Goal: Task Accomplishment & Management: Use online tool/utility

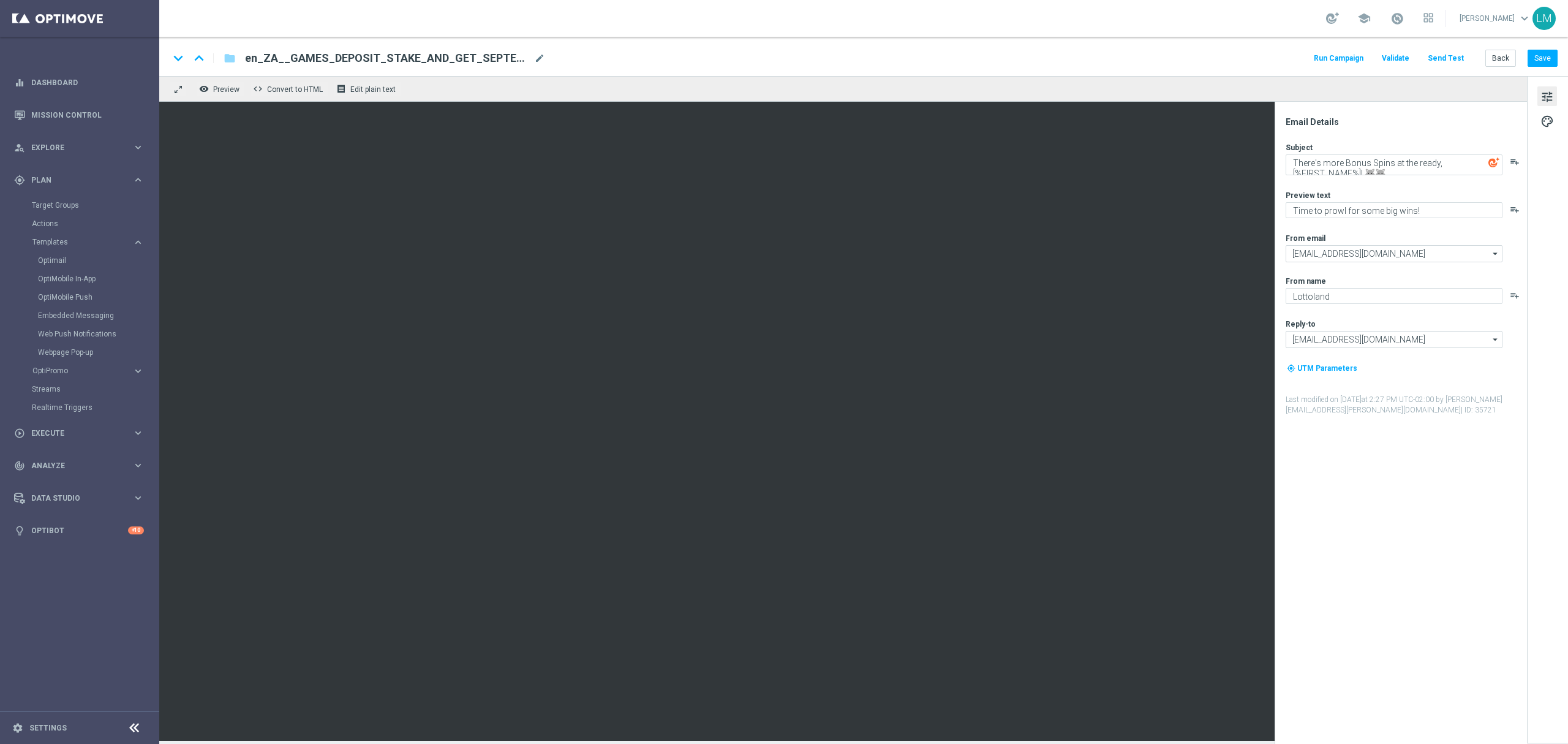
scroll to position [5, 0]
click at [1536, 52] on button "Save" at bounding box center [1543, 58] width 30 height 17
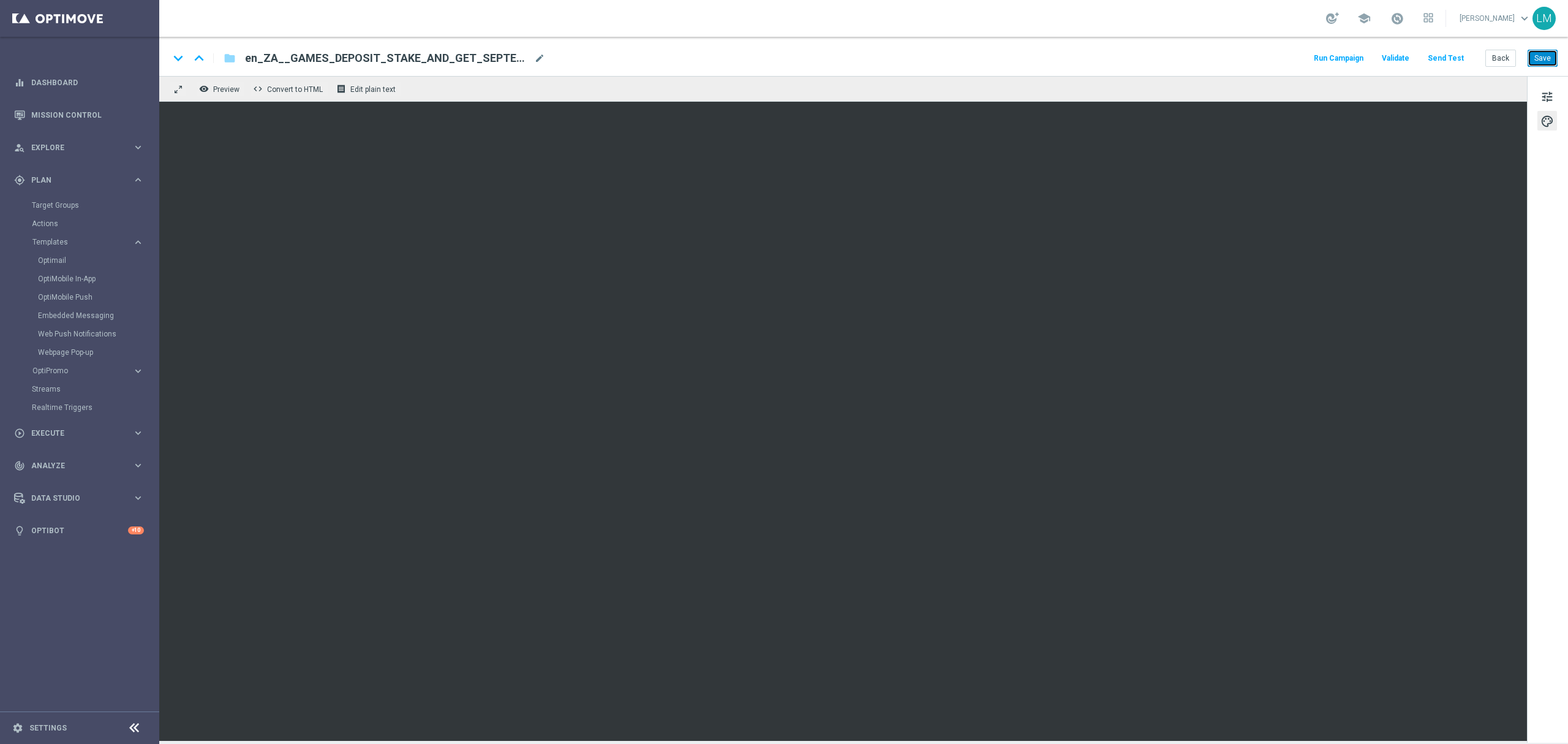
click at [1540, 64] on button "Save" at bounding box center [1543, 58] width 30 height 17
click at [1542, 64] on button "Save" at bounding box center [1543, 58] width 30 height 17
click at [1455, 59] on button "Send Test" at bounding box center [1445, 59] width 40 height 17
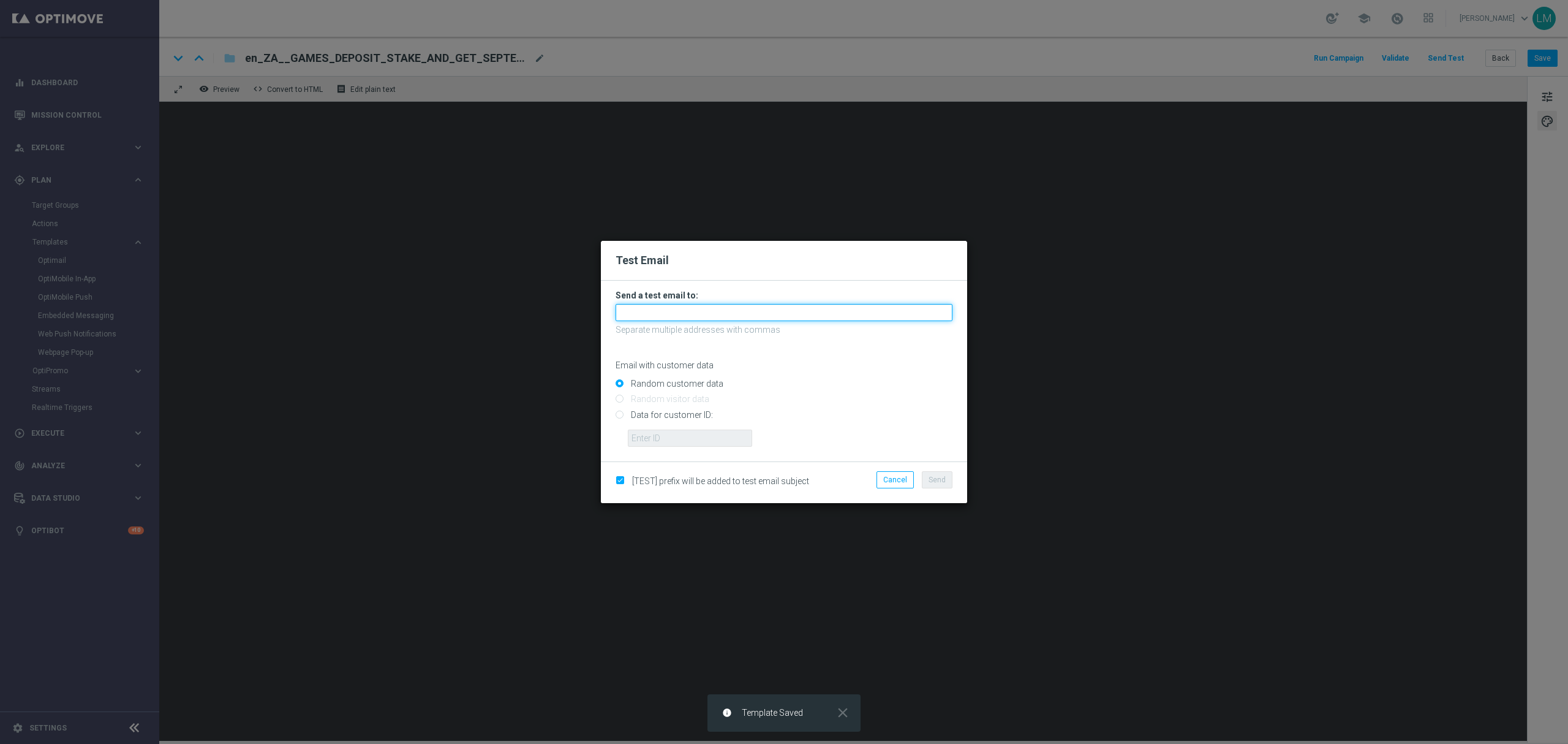
click at [696, 318] on input "text" at bounding box center [784, 312] width 337 height 17
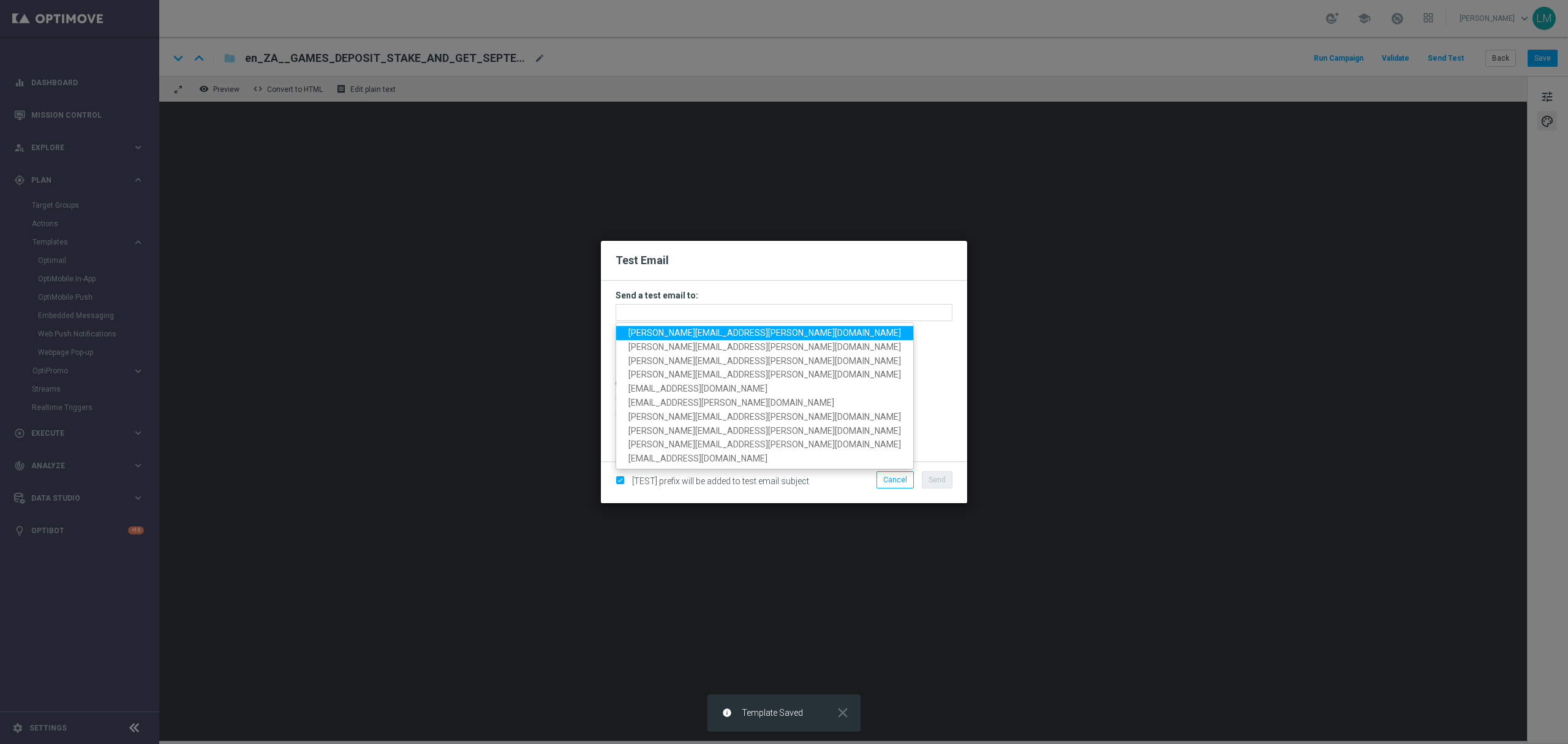
click at [678, 329] on span "leslie.martinez@lottoland.com" at bounding box center [764, 333] width 273 height 10
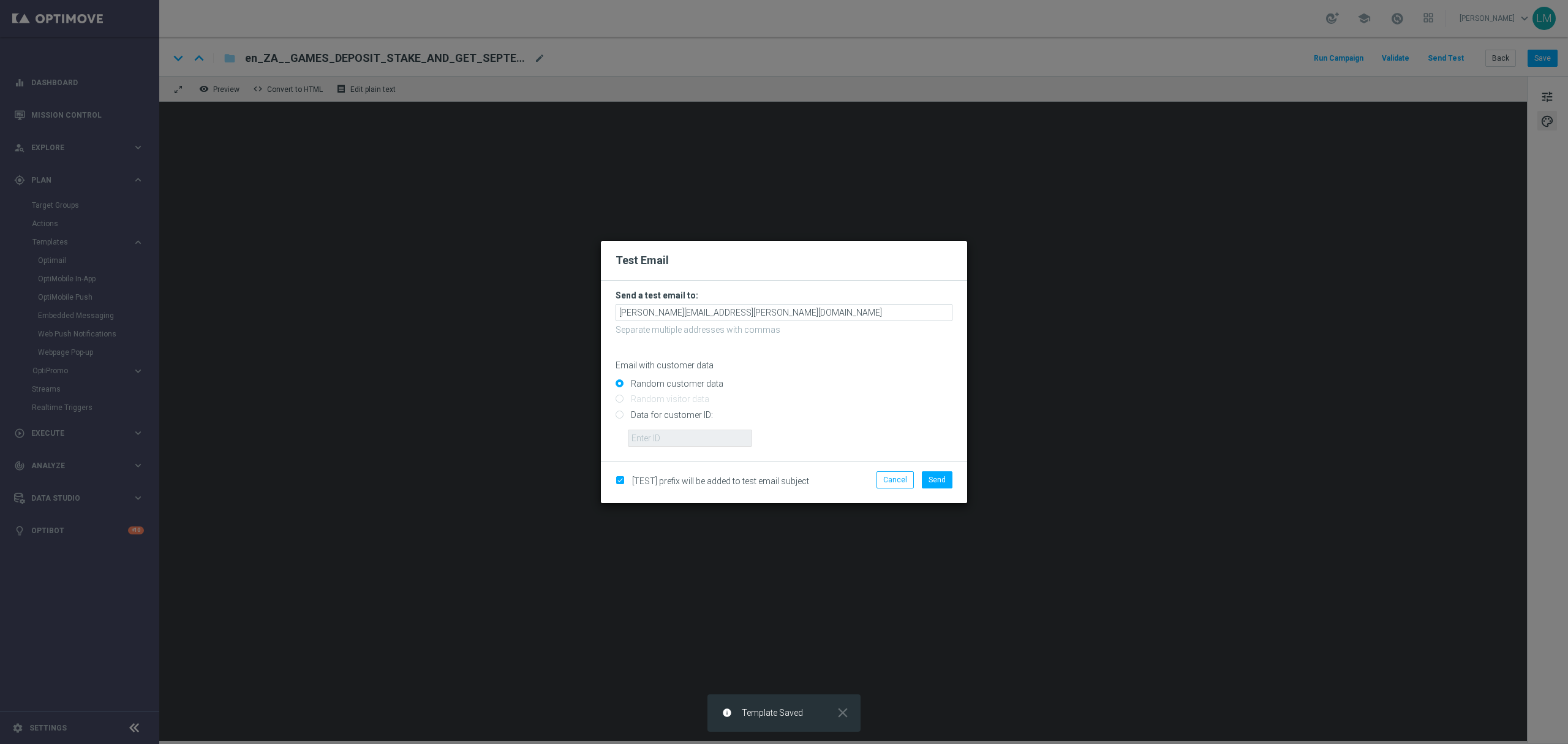
click at [747, 302] on form "Send a test email to: leslie.martinez@lottoland.com Separate multiple addresses…" at bounding box center [784, 369] width 337 height 157
click at [747, 313] on input "[PERSON_NAME][EMAIL_ADDRESS][PERSON_NAME][DOMAIN_NAME]" at bounding box center [784, 312] width 337 height 17
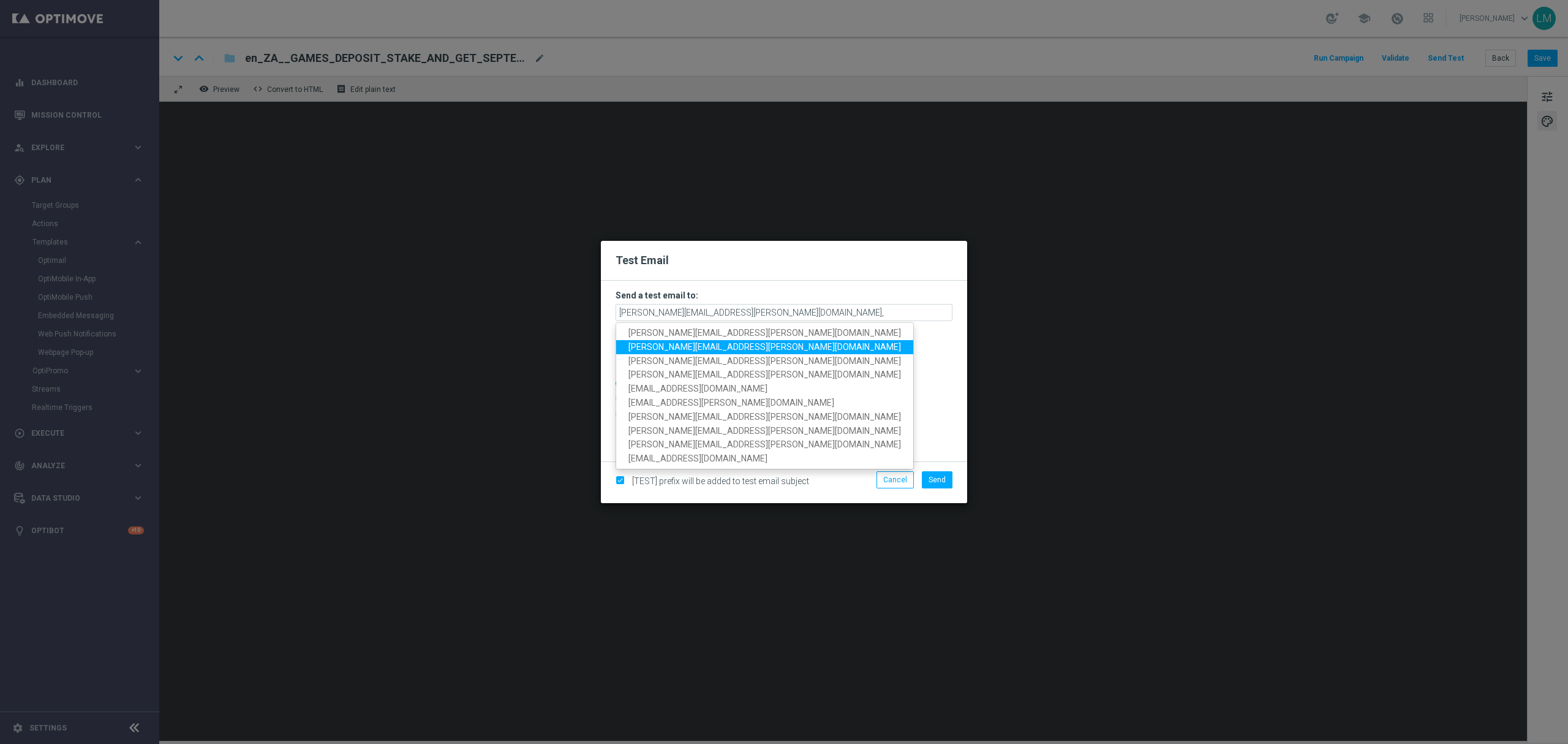
click at [713, 348] on span "[PERSON_NAME][EMAIL_ADDRESS][PERSON_NAME][DOMAIN_NAME]" at bounding box center [764, 347] width 273 height 10
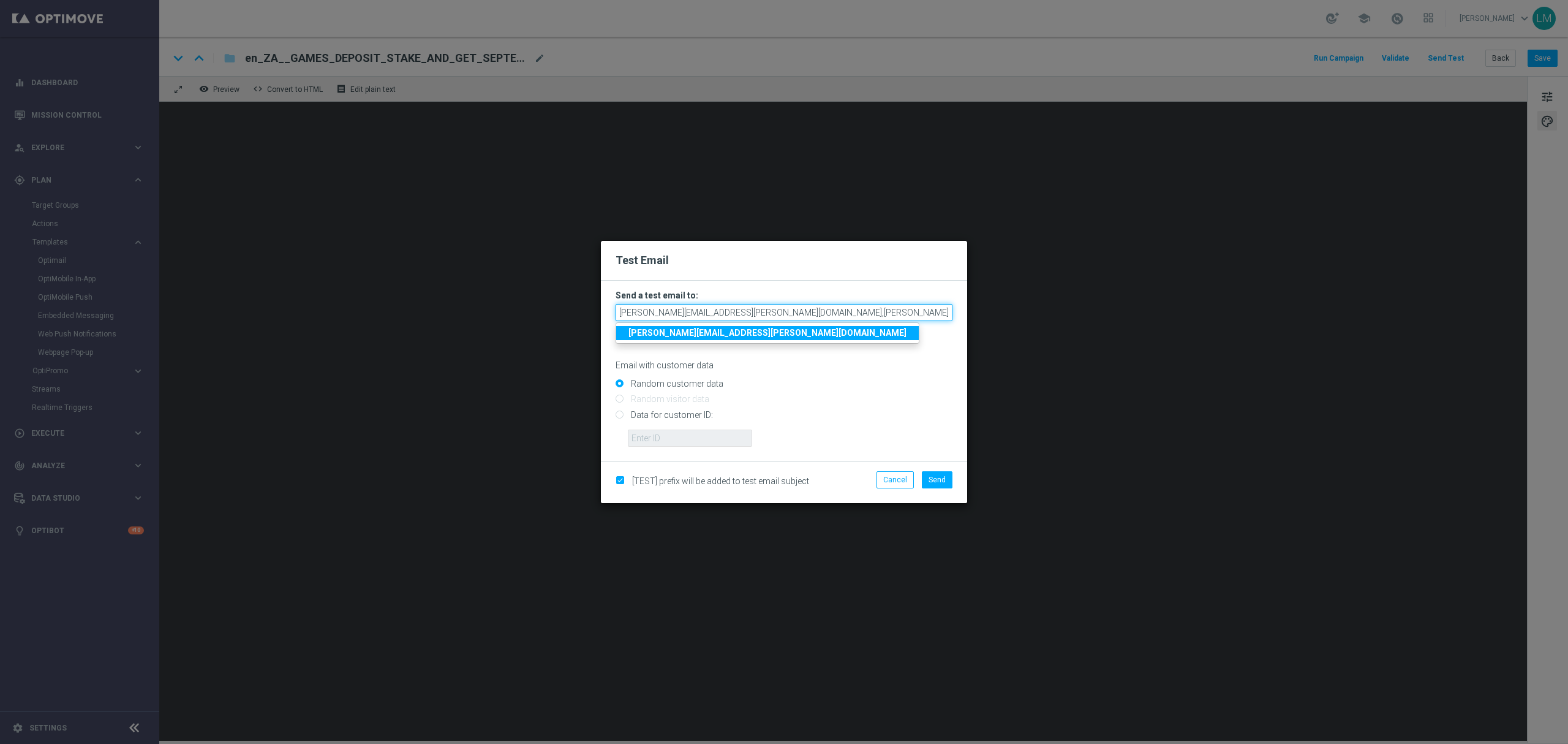
click at [857, 314] on input "[PERSON_NAME][EMAIL_ADDRESS][PERSON_NAME][DOMAIN_NAME],[PERSON_NAME][DOMAIN_NAM…" at bounding box center [784, 312] width 337 height 17
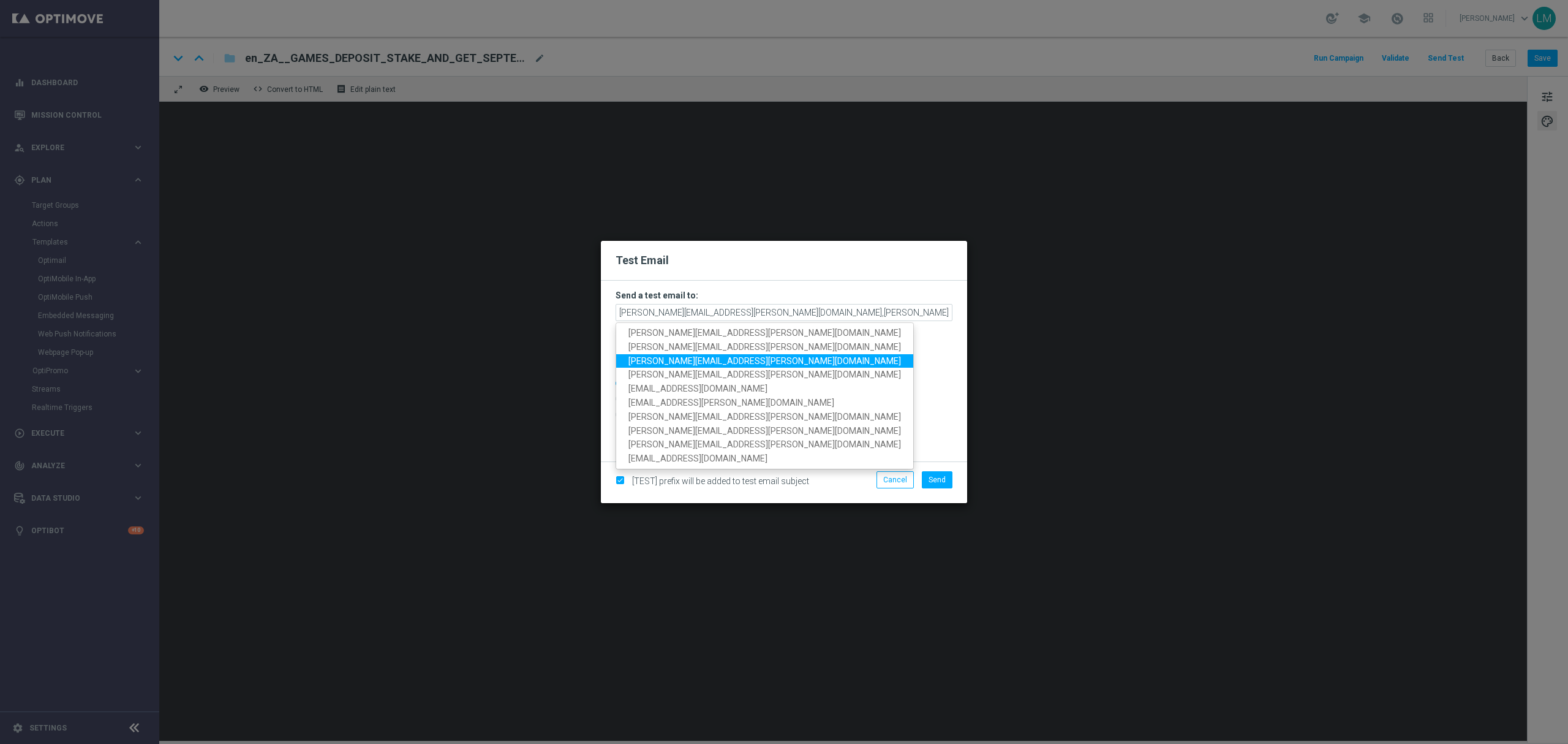
click at [713, 357] on span "[PERSON_NAME][EMAIL_ADDRESS][PERSON_NAME][DOMAIN_NAME]" at bounding box center [764, 360] width 273 height 10
type input "[PERSON_NAME][EMAIL_ADDRESS][PERSON_NAME][DOMAIN_NAME],[PERSON_NAME][DOMAIN_NAM…"
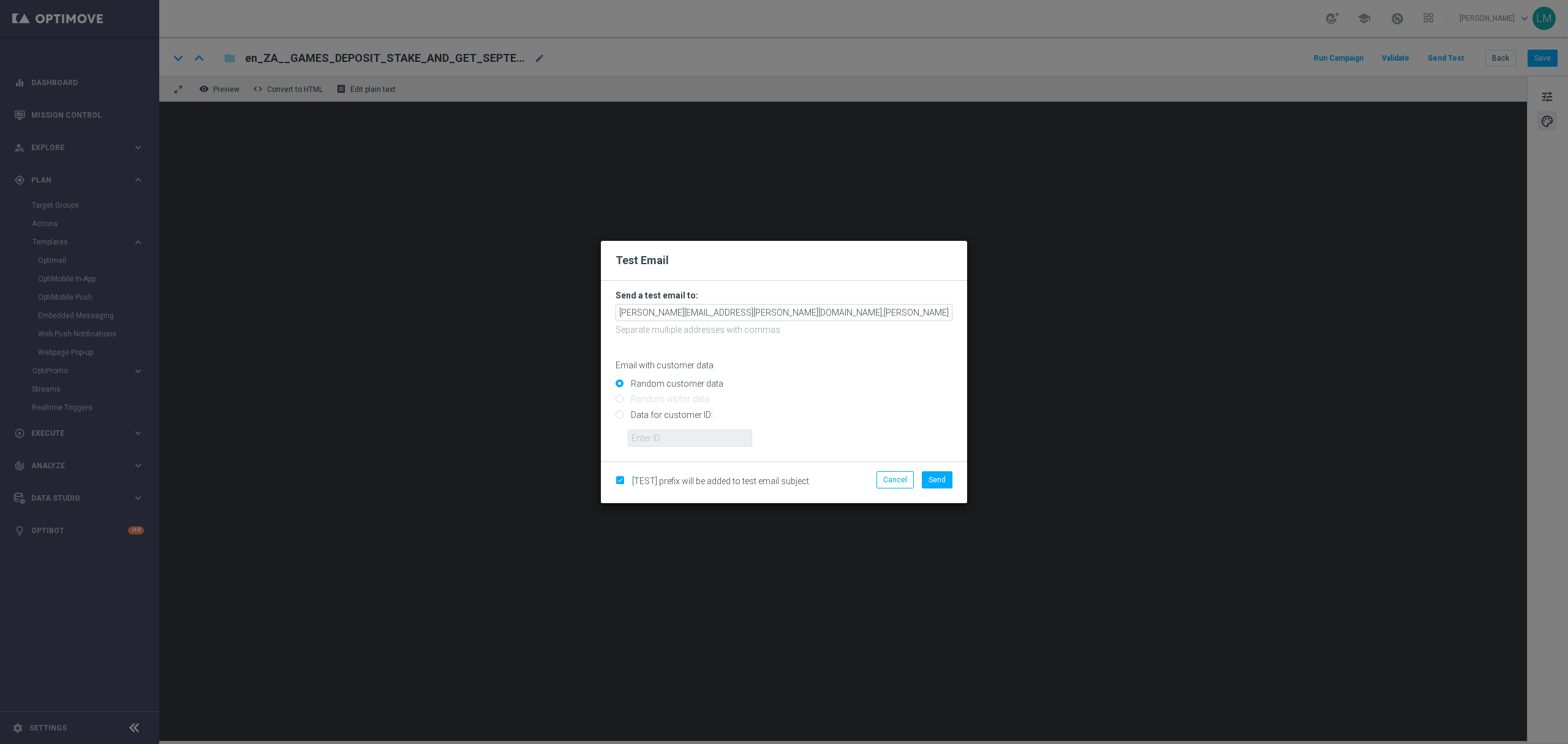
click at [660, 413] on input "Data for customer ID:" at bounding box center [784, 420] width 337 height 17
radio input "true"
click at [662, 433] on input "text" at bounding box center [690, 437] width 125 height 17
type input "10505907"
click at [654, 376] on div "Random customer data" at bounding box center [784, 381] width 337 height 15
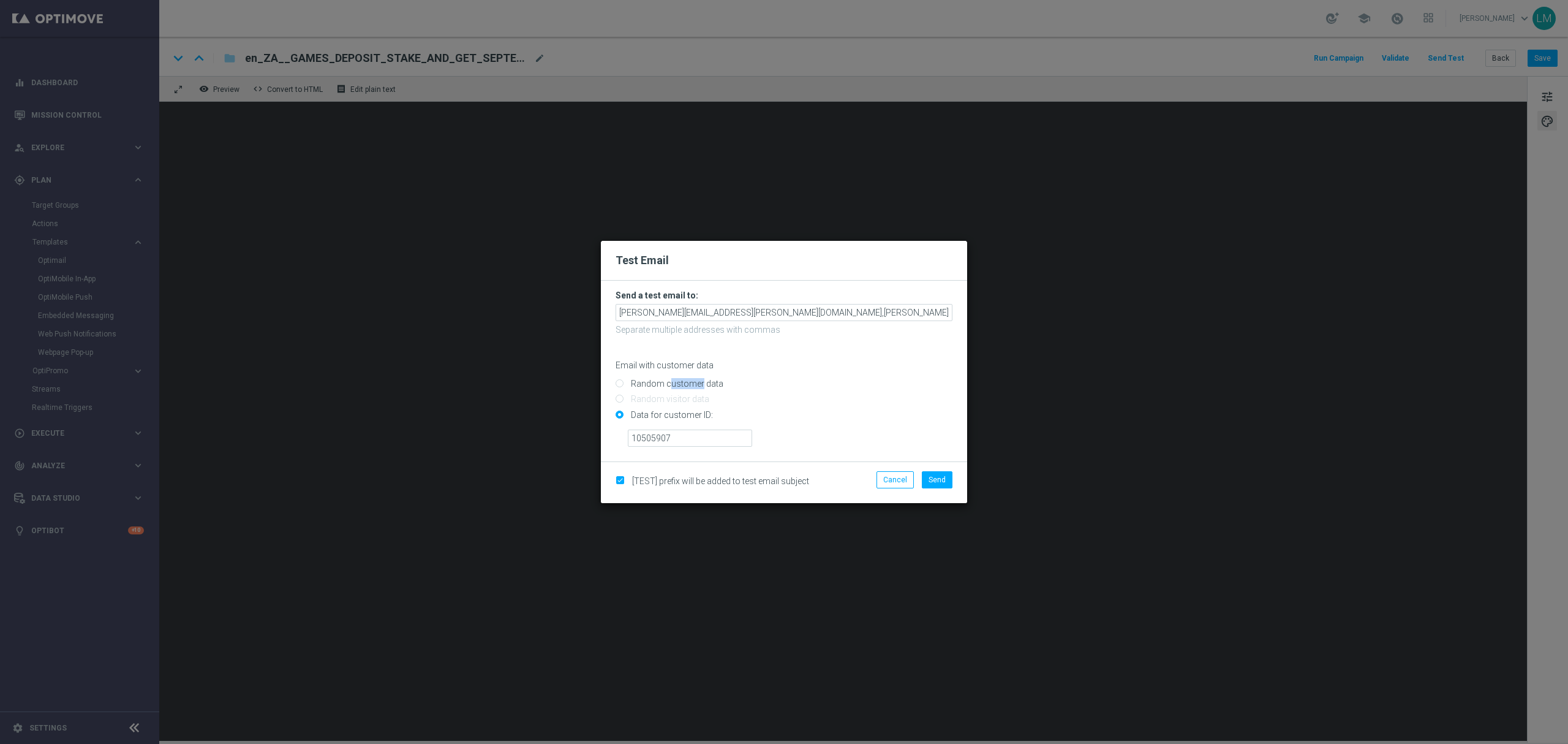
click at [655, 378] on label "Random customer data" at bounding box center [676, 384] width 96 height 11
click at [655, 380] on input "Random customer data" at bounding box center [784, 389] width 337 height 17
radio input "true"
click at [945, 486] on button "Send" at bounding box center [937, 479] width 30 height 17
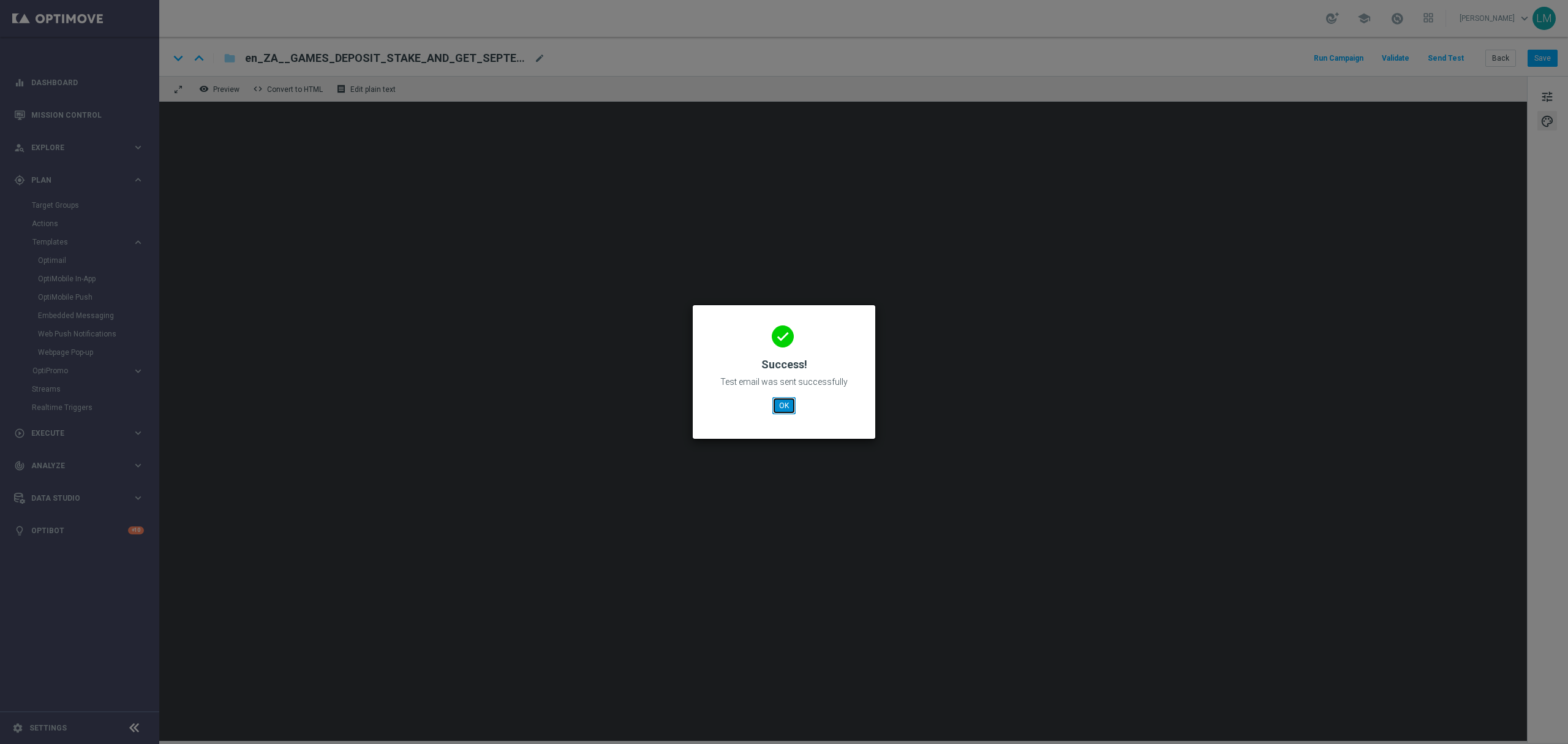
click at [777, 411] on button "OK" at bounding box center [784, 405] width 23 height 17
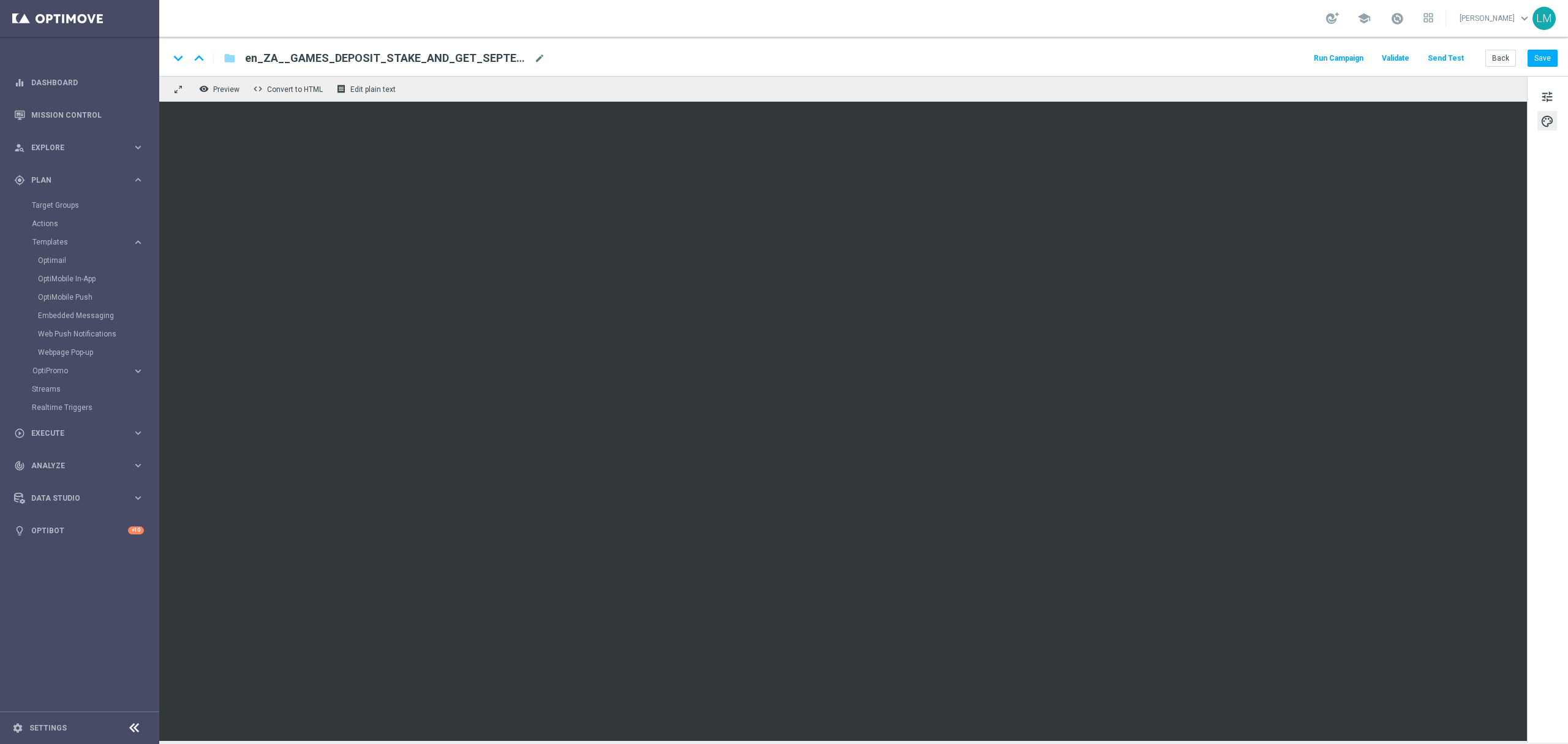
click at [1526, 50] on div "Back Save" at bounding box center [1521, 58] width 72 height 17
click at [1532, 56] on button "Save" at bounding box center [1543, 58] width 30 height 17
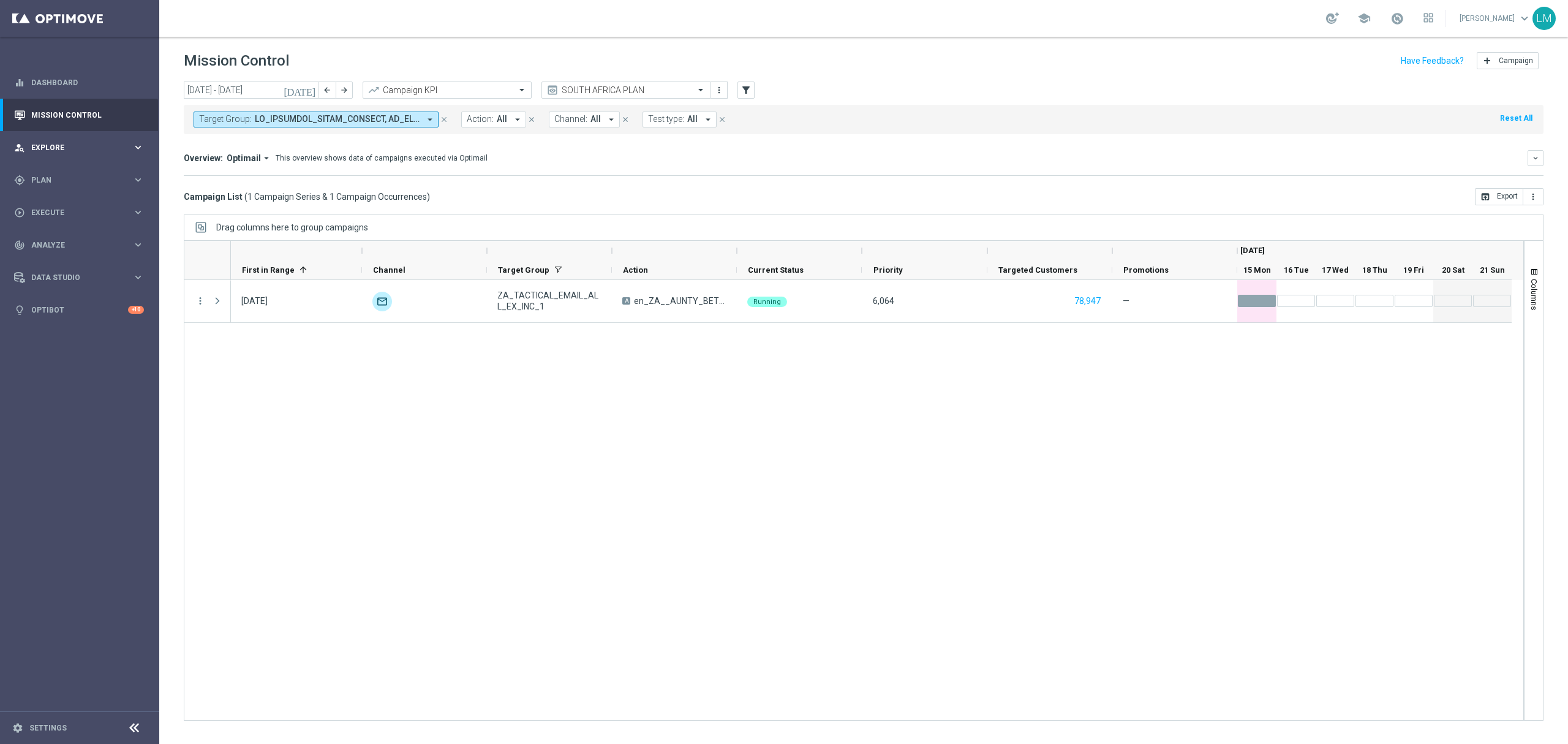
click at [115, 142] on div "person_search Explore" at bounding box center [73, 147] width 118 height 11
click at [103, 170] on link "Customer Explorer" at bounding box center [79, 173] width 96 height 10
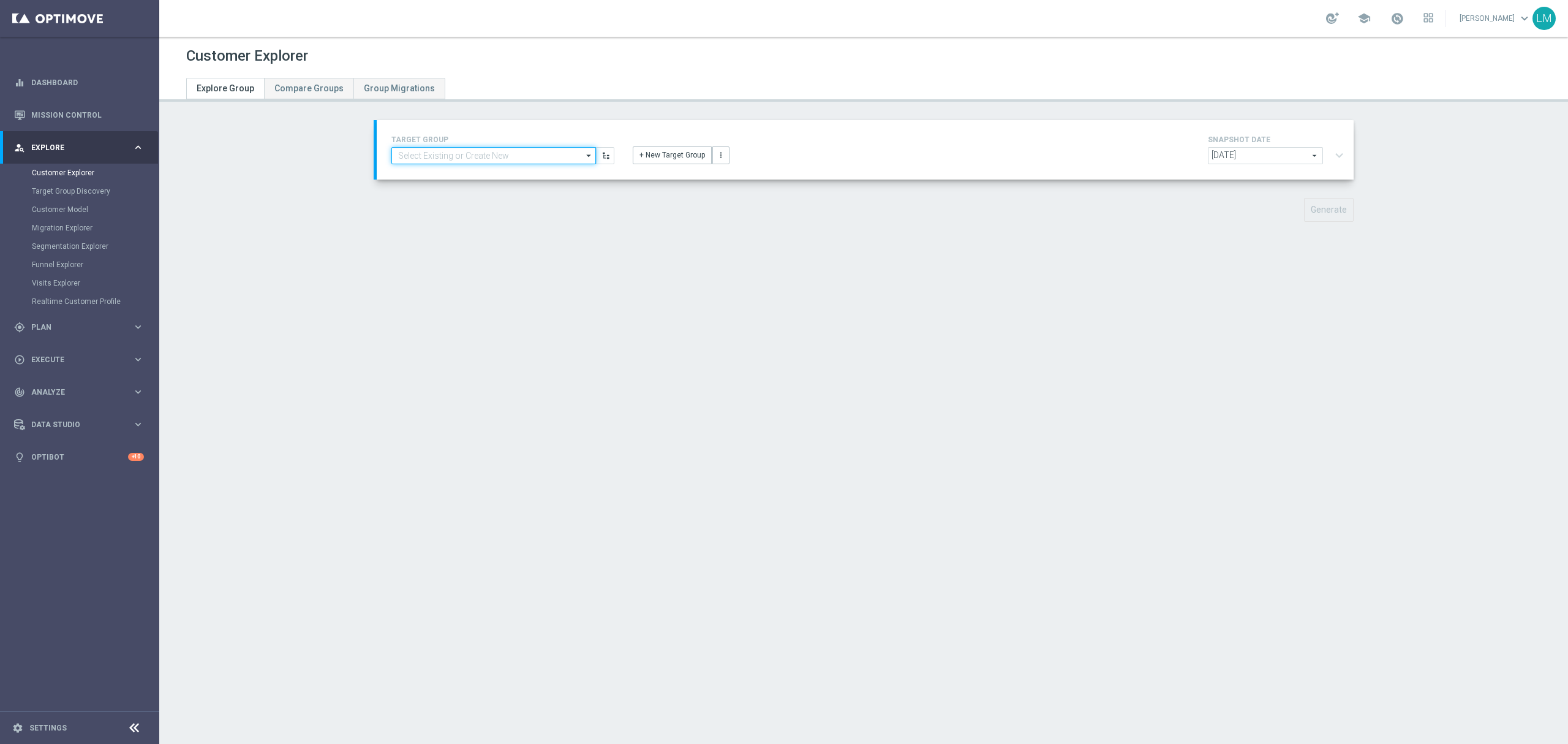
click at [523, 147] on input at bounding box center [493, 155] width 205 height 17
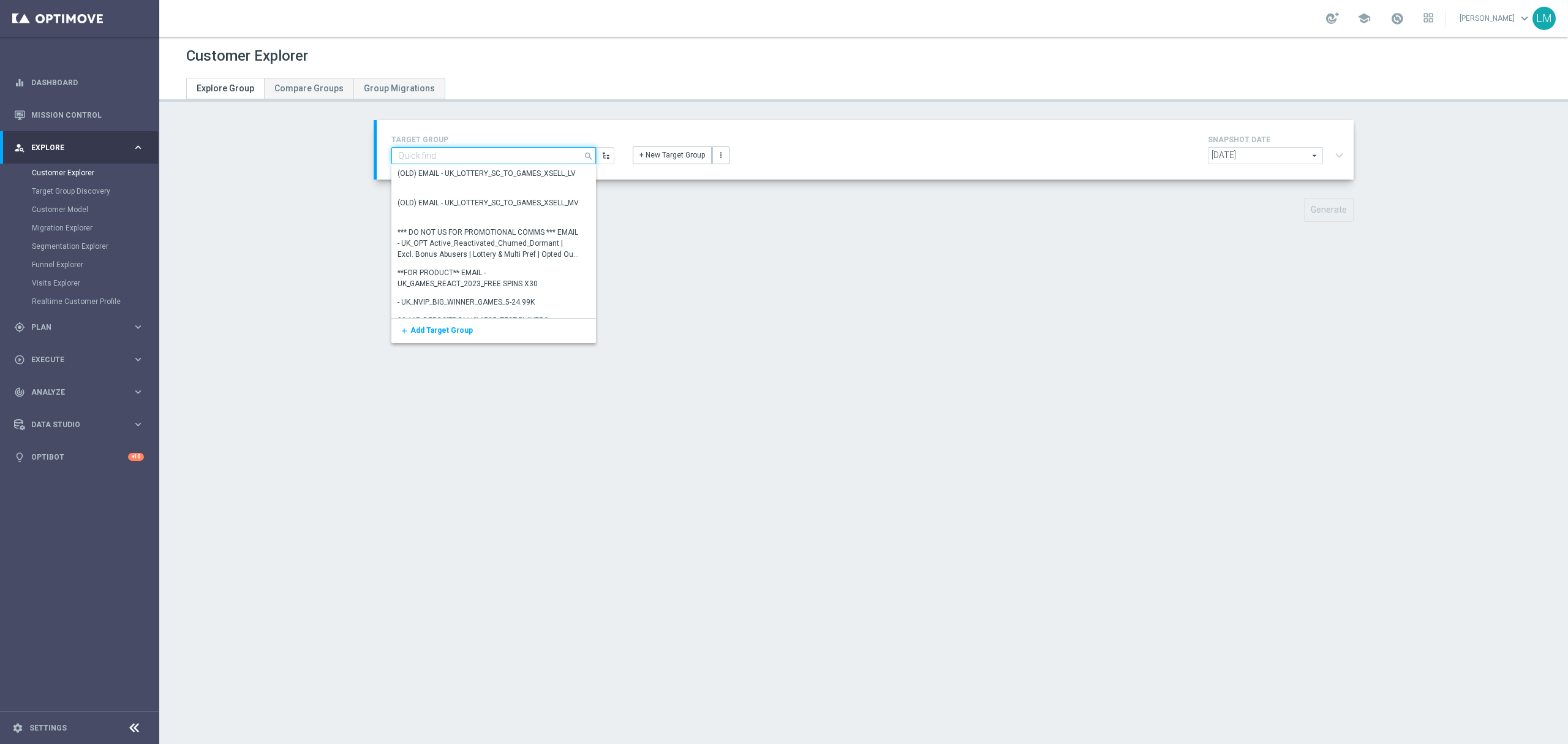
paste input "ZA_TACTICAL_EMAIL_HAS_NOT_PLAYED_LAST_7_DAYS_BUT_HAS_PLAYED_THIS_MONTH"
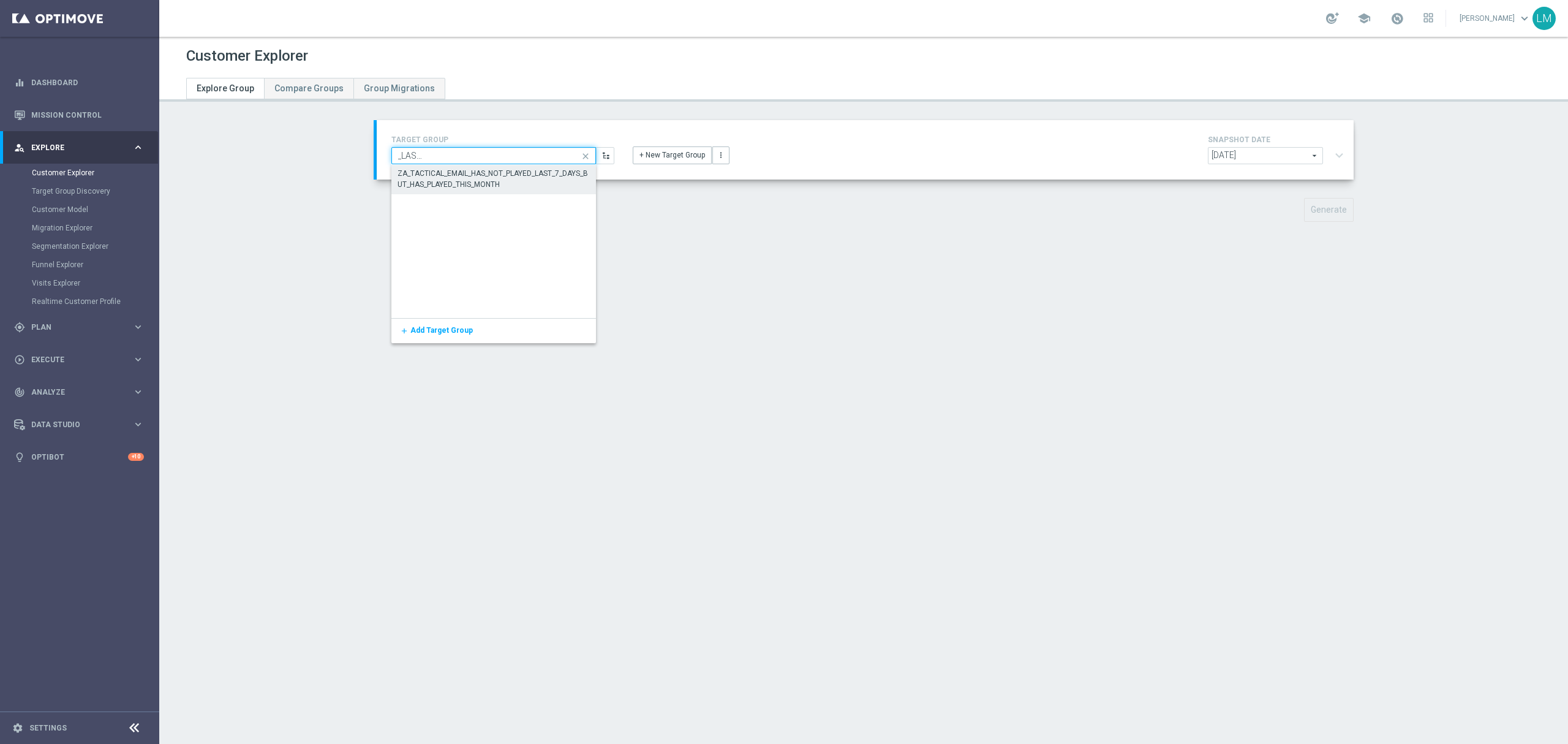
type input "ZA_TACTICAL_EMAIL_HAS_NOT_PLAYED_LAST_7_DAYS_BUT_HAS_PLAYED_THIS_MONTH"
click at [497, 167] on div "ZA_TACTICAL_EMAIL_HAS_NOT_PLAYED_LAST_7_DAYS_BUT_HAS_PLAYED_THIS_MONTH" at bounding box center [494, 178] width 205 height 28
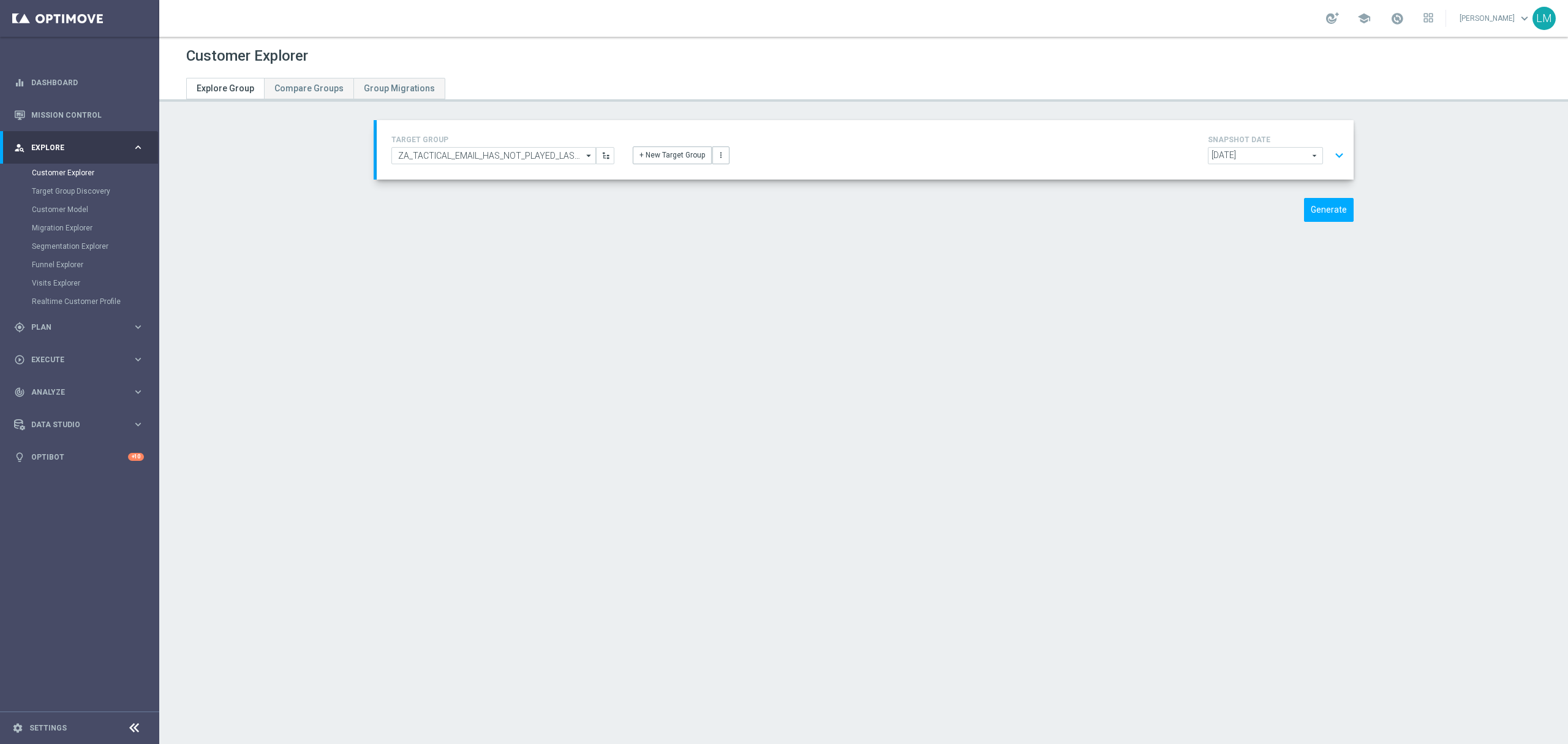
click at [1328, 227] on div "TARGET GROUP ZA_TACTICAL_EMAIL_HAS_NOT_PLAYED_LAST_7_DAYS_BUT_HAS_PLAYED_THIS_M…" at bounding box center [864, 180] width 1029 height 120
click at [1328, 221] on button "Generate" at bounding box center [1328, 209] width 50 height 24
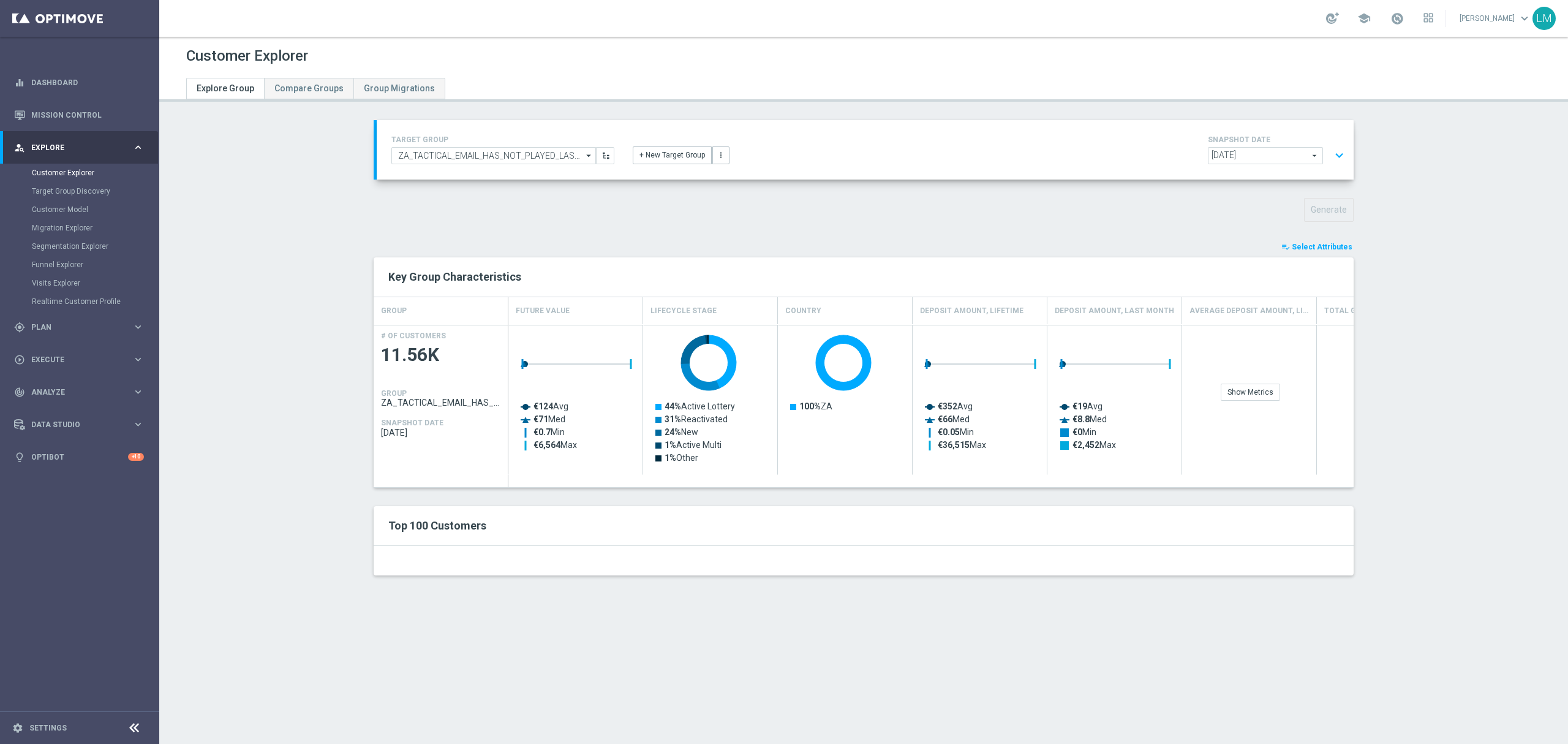
click at [1335, 156] on button "expand_more" at bounding box center [1339, 156] width 18 height 23
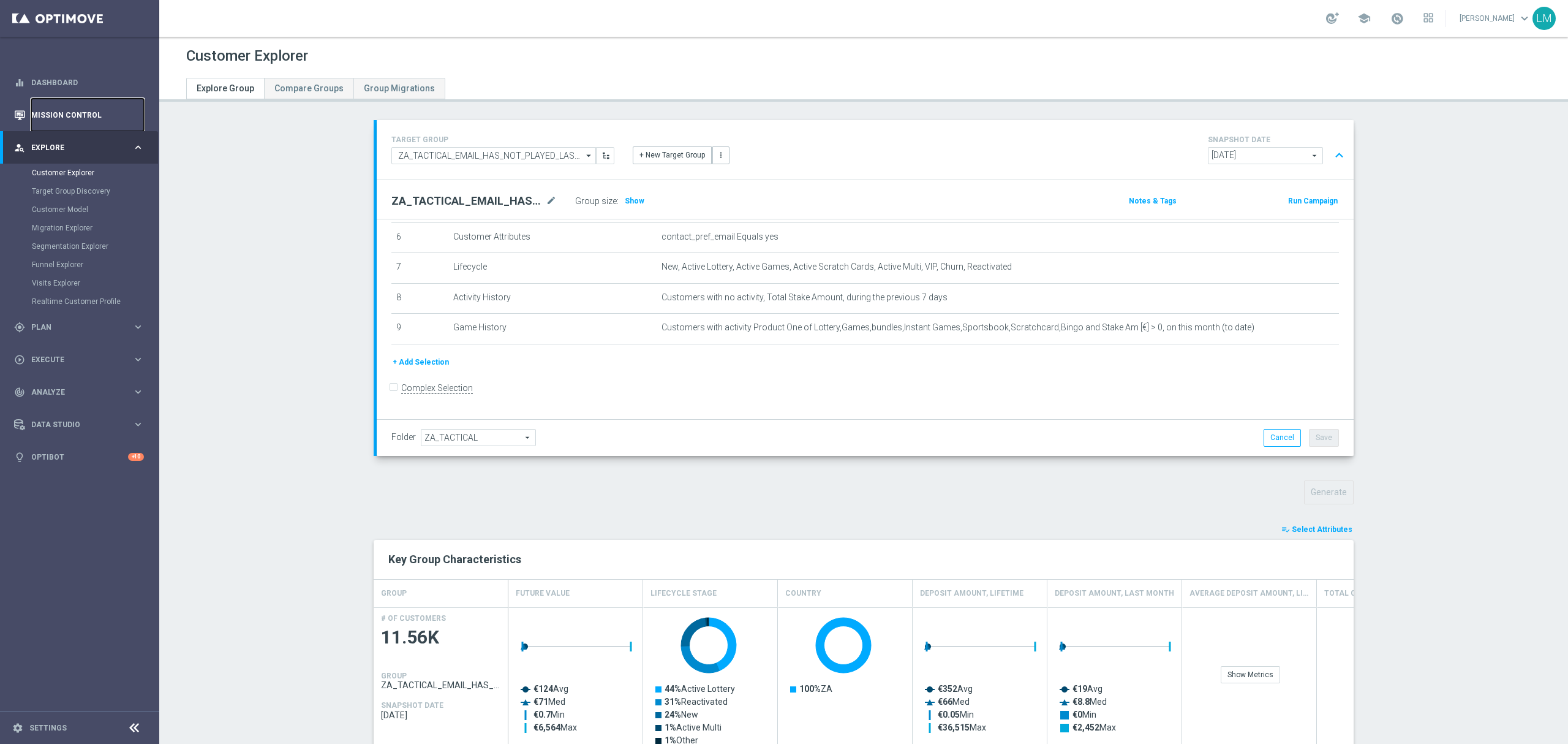
click at [89, 126] on link "Mission Control" at bounding box center [87, 114] width 113 height 32
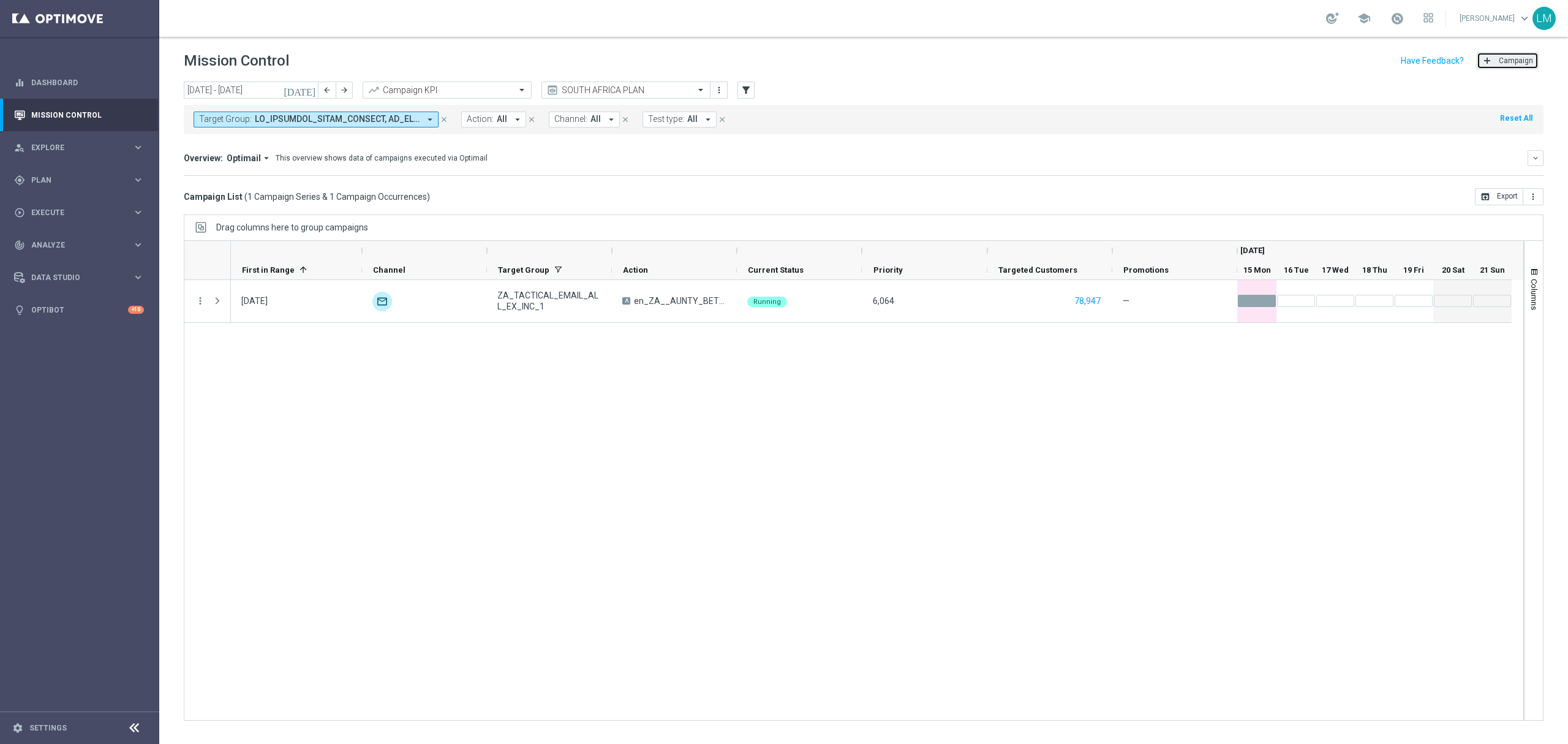
click at [1489, 54] on button "add Campaign" at bounding box center [1507, 61] width 62 height 17
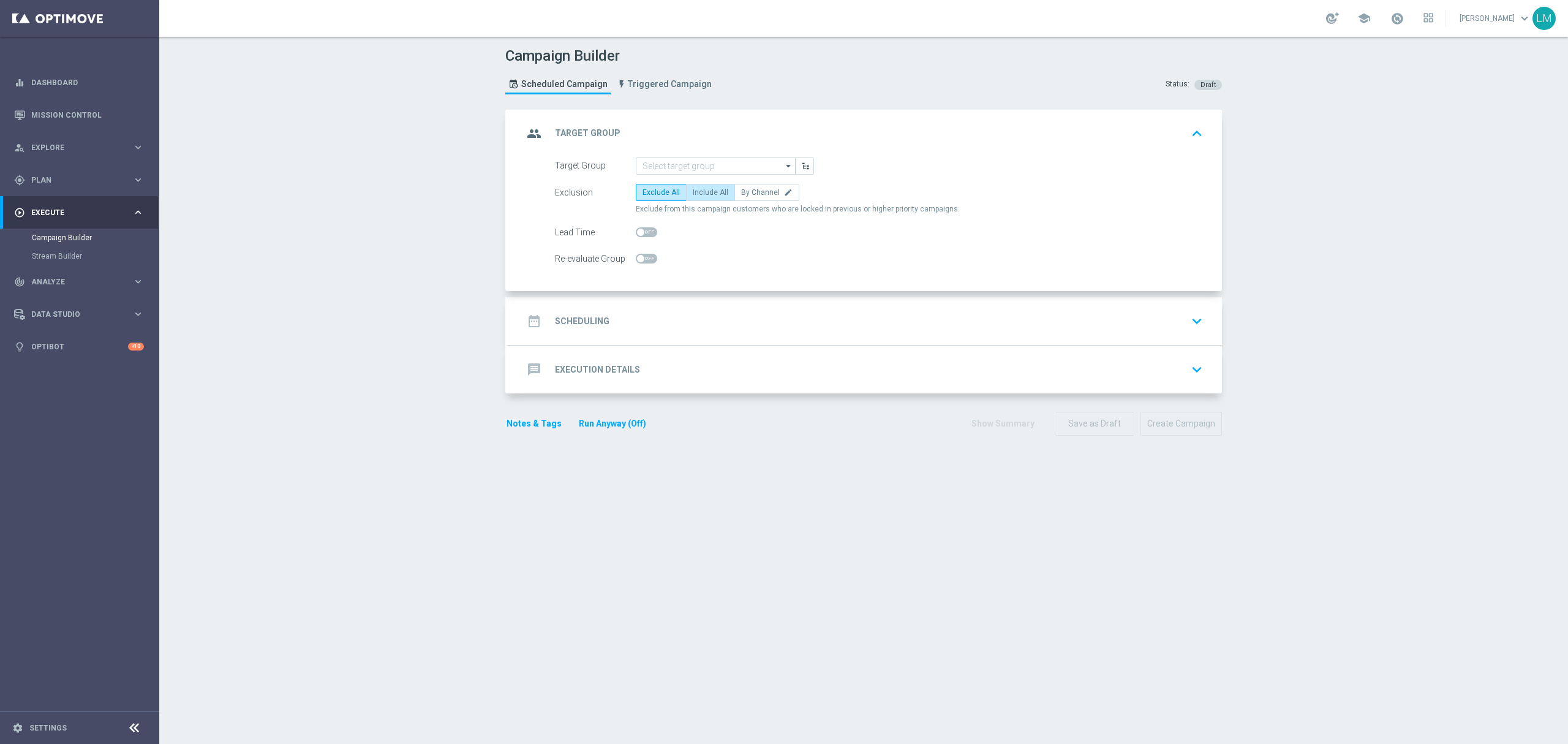
click at [704, 200] on label "Include All" at bounding box center [710, 192] width 49 height 17
click at [700, 198] on input "Include All" at bounding box center [697, 195] width 8 height 8
radio input "true"
click at [708, 169] on input at bounding box center [715, 166] width 160 height 17
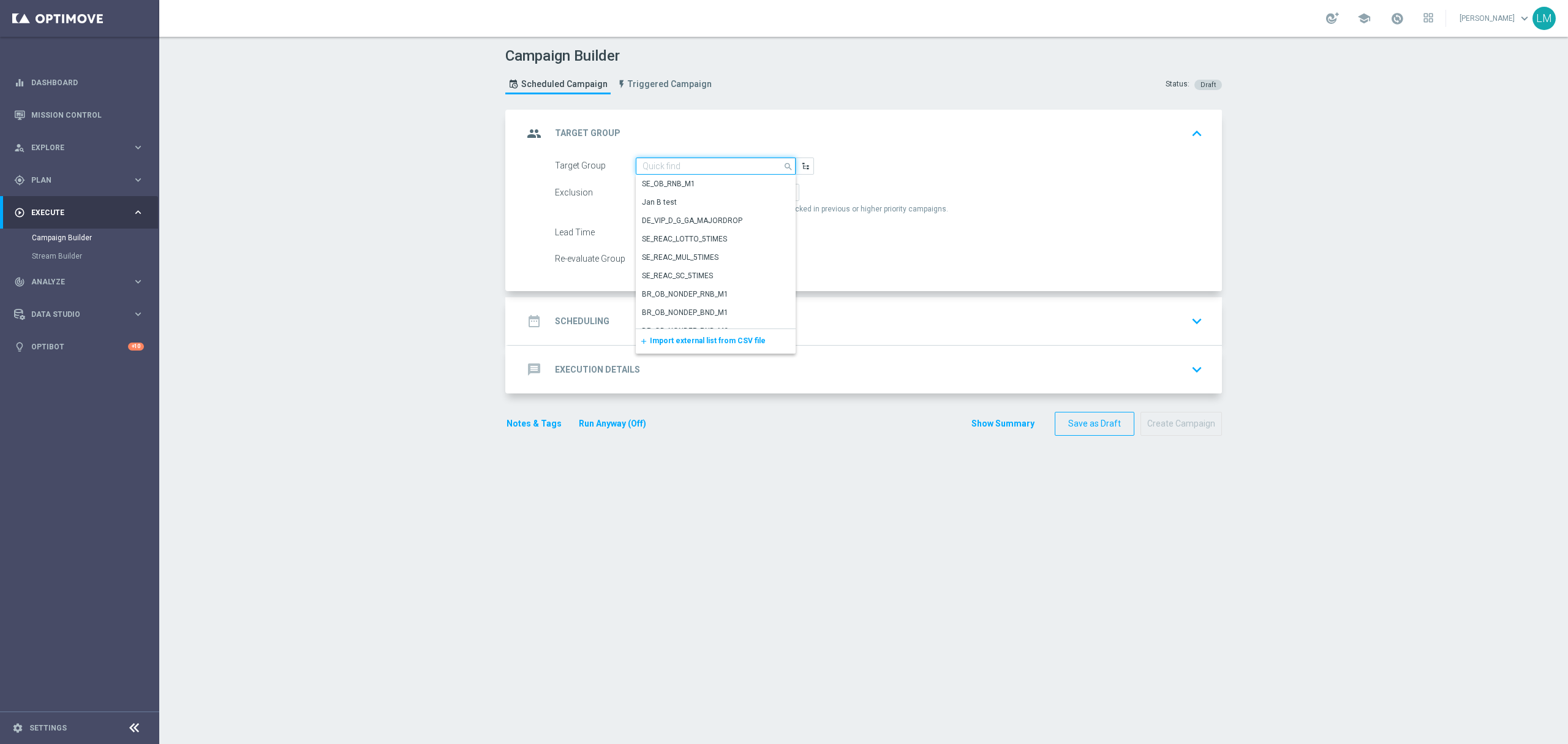
paste input "ZA_TACTICAL_EMAIL_HAS_NOT_PLAYED_LAST_7_DAYS_BUT_HAS_PLAYED_THIS_MONTH"
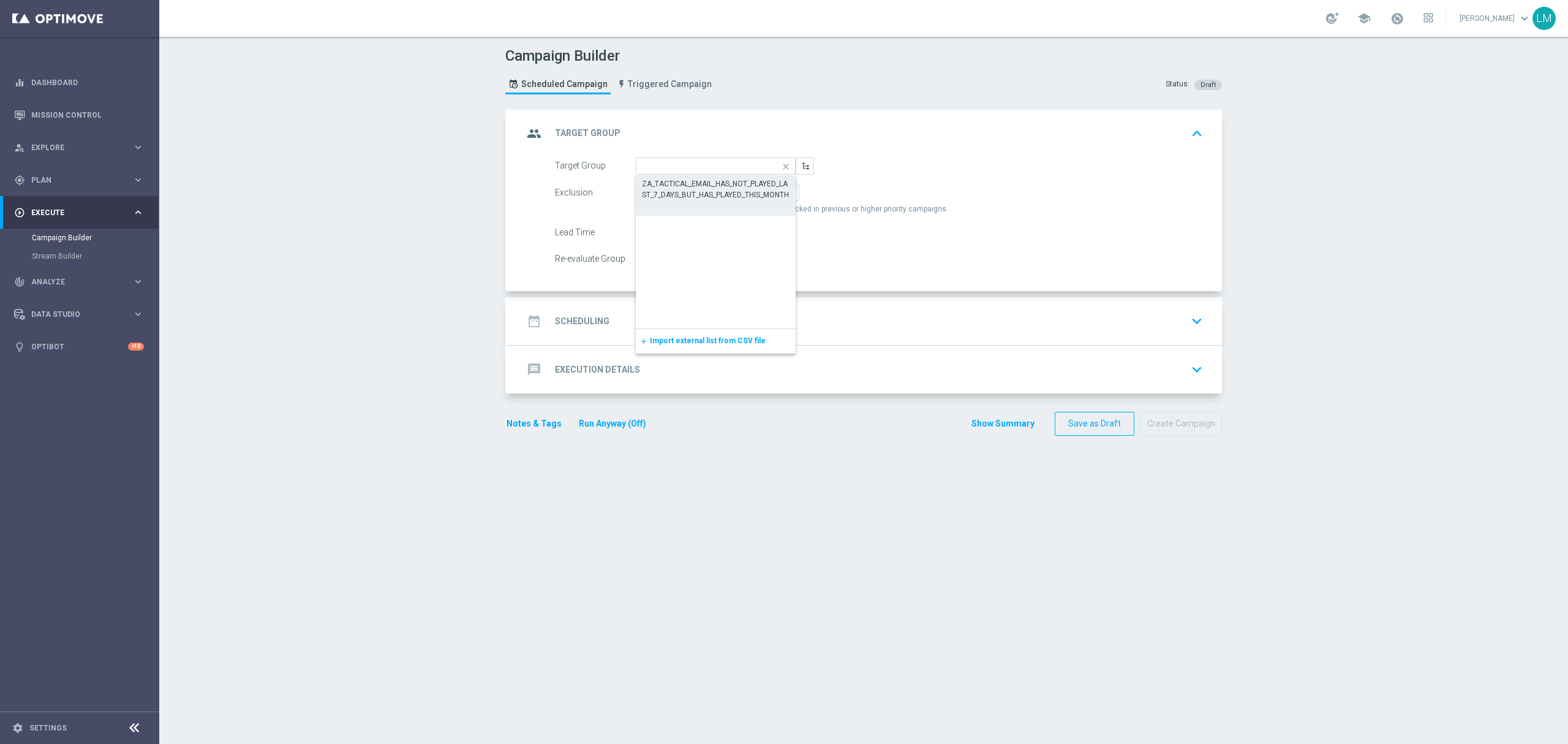
click at [709, 194] on div "ZA_TACTICAL_EMAIL_HAS_NOT_PLAYED_LAST_7_DAYS_BUT_HAS_PLAYED_THIS_MONTH" at bounding box center [715, 189] width 148 height 22
type input "ZA_TACTICAL_EMAIL_HAS_NOT_PLAYED_LAST_7_DAYS_BUT_HAS_PLAYED_THIS_MONTH"
click at [693, 314] on div "date_range Scheduling keyboard_arrow_down" at bounding box center [864, 321] width 684 height 23
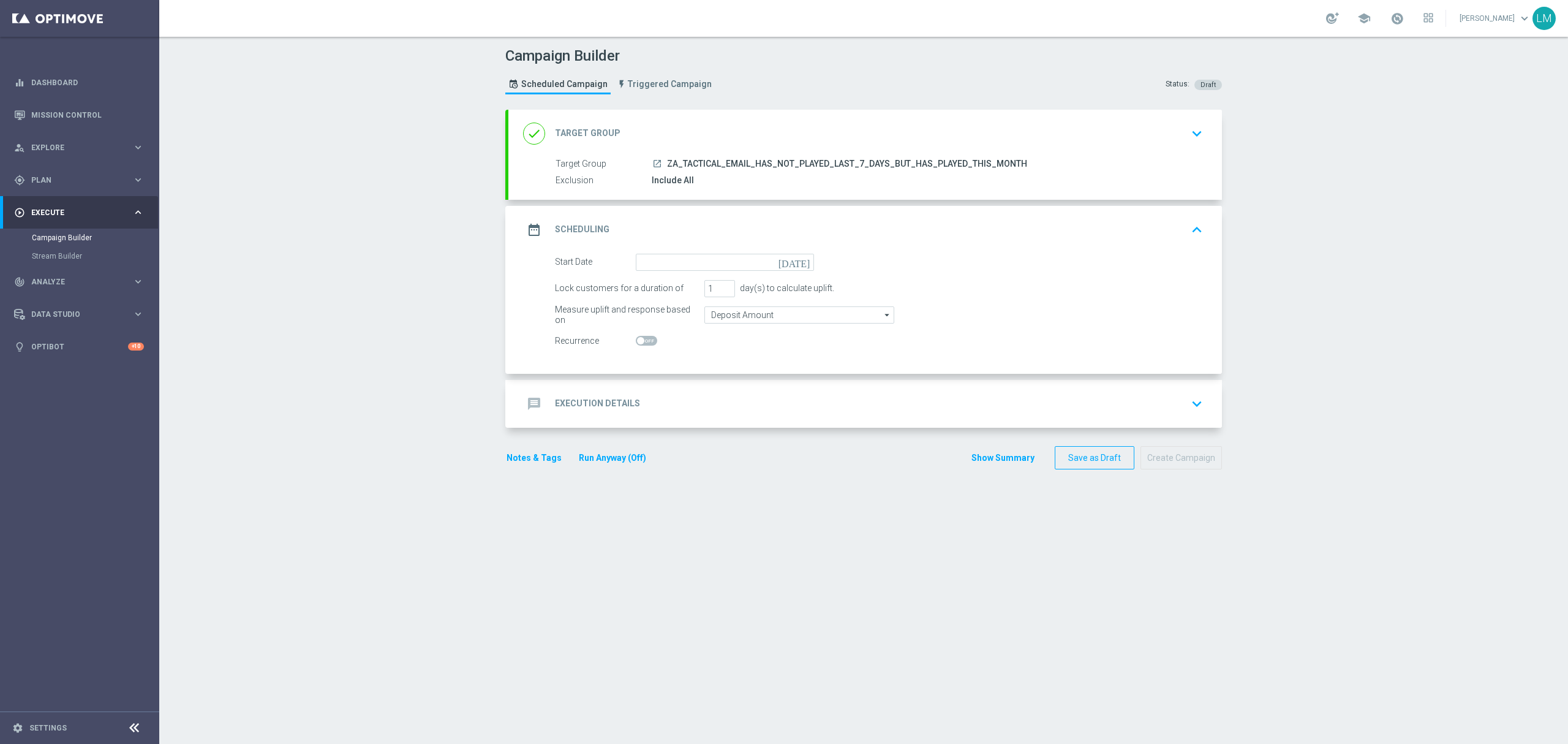
click at [805, 258] on icon "today" at bounding box center [796, 260] width 36 height 14
click at [676, 369] on span "16" at bounding box center [685, 370] width 19 height 19
click at [797, 258] on icon "today" at bounding box center [796, 260] width 36 height 14
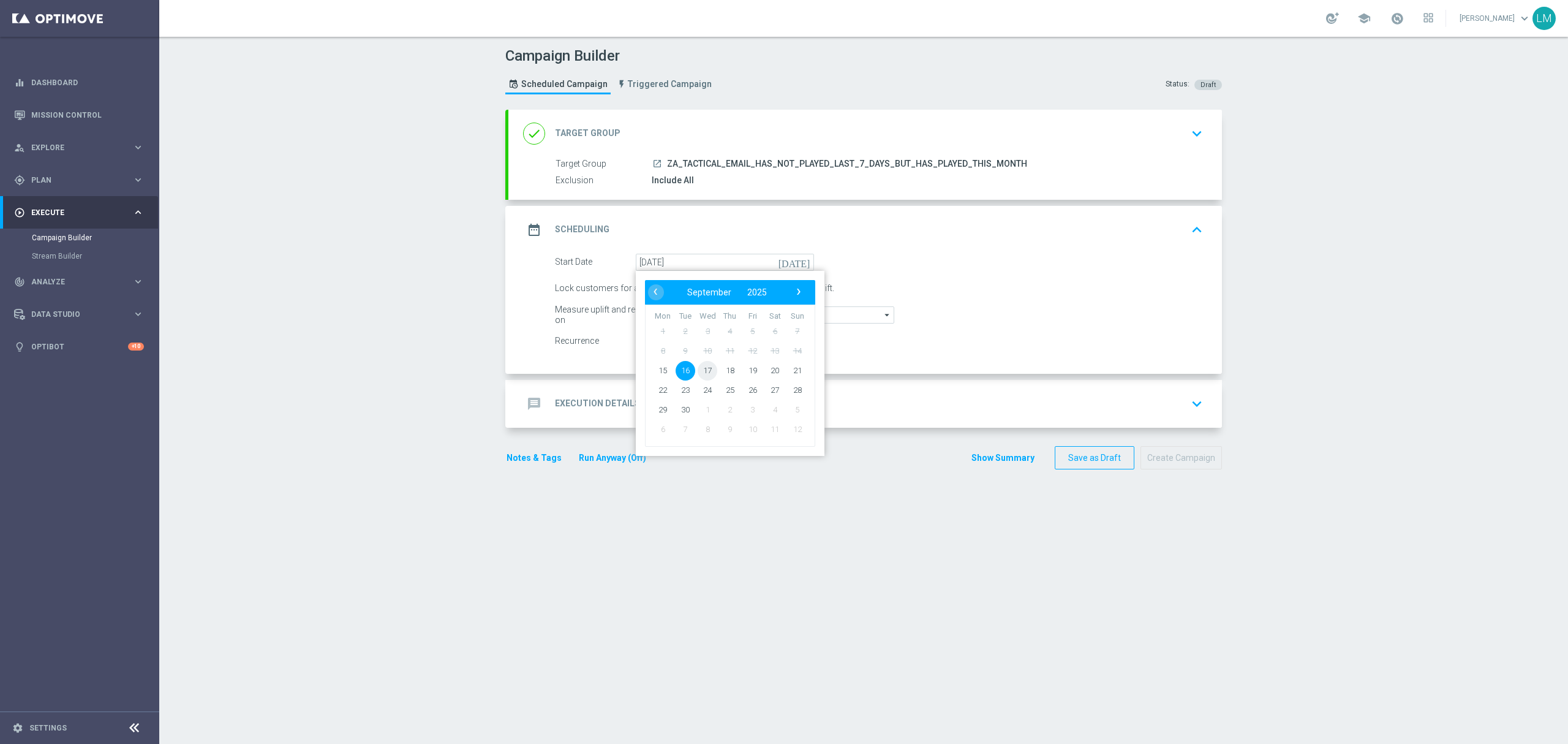
click at [700, 362] on span "17" at bounding box center [707, 370] width 19 height 19
type input "17 Sep 2025"
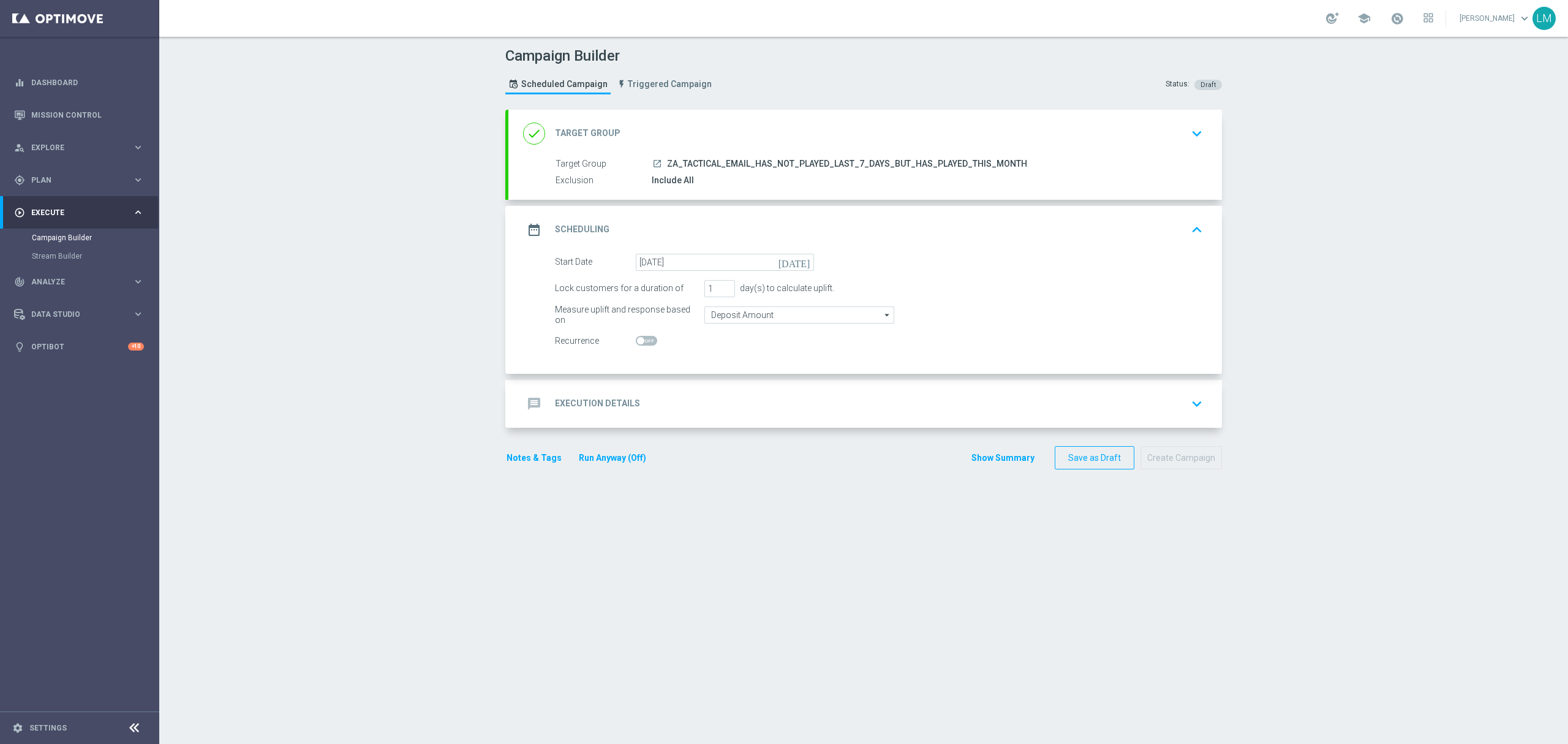
click at [693, 395] on div "message Execution Details keyboard_arrow_down" at bounding box center [864, 404] width 684 height 23
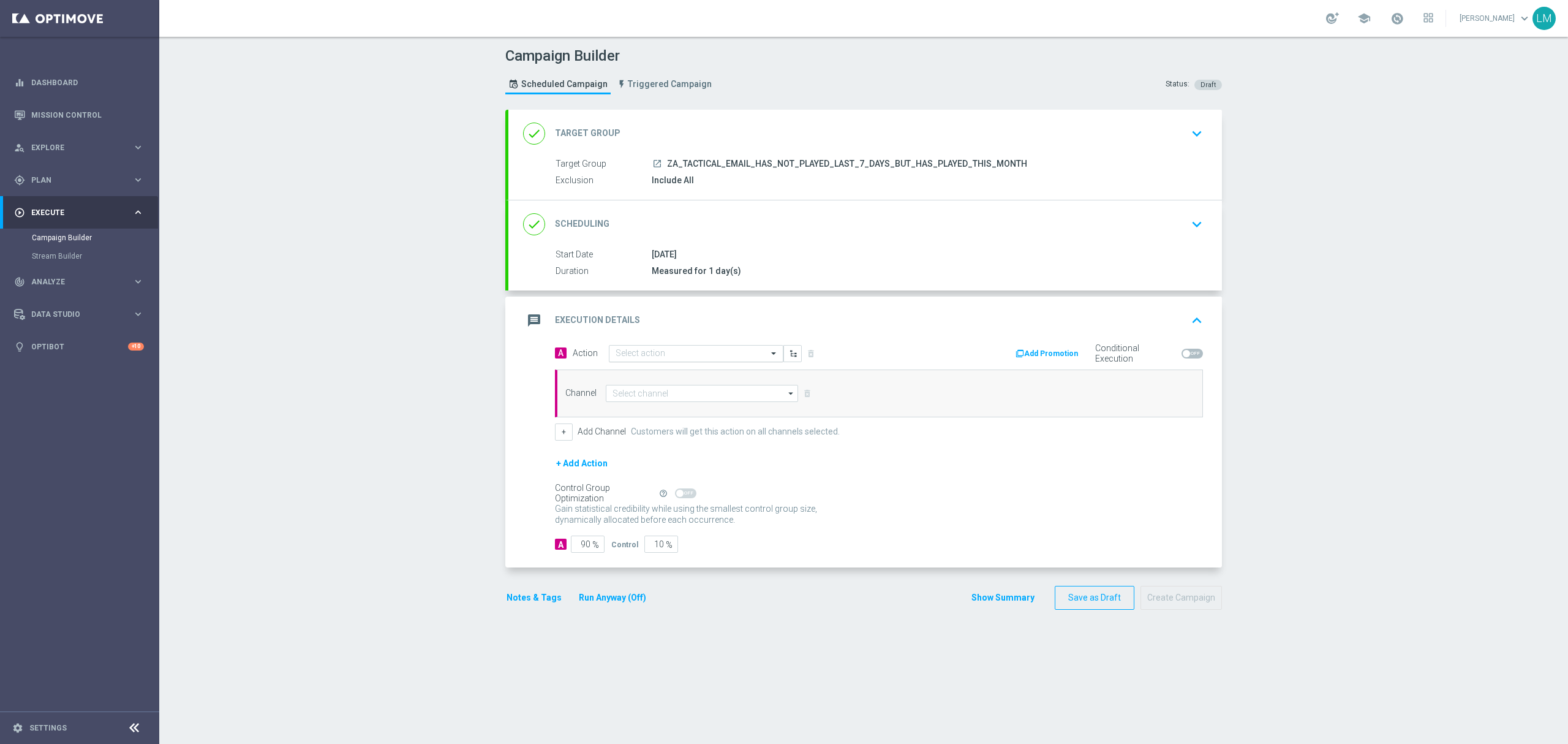
click at [616, 351] on input "text" at bounding box center [684, 353] width 136 height 10
paste input "en_ZA__WACKY_WEDNESDAY_SEPTEMBER25_REMINDER2__ALL_EMA_TAC_LT"
type input "en_ZA__WACKY_WEDNESDAY_SEPTEMBER25_REMINDER2__ALL_EMA_TAC_LT"
click at [630, 387] on span "Create new action" at bounding box center [658, 391] width 64 height 8
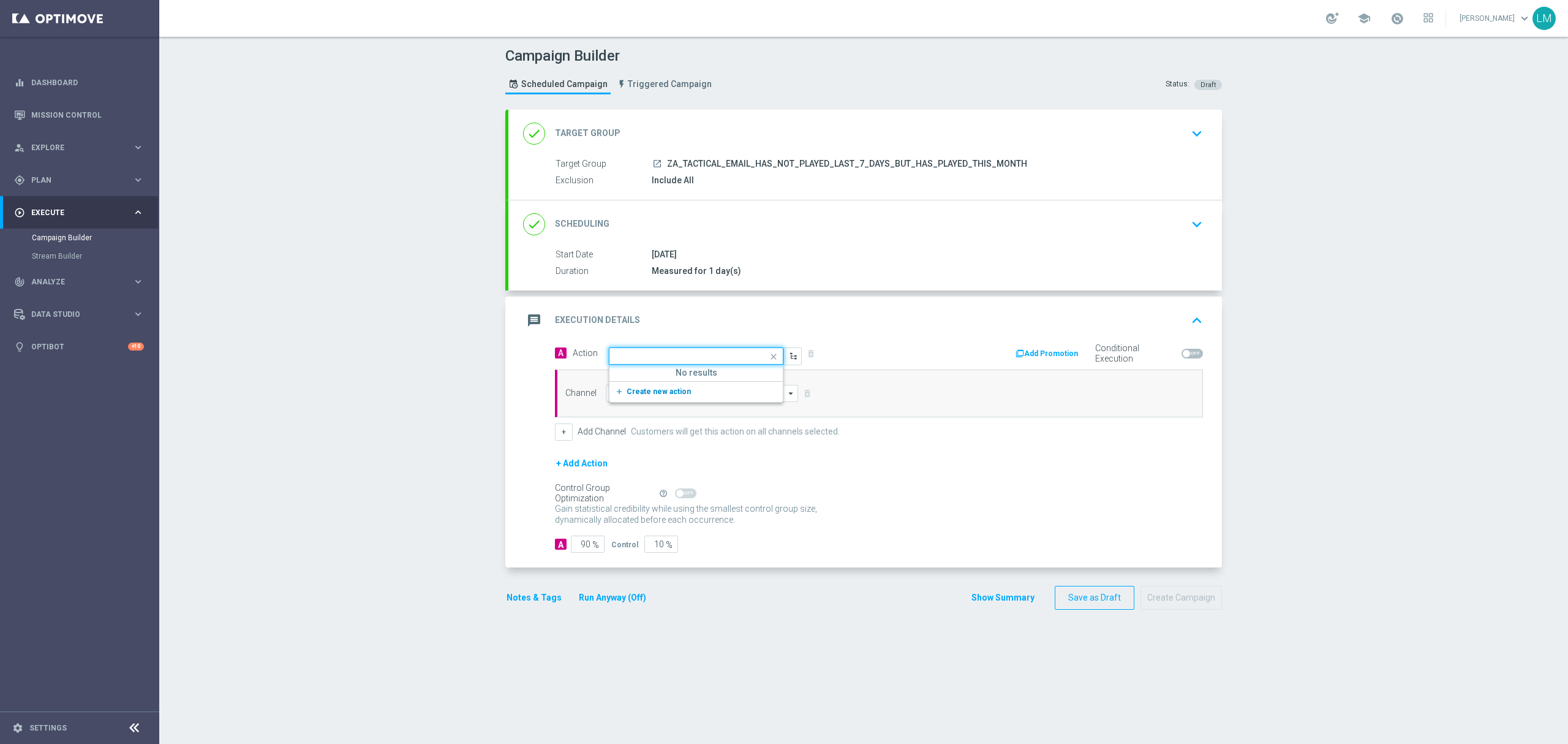
scroll to position [0, 0]
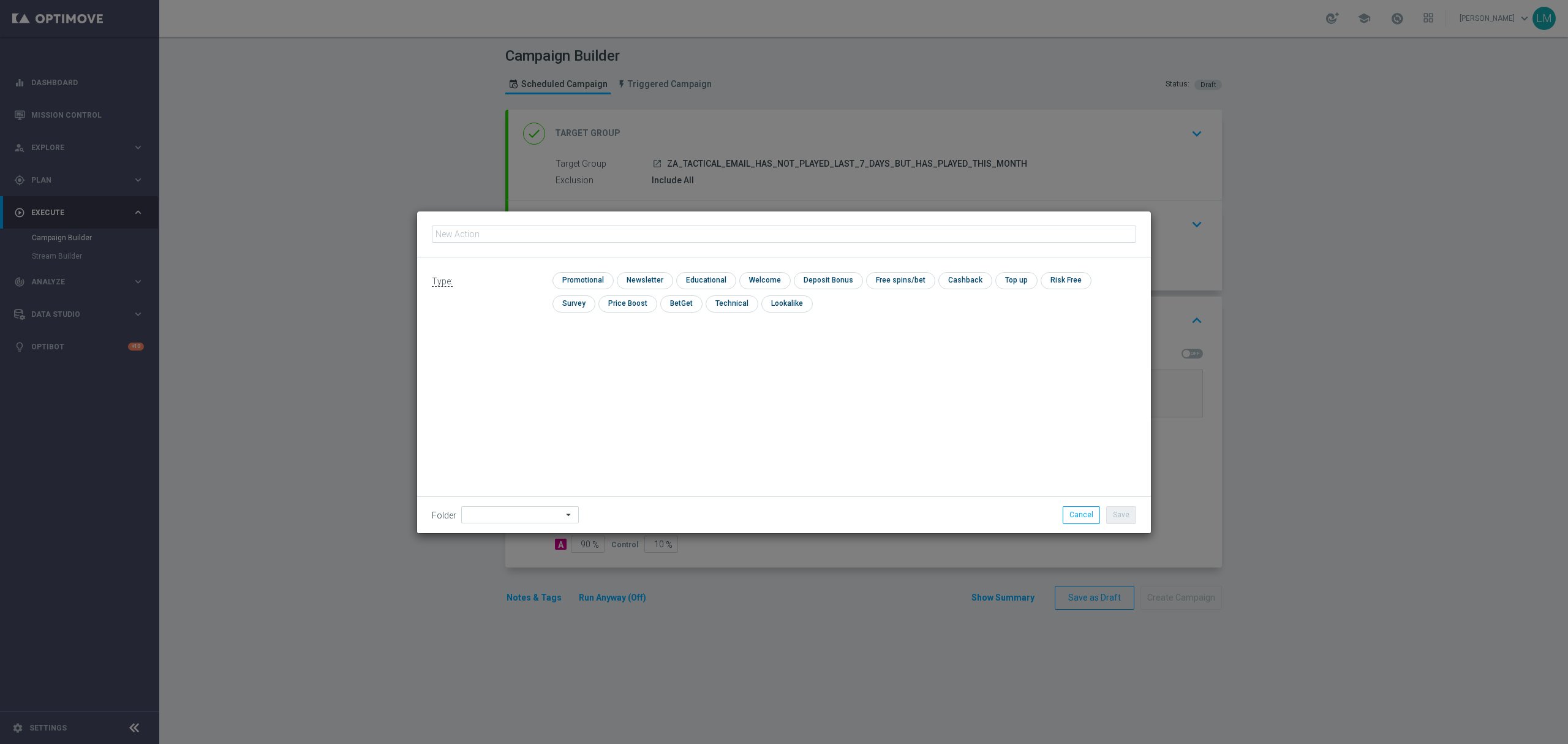
type input "en_ZA__WACKY_WEDNESDAY_SEPTEMBER25_REMINDER2__ALL_EMA_TAC_LT"
click at [600, 277] on input "checkbox" at bounding box center [581, 280] width 58 height 17
checkbox input "true"
click at [1109, 517] on button "Save" at bounding box center [1121, 515] width 30 height 17
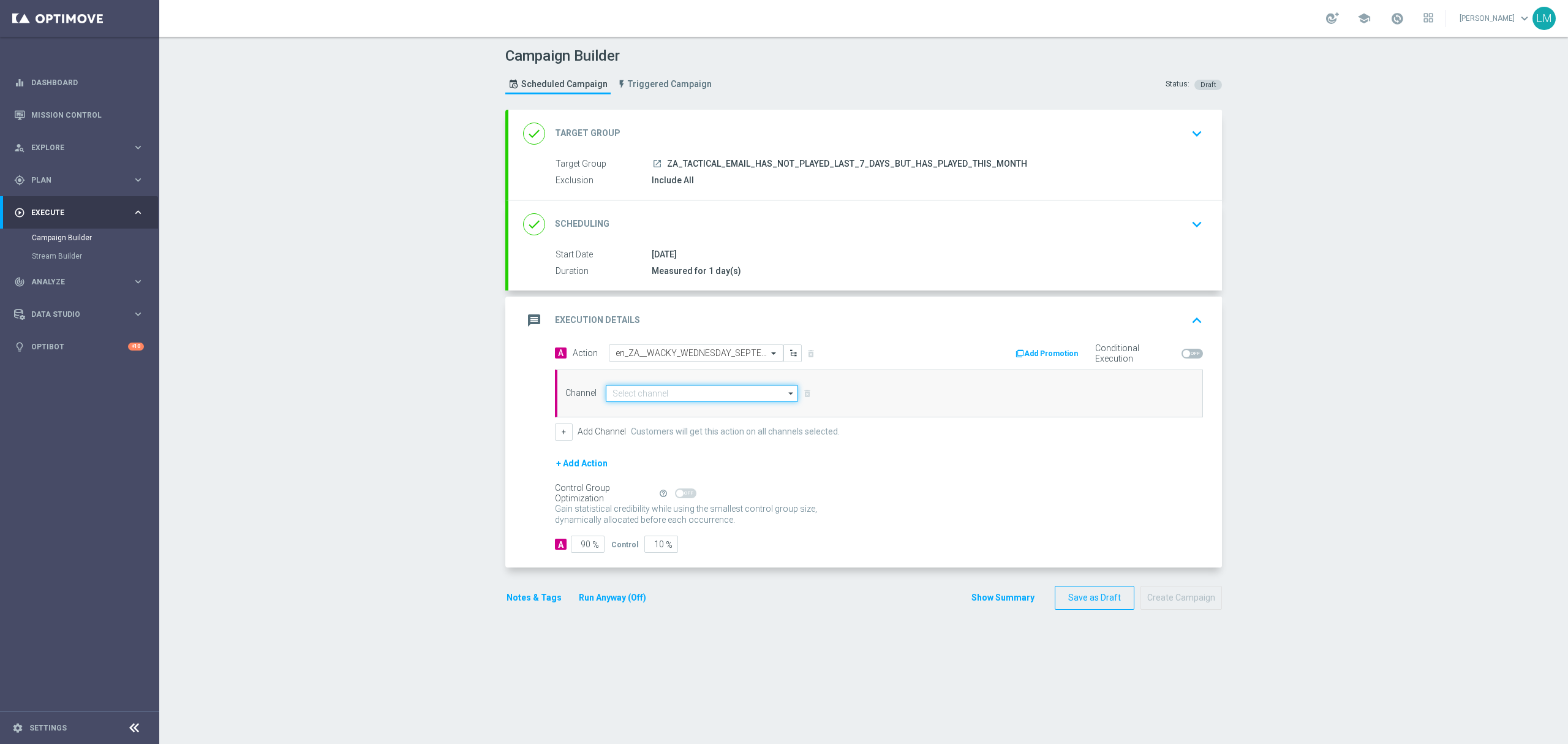
click at [724, 392] on input at bounding box center [702, 393] width 192 height 17
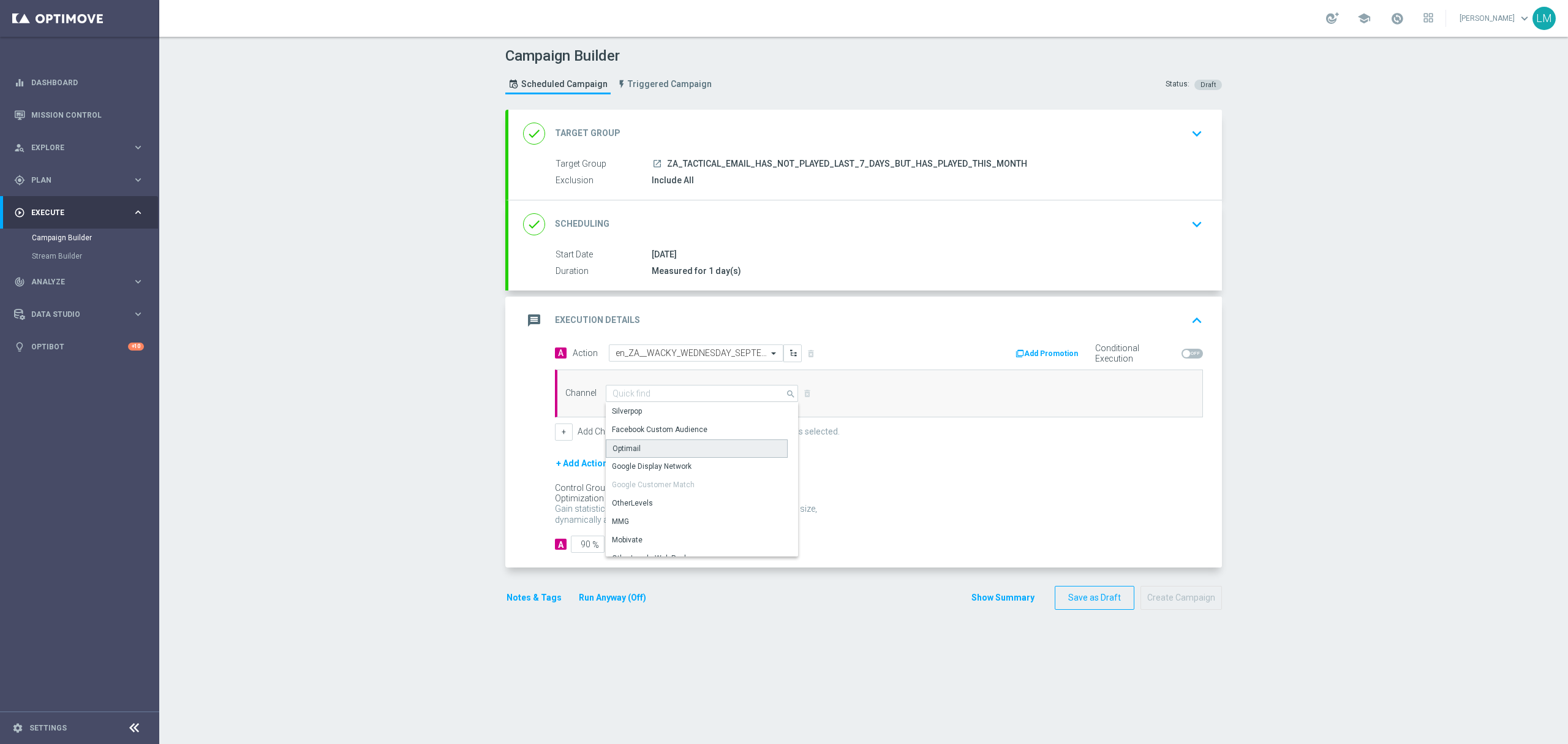
click at [665, 444] on div "Optimail" at bounding box center [697, 448] width 182 height 19
type input "Optimail"
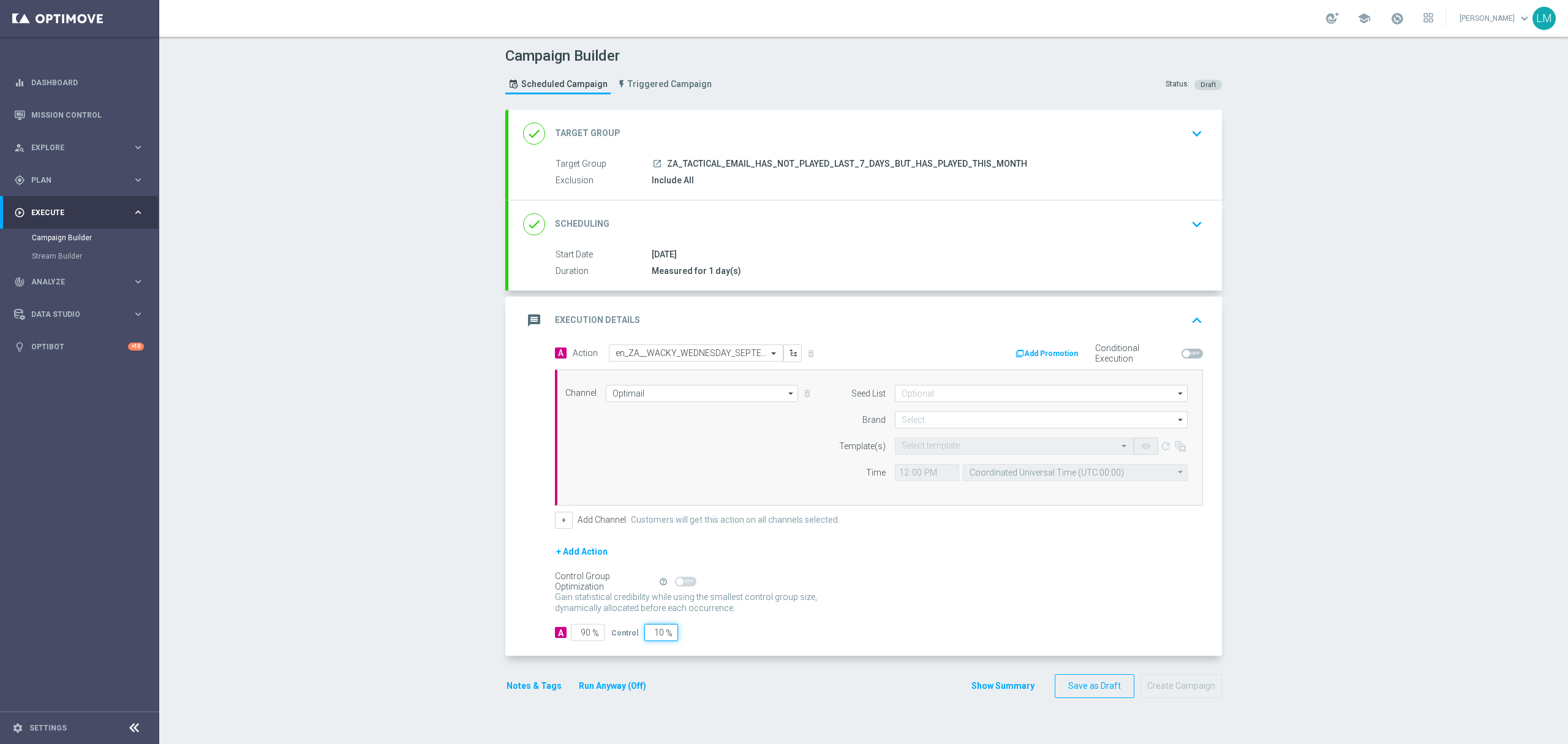
click at [647, 639] on input "10" at bounding box center [661, 632] width 34 height 17
type input "5"
type input "95"
type input "5"
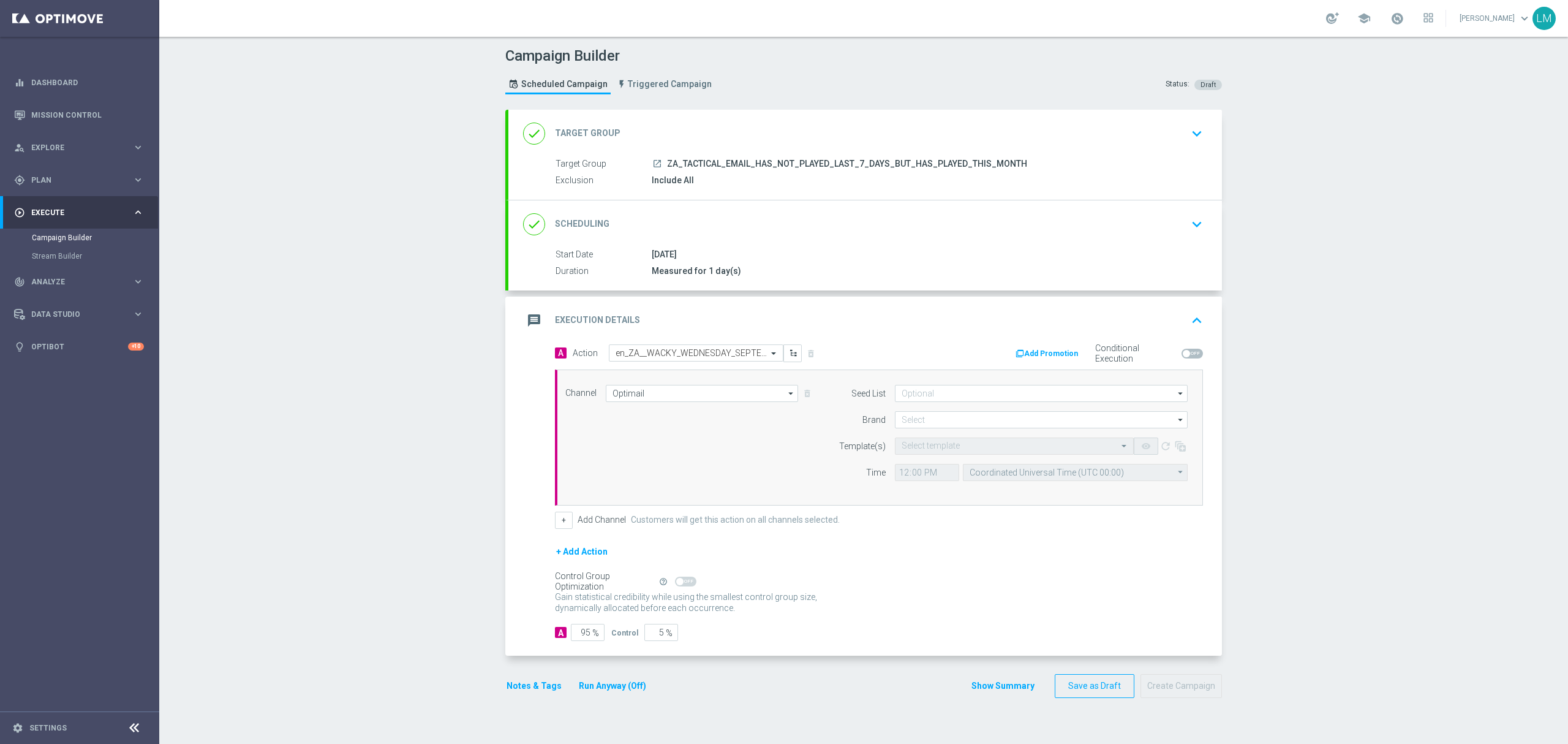
click at [959, 561] on div "+ Add Action" at bounding box center [879, 559] width 648 height 30
click at [959, 425] on input at bounding box center [1041, 420] width 293 height 17
click at [923, 459] on div "lottoland" at bounding box center [1041, 455] width 293 height 17
type input "lottoland"
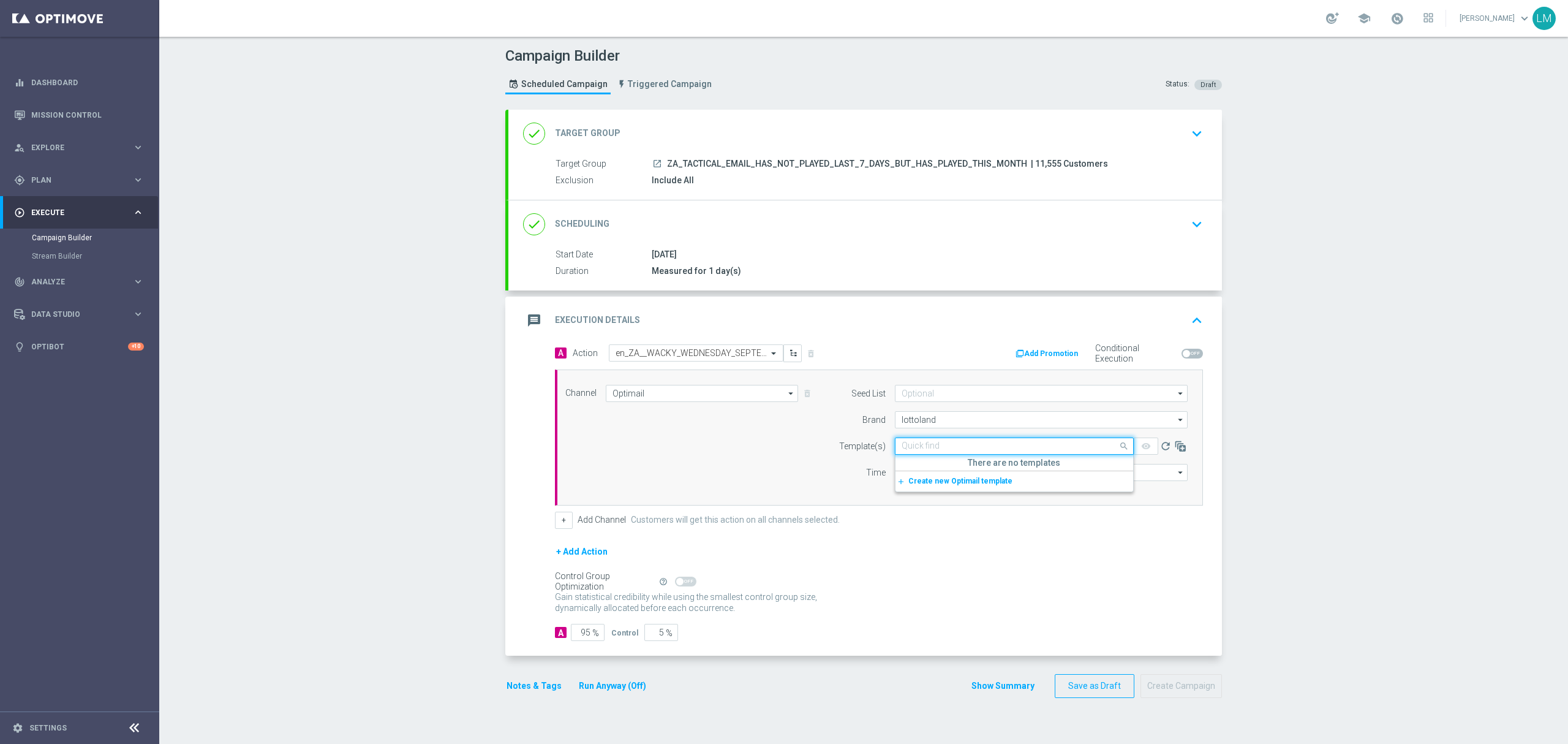
click at [927, 447] on input "text" at bounding box center [1002, 446] width 201 height 10
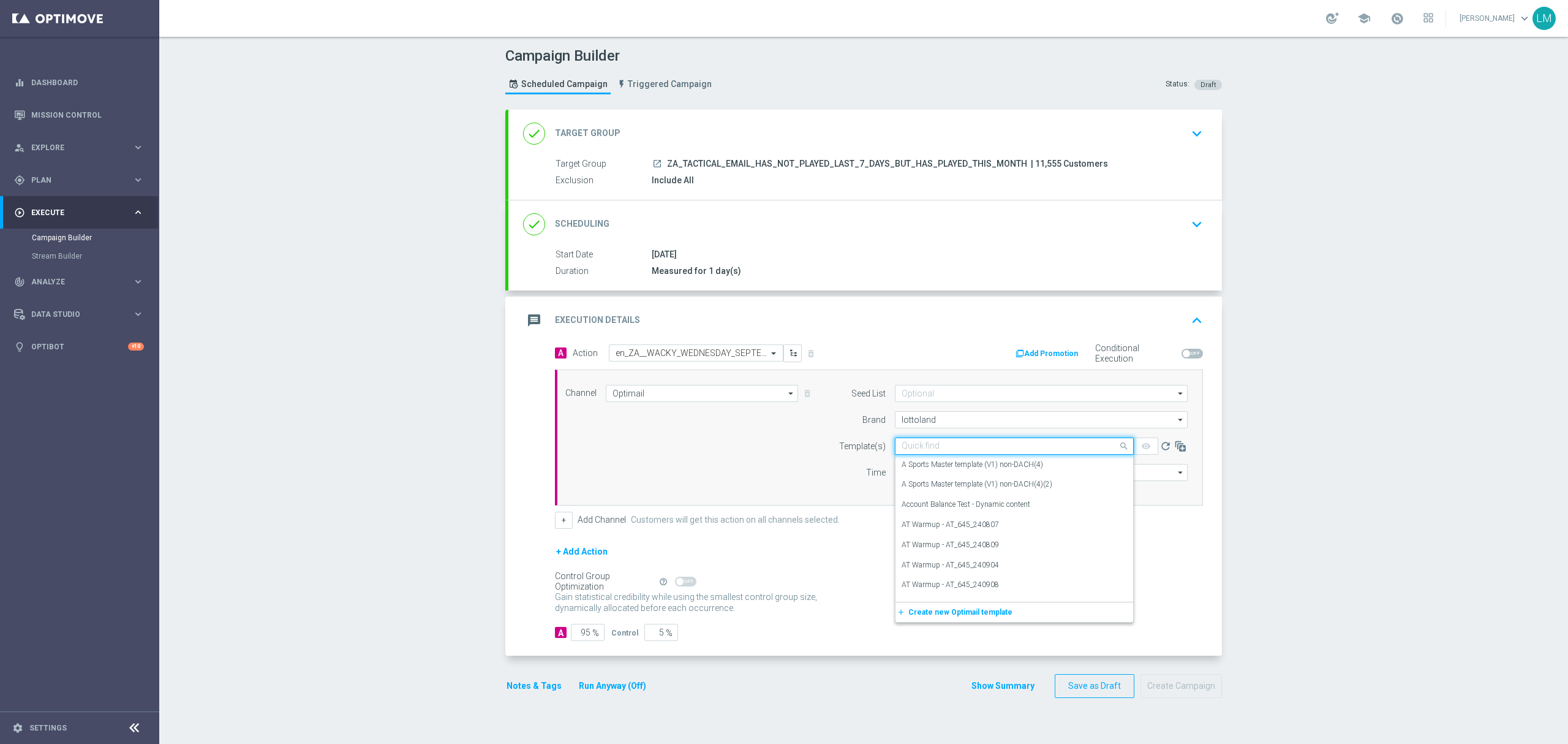
paste input "en_ZA__WACKY_WEDNESDAY_SEPTEMBER25_REMINDER2__ALL_EMA_TAC_LT"
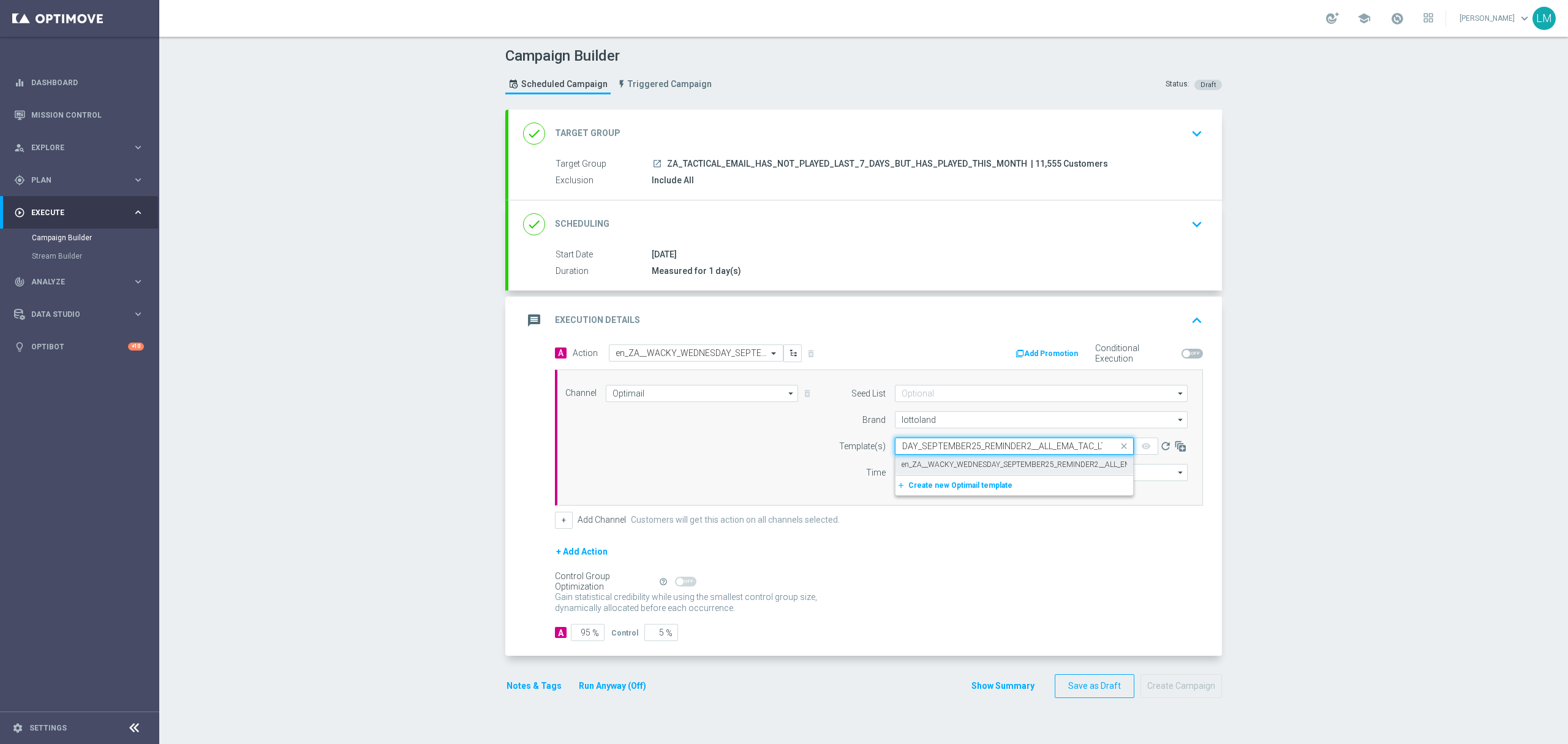
click at [932, 458] on div "en_ZA__WACKY_WEDNESDAY_SEPTEMBER25_REMINDER2__ALL_EMA_TAC_LT" at bounding box center [1014, 464] width 225 height 20
type input "en_ZA__WACKY_WEDNESDAY_SEPTEMBER25_REMINDER2__ALL_EMA_TAC_LT"
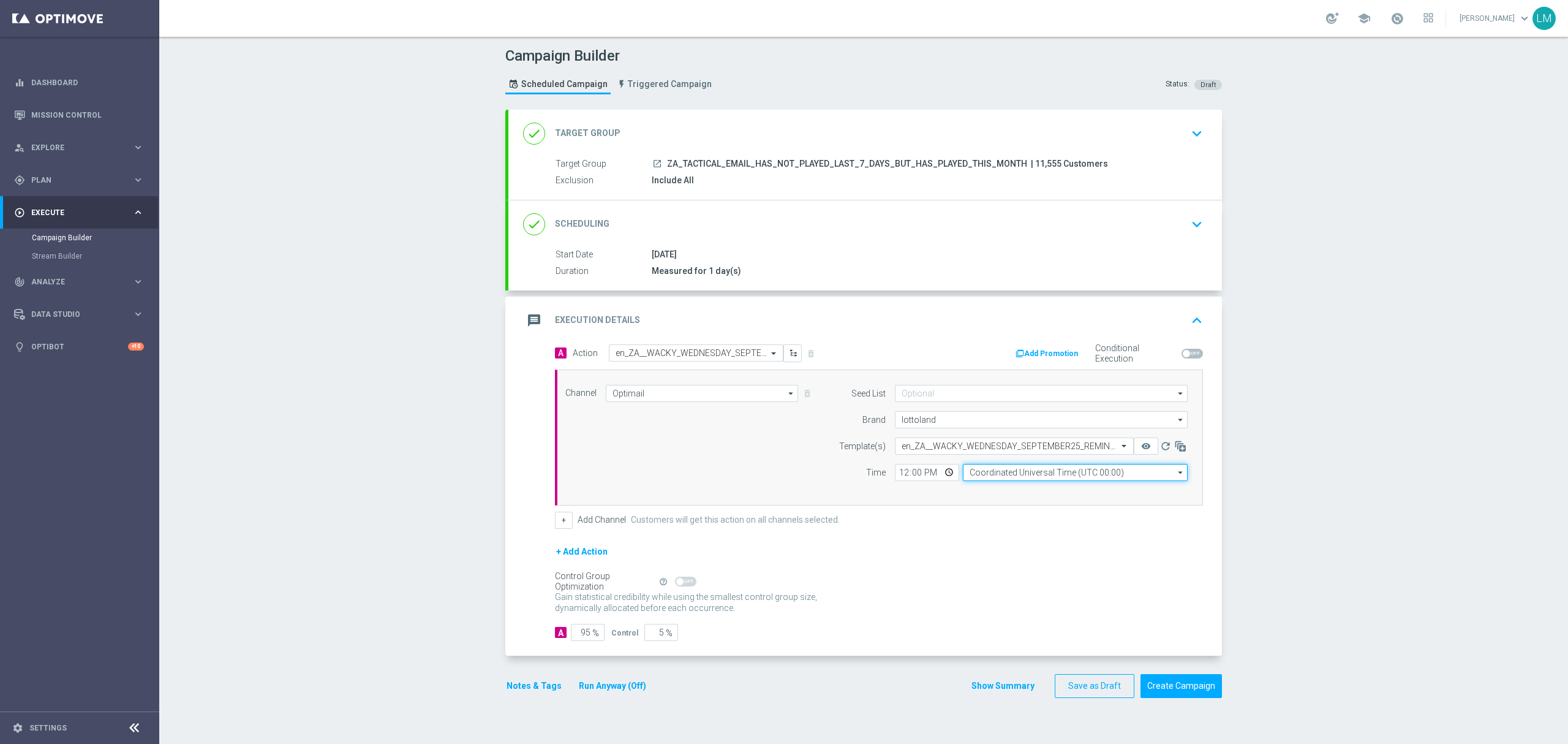
click at [994, 476] on input "Coordinated Universal Time (UTC 00:00)" at bounding box center [1075, 472] width 224 height 17
click at [994, 486] on div "Central European Time (Berlin) (UTC +02:00)" at bounding box center [1069, 490] width 200 height 11
type input "Central European Time (Berlin) (UTC +02:00)"
click at [943, 479] on input "12:00" at bounding box center [926, 472] width 64 height 17
click at [813, 459] on div "Channel Optimail Optimail arrow_drop_down Drag here to set row groups Drag here…" at bounding box center [876, 437] width 640 height 105
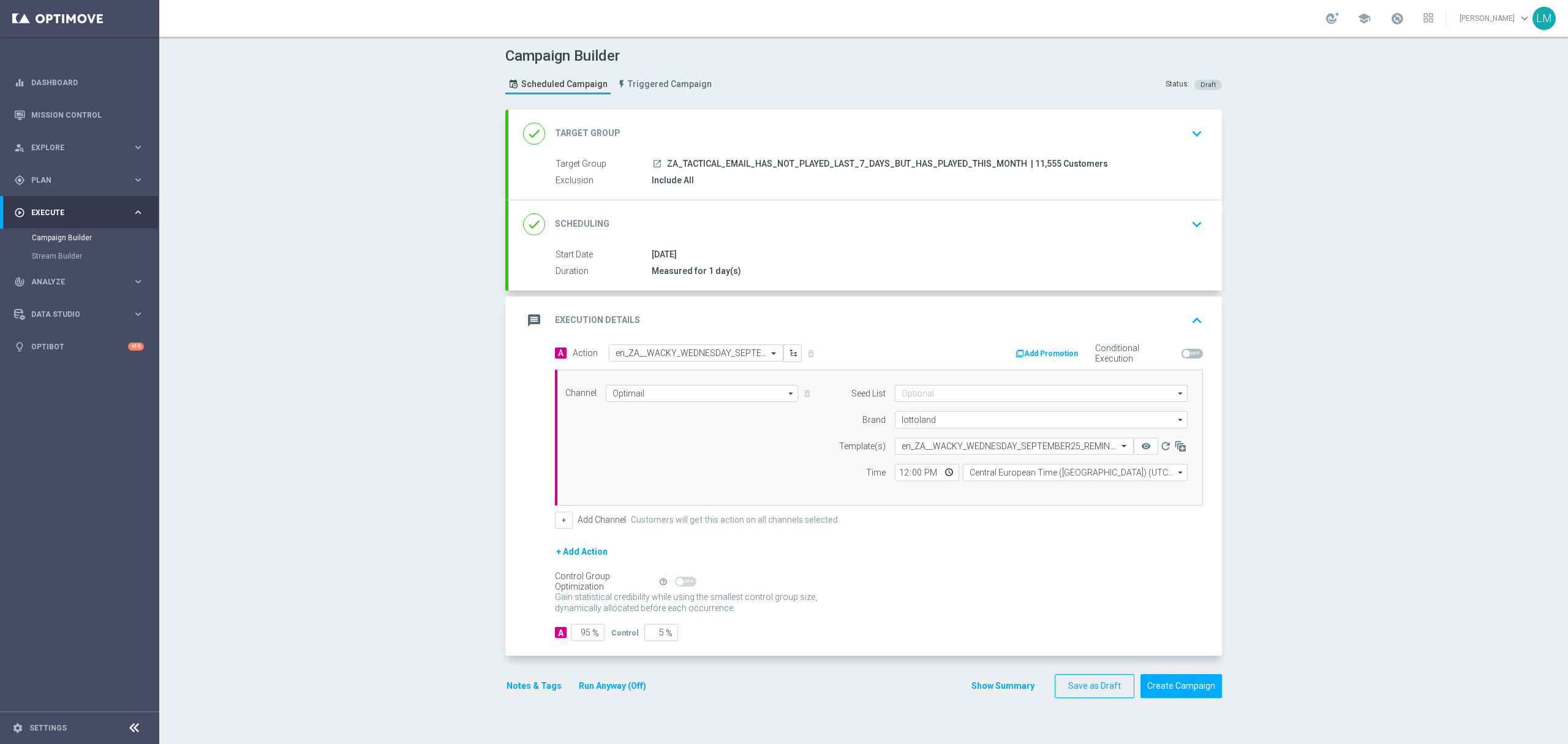
click at [351, 430] on div "Campaign Builder Scheduled Campaign Triggered Campaign Status: Draft done Targe…" at bounding box center [863, 390] width 1408 height 707
click at [1201, 696] on button "Create Campaign" at bounding box center [1181, 685] width 81 height 24
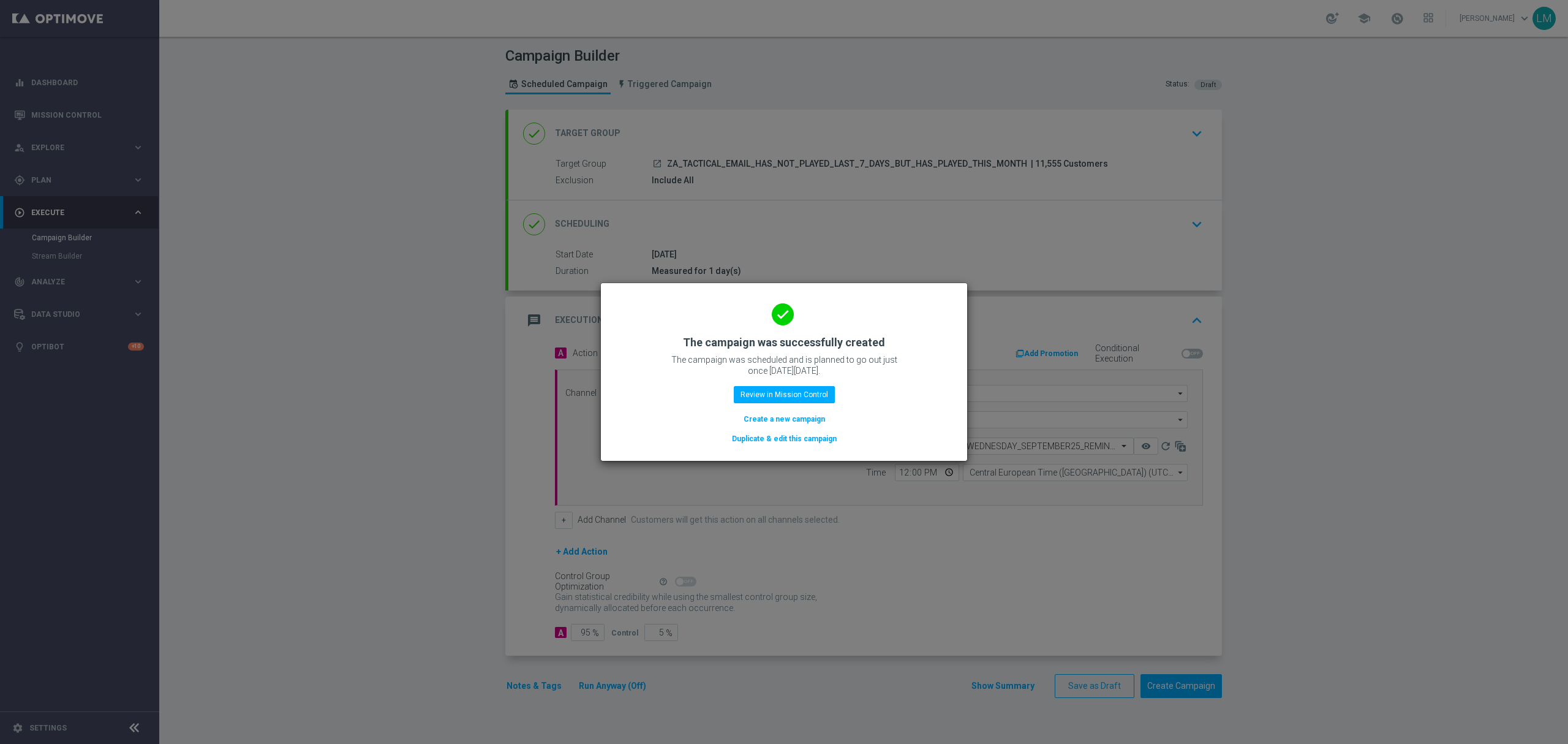
click at [792, 413] on button "Create a new campaign" at bounding box center [784, 420] width 84 height 14
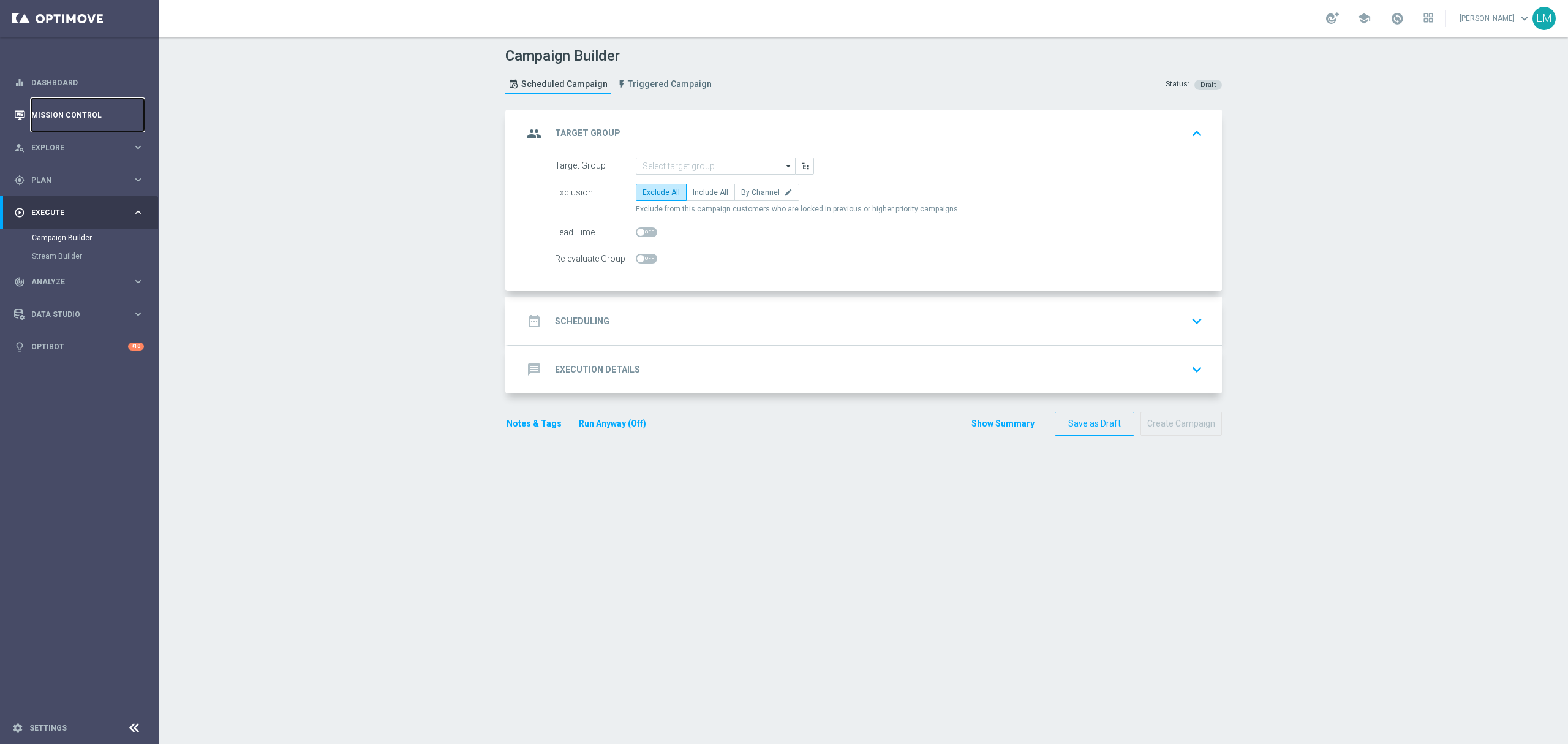
click at [125, 108] on link "Mission Control" at bounding box center [87, 114] width 113 height 32
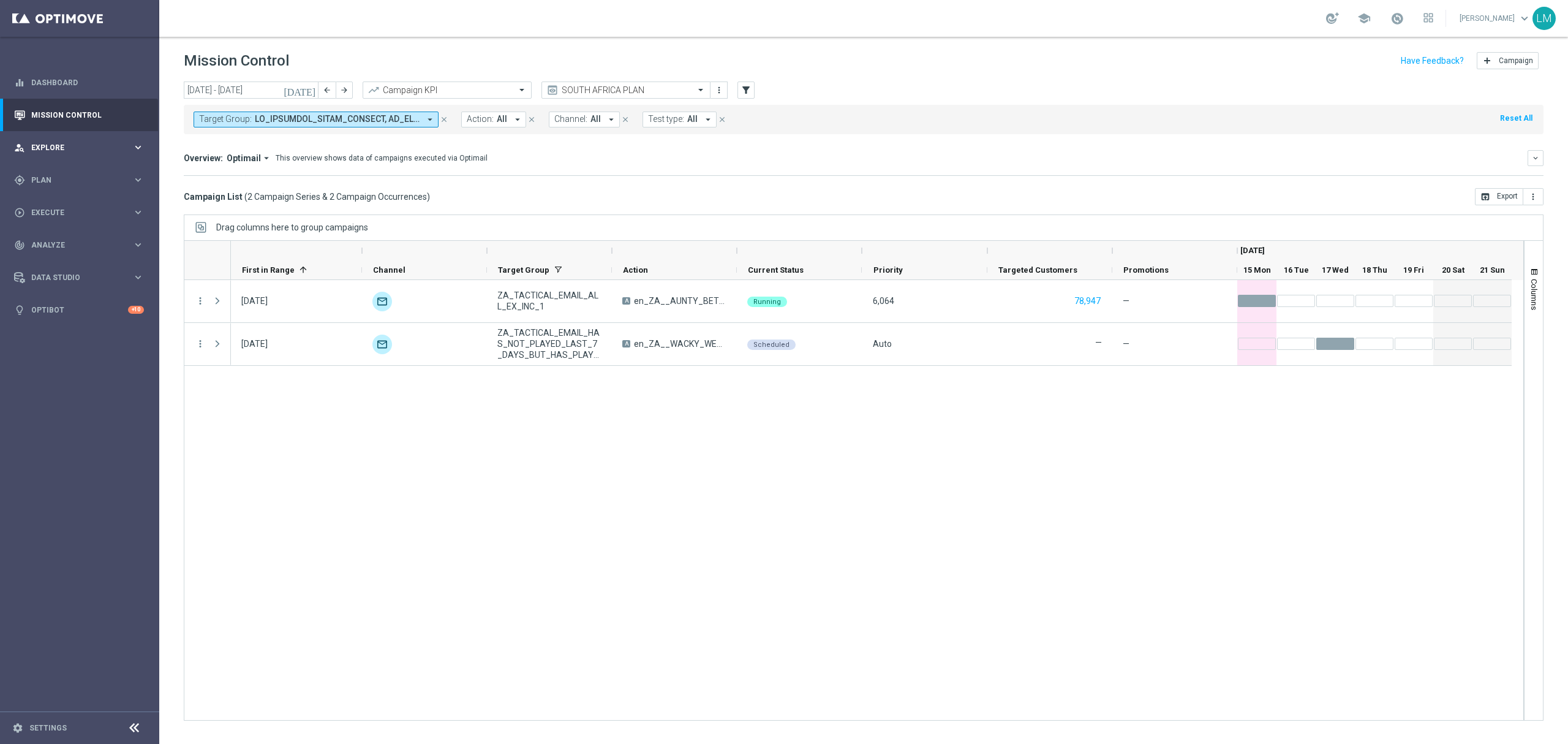
click at [103, 149] on span "Explore" at bounding box center [81, 147] width 101 height 8
click at [98, 174] on link "Customer Explorer" at bounding box center [79, 173] width 96 height 10
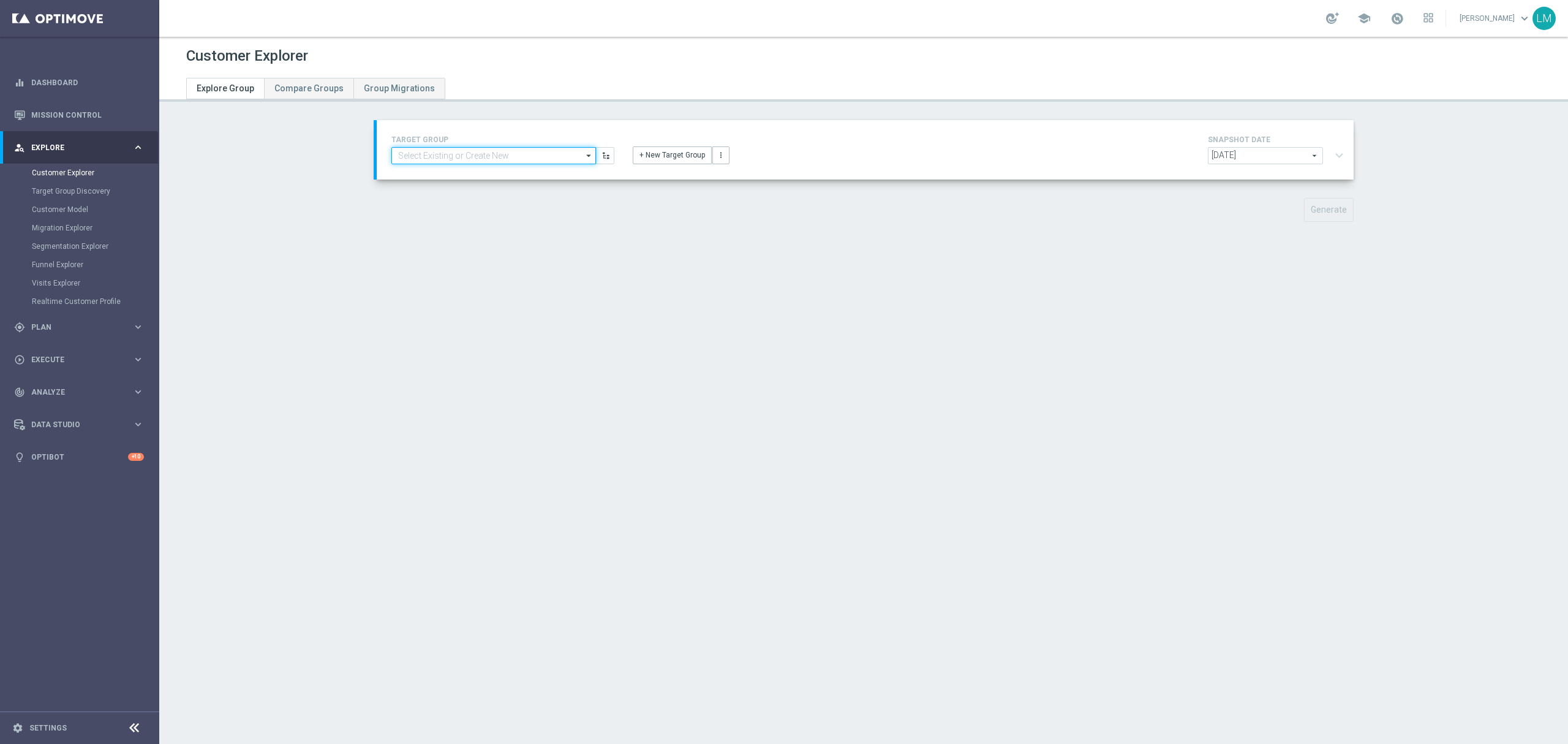
click at [500, 163] on input at bounding box center [493, 155] width 205 height 17
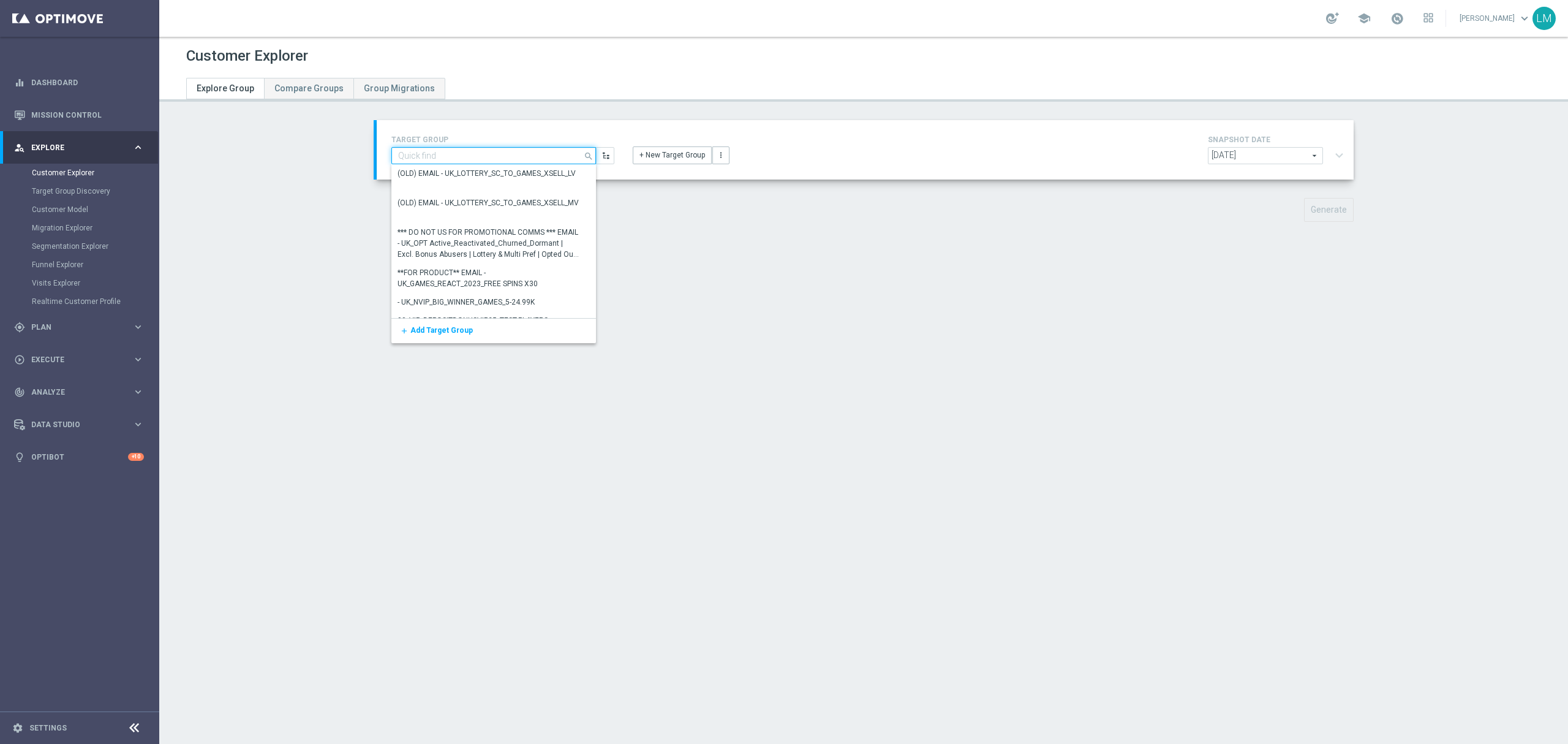
paste input "ZA_TACTICAL_EMAIL_HAS_PLAYED_MEGAMILLIONS_SINCE_LAST_YEAR"
type input "ZA_TACTICAL_EMAIL_HAS_PLAYED_MEGAMILLIONS_SINCE_LAST_YEAR"
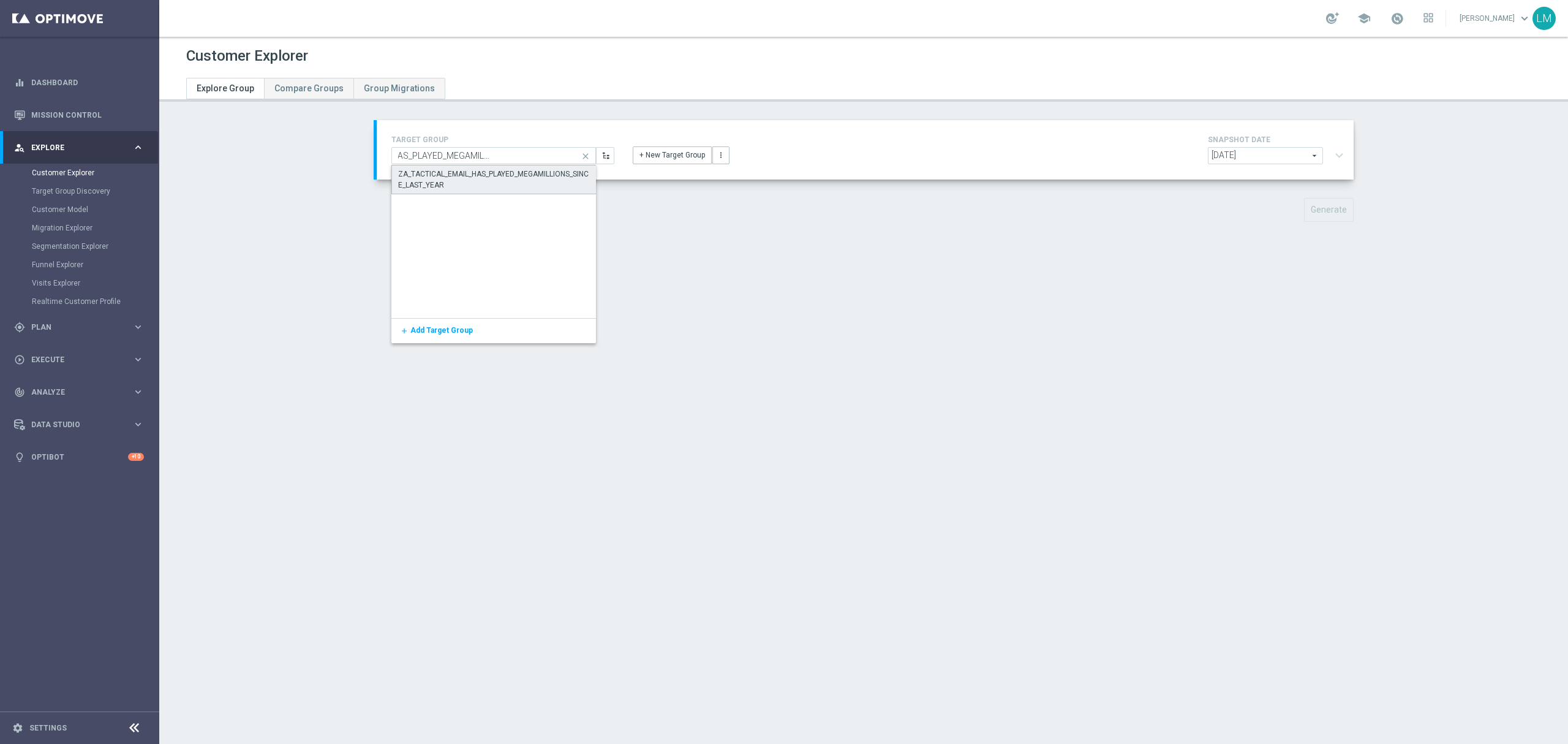
click at [496, 165] on div "ZA_TACTICAL_EMAIL_HAS_PLAYED_MEGAMILLIONS_SINCE_LAST_YEAR" at bounding box center [494, 179] width 205 height 30
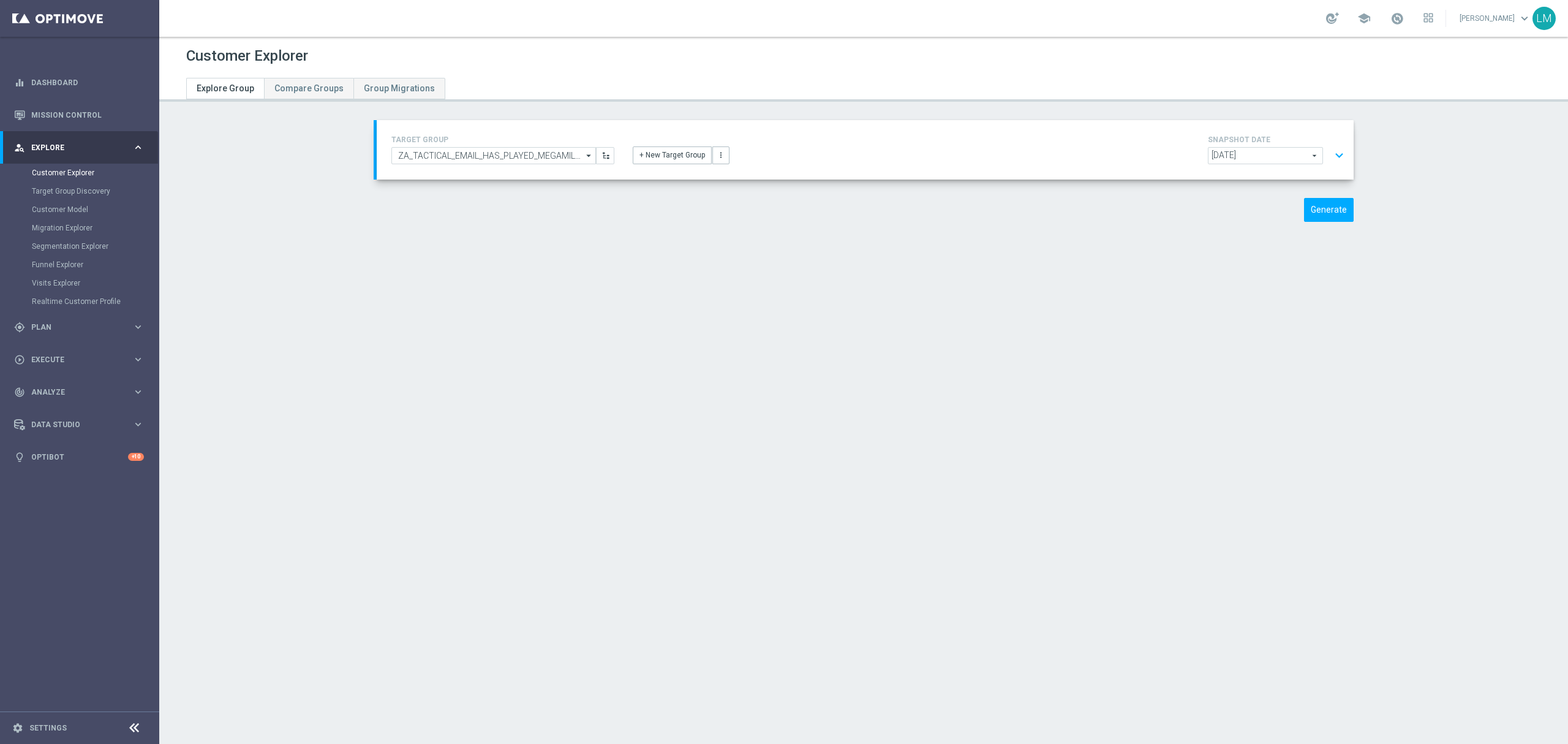
click at [687, 349] on div "Customer Explorer Explore Group Compare Groups Group Migrations TARGET GROUP ZA…" at bounding box center [863, 390] width 1408 height 707
click at [1333, 162] on button "expand_more" at bounding box center [1339, 156] width 18 height 23
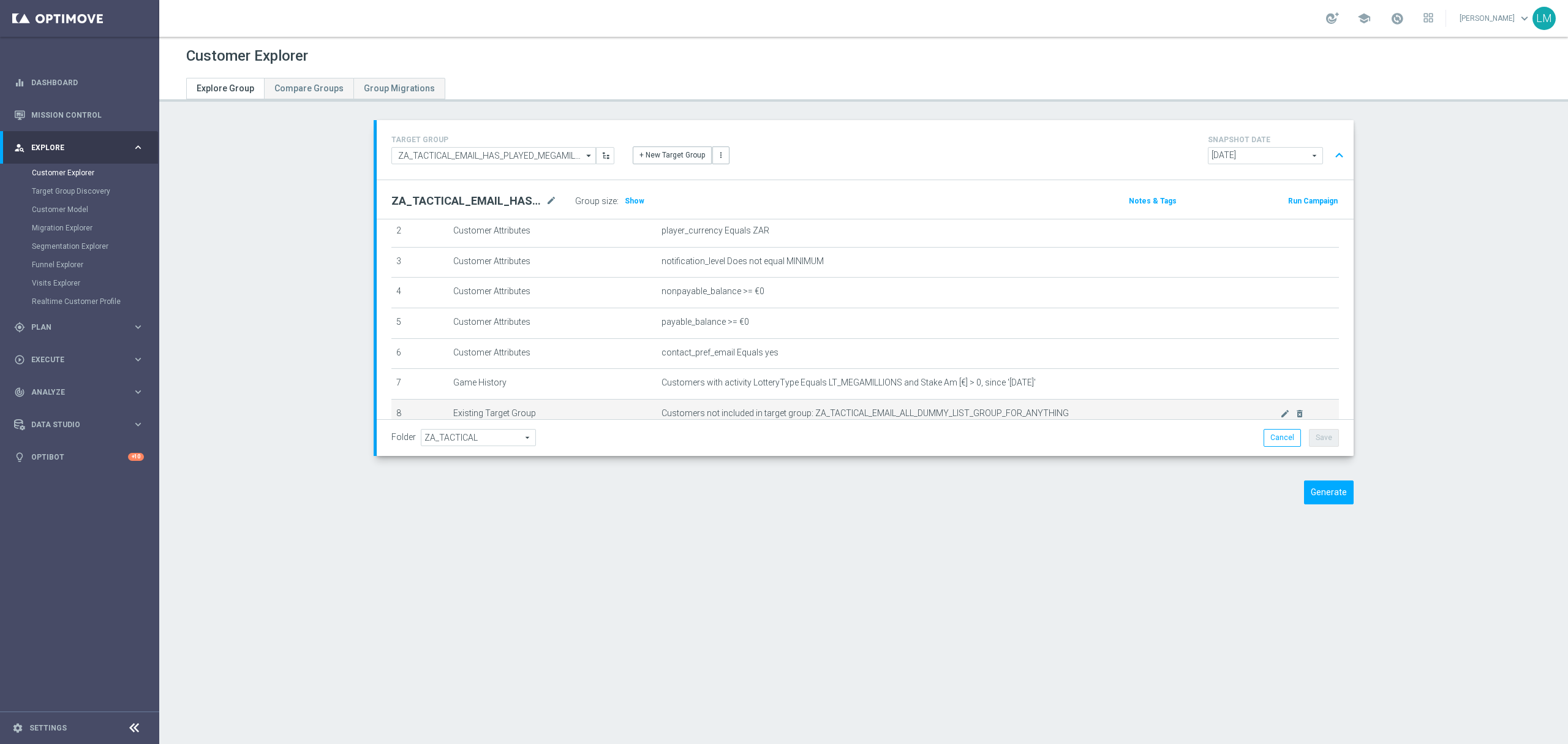
scroll to position [160, 0]
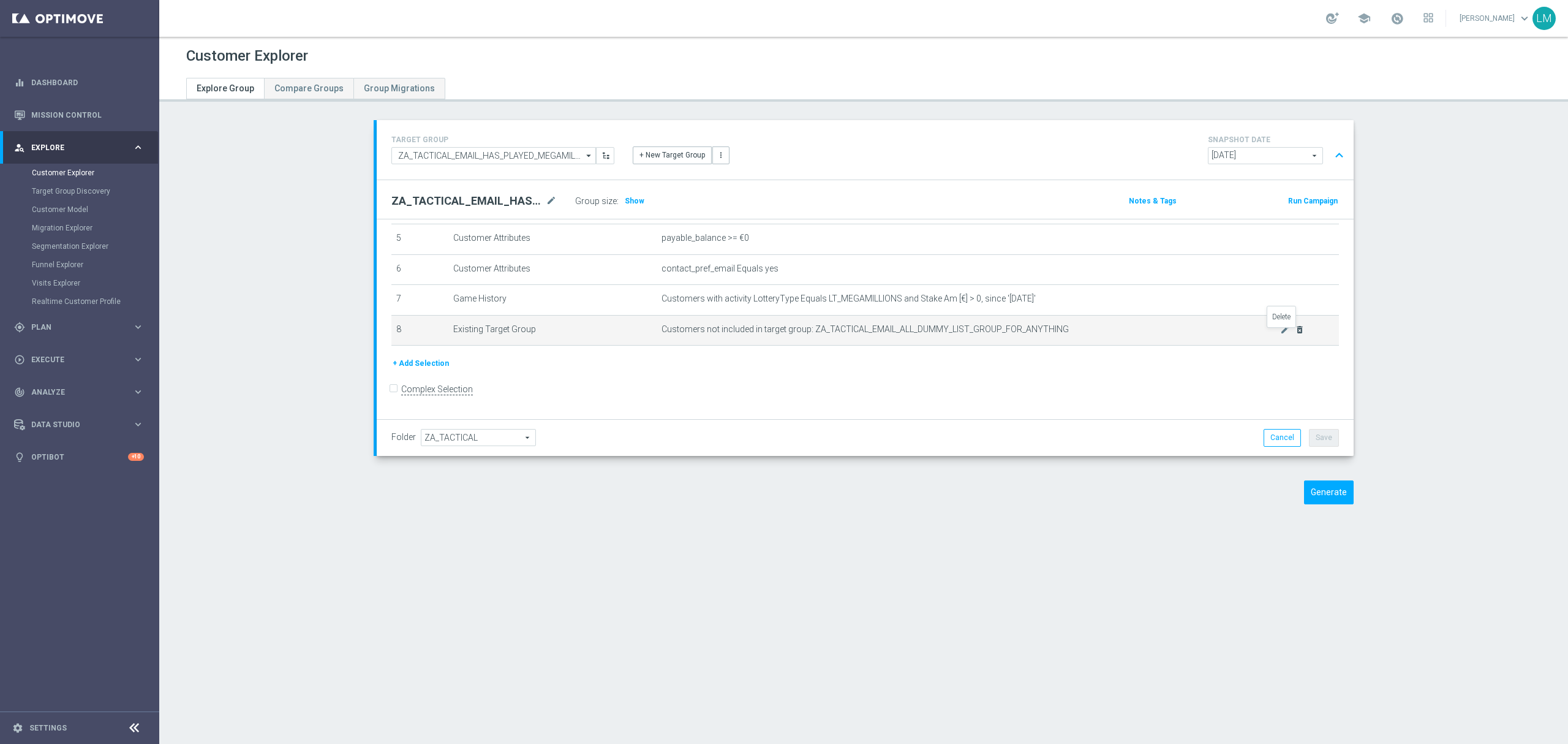
click at [1295, 335] on icon "delete_forever" at bounding box center [1299, 329] width 10 height 10
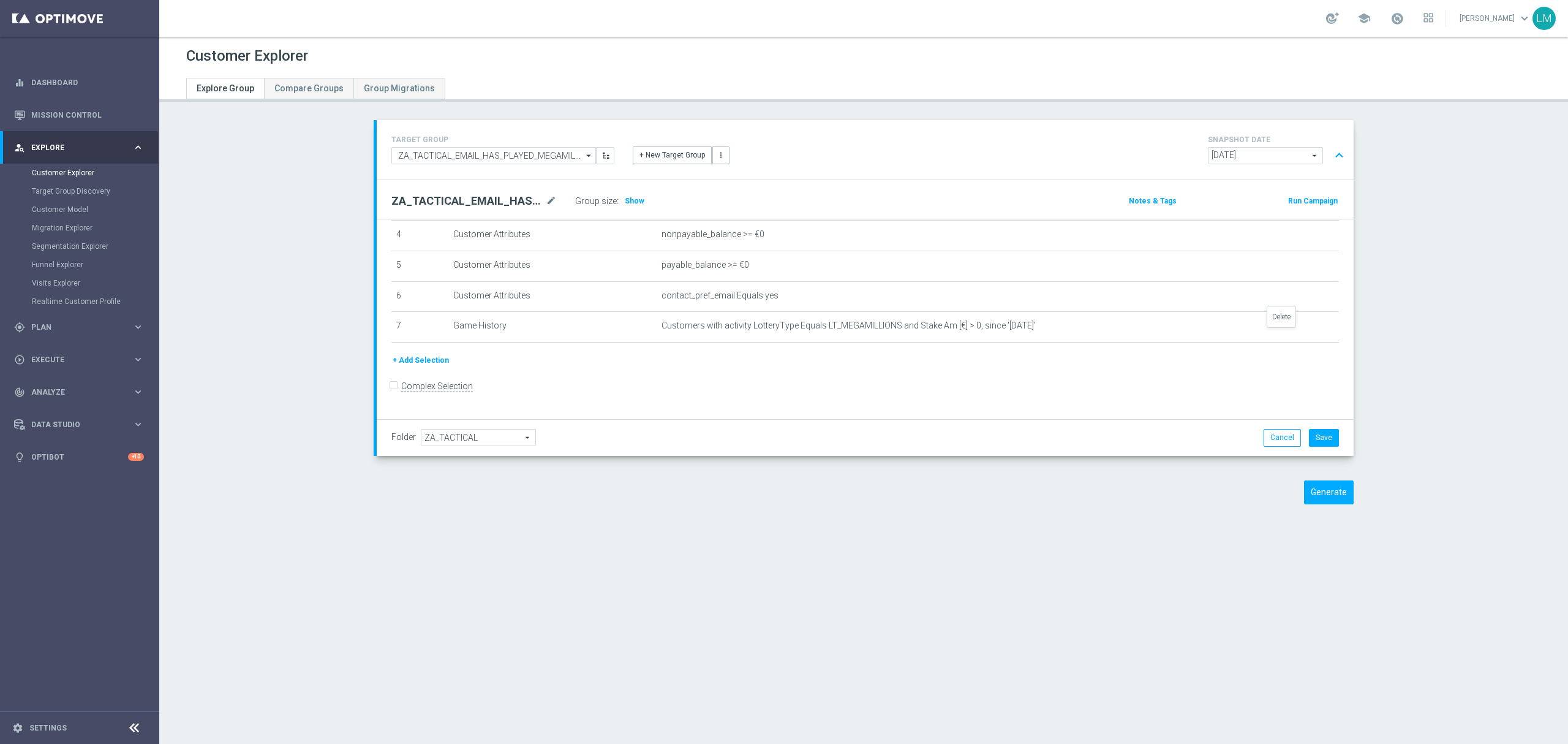
scroll to position [129, 0]
click at [1280, 335] on icon "mode_edit" at bounding box center [1285, 330] width 10 height 10
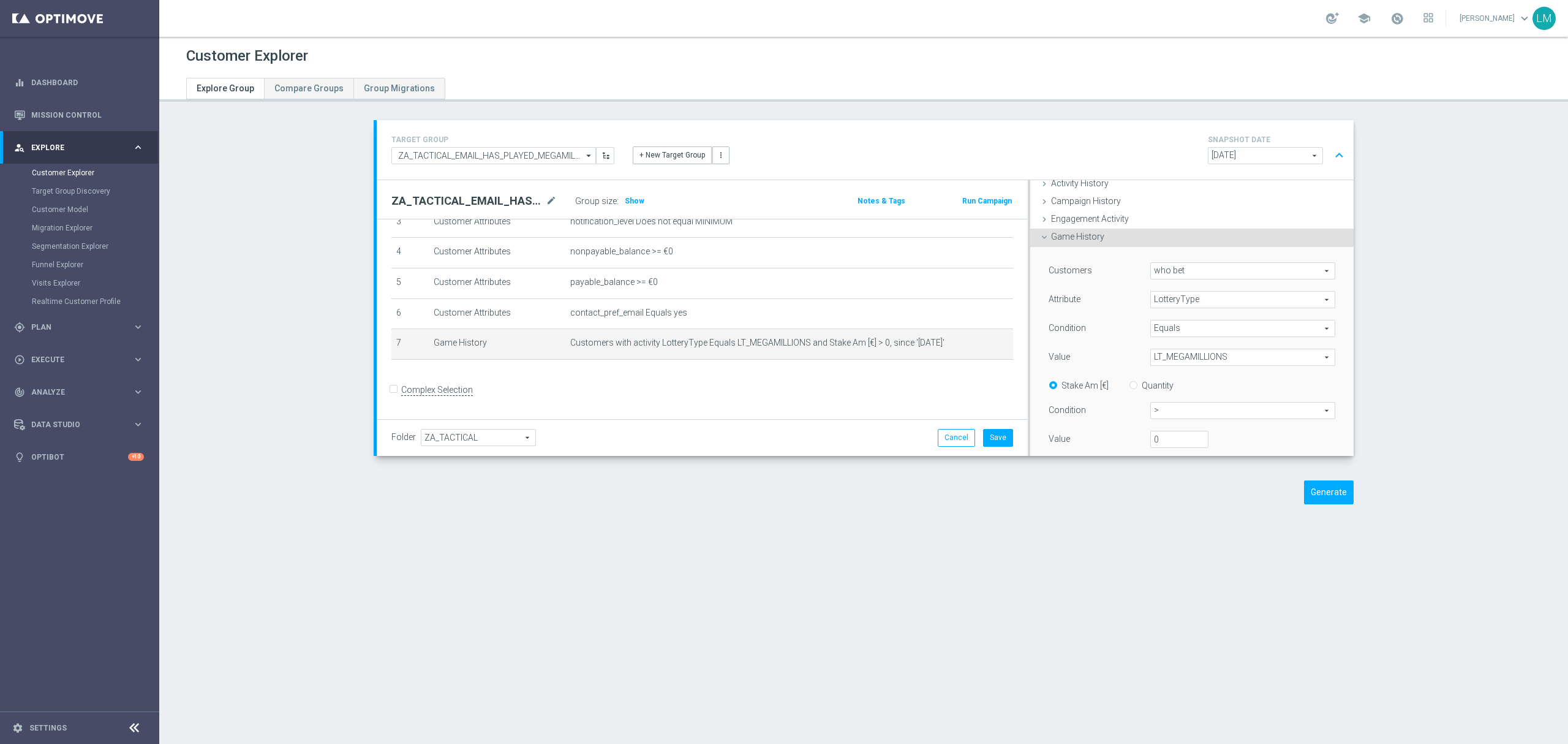
scroll to position [163, 0]
click at [1308, 417] on icon "today" at bounding box center [1317, 413] width 36 height 14
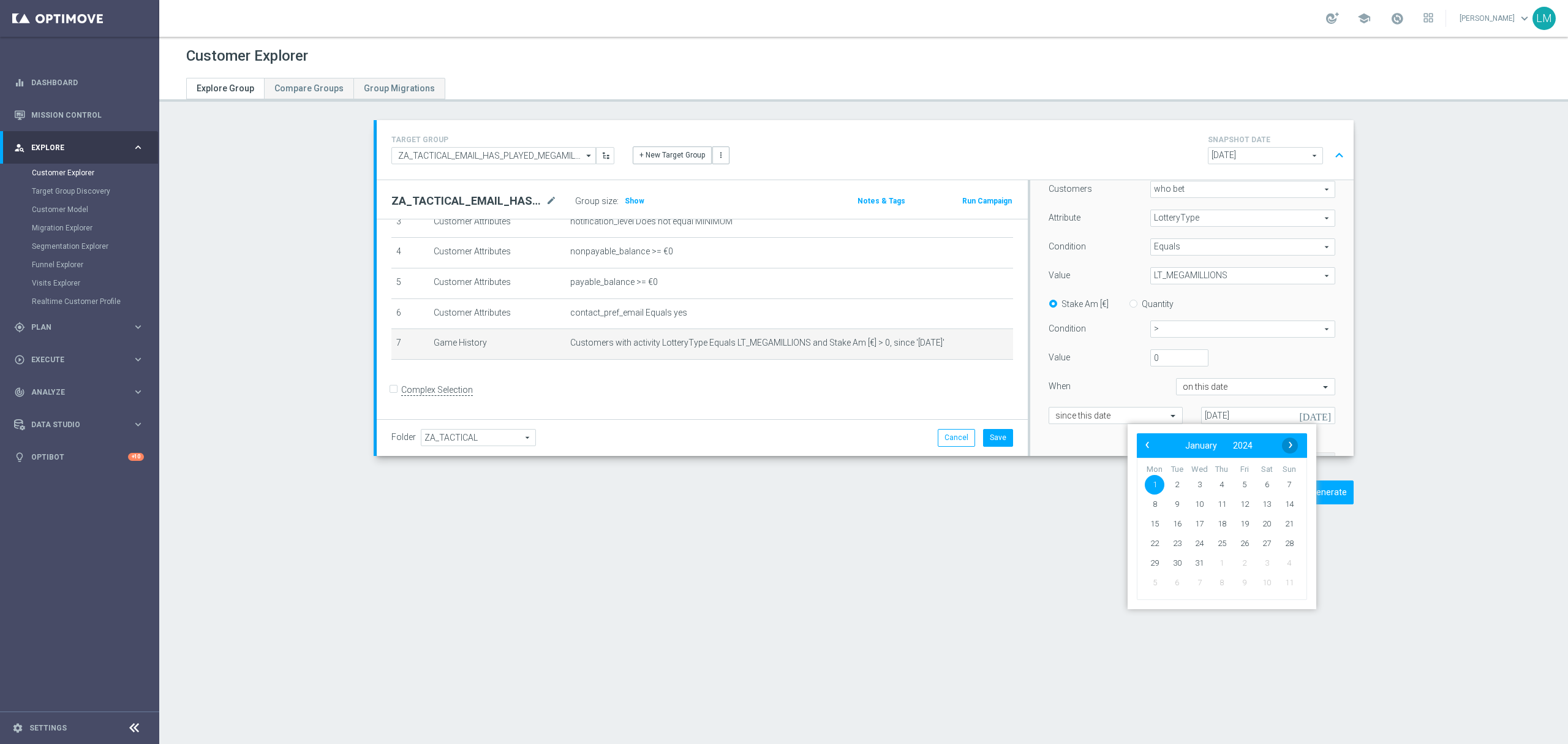
click at [1284, 445] on span "›" at bounding box center [1290, 444] width 16 height 16
click at [1199, 505] on span "10" at bounding box center [1199, 504] width 19 height 19
type input "10 Apr 2024"
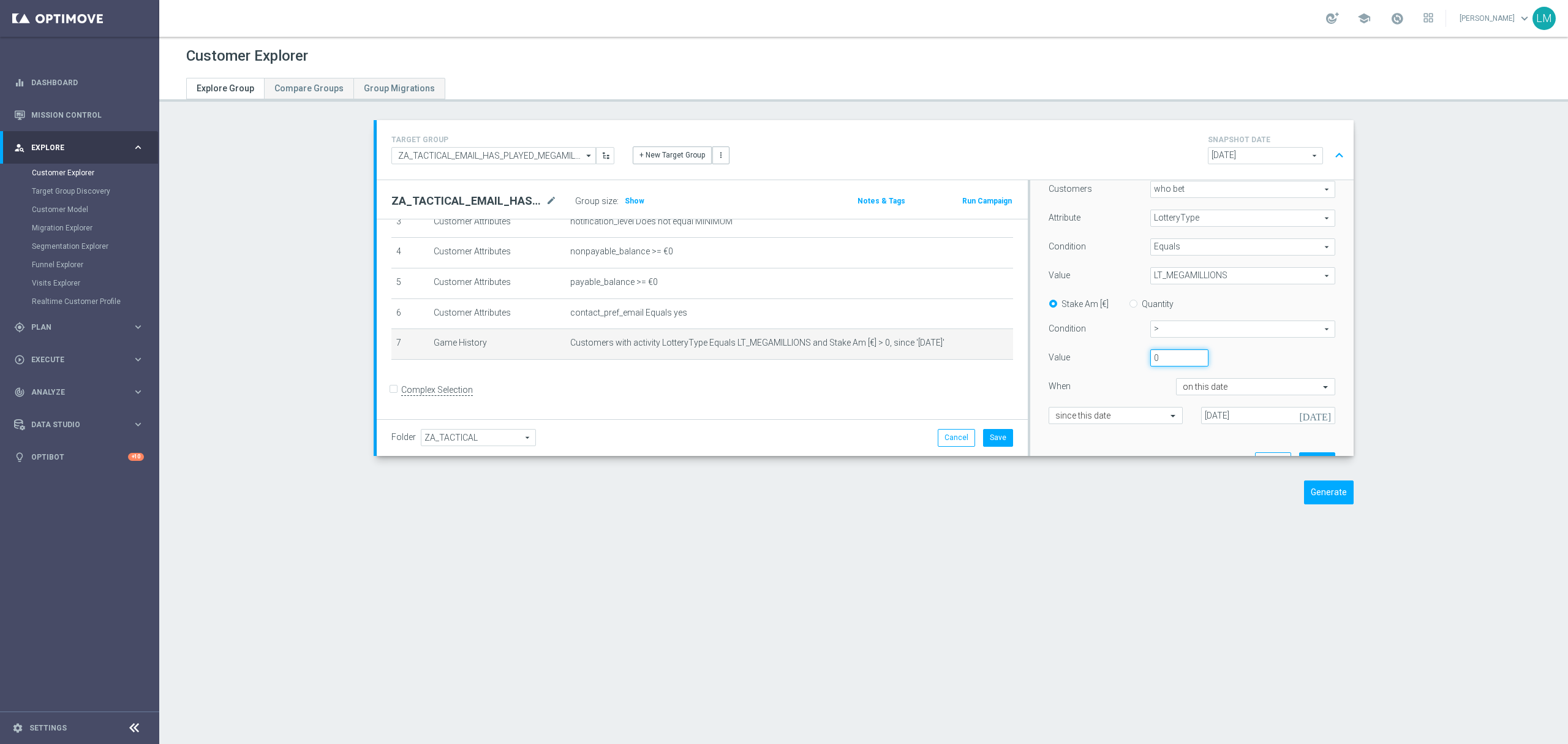
click at [1152, 360] on input "0" at bounding box center [1179, 358] width 58 height 17
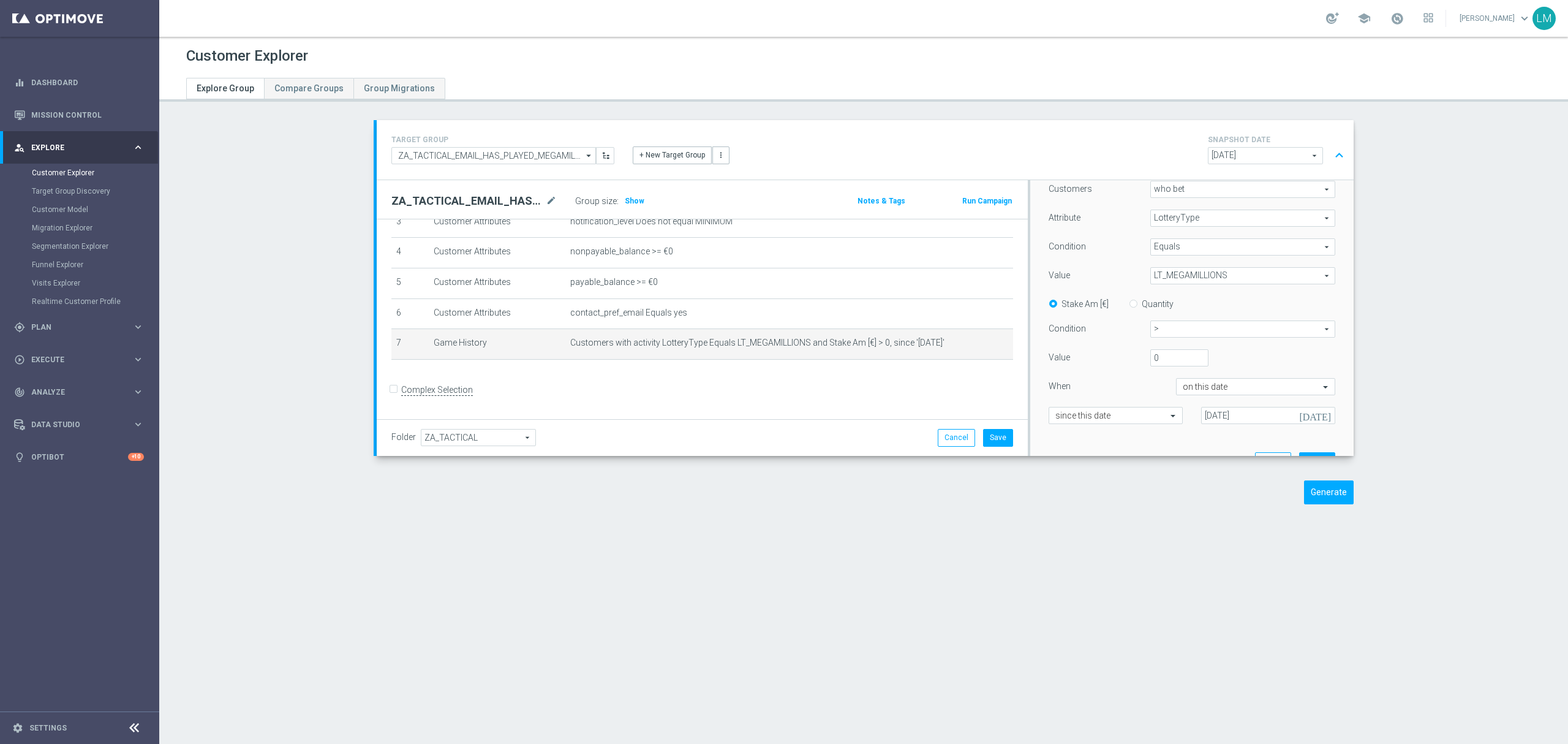
click at [1216, 362] on div "0" at bounding box center [1217, 358] width 152 height 17
click at [1299, 373] on button "Update" at bounding box center [1317, 378] width 36 height 17
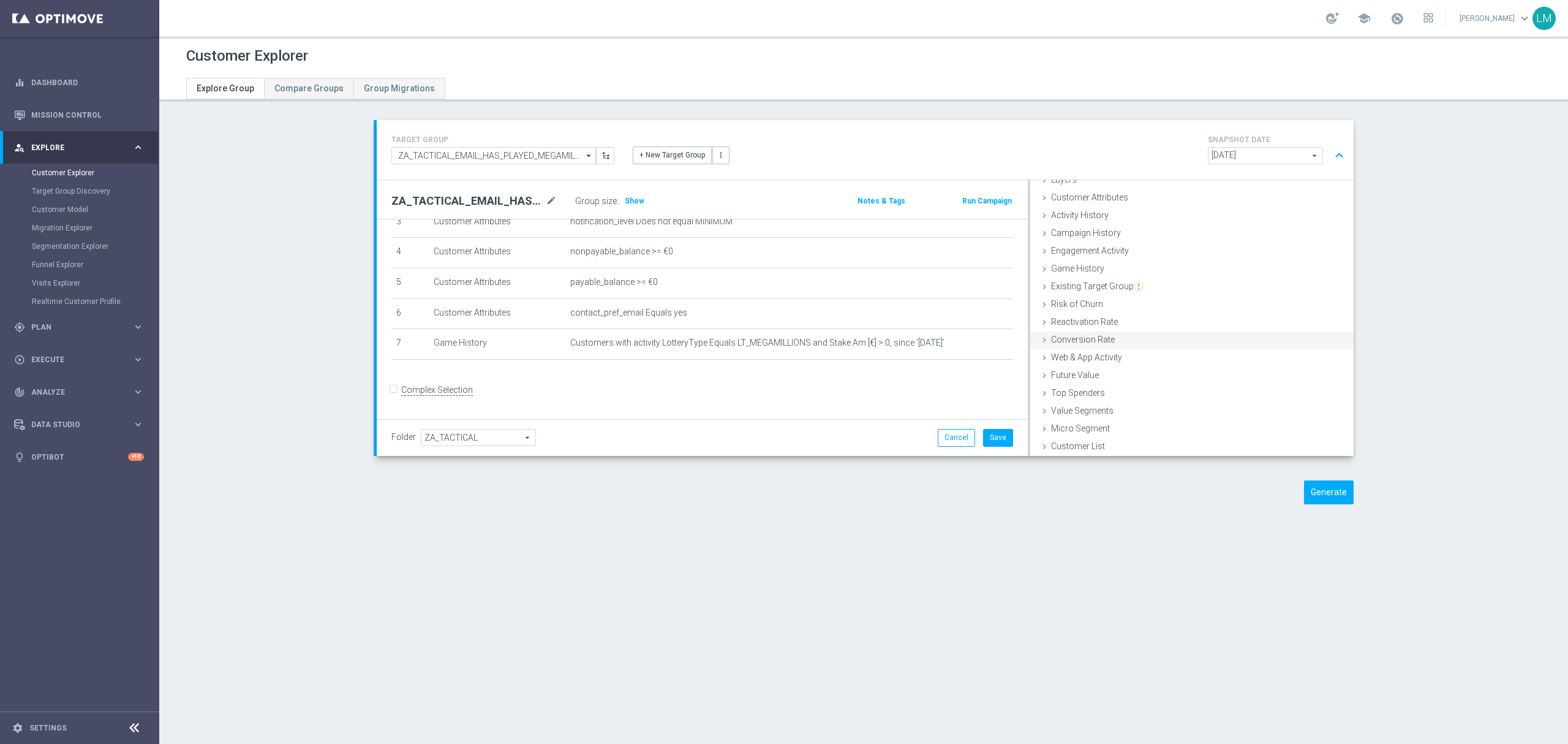
scroll to position [0, 0]
click at [973, 348] on icon "mode_edit" at bounding box center [978, 343] width 10 height 10
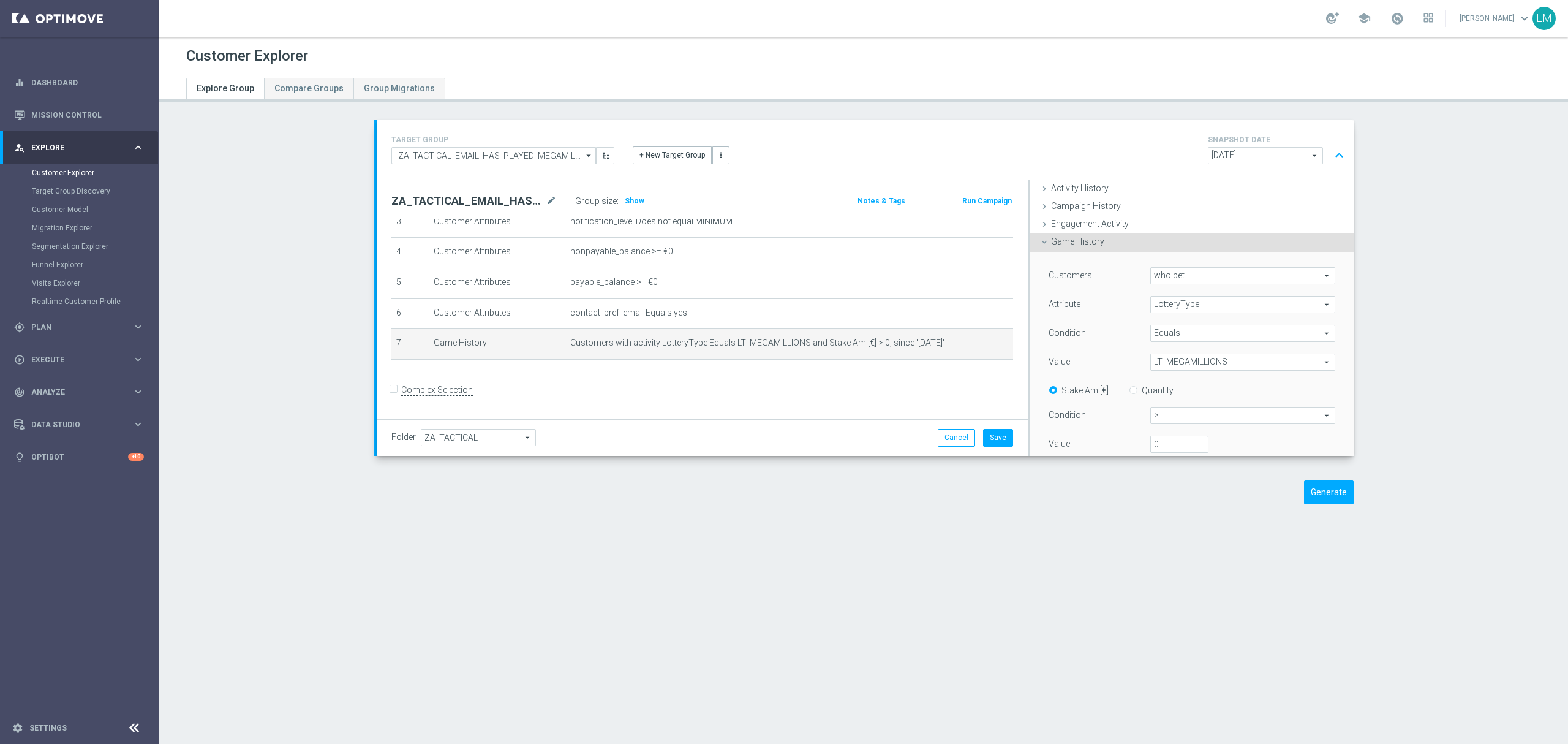
scroll to position [163, 0]
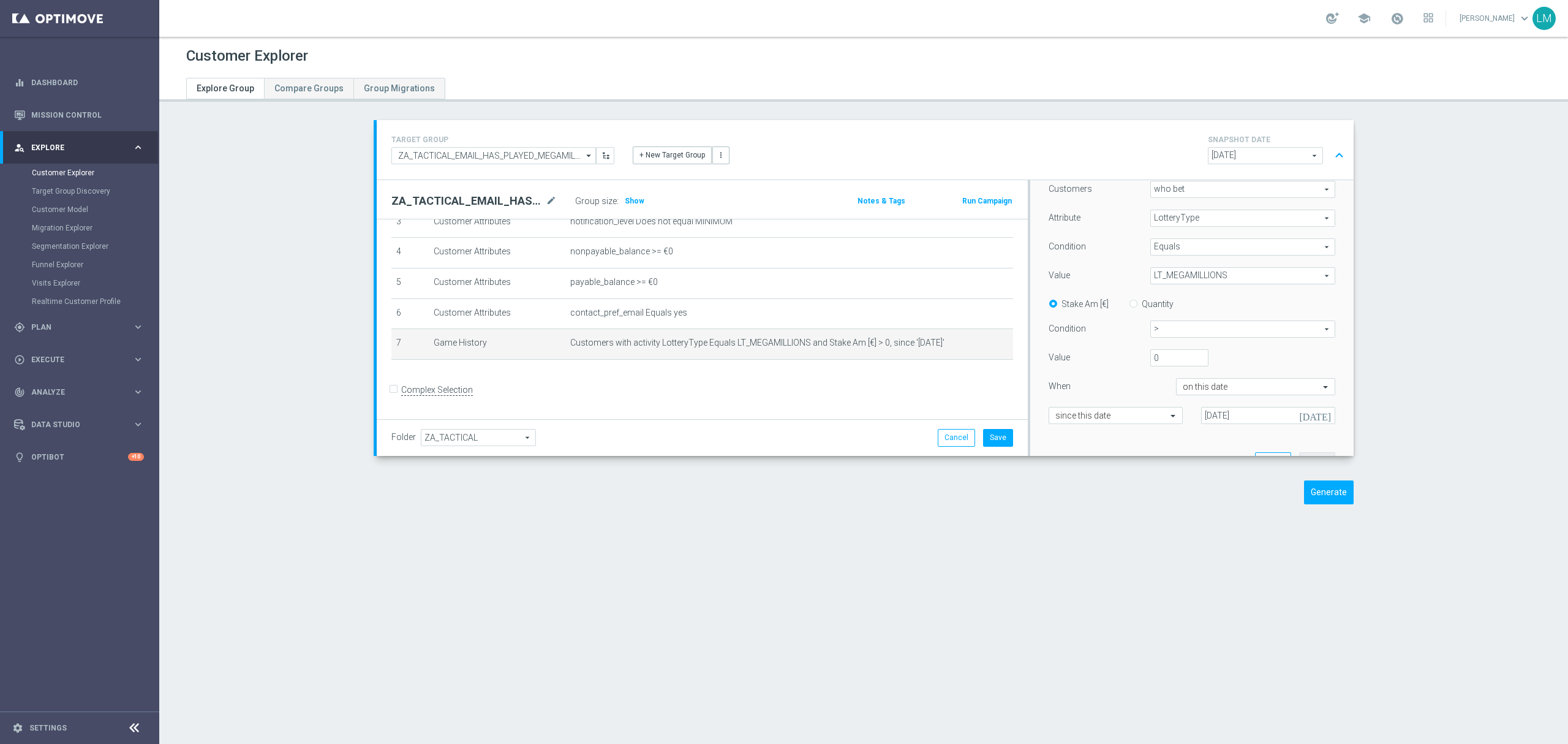
click at [1254, 351] on div "0" at bounding box center [1217, 358] width 152 height 17
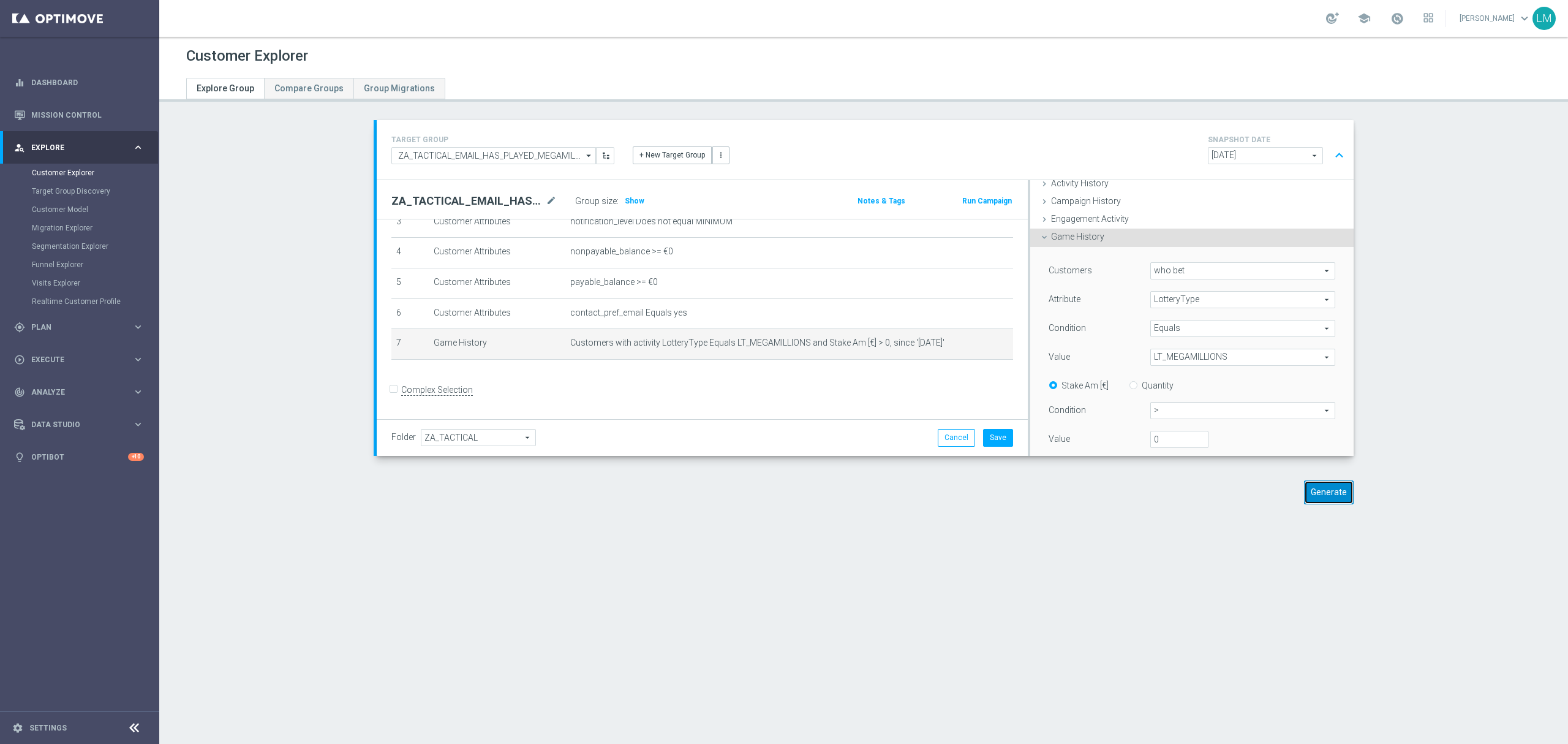
click at [1304, 486] on button "Generate" at bounding box center [1328, 492] width 50 height 24
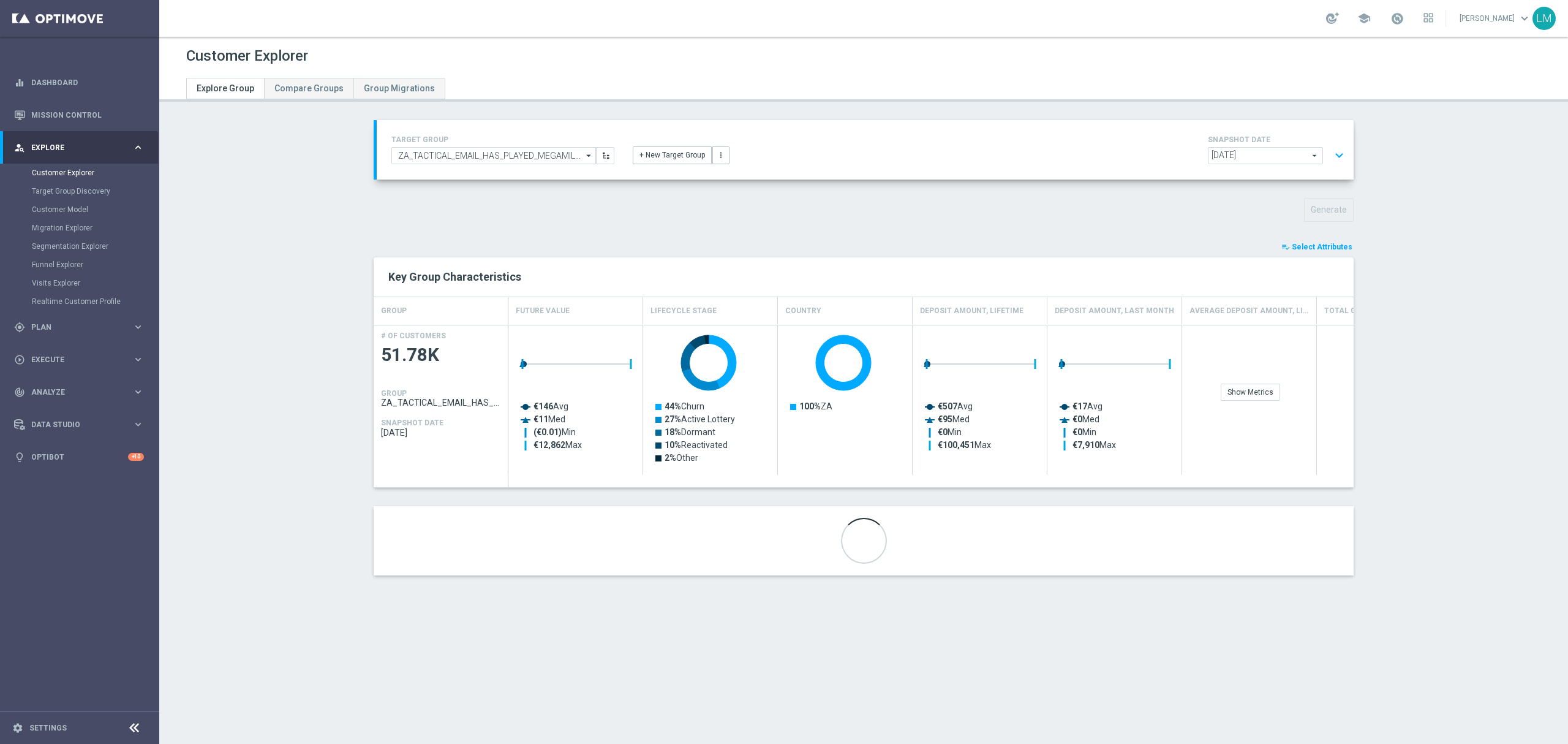
drag, startPoint x: 1313, startPoint y: 253, endPoint x: 1416, endPoint y: 168, distance: 133.5
click at [1313, 253] on button "playlist_add_check Select Attributes" at bounding box center [1317, 247] width 74 height 14
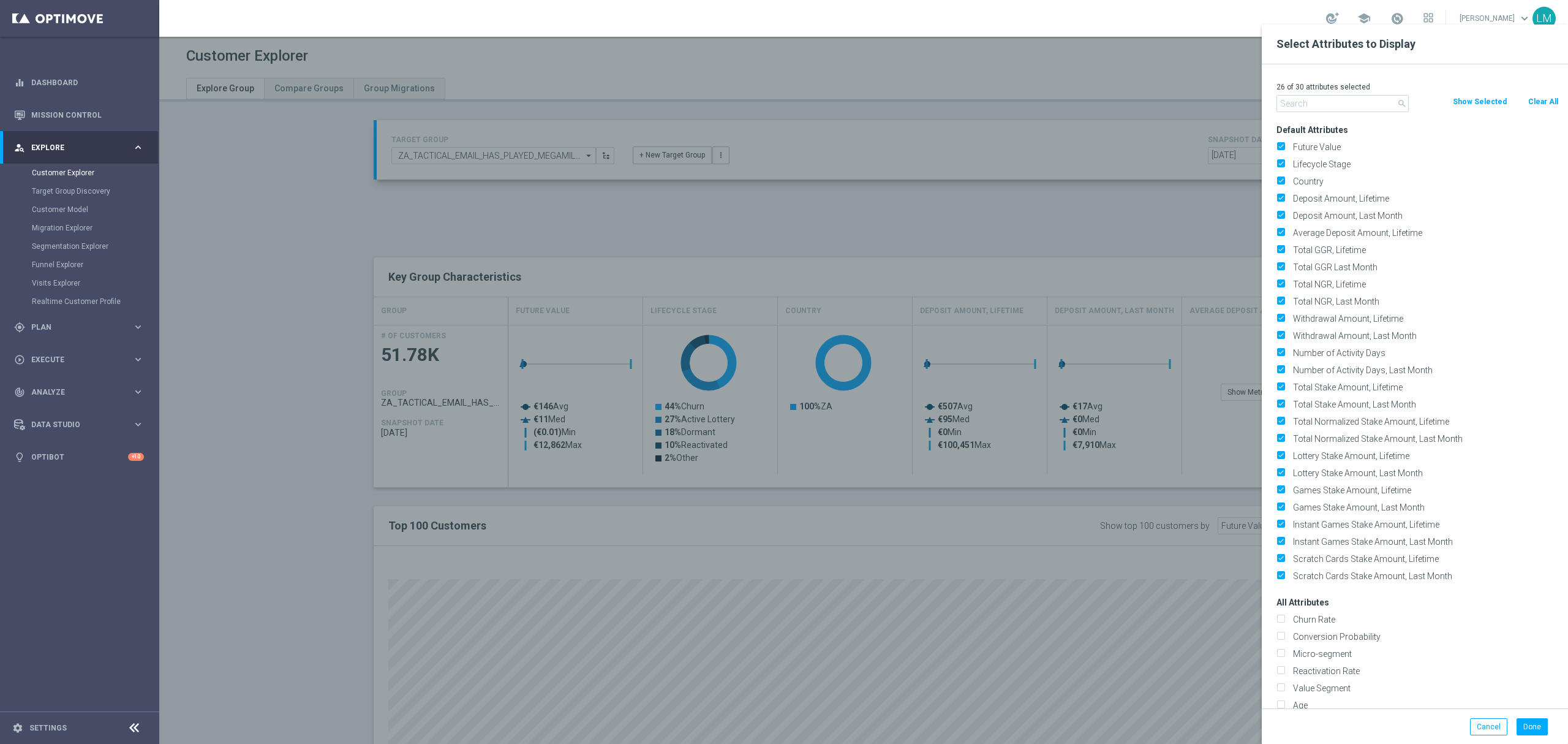
click at [1346, 108] on input "text" at bounding box center [1342, 103] width 132 height 17
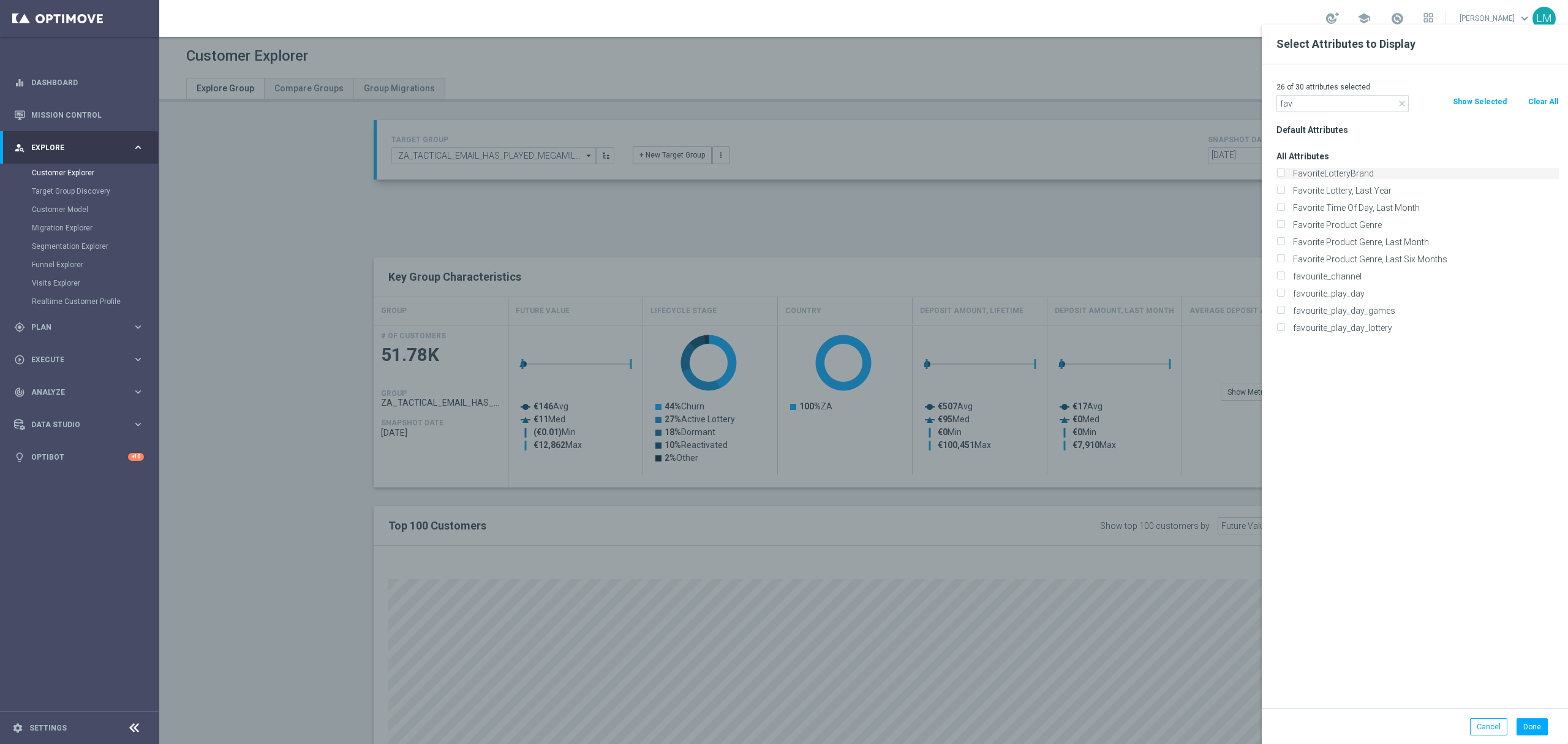
type input "fav"
click at [1346, 176] on label "FavoriteLotteryBrand" at bounding box center [1423, 174] width 270 height 11
click at [1284, 176] on input "FavoriteLotteryBrand" at bounding box center [1280, 175] width 8 height 8
checkbox input "true"
click at [1531, 725] on button "Done" at bounding box center [1532, 726] width 31 height 17
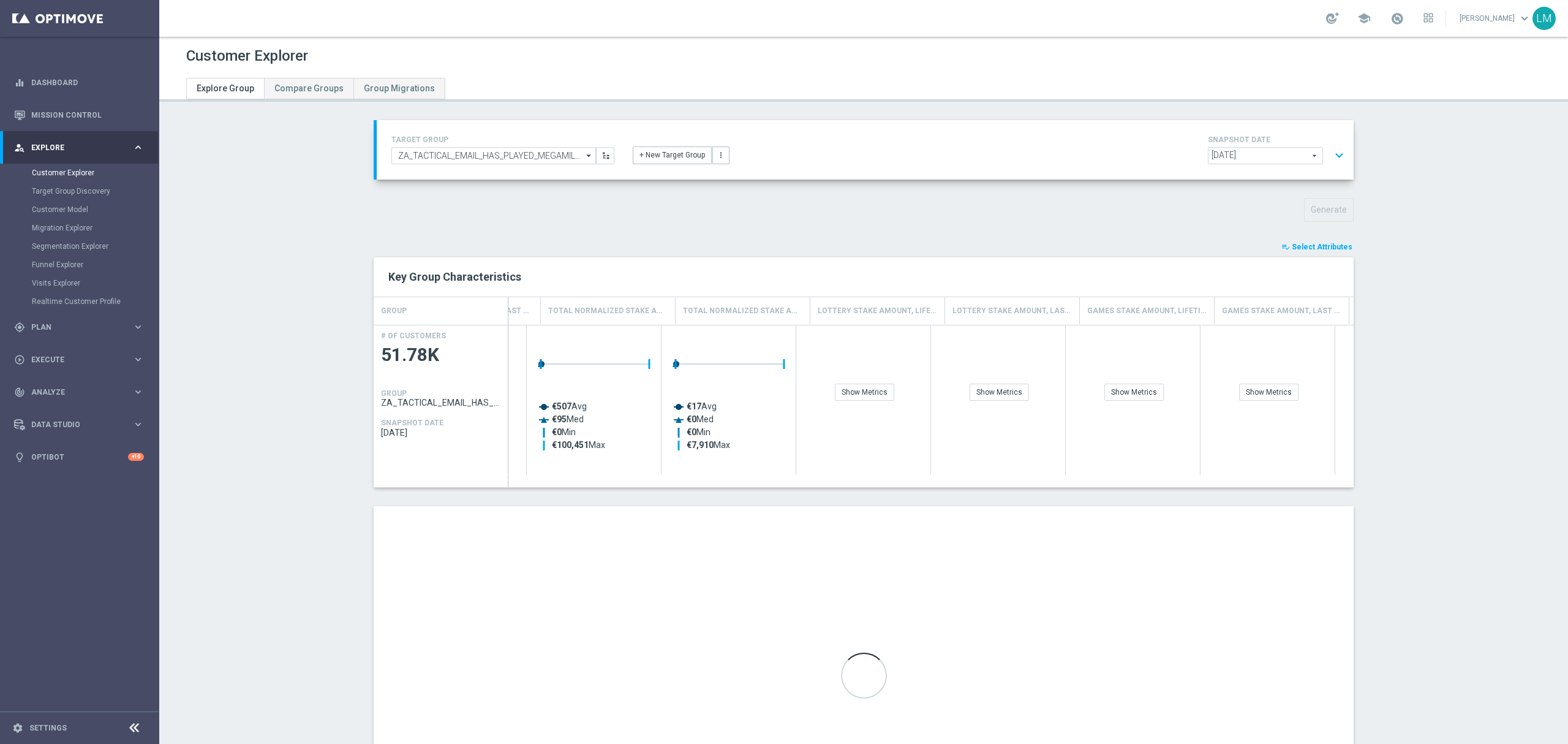
scroll to position [0, 2792]
click at [1306, 382] on div "Show Breakdown" at bounding box center [1286, 362] width 134 height 75
click at [1302, 389] on div "Show Breakdown" at bounding box center [1293, 392] width 72 height 17
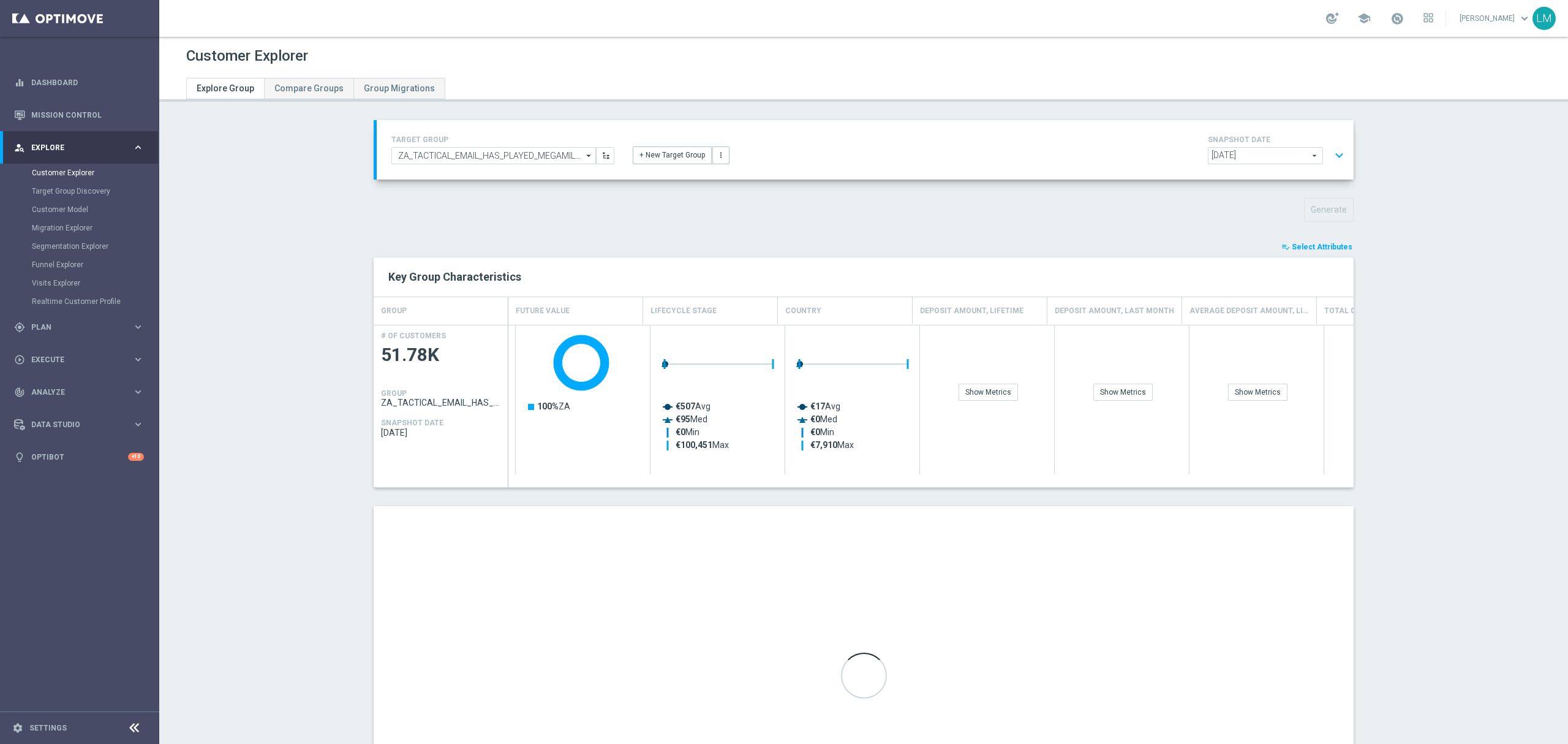
scroll to position [0, 0]
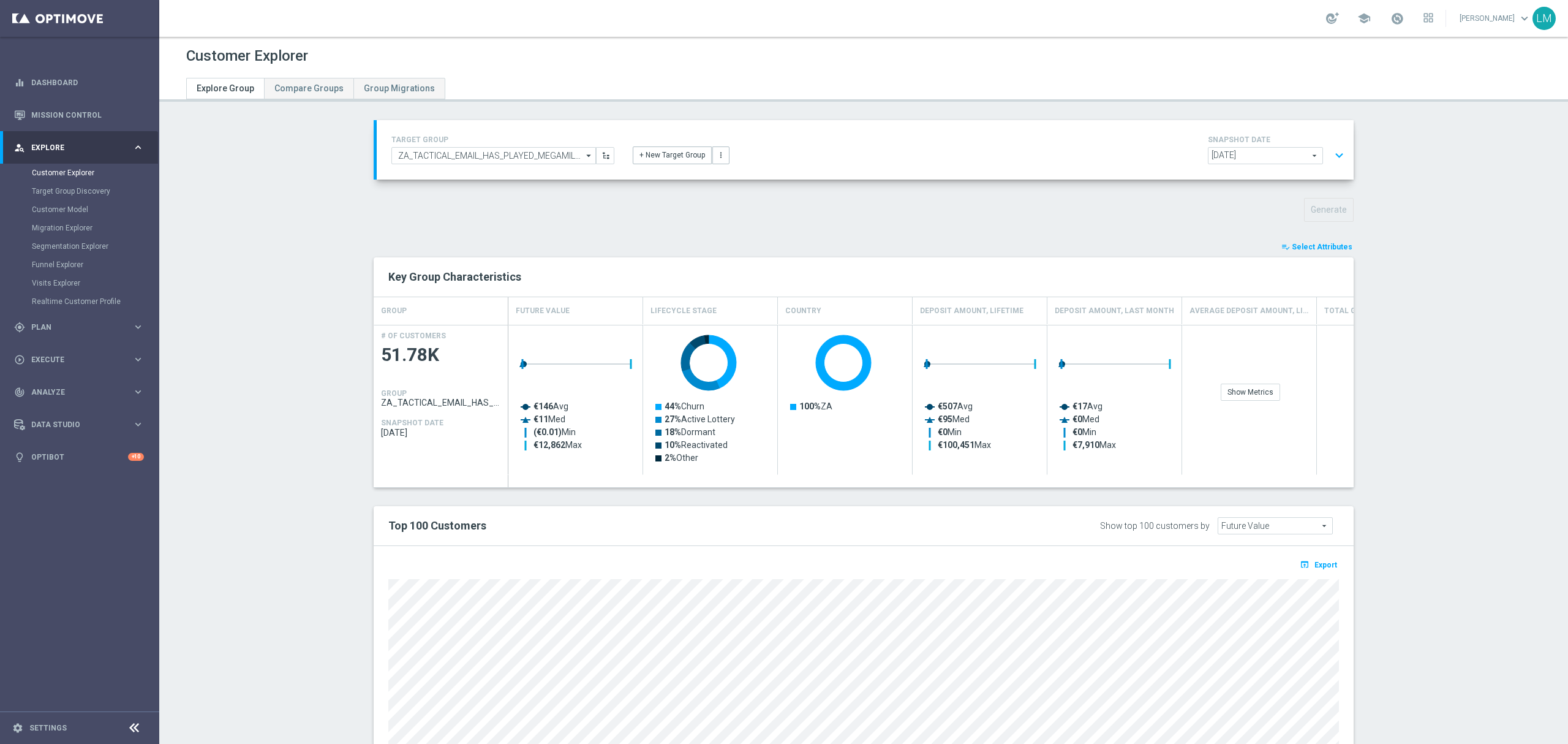
click at [1330, 153] on button "expand_more" at bounding box center [1339, 156] width 18 height 23
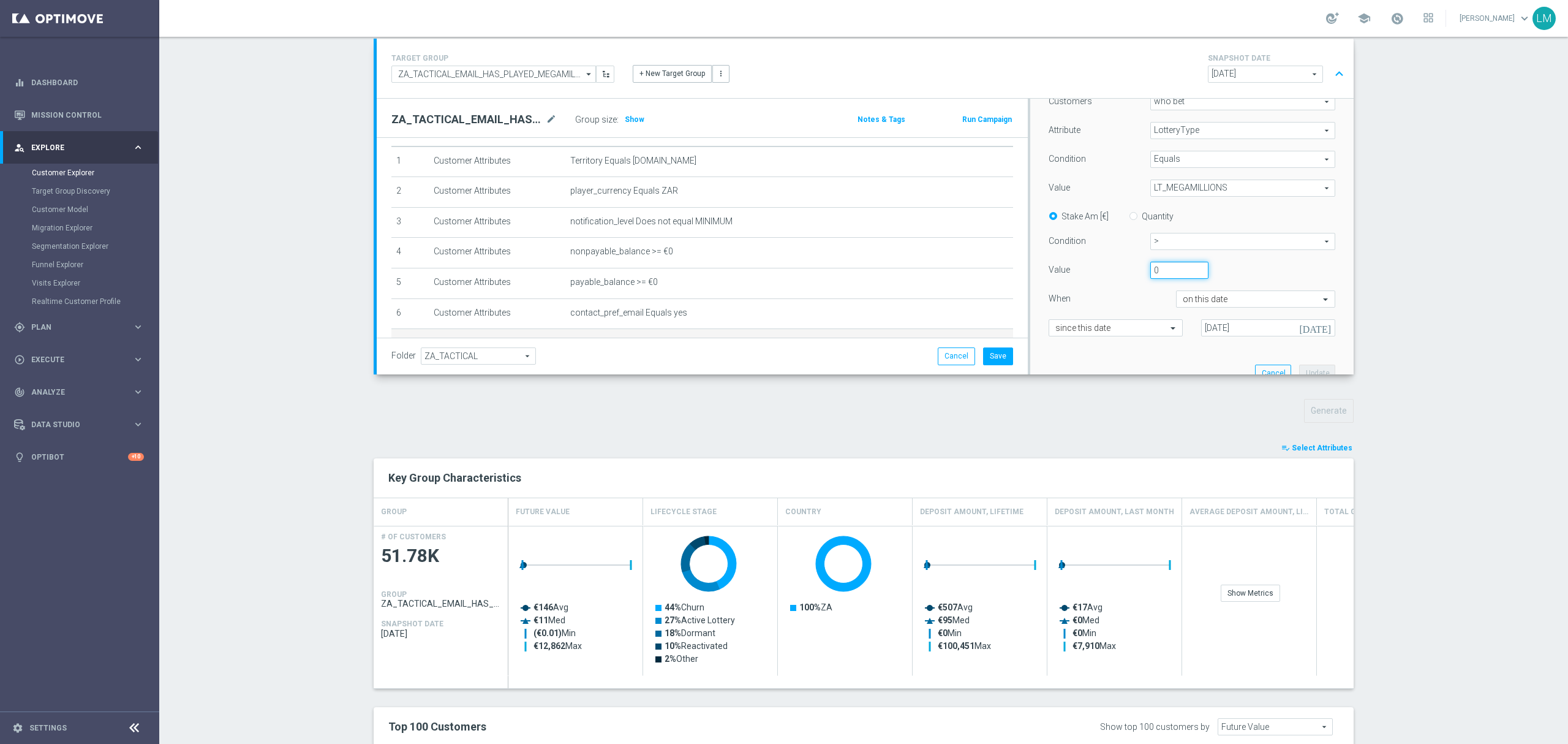
scroll to position [181, 0]
drag, startPoint x: 1148, startPoint y: 362, endPoint x: 1144, endPoint y: 266, distance: 96.1
click at [1150, 266] on input "0" at bounding box center [1179, 258] width 58 height 17
type input "50"
click at [1299, 369] on button "Update" at bounding box center [1317, 360] width 36 height 17
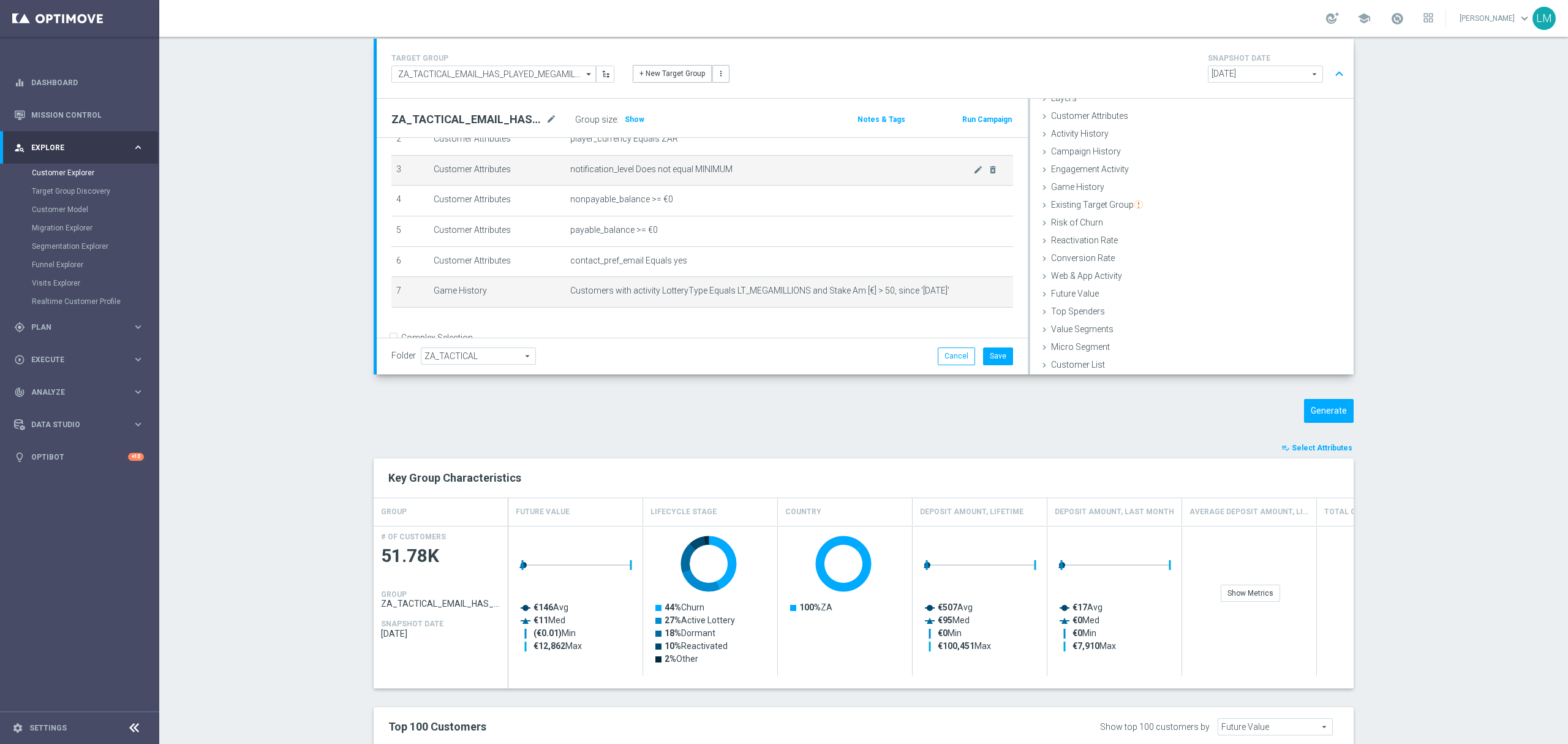
scroll to position [116, 0]
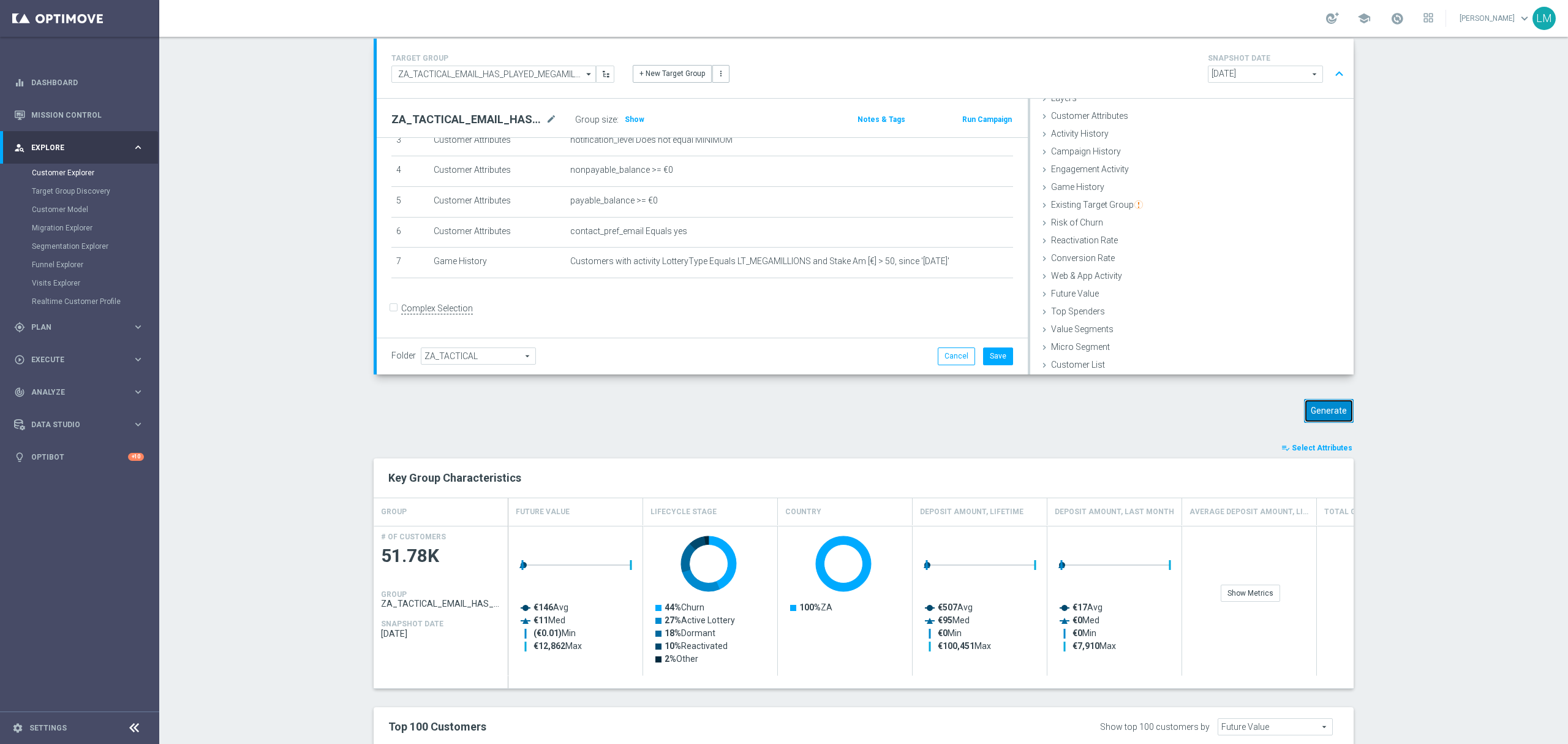
click at [1339, 410] on button "Generate" at bounding box center [1328, 411] width 50 height 24
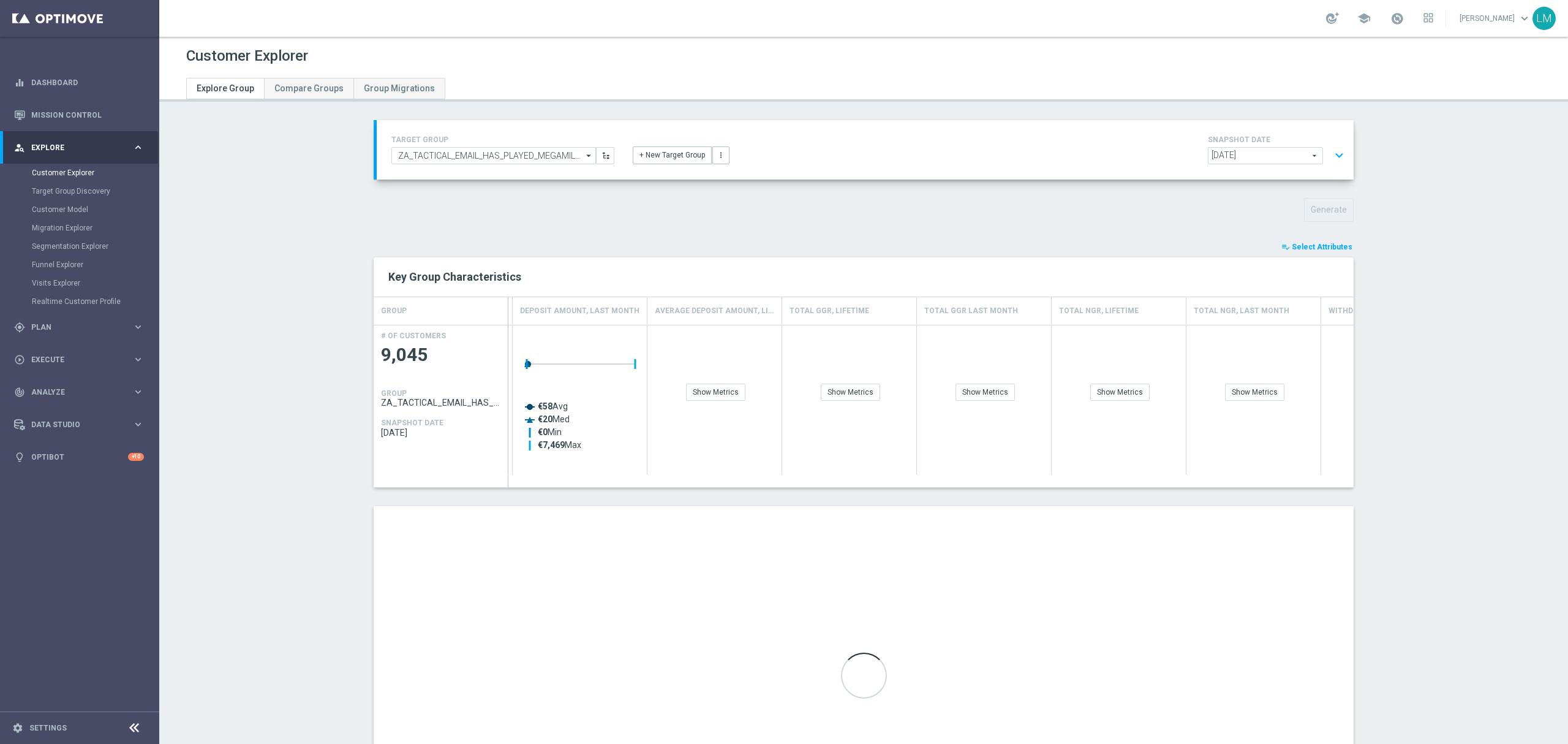
scroll to position [0, 604]
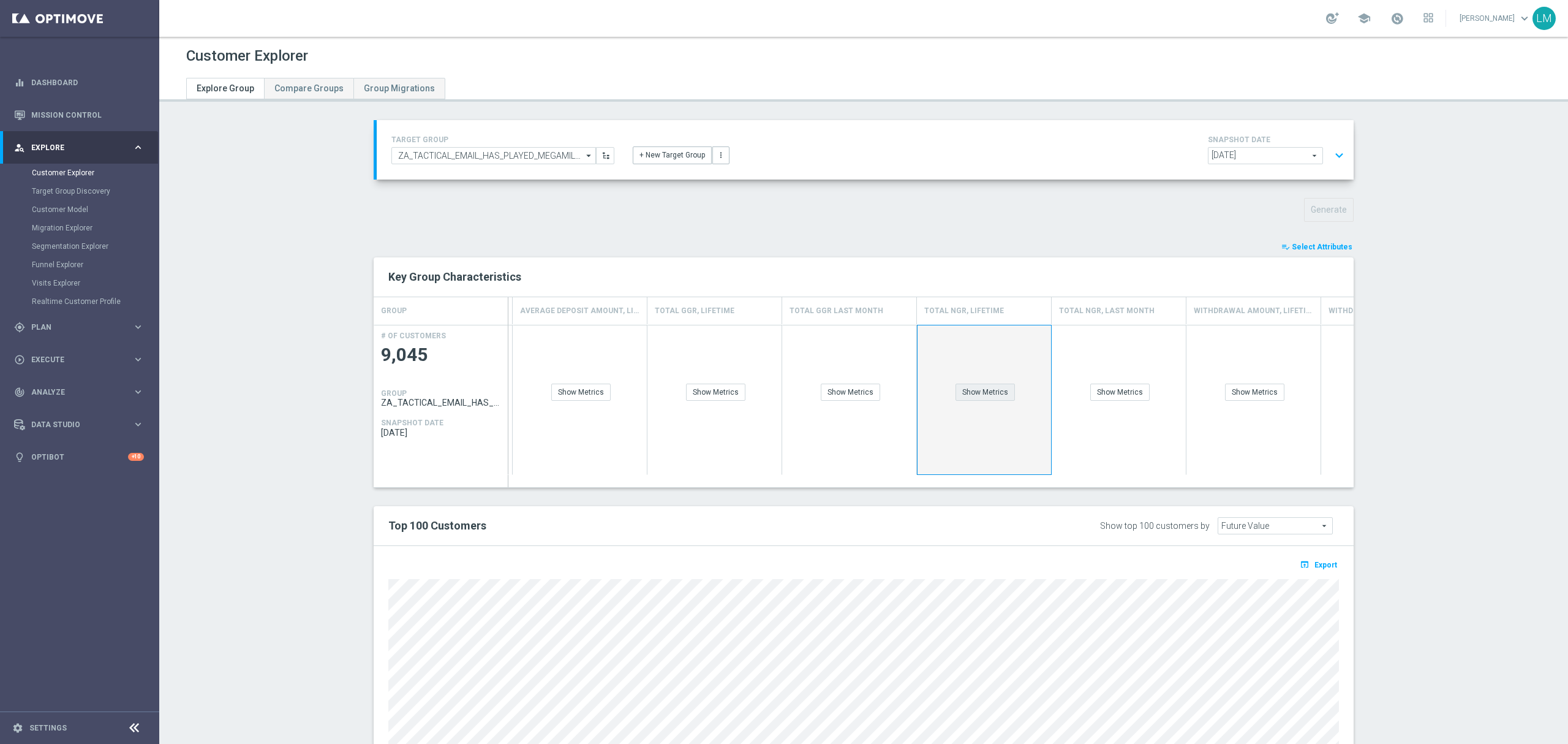
click at [968, 393] on div "Show Metrics" at bounding box center [985, 392] width 59 height 17
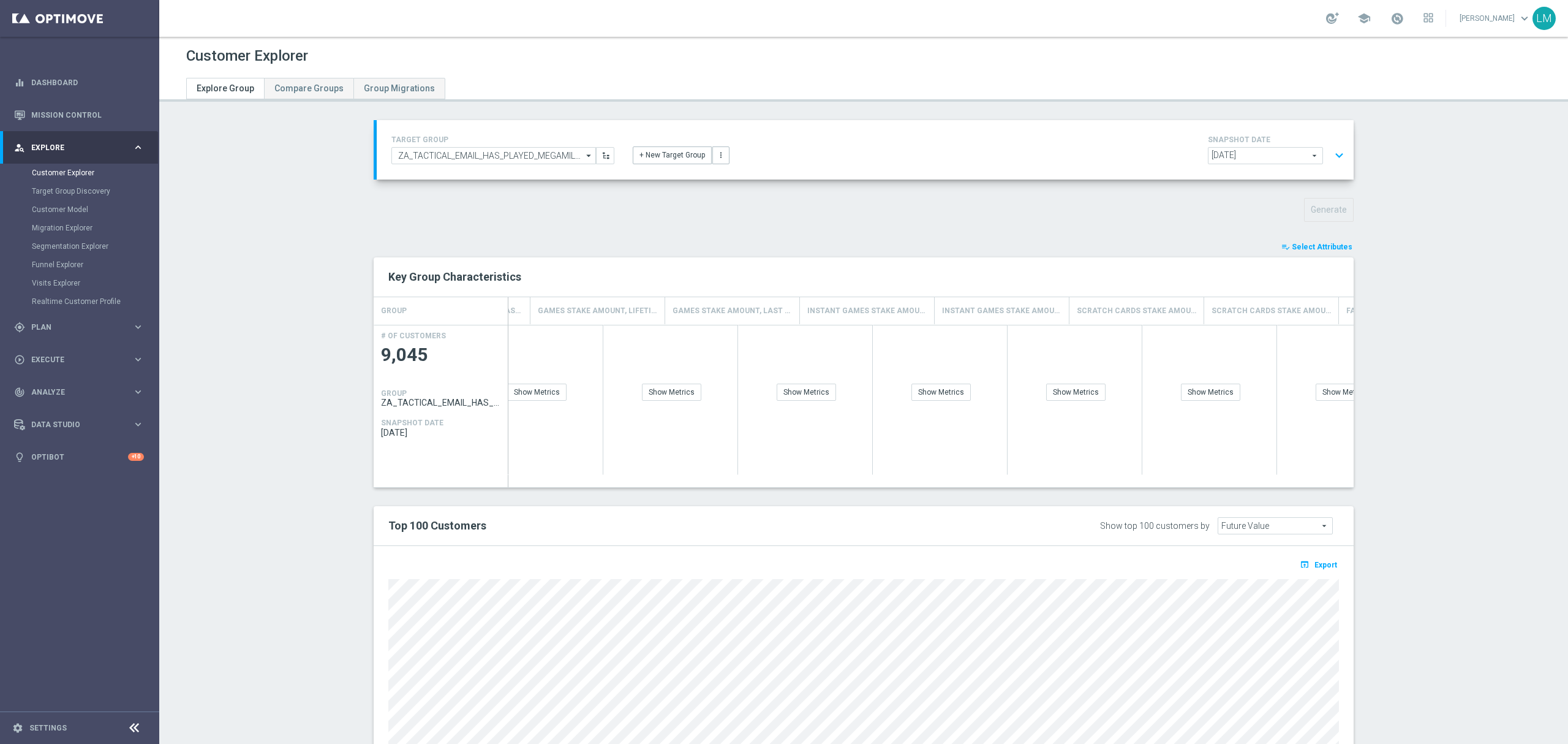
scroll to position [0, 2792]
click at [1282, 400] on div "Show Breakdown" at bounding box center [1293, 392] width 72 height 17
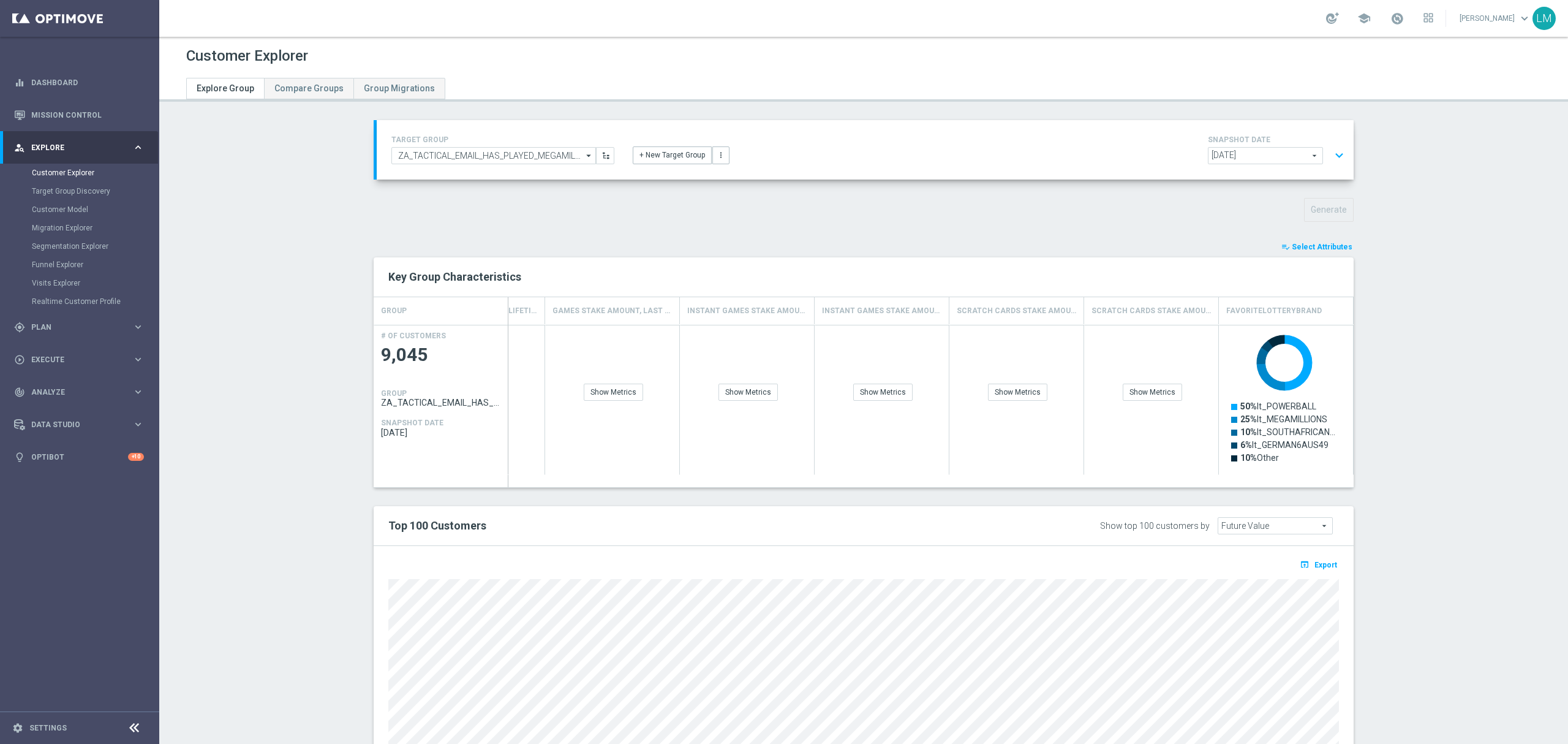
click at [1331, 160] on button "expand_more" at bounding box center [1339, 156] width 18 height 23
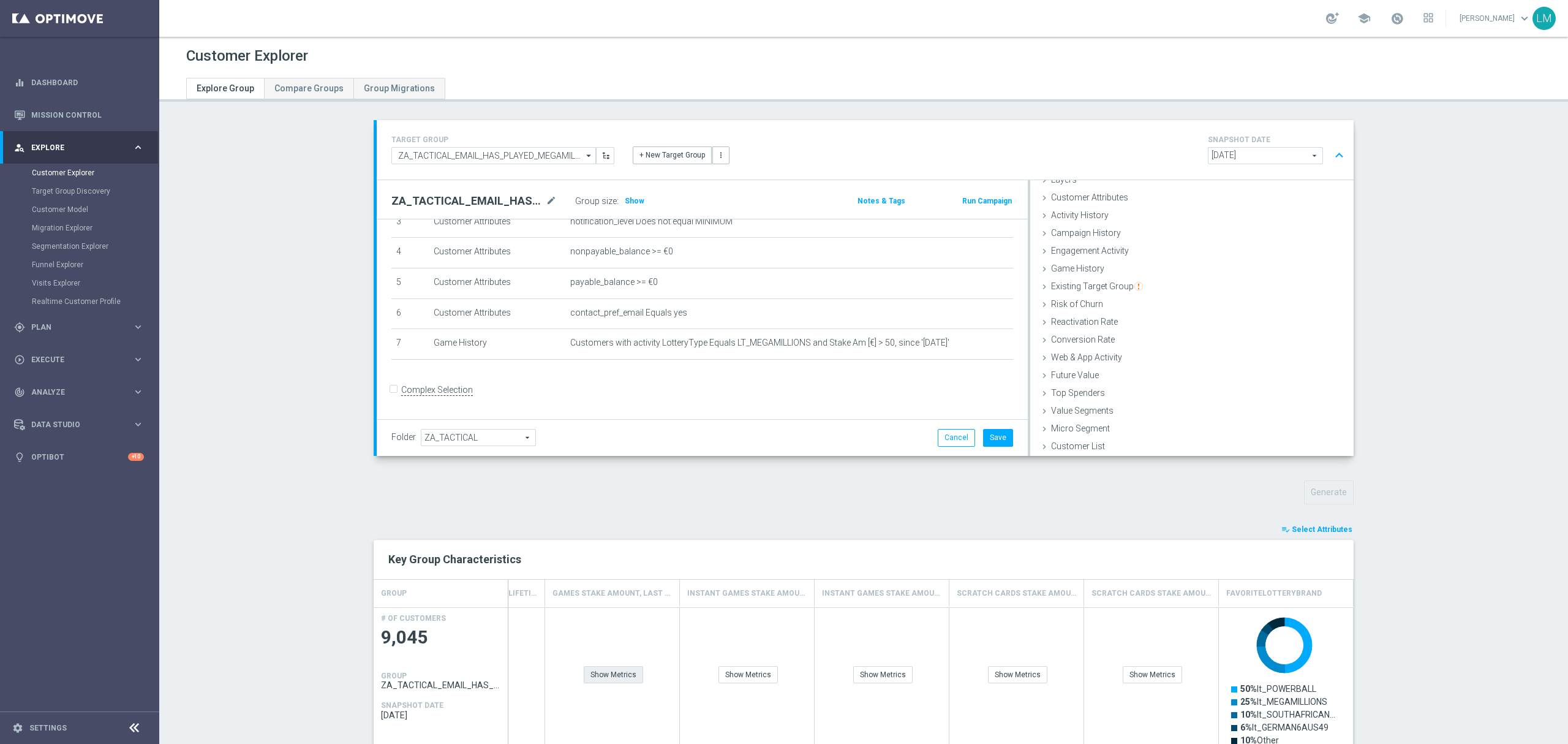
click at [625, 674] on div "Show Metrics" at bounding box center [614, 674] width 59 height 17
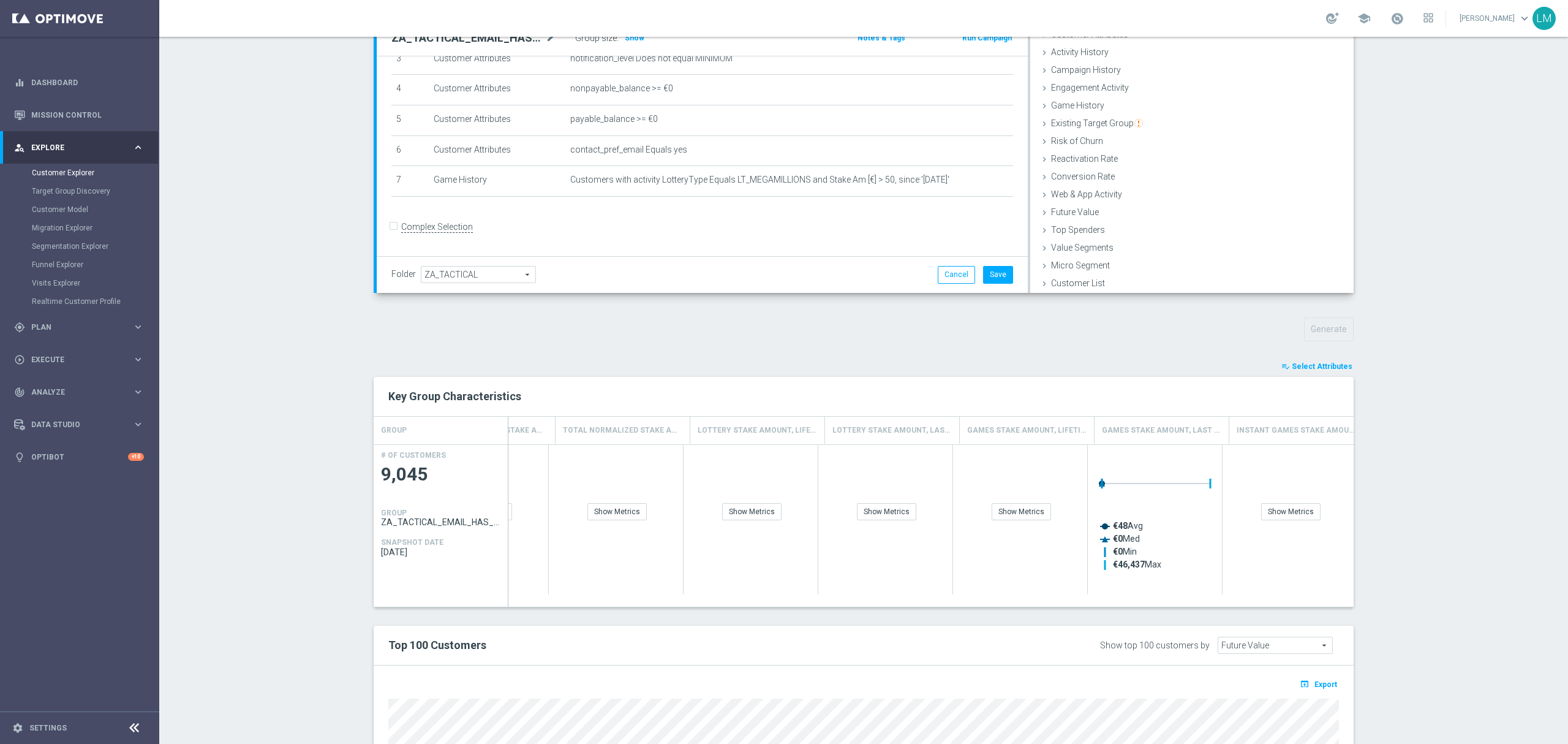
scroll to position [0, 2239]
click at [1016, 516] on div "Show Metrics" at bounding box center [1032, 511] width 59 height 17
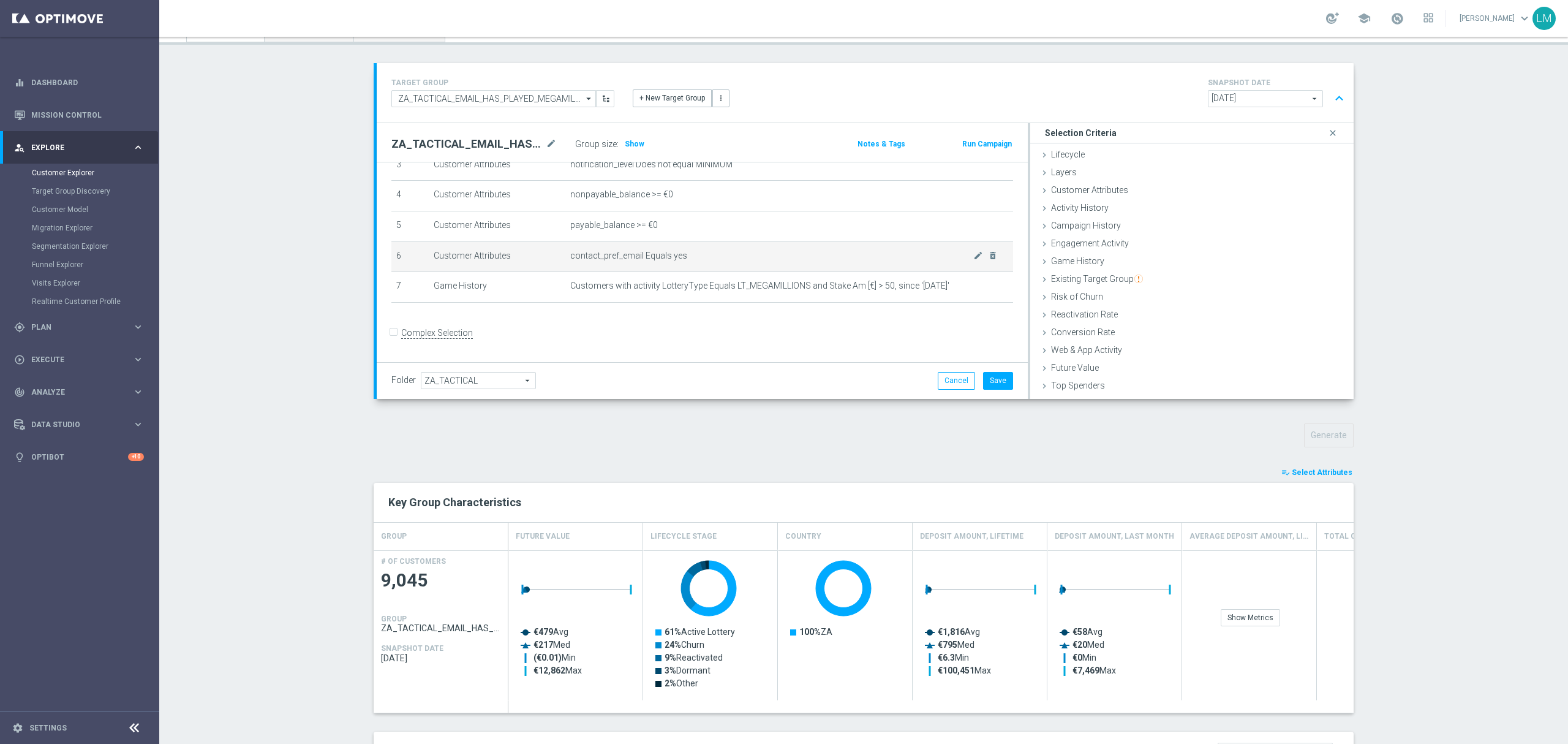
scroll to position [0, 0]
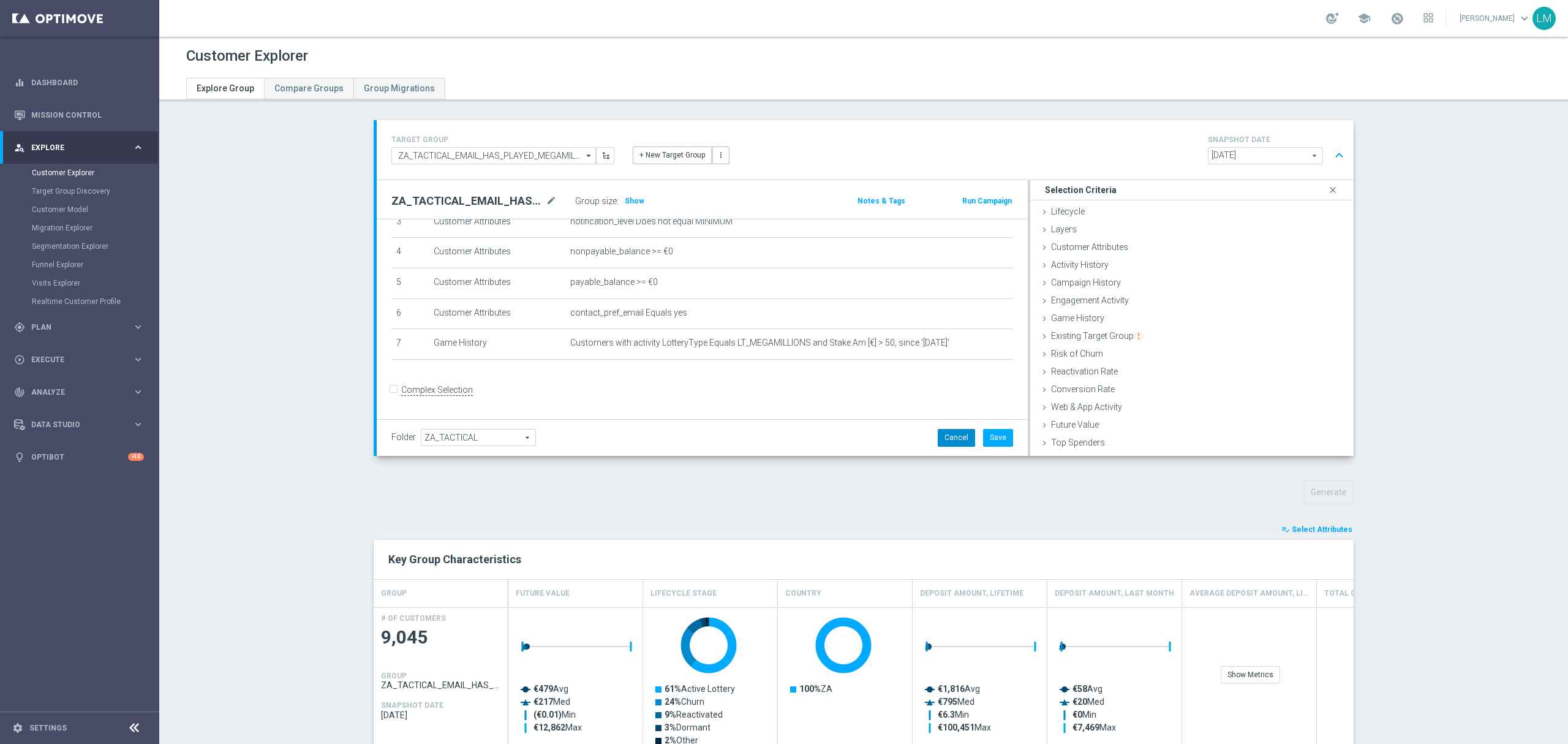
click at [955, 444] on button "Cancel" at bounding box center [957, 437] width 37 height 17
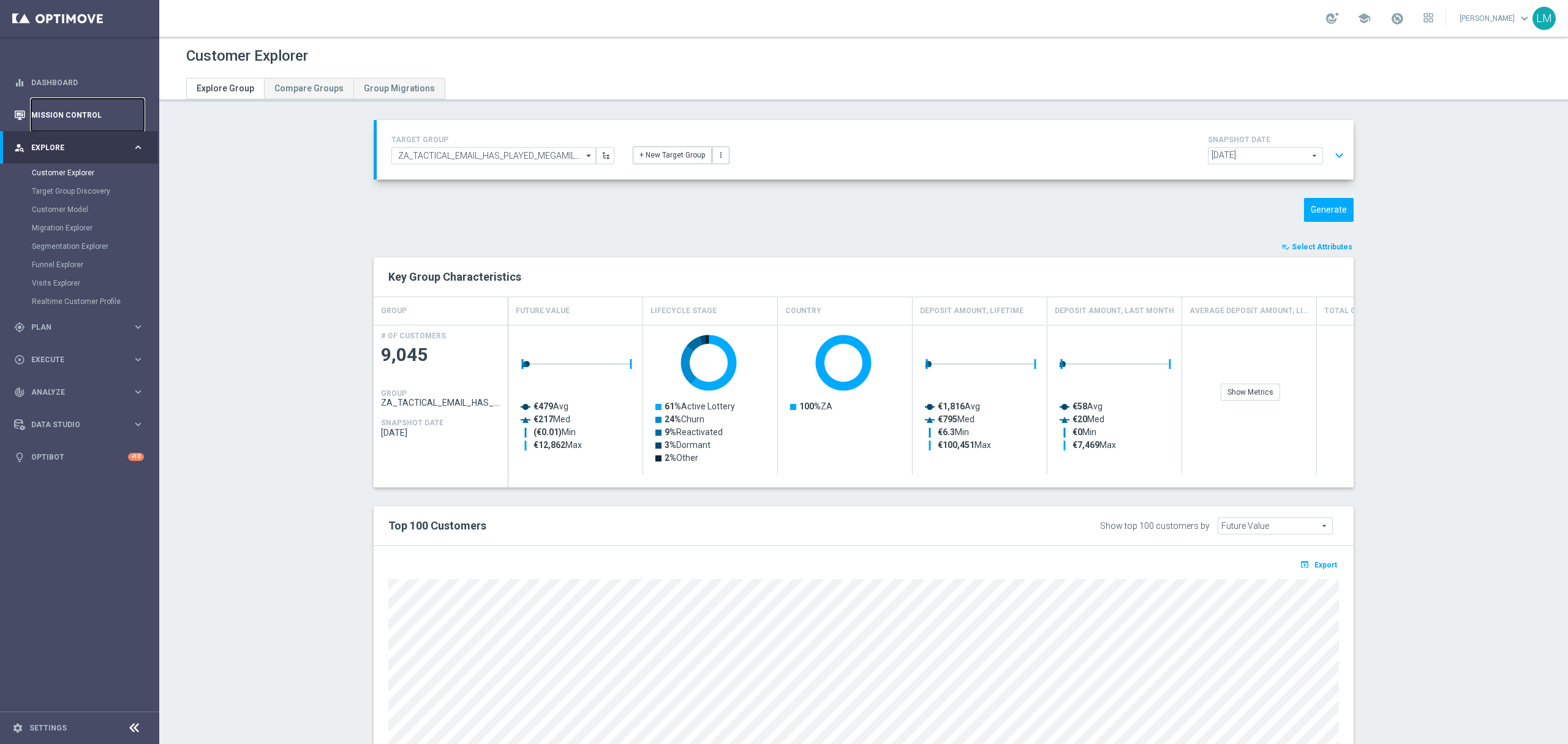
click at [65, 121] on link "Mission Control" at bounding box center [87, 114] width 113 height 32
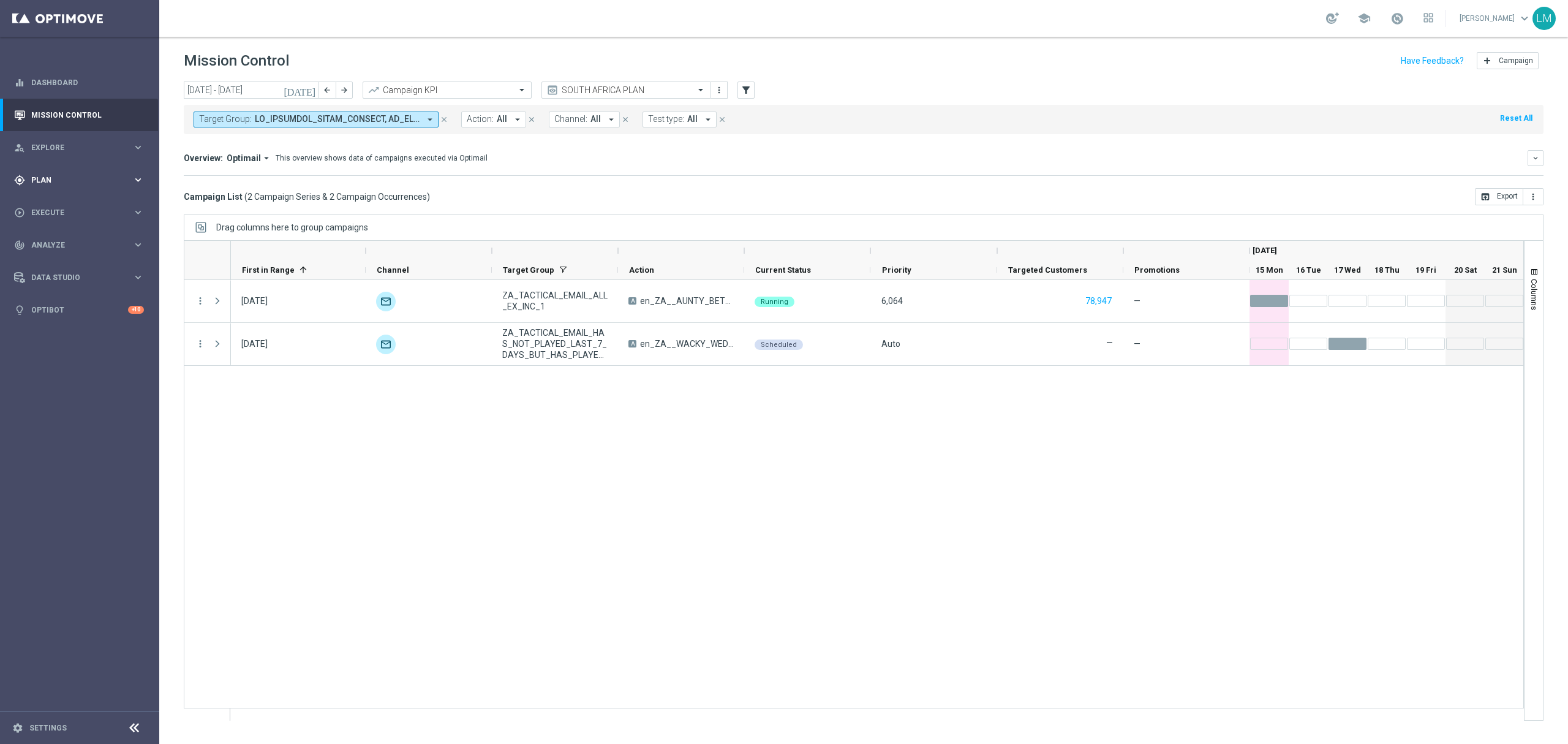
click at [91, 186] on div "gps_fixed Plan keyboard_arrow_right" at bounding box center [79, 179] width 158 height 32
click at [52, 209] on link "Target Groups" at bounding box center [79, 205] width 96 height 10
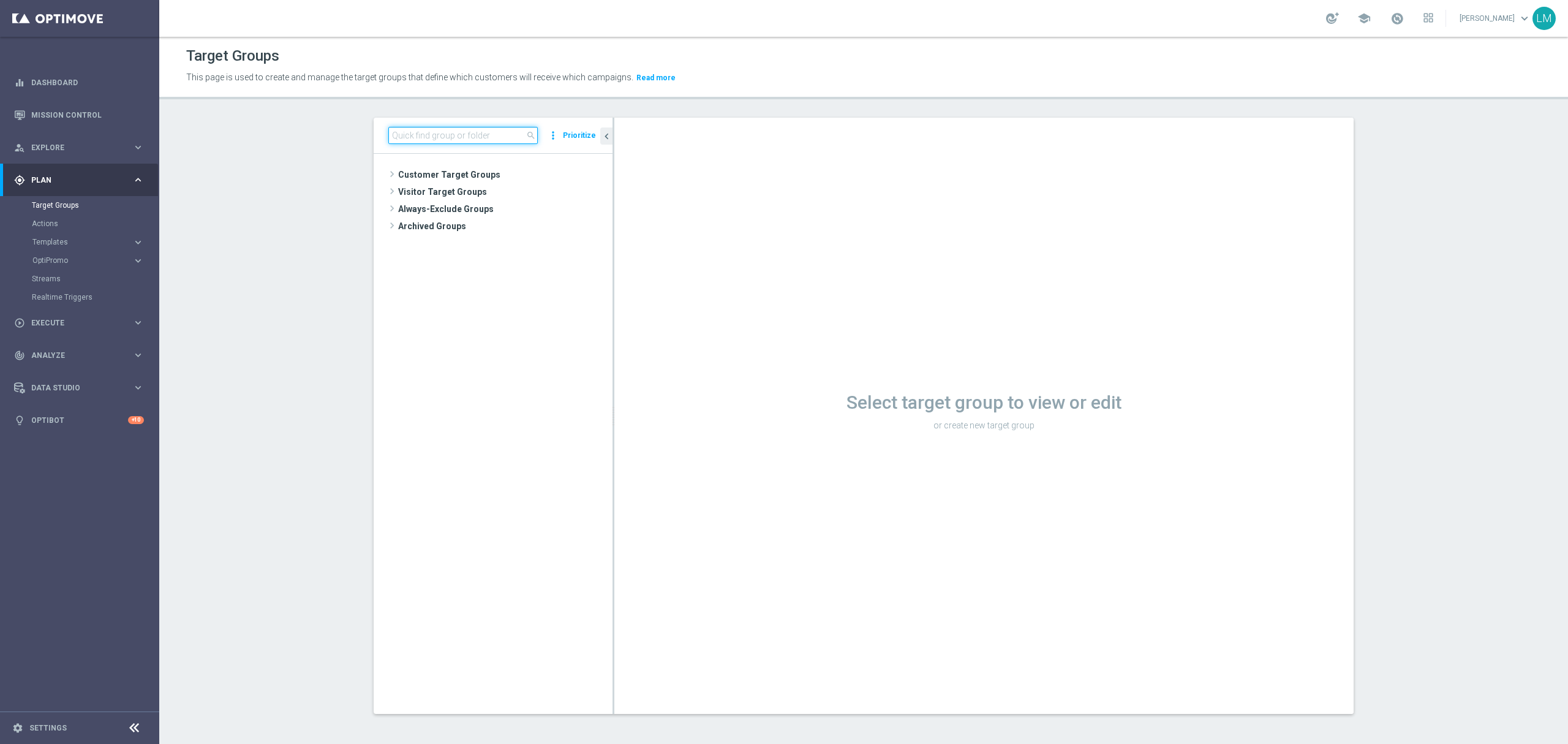
click at [467, 130] on input at bounding box center [463, 135] width 149 height 17
paste input "ZA_TACTICAL_EMAIL_HAS_PLAYED_MEGAMILLIONS_SINCE_LAST_YEAR"
type input "ZA_TACTICAL_EMAIL_HAS_PLAYED_MEGAMILLIONS_SINCE_LAST_YEAR"
click at [491, 226] on span "ZA_TACTICAL_EMAIL_HAS_PLAYED_MEGAMILLIONS_SINCE_LAST_YEAR" at bounding box center [516, 227] width 137 height 10
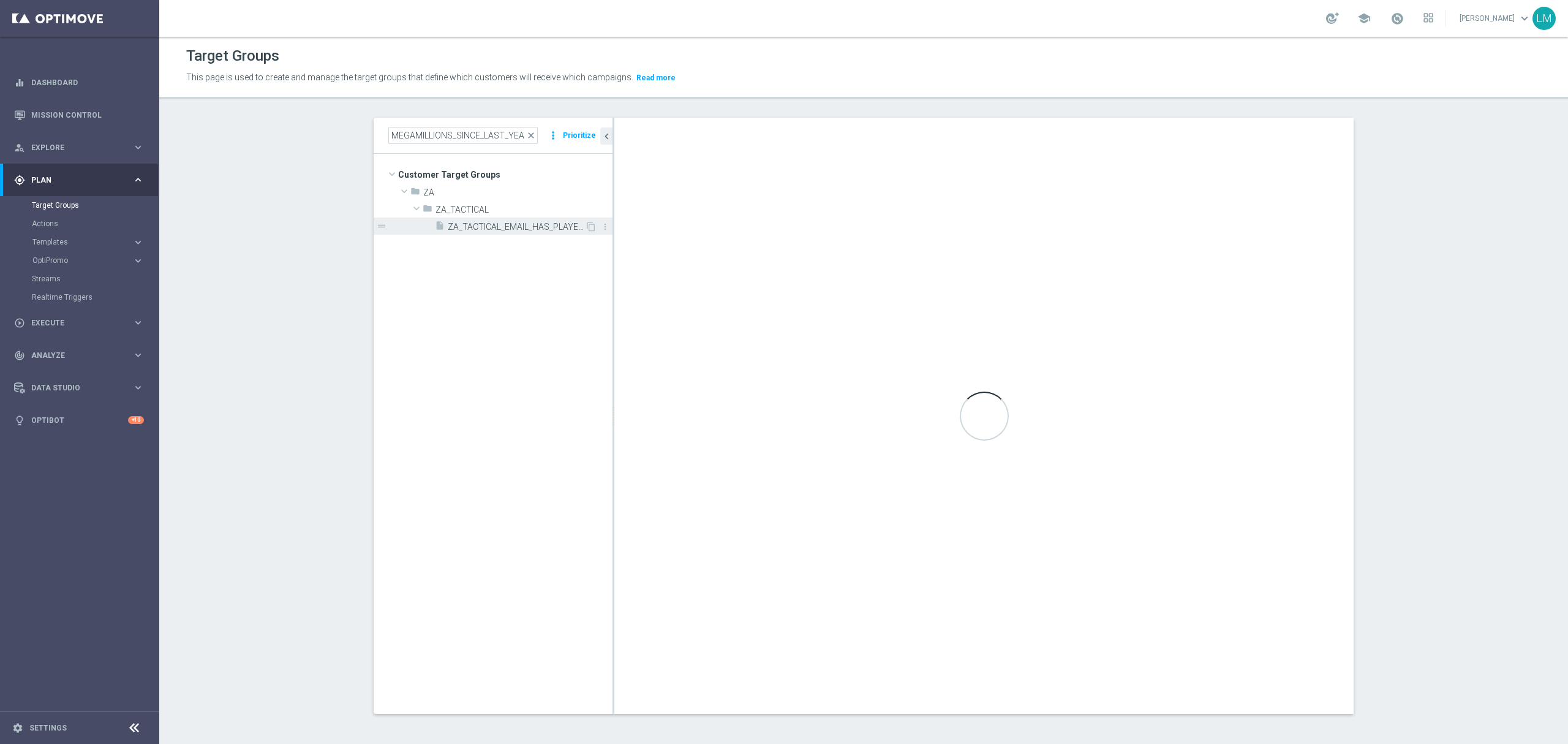
scroll to position [0, 0]
click at [586, 229] on icon "content_copy" at bounding box center [591, 227] width 10 height 10
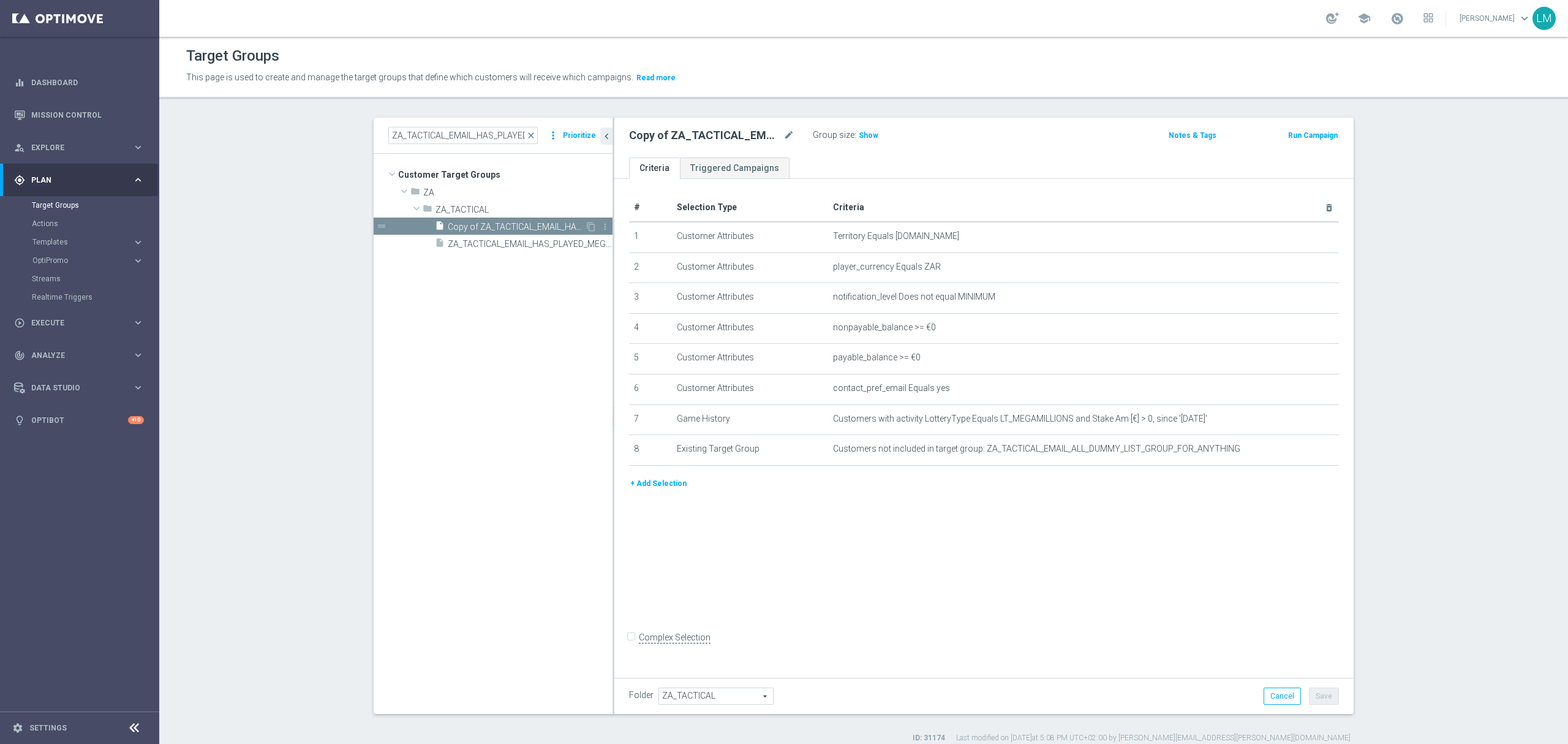
click at [511, 224] on span "Copy of ZA_TACTICAL_EMAIL_HAS_PLAYED_MEGAMILLIONS_SINCE_LAST_YEAR" at bounding box center [516, 227] width 137 height 10
click at [783, 138] on icon "mode_edit" at bounding box center [788, 135] width 11 height 14
click at [777, 149] on div "ZA_TACTICAL_EMAIL_HAS_PLAYED_MEGAMILLIONS_SINCE_LAST_YEAR Group size : Show Not…" at bounding box center [983, 138] width 739 height 40
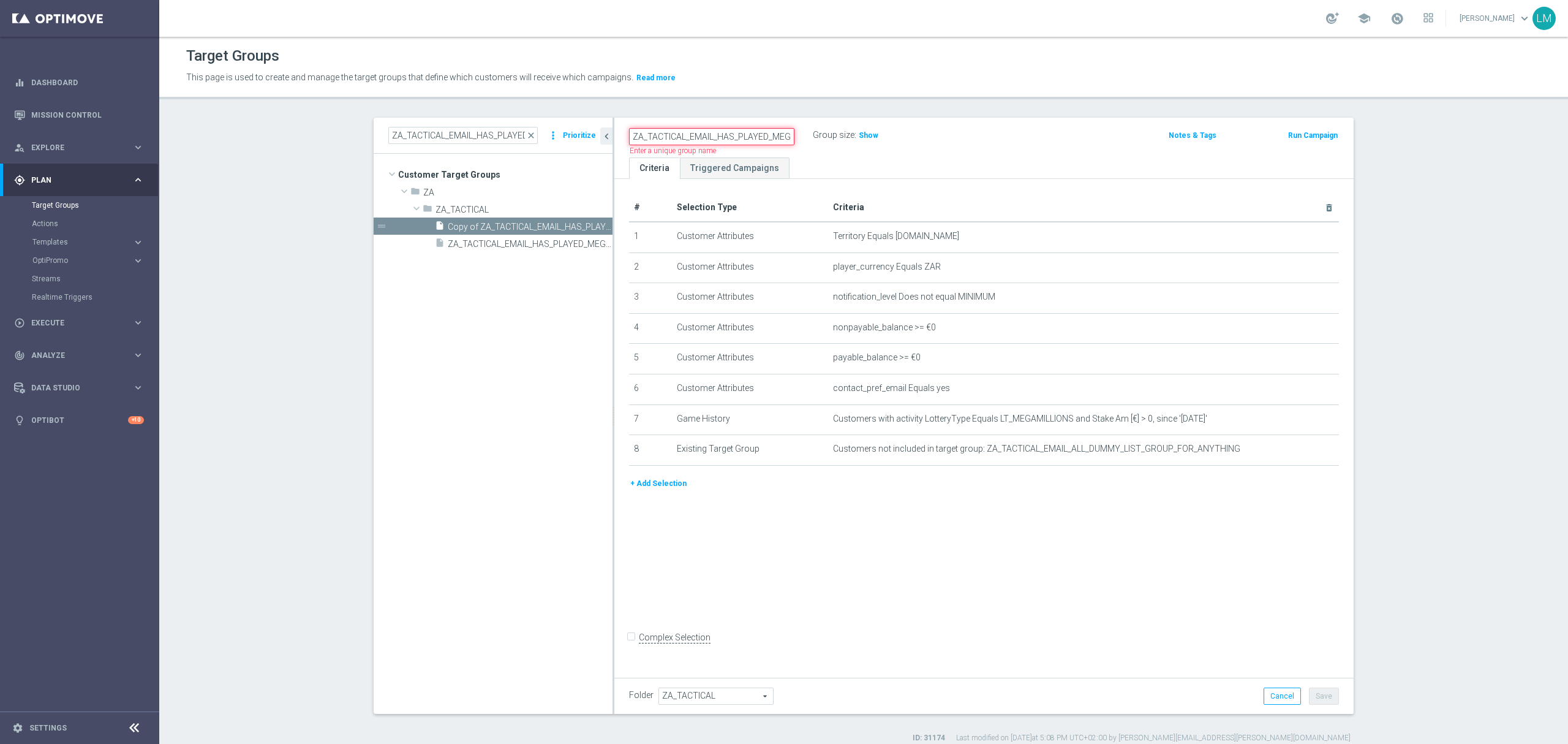
click at [678, 132] on input "ZA_TACTICAL_EMAIL_HAS_PLAYED_MEGAMILLIONS_SINCE_LAST_YEAR" at bounding box center [711, 136] width 165 height 17
paste input "CONSTANTLY_MEGAMILLIONS_SINCE_CHANGE"
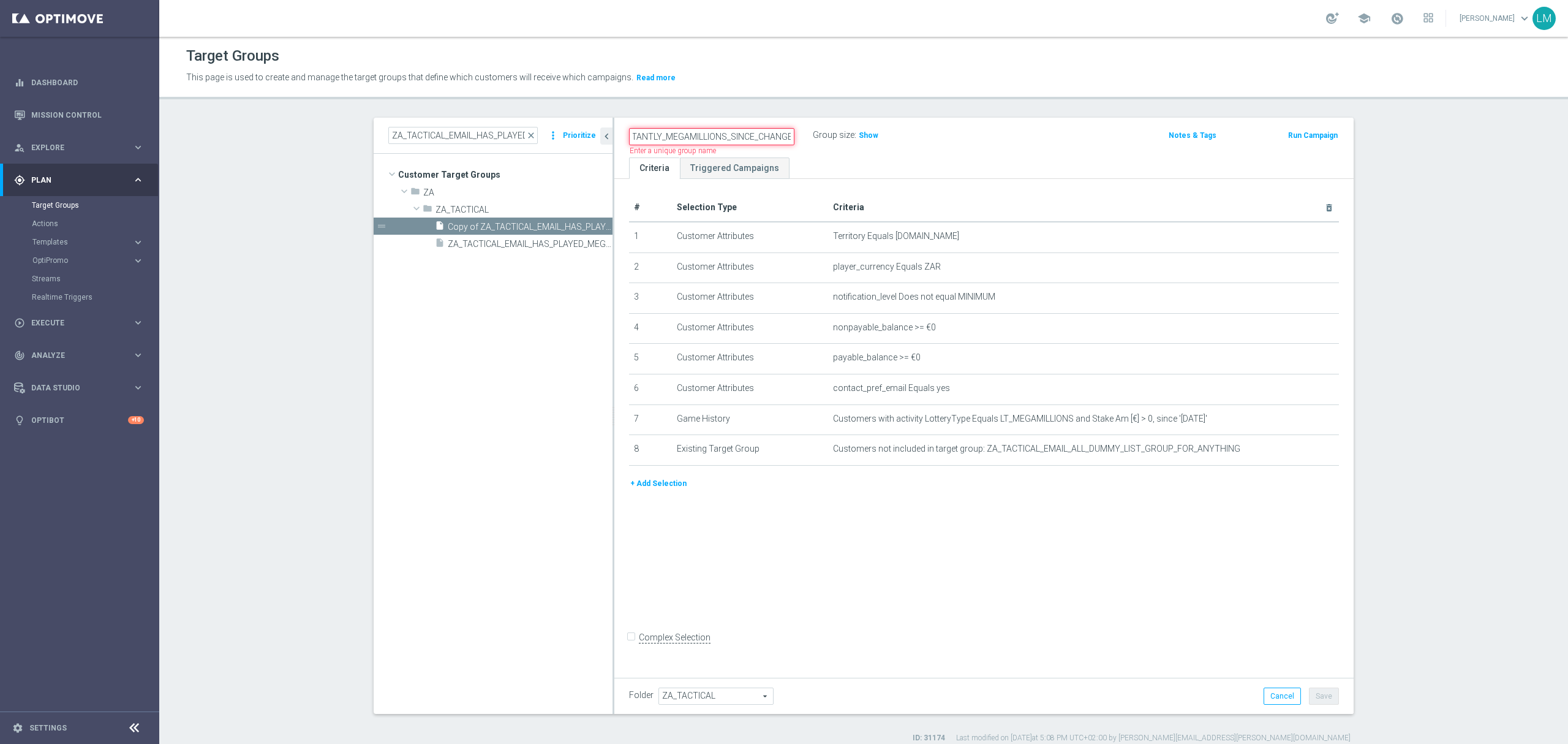
type input "ZA_TACTICAL_EMAIL_HAS_PLAYED_CONSTANTLY_MEGAMILLIONS_SINCE_CHANGE"
click at [979, 586] on div "# Selection Type Criteria delete_forever 1 Customer Attributes Territory Equals…" at bounding box center [983, 426] width 739 height 493
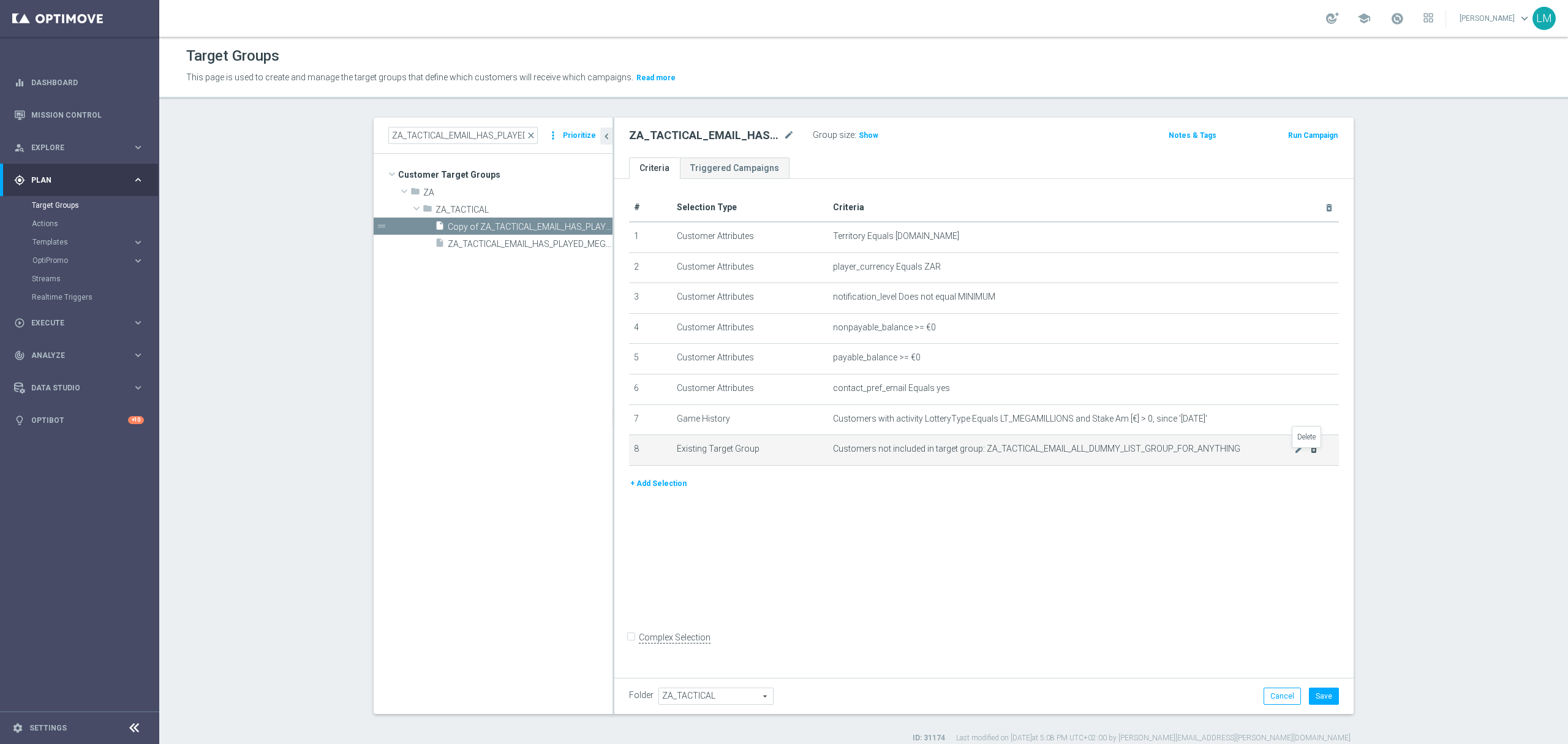
click at [1308, 454] on icon "delete_forever" at bounding box center [1313, 449] width 10 height 10
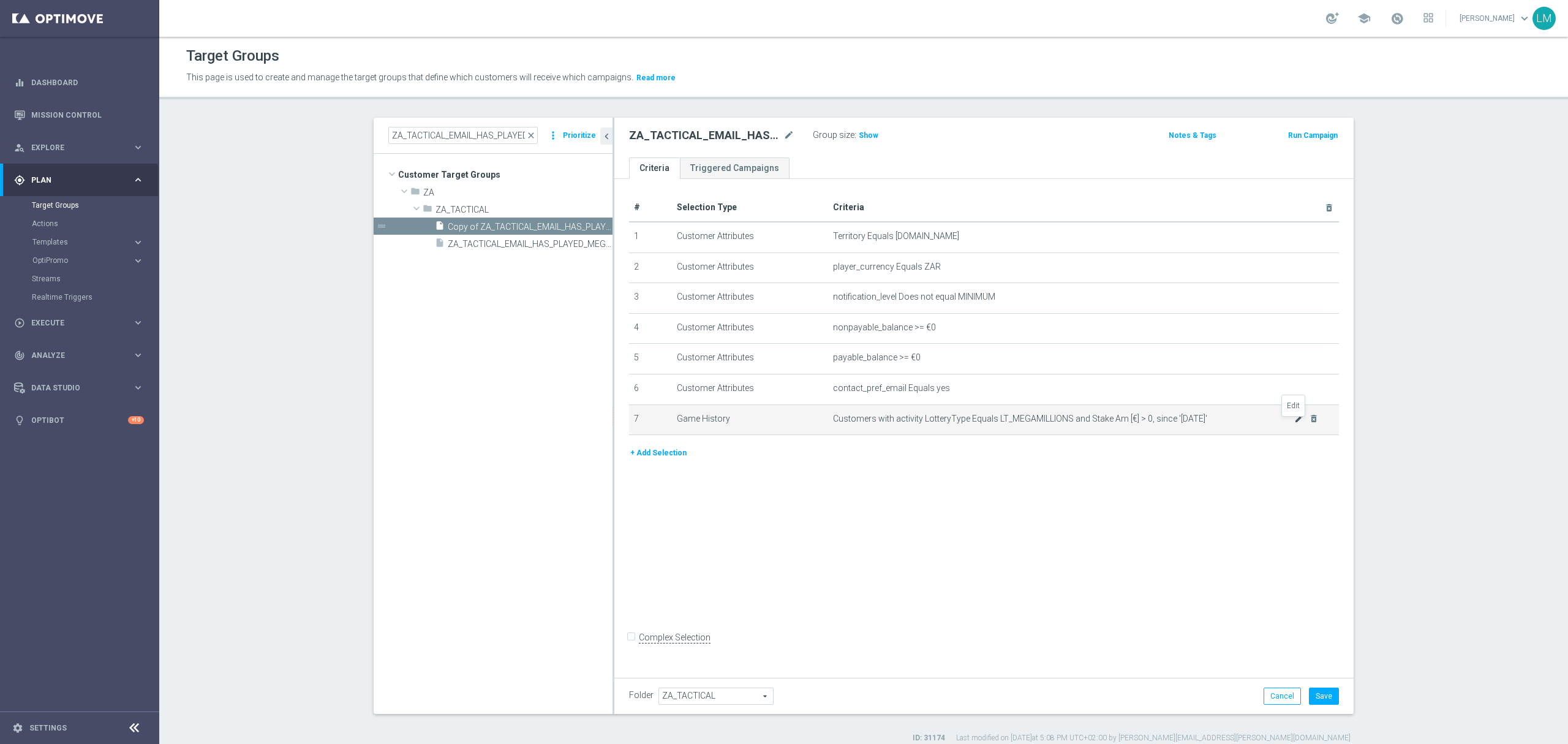
click at [1294, 420] on icon "mode_edit" at bounding box center [1299, 418] width 10 height 10
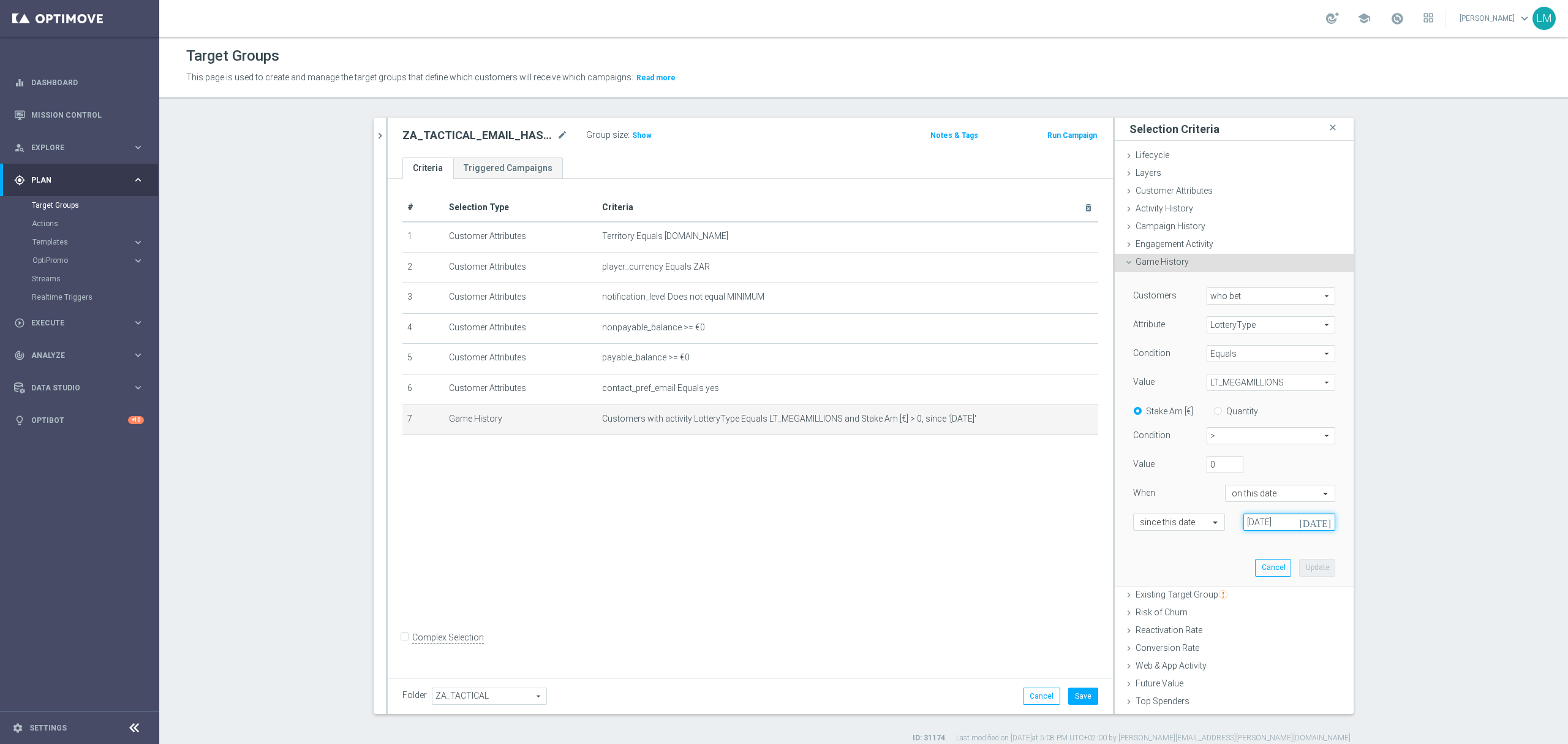
click at [1299, 527] on input "01 Jan 2024" at bounding box center [1288, 521] width 92 height 17
click at [1286, 552] on span "›" at bounding box center [1290, 552] width 16 height 16
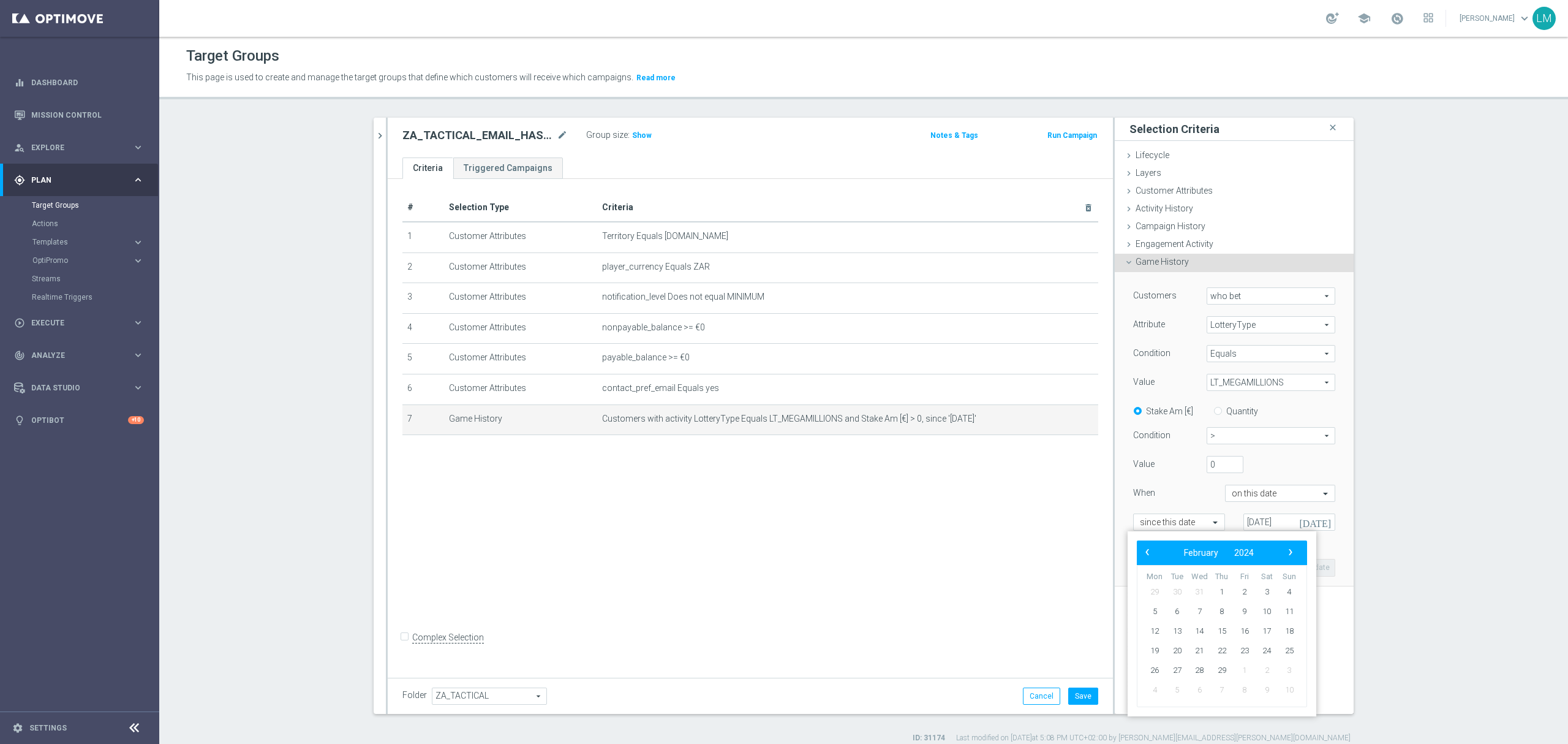
click at [1286, 552] on span "›" at bounding box center [1290, 552] width 16 height 16
click at [1240, 555] on span "2024" at bounding box center [1235, 552] width 19 height 10
click at [1167, 655] on span "2025" at bounding box center [1162, 652] width 28 height 28
click at [1170, 616] on span "April" at bounding box center [1167, 620] width 47 height 18
click at [1216, 608] on span "10" at bounding box center [1222, 611] width 19 height 19
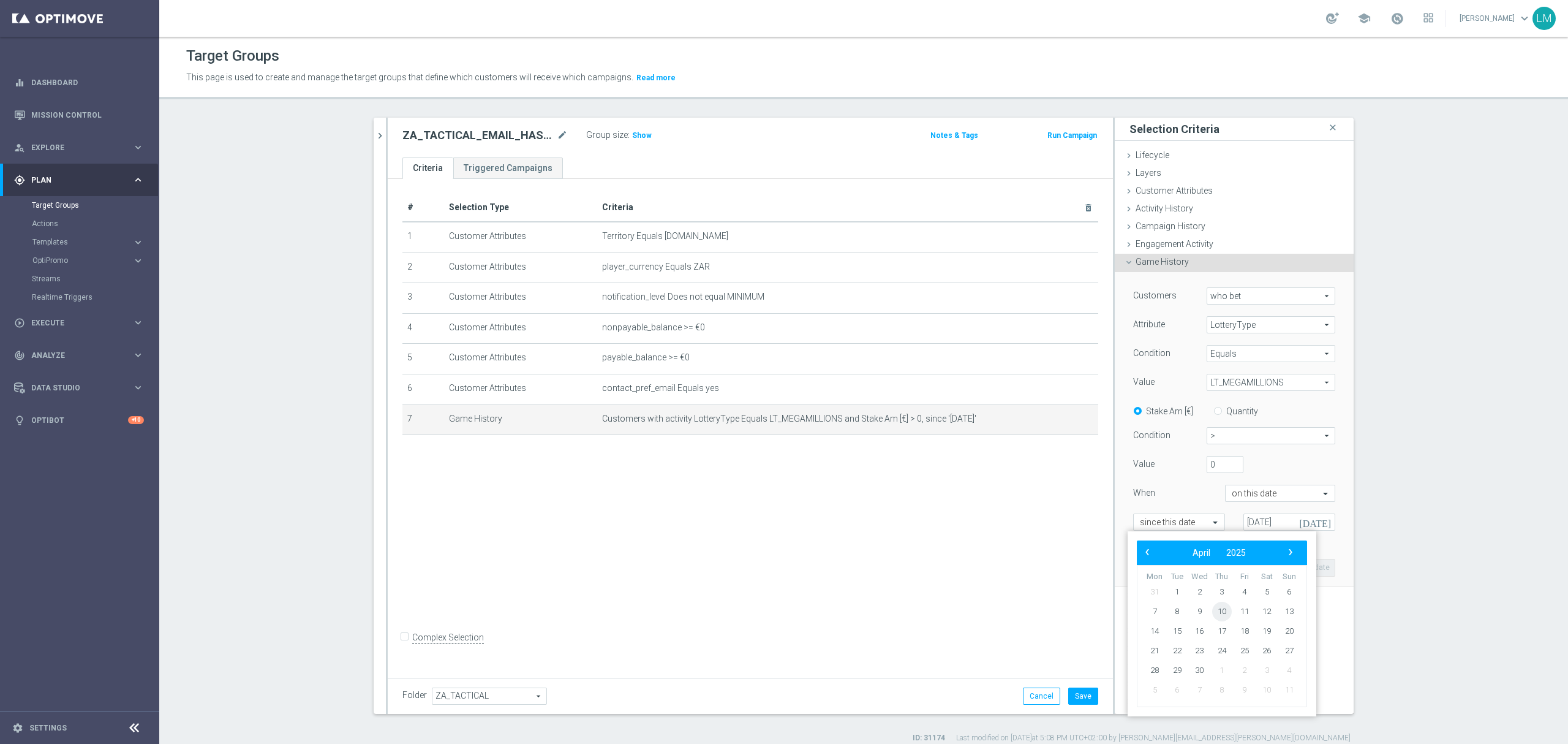
type input "10 Apr 2025"
click at [1200, 545] on div "Customers who bet who bet arrow_drop_down search Attribute LotteryType LotteryT…" at bounding box center [1234, 428] width 220 height 313
click at [1299, 564] on button "Update" at bounding box center [1317, 567] width 36 height 17
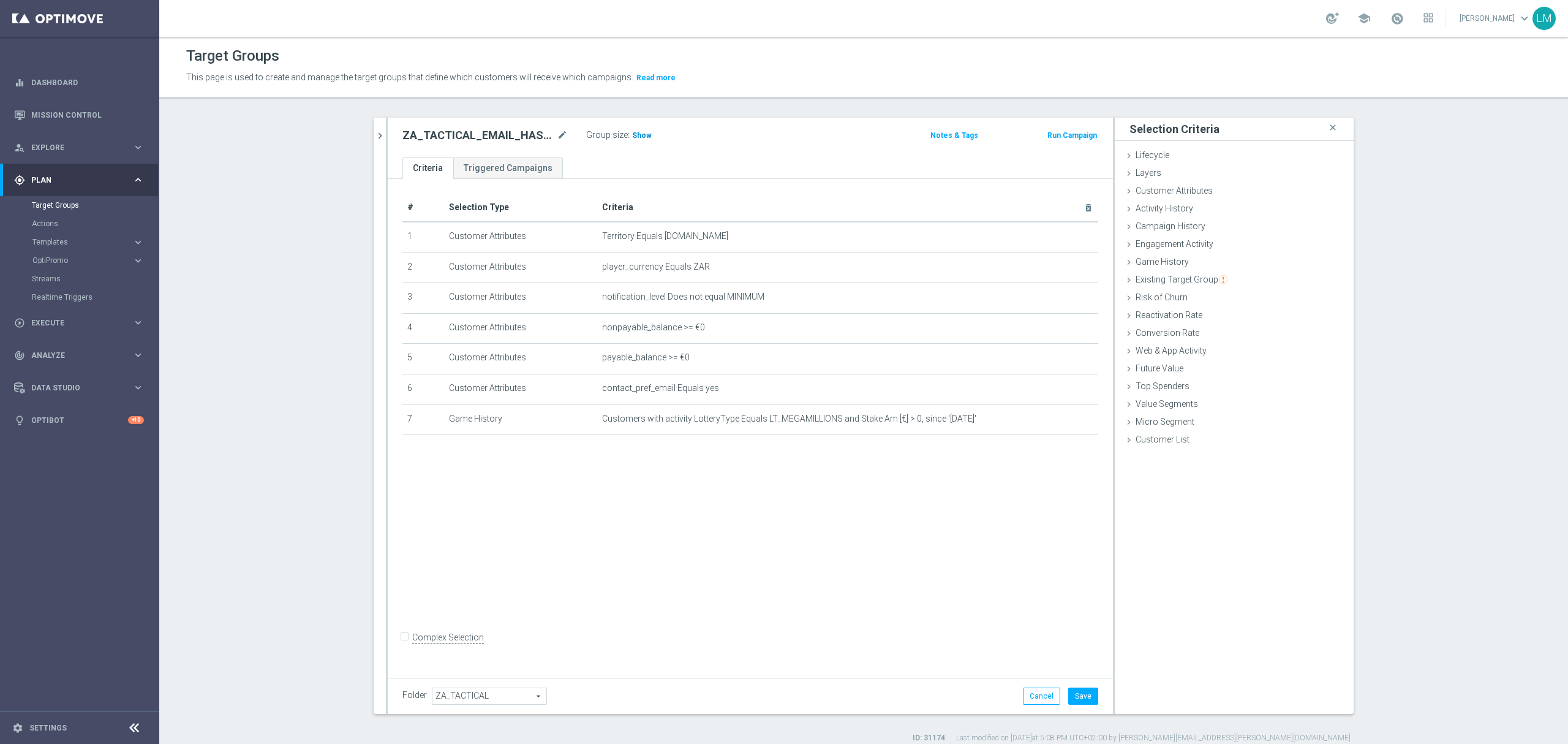
click at [637, 137] on span "Show" at bounding box center [642, 135] width 19 height 8
click at [1054, 422] on icon "mode_edit" at bounding box center [1058, 418] width 10 height 10
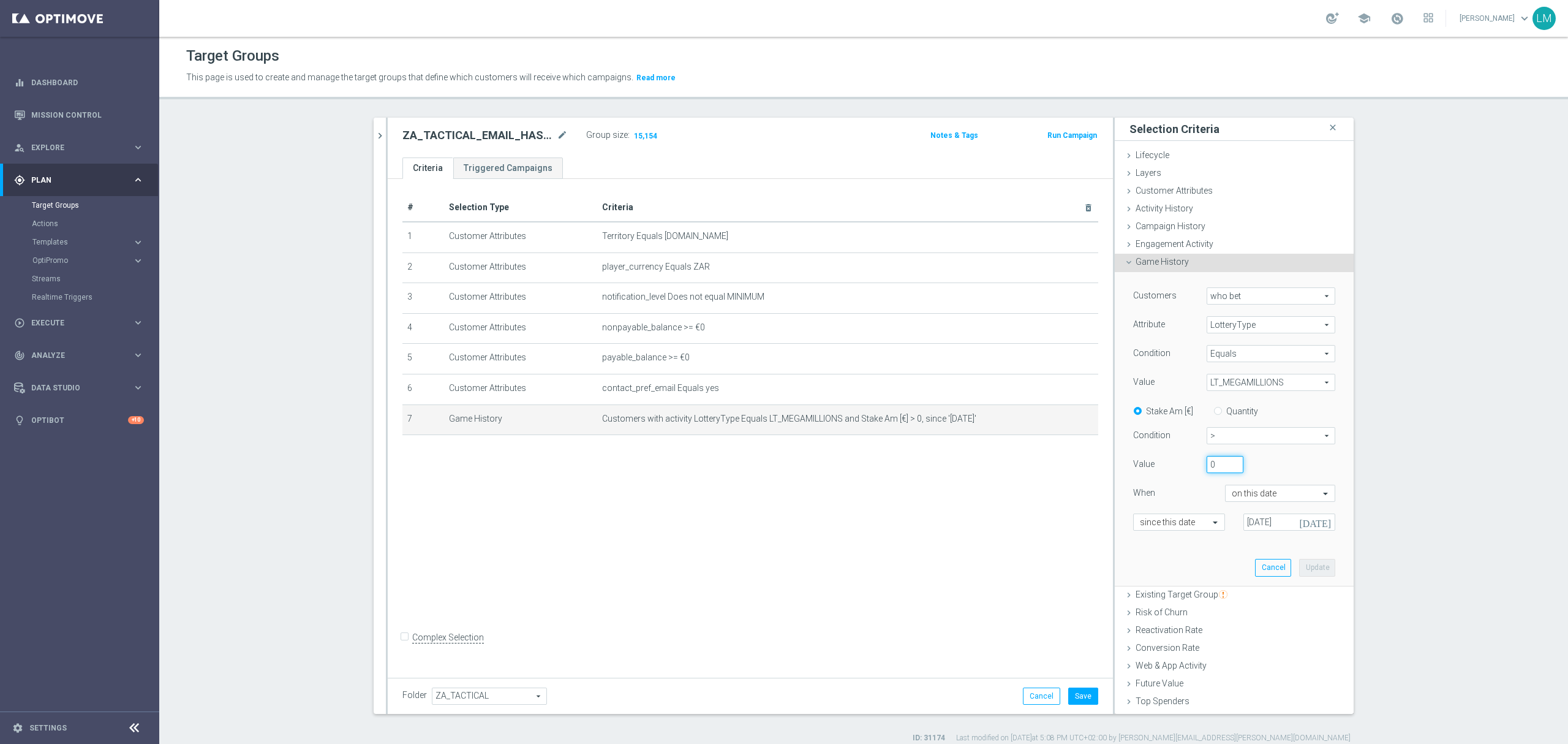
click at [1213, 466] on input "0" at bounding box center [1224, 464] width 36 height 17
type input "50"
click at [1299, 567] on button "Update" at bounding box center [1317, 567] width 36 height 17
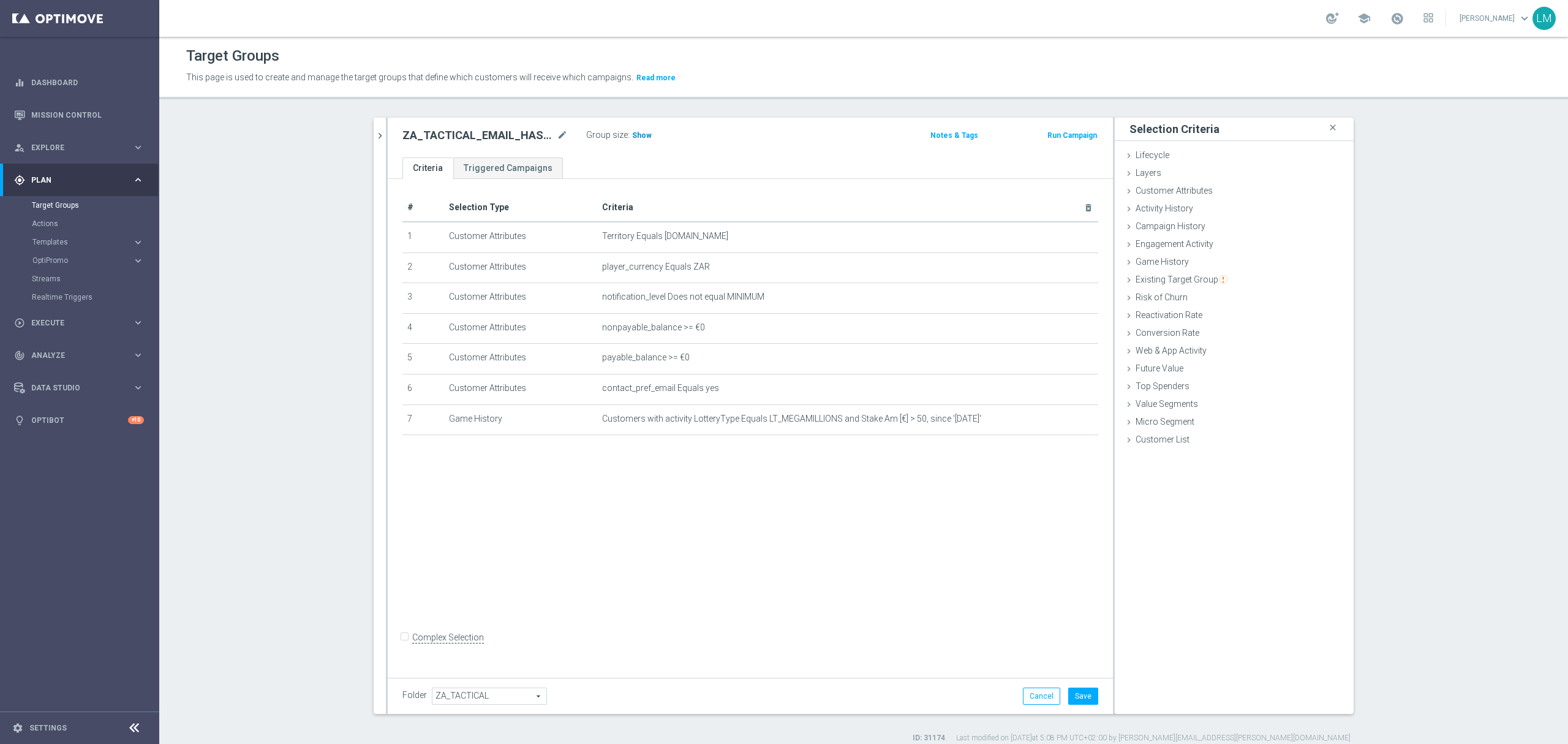
click at [631, 142] on h3 "Show" at bounding box center [642, 136] width 22 height 14
click at [1054, 424] on icon "mode_edit" at bounding box center [1058, 418] width 10 height 10
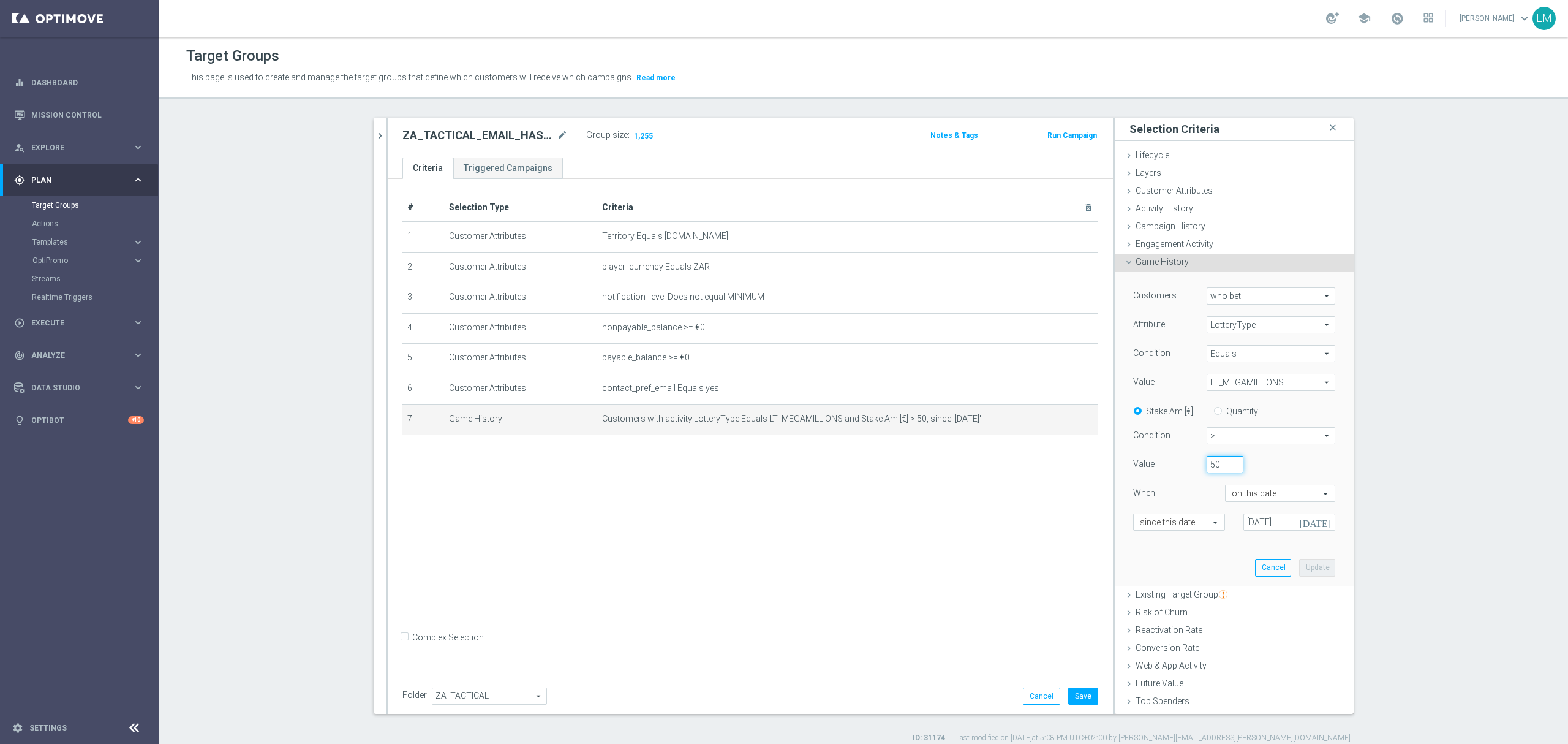
drag, startPoint x: 1213, startPoint y: 466, endPoint x: 1201, endPoint y: 468, distance: 12.2
click at [1206, 468] on input "50" at bounding box center [1224, 464] width 36 height 17
type input "30"
click at [1277, 468] on div "30" at bounding box center [1253, 464] width 110 height 17
click at [1299, 564] on button "Update" at bounding box center [1317, 567] width 36 height 17
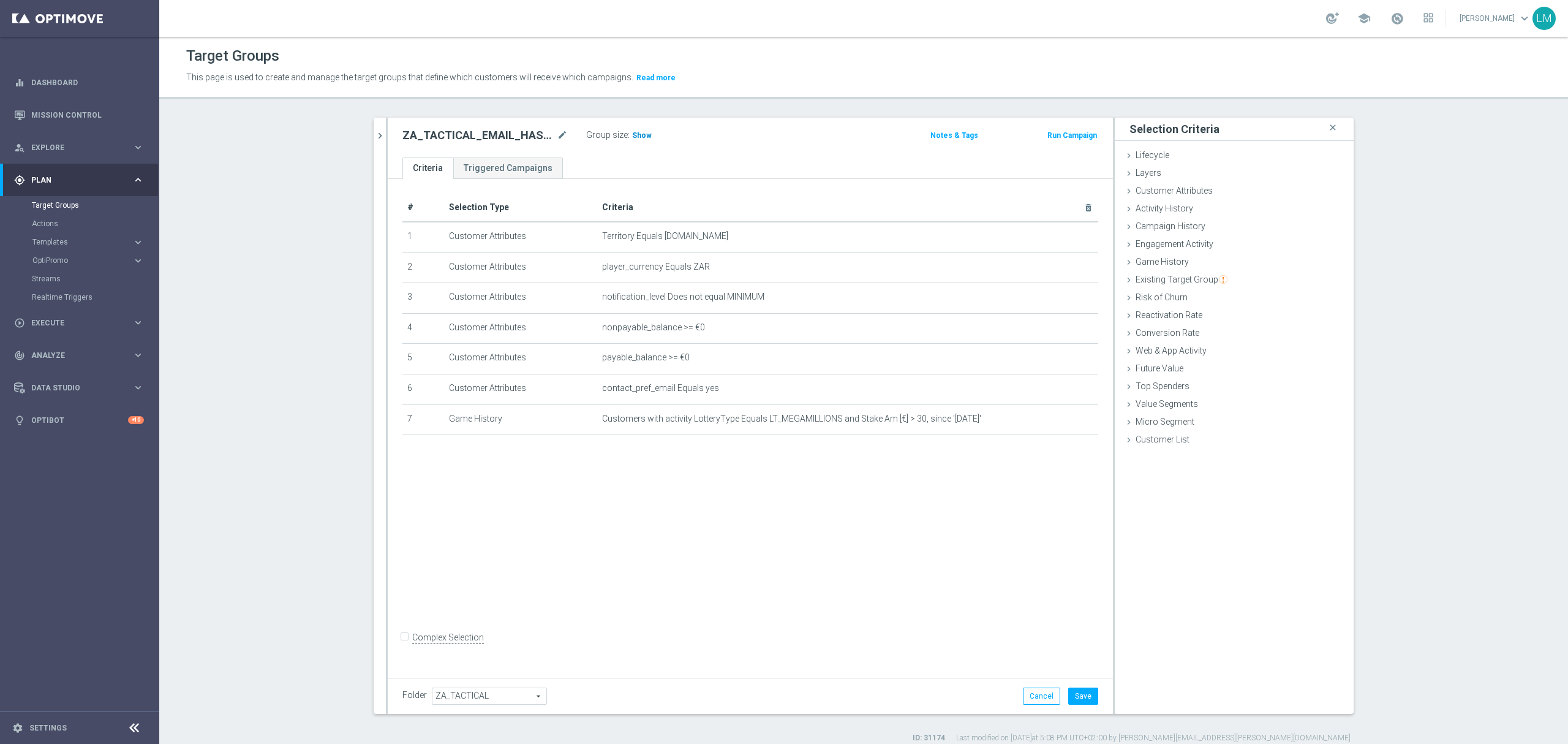
click at [632, 135] on span "Show" at bounding box center [642, 135] width 19 height 8
click at [1086, 688] on button "Save" at bounding box center [1083, 696] width 30 height 17
click at [86, 120] on link "Mission Control" at bounding box center [87, 114] width 113 height 32
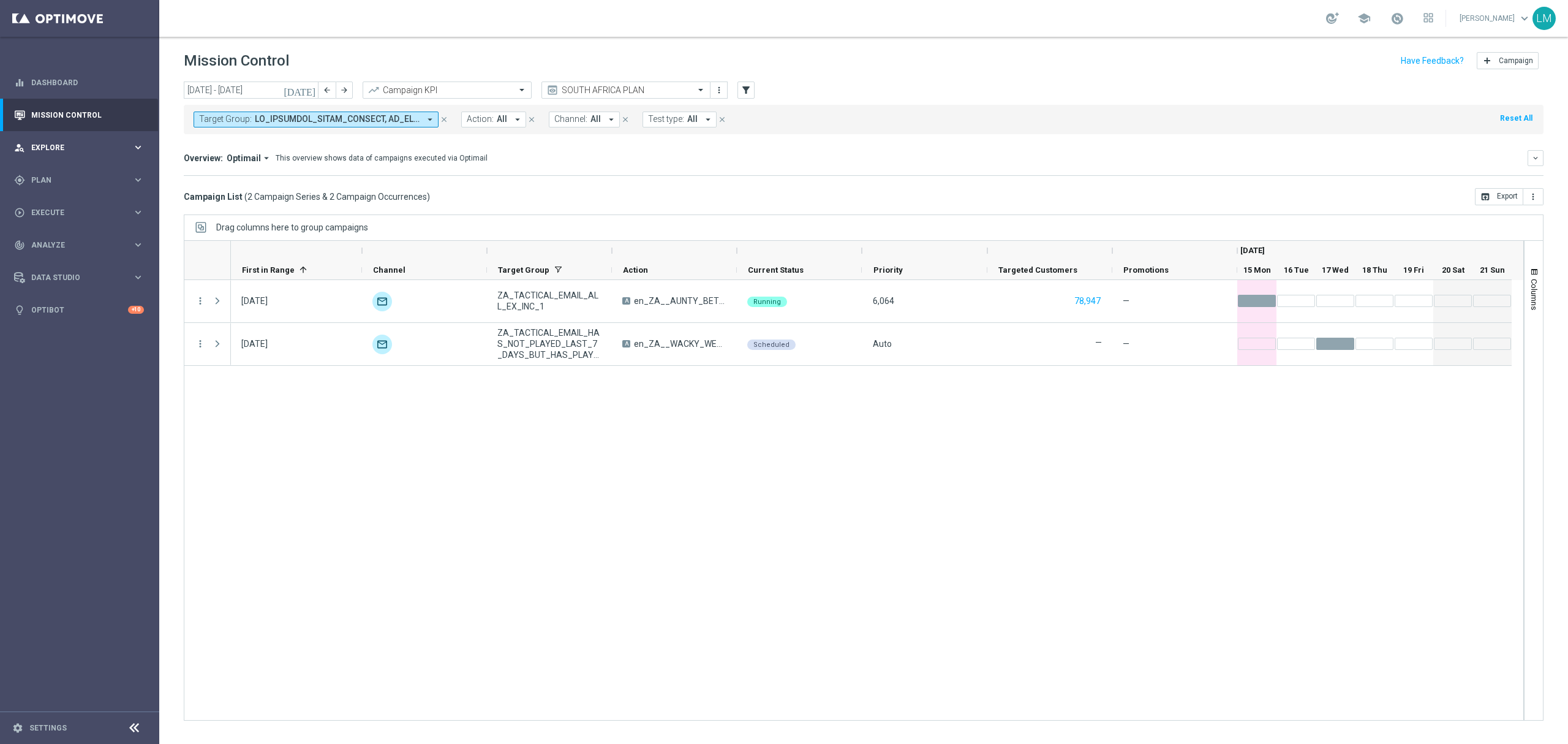
click at [98, 131] on div "person_search Explore keyboard_arrow_right" at bounding box center [79, 147] width 158 height 32
click at [87, 167] on div "Customer Explorer" at bounding box center [94, 172] width 126 height 19
click at [83, 173] on link "Customer Explorer" at bounding box center [79, 173] width 96 height 10
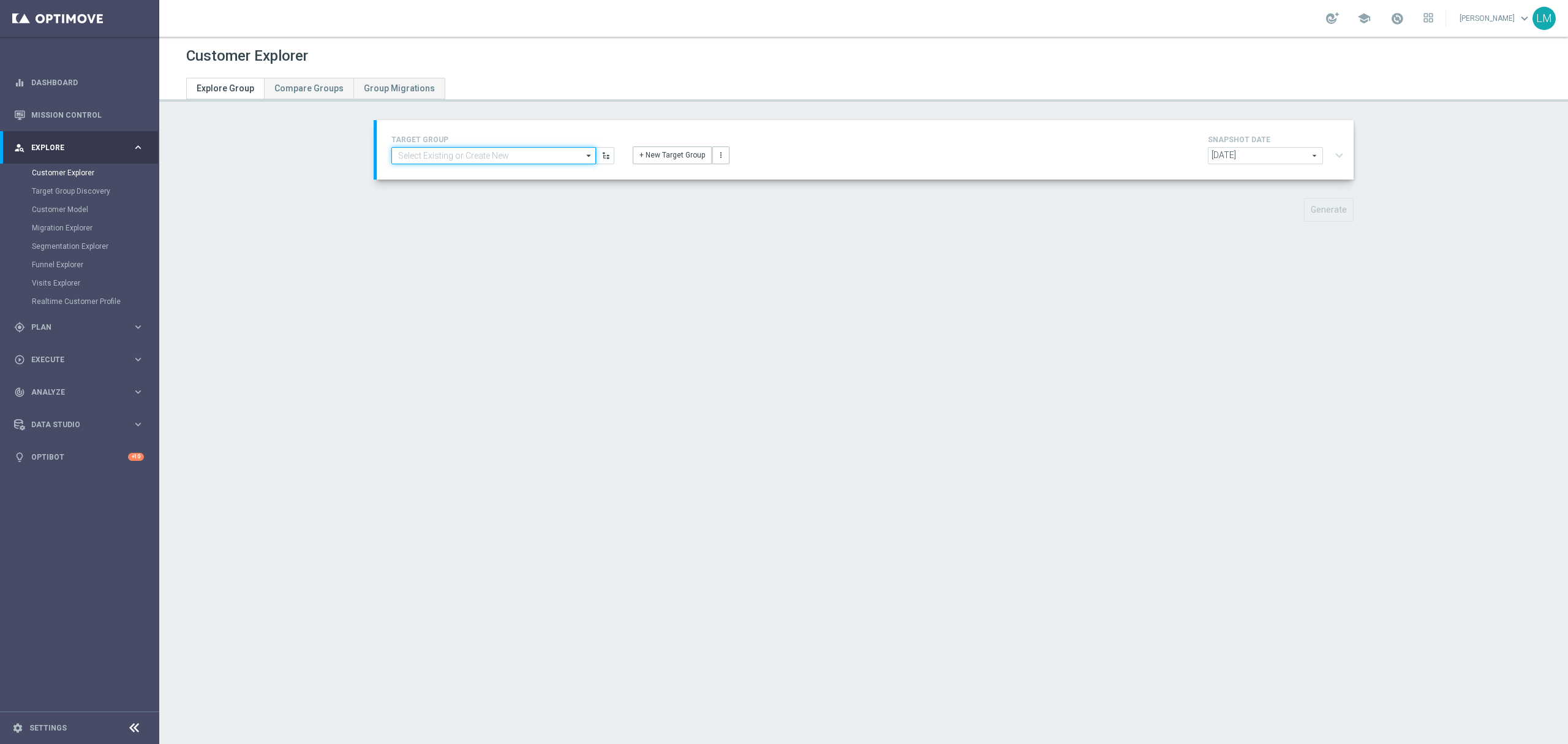
click at [417, 152] on input at bounding box center [493, 155] width 205 height 17
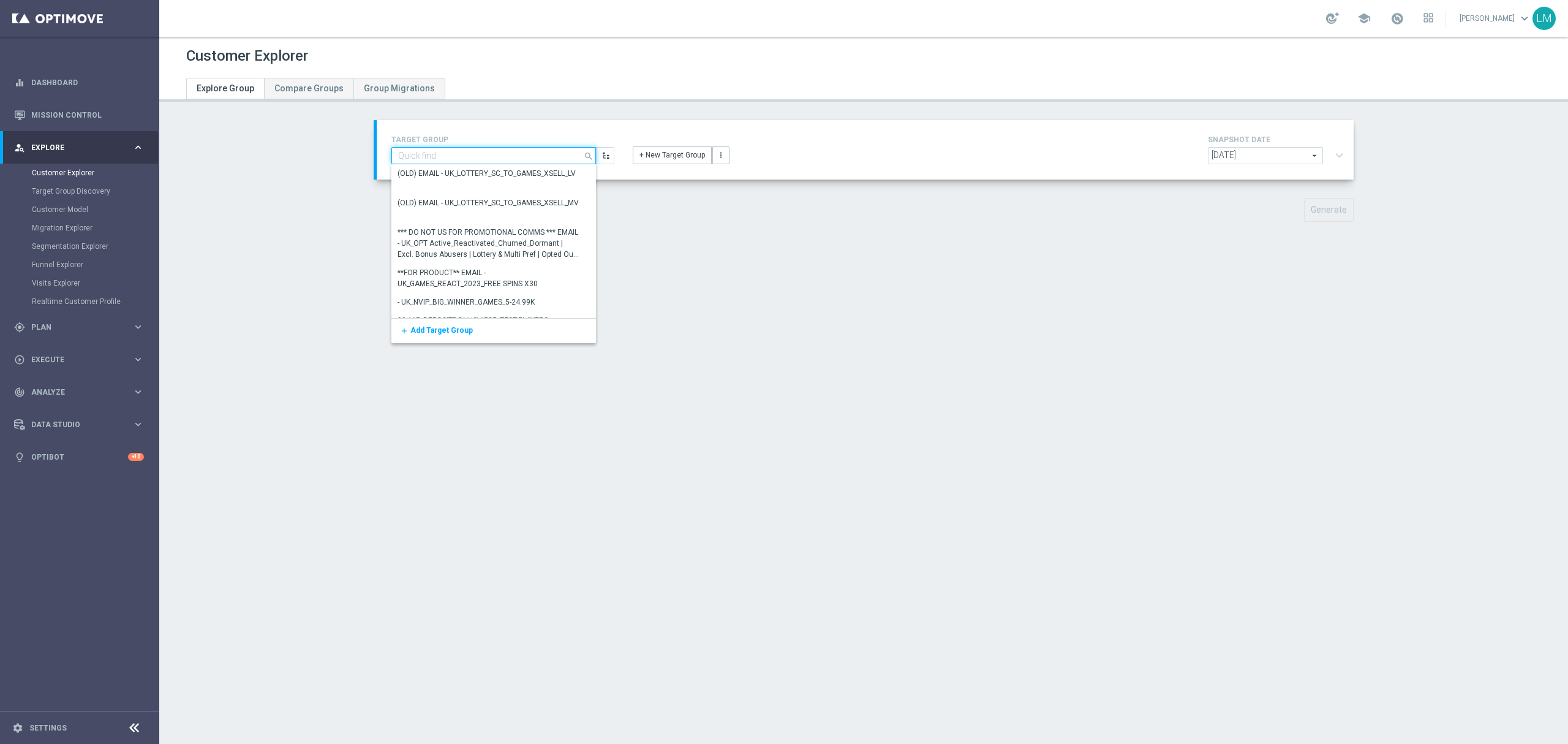
paste input "ZA_TACTICAL_EMAIL_ALL_WITH_TG_EXCLUSIONS"
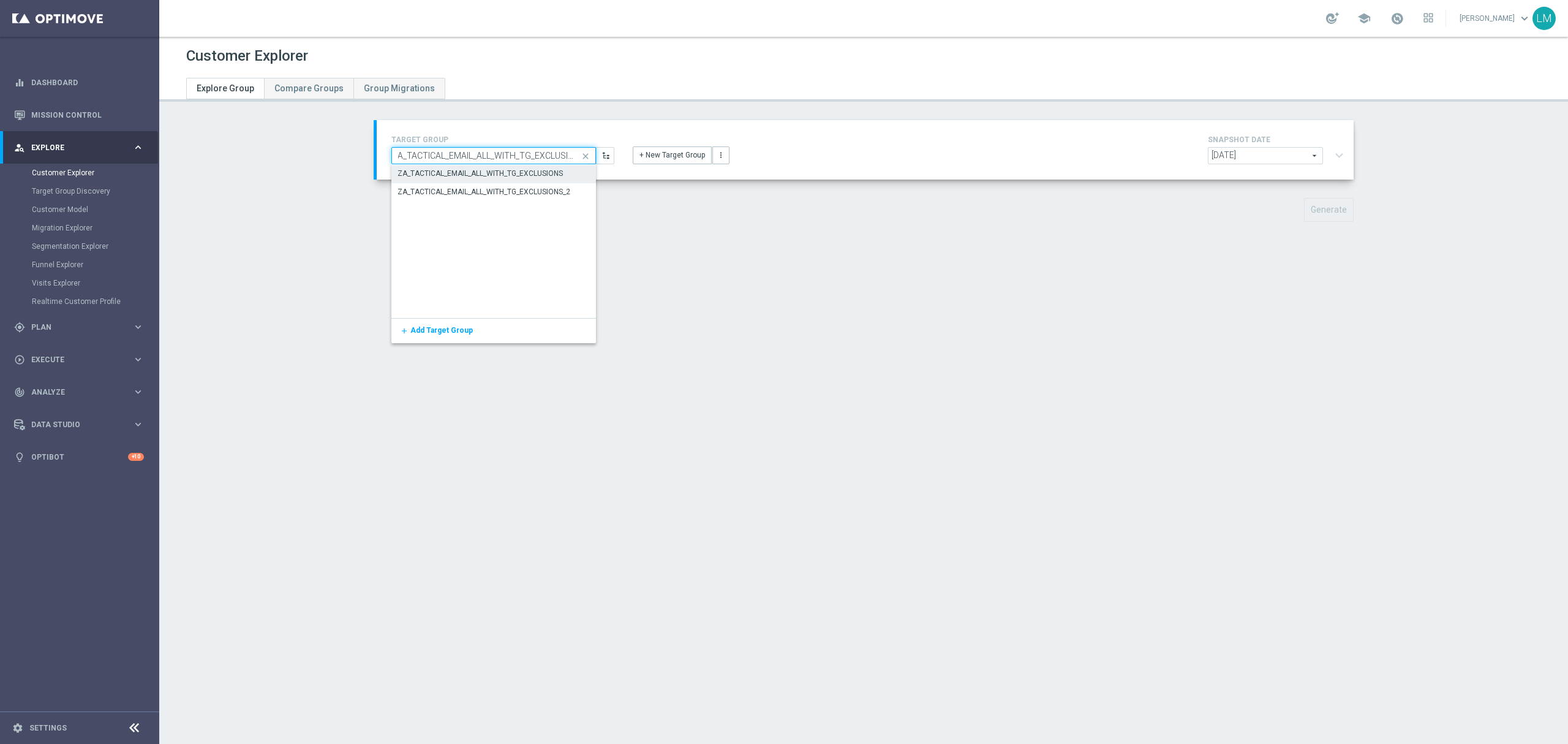
type input "ZA_TACTICAL_EMAIL_ALL_WITH_TG_EXCLUSIONS"
click at [425, 167] on div "ZA_TACTICAL_EMAIL_ALL_WITH_TG_EXCLUSIONS" at bounding box center [494, 173] width 205 height 17
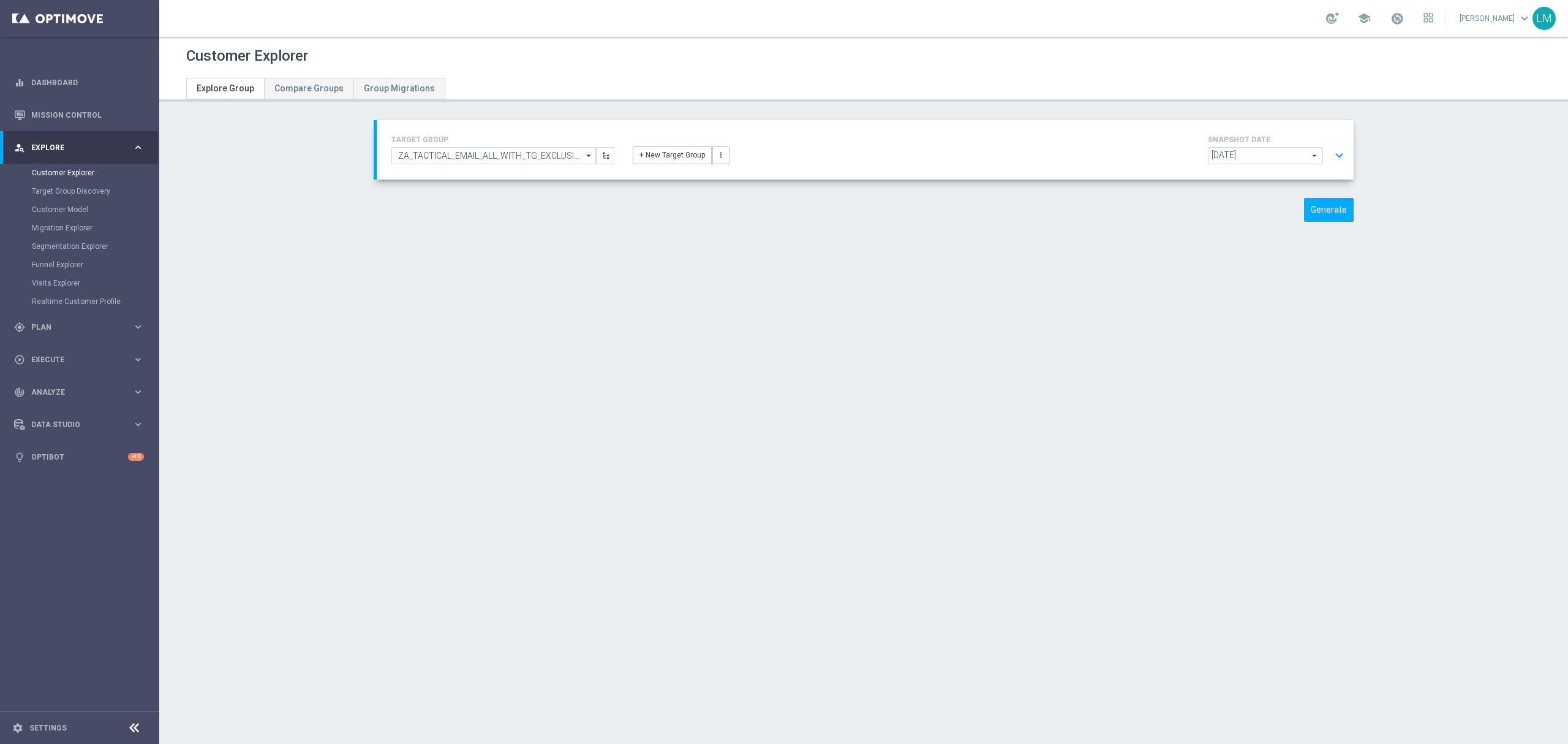
click at [1330, 153] on button "expand_more" at bounding box center [1339, 156] width 18 height 23
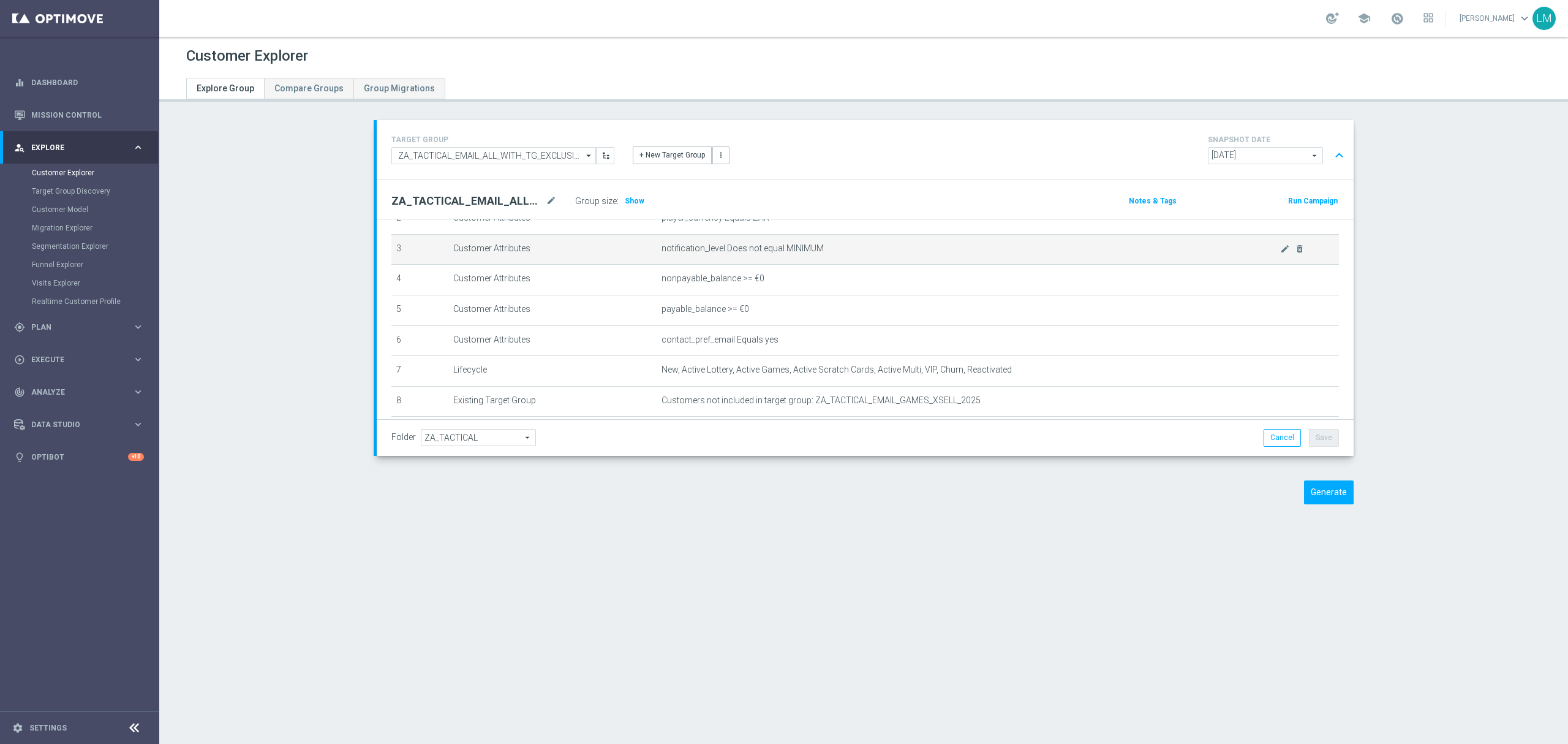
scroll to position [160, 0]
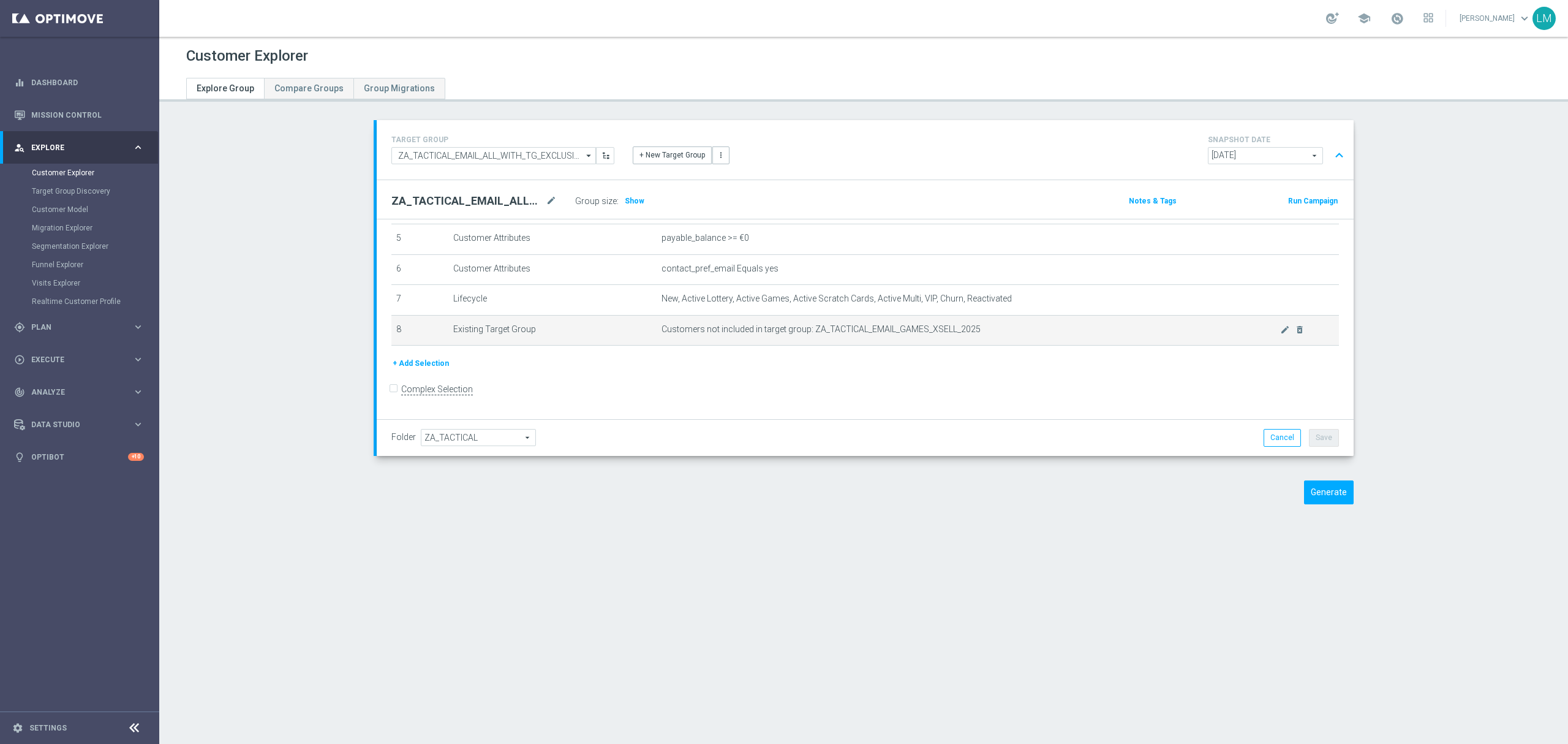
click at [1259, 335] on span "Customers not included in target group: ZA_TACTICAL_EMAIL_GAMES_XSELL_2025" at bounding box center [970, 329] width 618 height 10
click at [1280, 335] on icon "mode_edit" at bounding box center [1285, 329] width 10 height 10
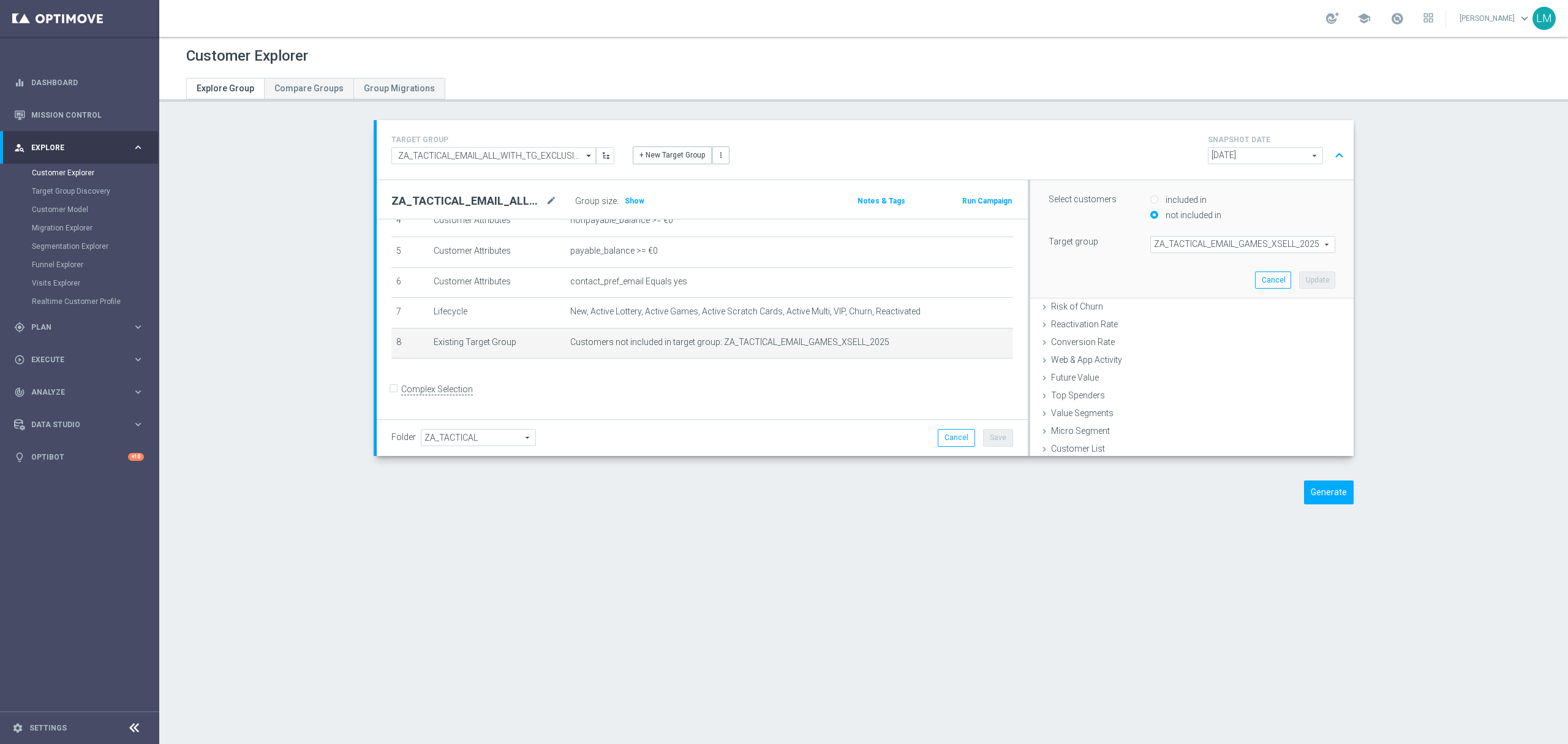
scroll to position [173, 0]
click at [1209, 240] on span "ZA_TACTICAL_EMAIL_GAMES_XSELL_2025" at bounding box center [1242, 242] width 184 height 16
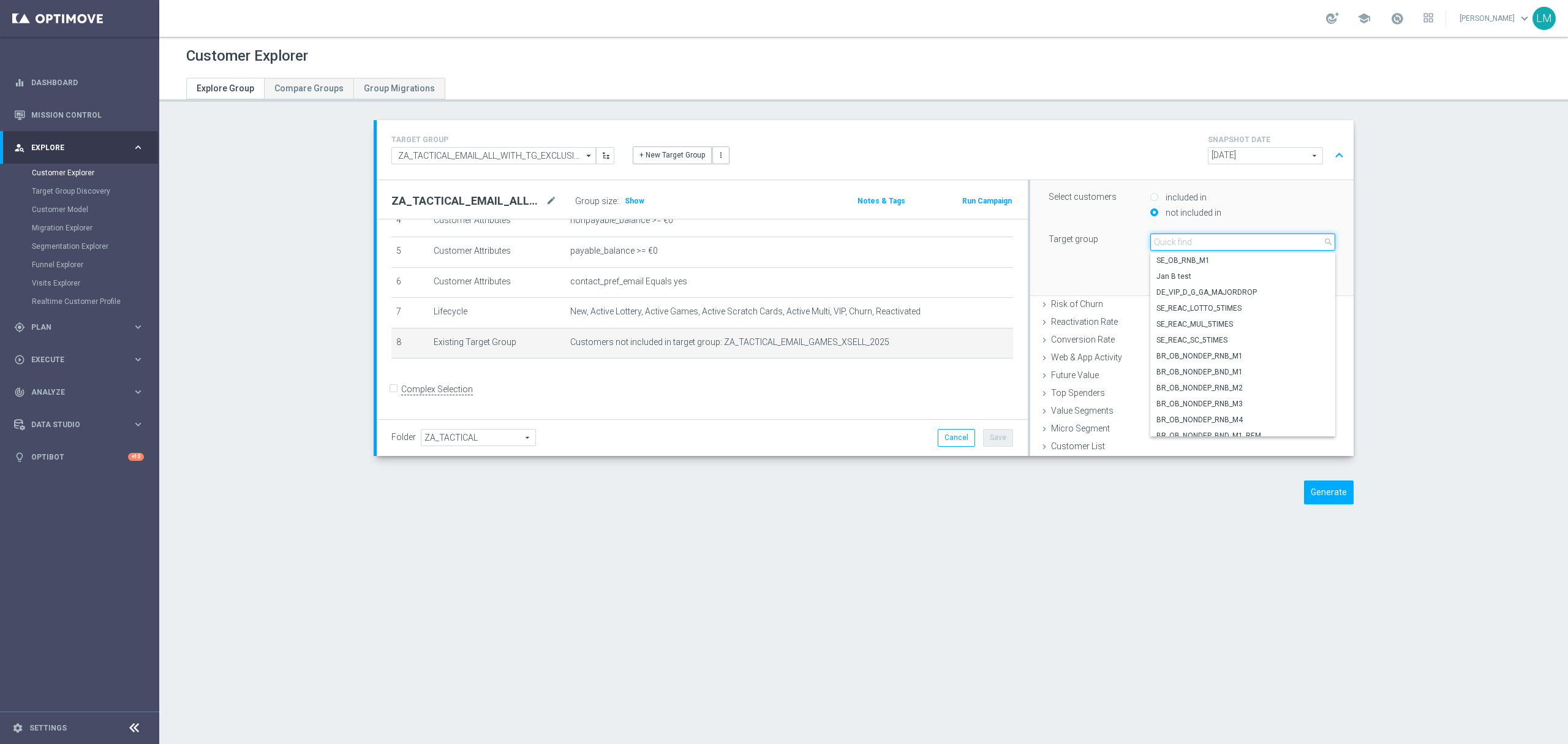
click at [1205, 247] on input "search" at bounding box center [1242, 242] width 185 height 17
paste input "ZA_TACTICAL_EMAIL_GAMES_XSELL_FOLLOW_UP"
type input "ZA_TACTICAL_EMAIL_GAMES_XSELL_FOLLOW_UP"
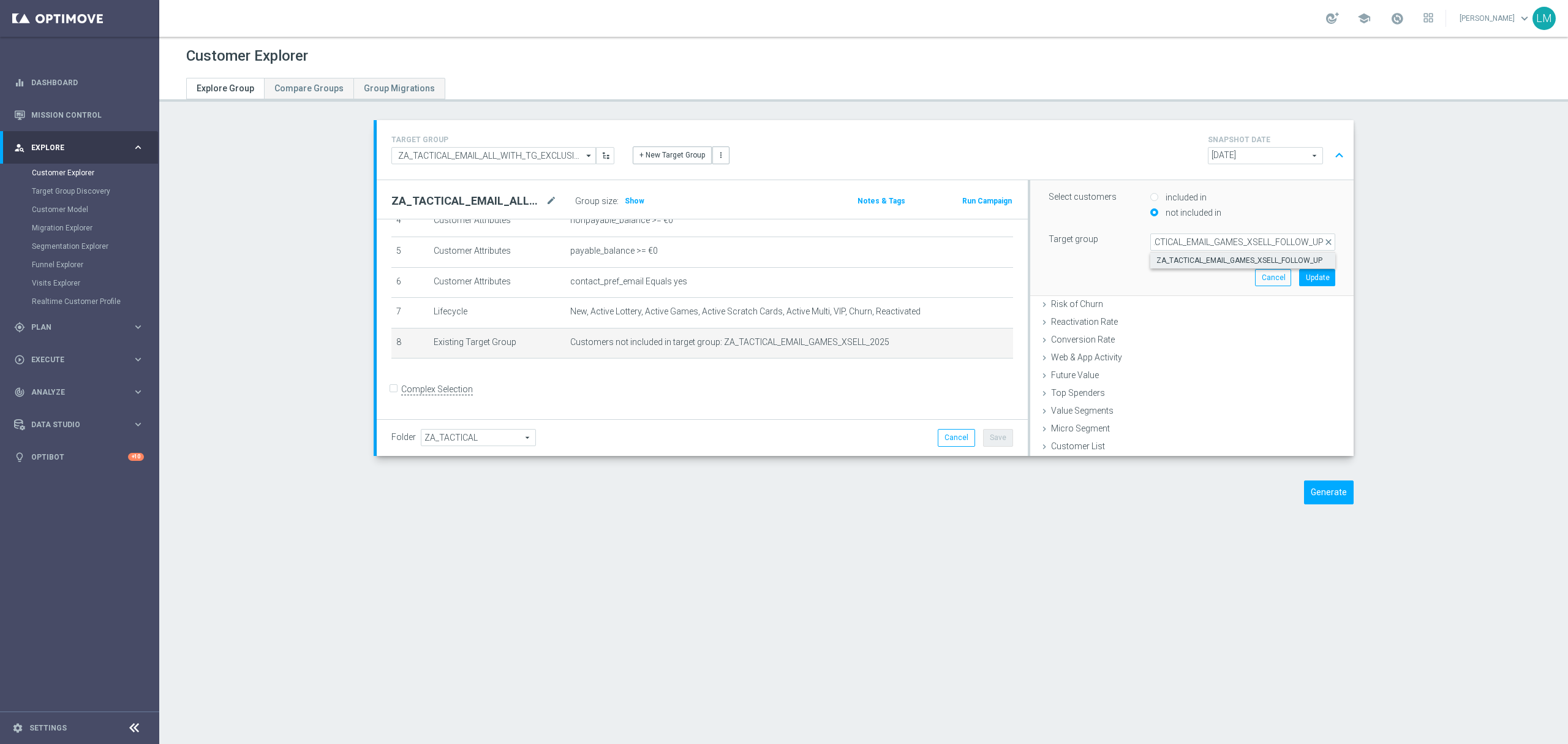
click at [1203, 254] on label "ZA_TACTICAL_EMAIL_GAMES_XSELL_FOLLOW_UP" at bounding box center [1242, 260] width 185 height 16
type input "ZA_TACTICAL_EMAIL_GAMES_XSELL_FOLLOW_UP"
click at [1299, 273] on button "Update" at bounding box center [1317, 277] width 36 height 17
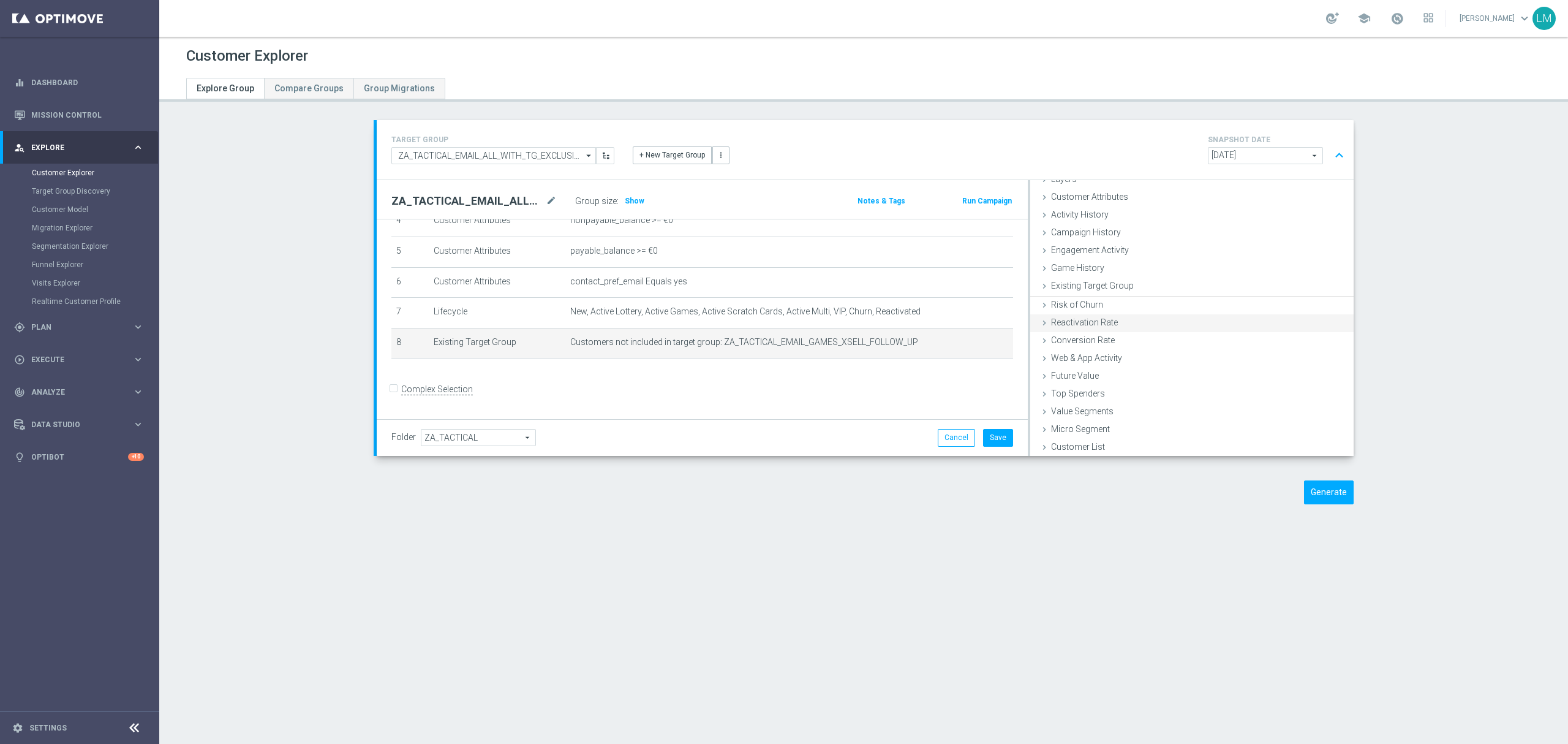
scroll to position [50, 0]
click at [992, 435] on button "Save" at bounding box center [998, 437] width 30 height 17
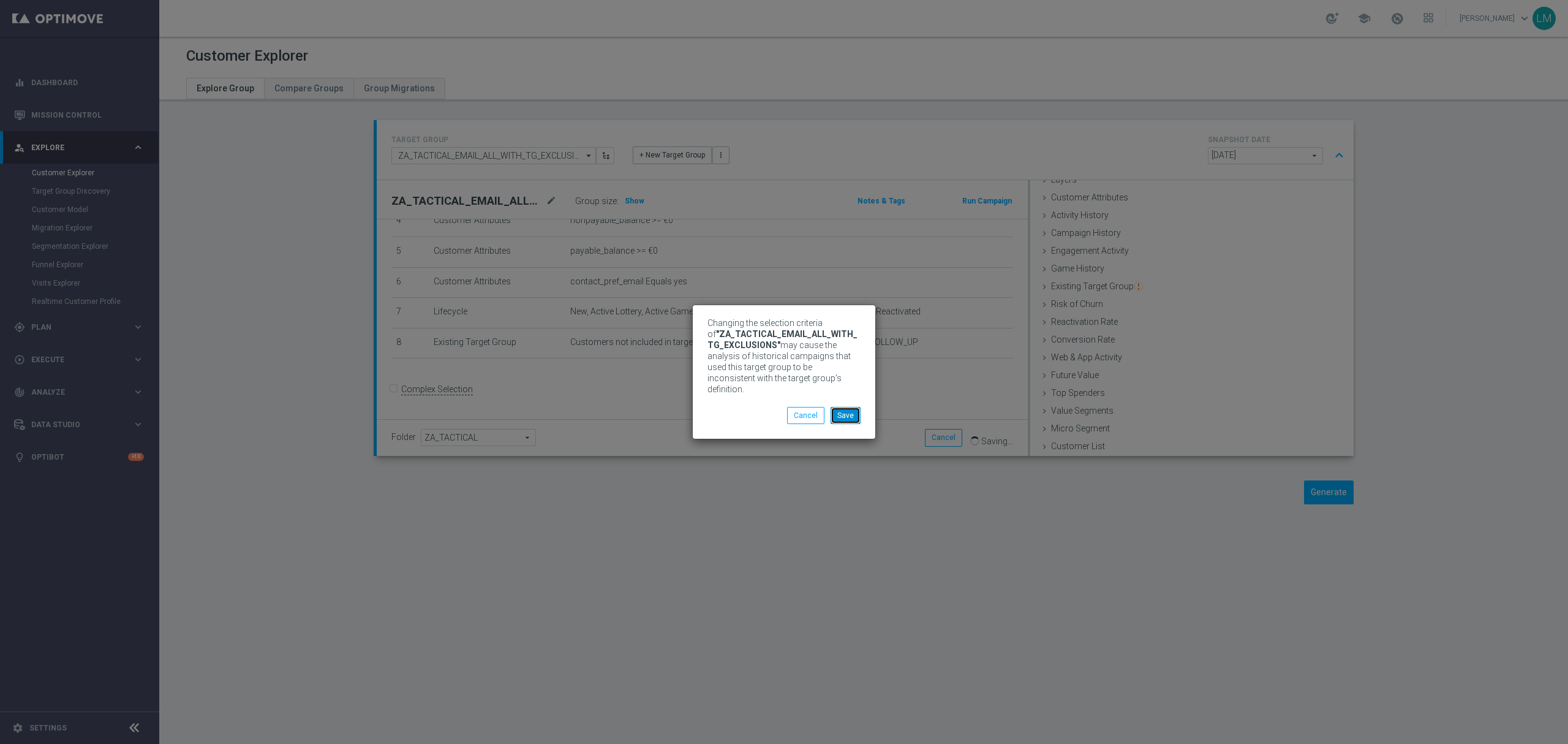
click at [842, 418] on button "Save" at bounding box center [846, 415] width 30 height 17
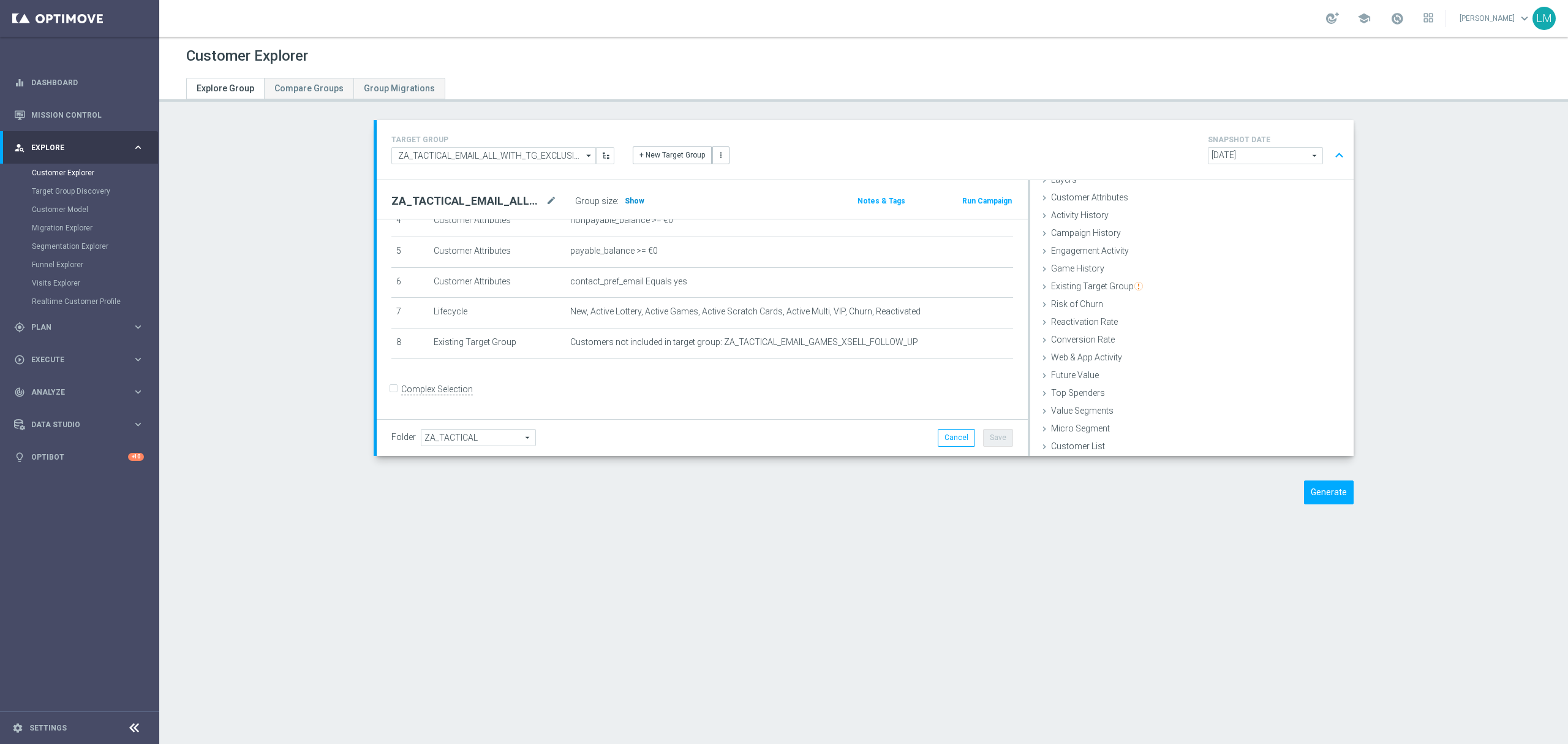
click at [634, 196] on span "Show" at bounding box center [634, 200] width 19 height 8
click at [843, 370] on div "# Selection Type Criteria delete_forever 1 Customer Attributes Territory Equals…" at bounding box center [702, 228] width 640 height 283
click at [49, 120] on link "Mission Control" at bounding box center [87, 114] width 113 height 32
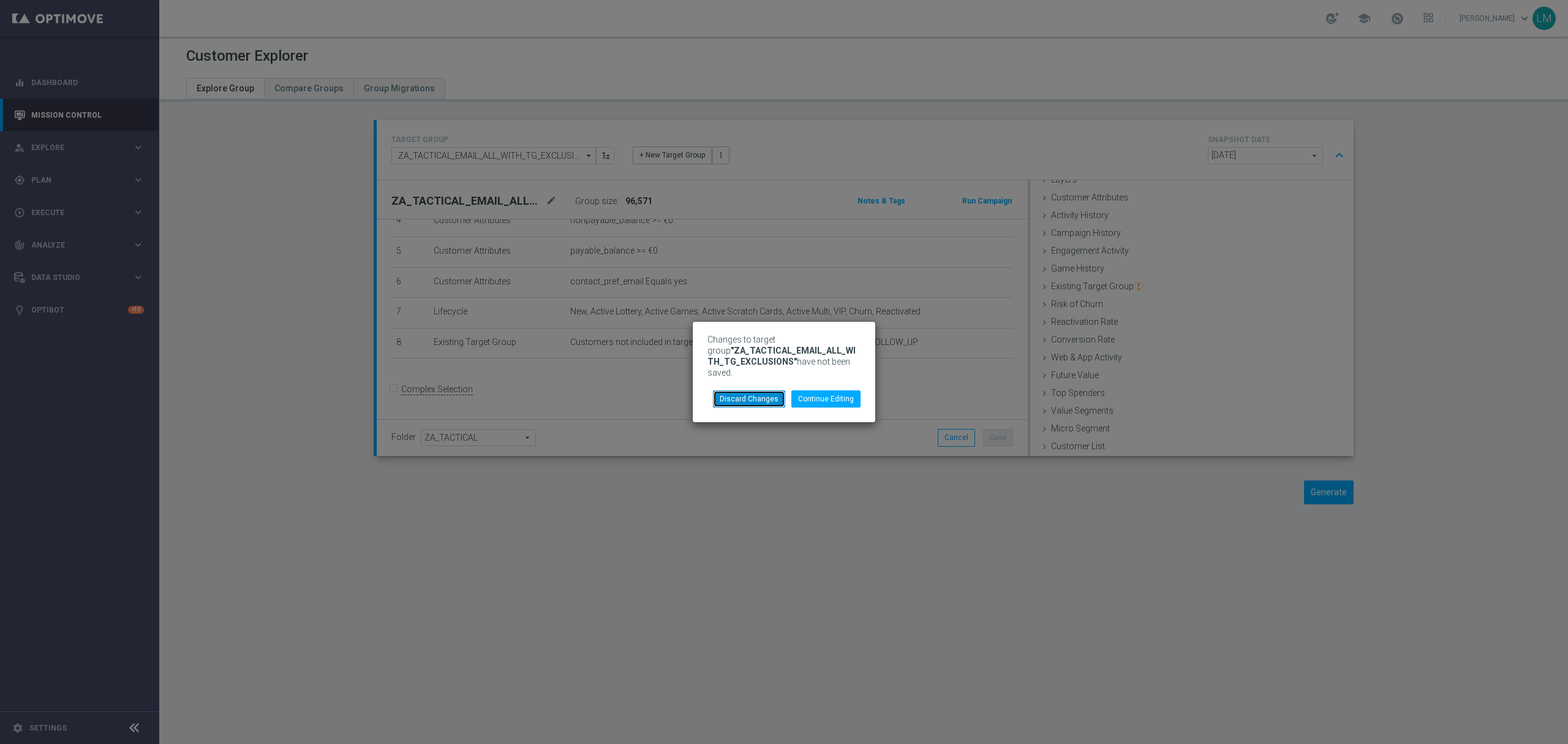
click at [770, 395] on button "Discard Changes" at bounding box center [749, 398] width 72 height 17
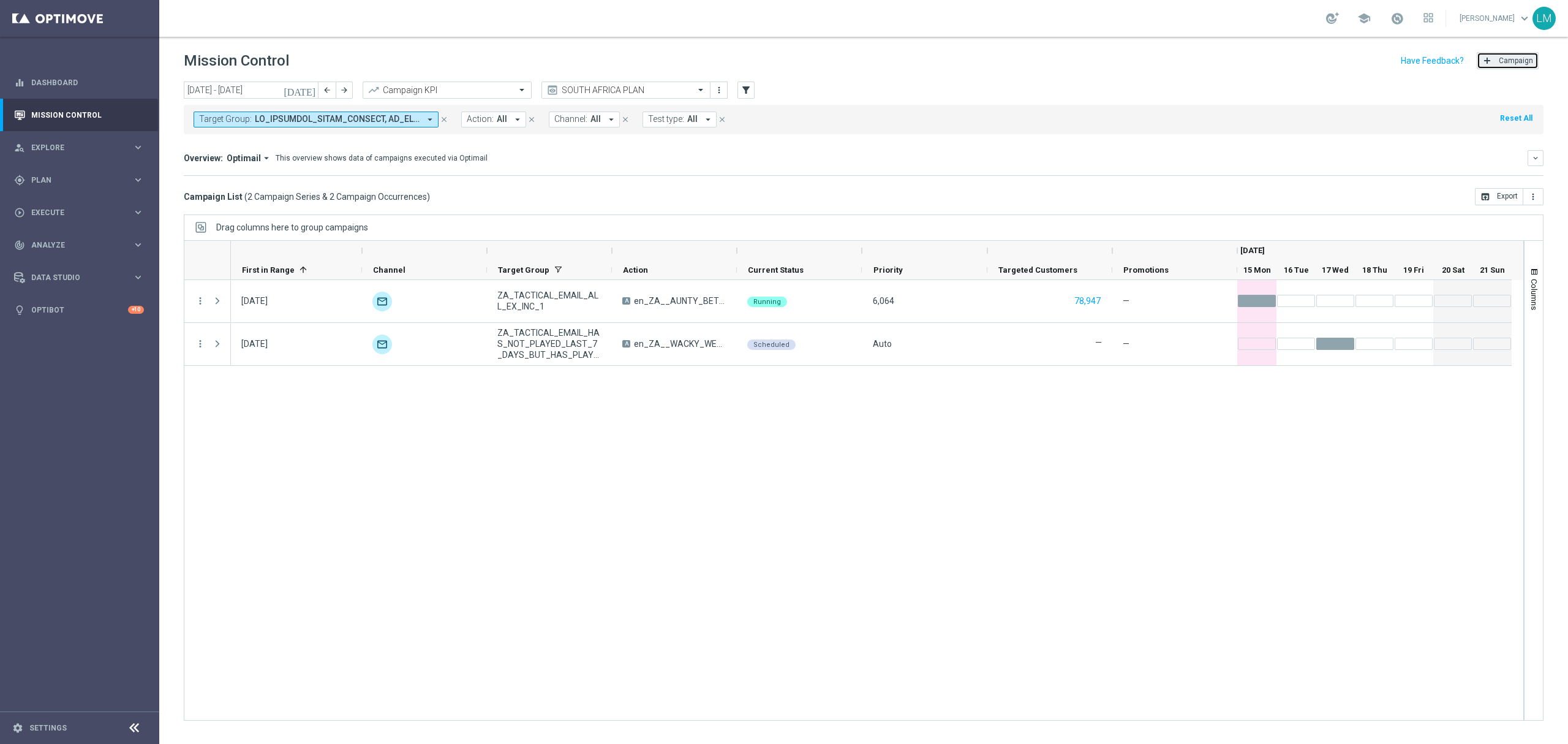
click at [1507, 59] on span "Campaign" at bounding box center [1516, 61] width 34 height 8
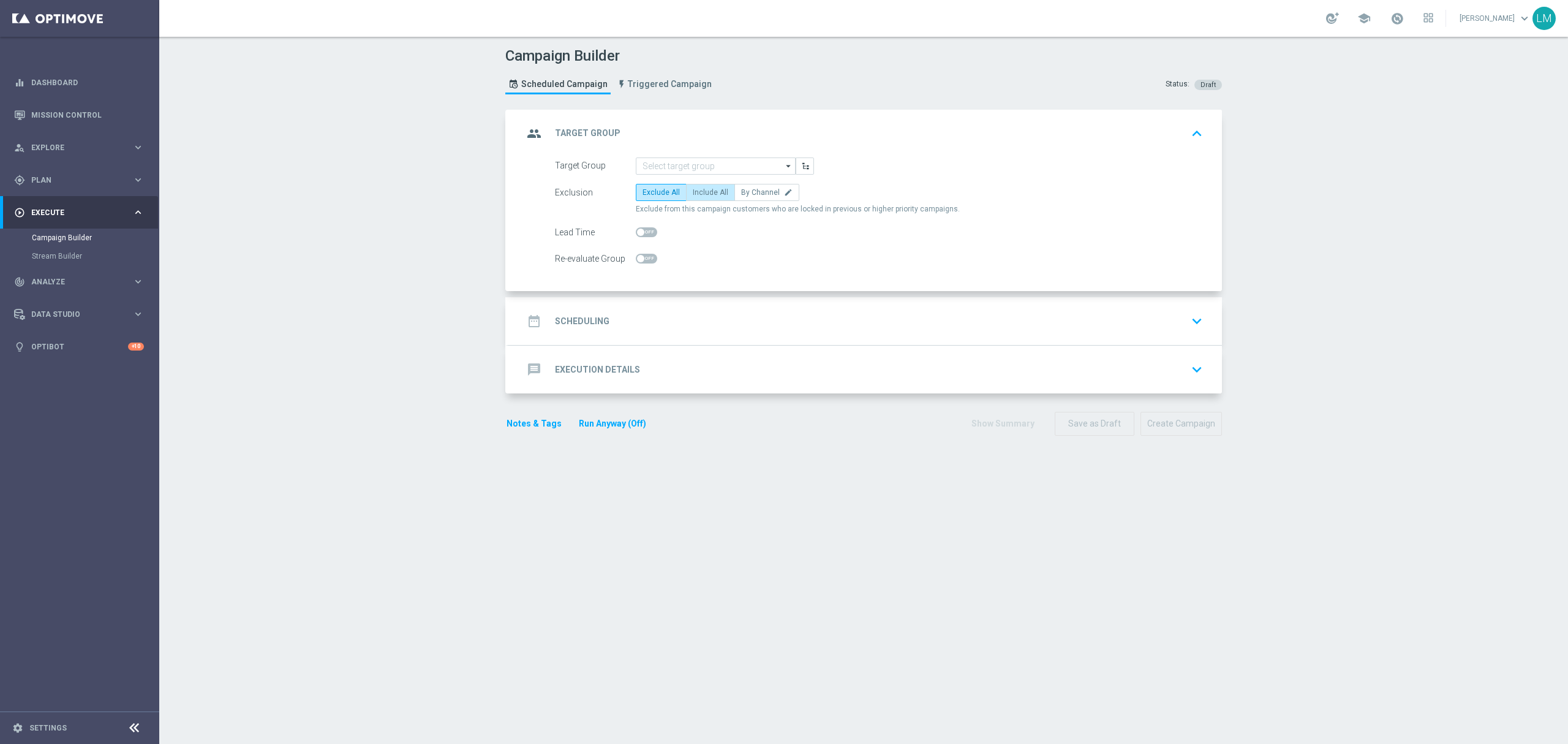
click at [693, 194] on span "Include All" at bounding box center [711, 192] width 36 height 8
click at [693, 194] on input "Include All" at bounding box center [697, 195] width 8 height 8
radio input "true"
click at [689, 165] on input at bounding box center [715, 166] width 160 height 17
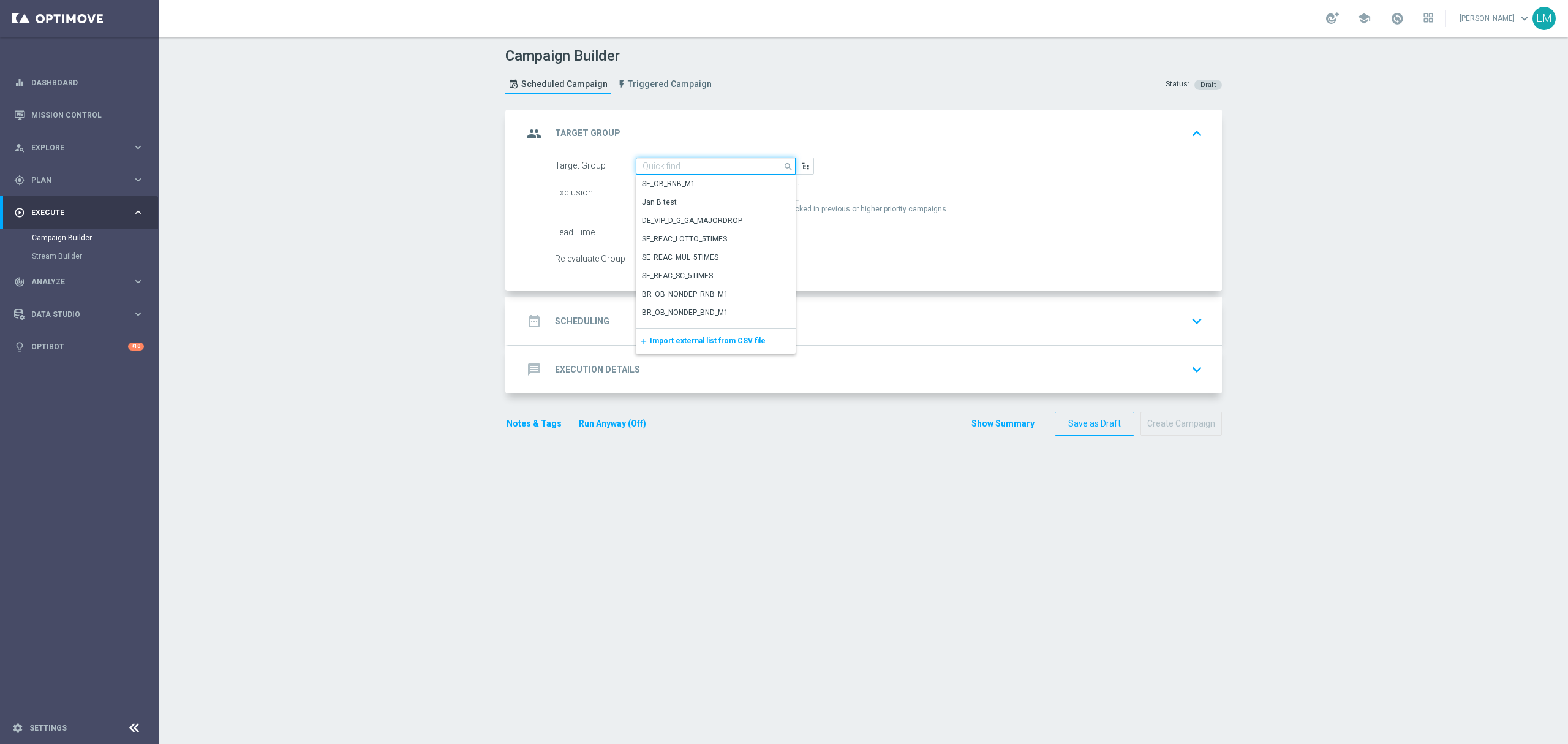
paste input "ZA_TACTICAL_EMAIL_ALL_WITH_TG_EXCLUSIONS"
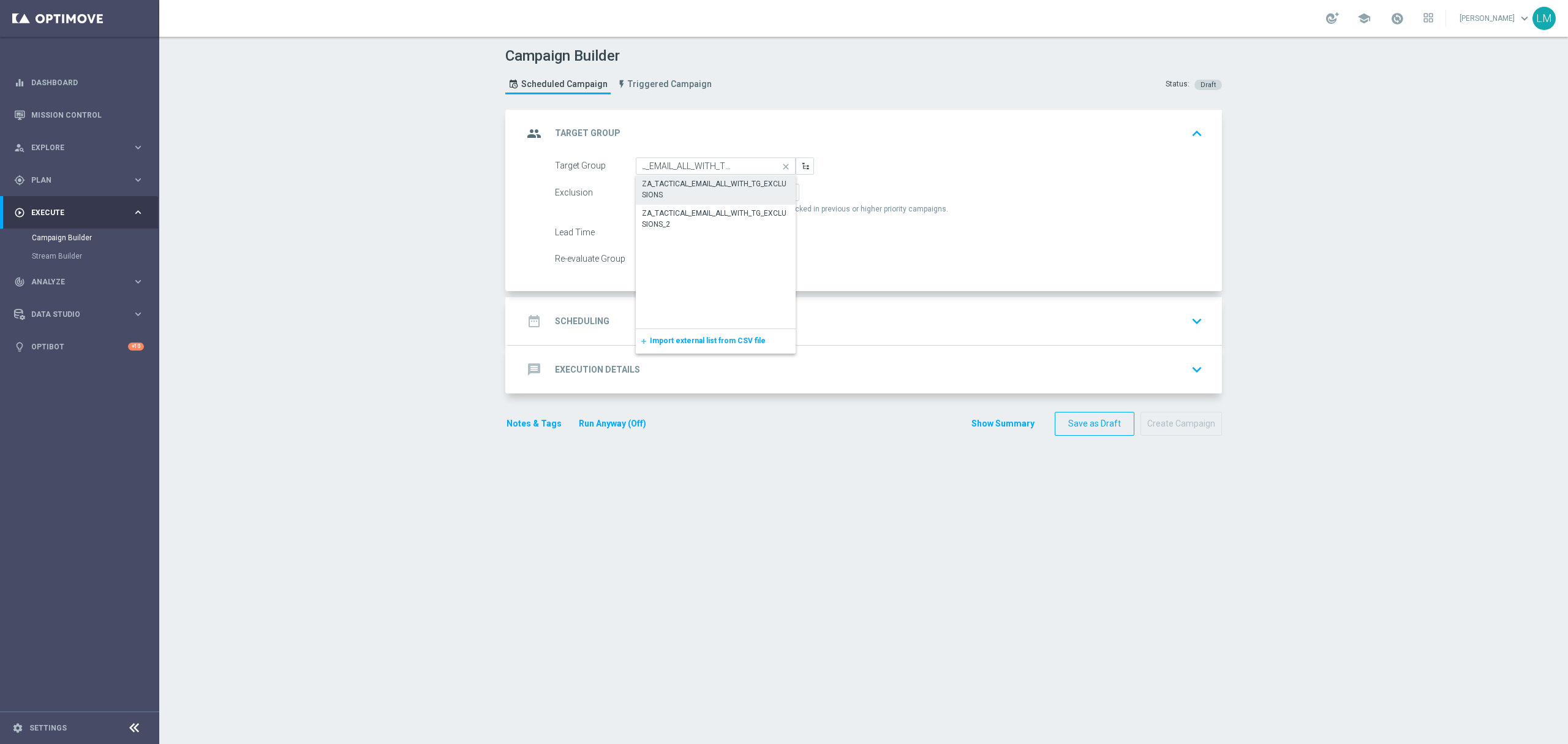
click at [686, 178] on div "ZA_TACTICAL_EMAIL_ALL_WITH_TG_EXCLUSIONS" at bounding box center [715, 189] width 148 height 22
type input "ZA_TACTICAL_EMAIL_ALL_WITH_TG_EXCLUSIONS"
click at [704, 309] on div "date_range Scheduling keyboard_arrow_down" at bounding box center [864, 321] width 684 height 23
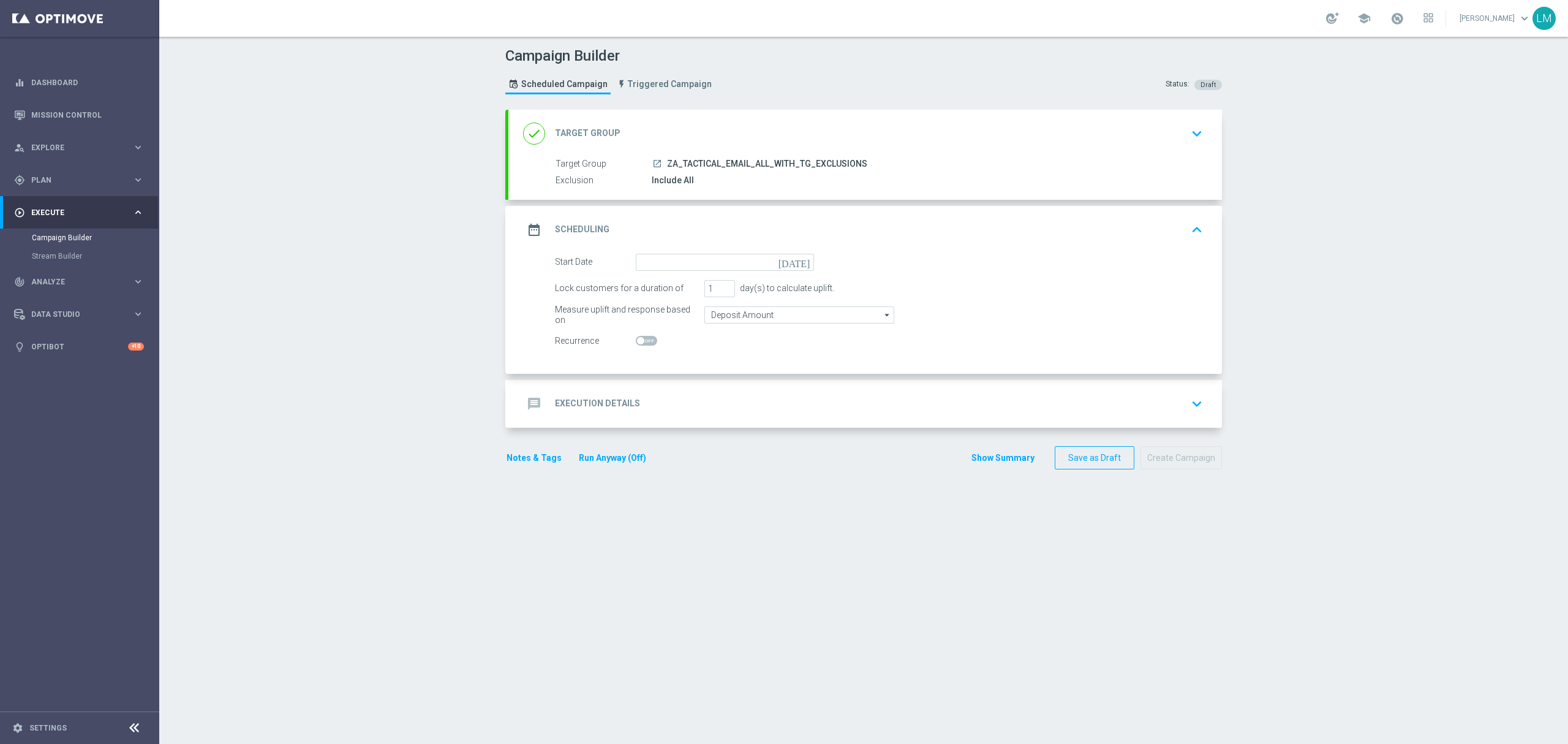
click at [797, 256] on icon "today" at bounding box center [796, 260] width 36 height 14
click at [680, 373] on span "16" at bounding box center [685, 370] width 19 height 19
type input "16 Sep 2025"
click at [686, 408] on div "message Execution Details keyboard_arrow_down" at bounding box center [864, 404] width 684 height 23
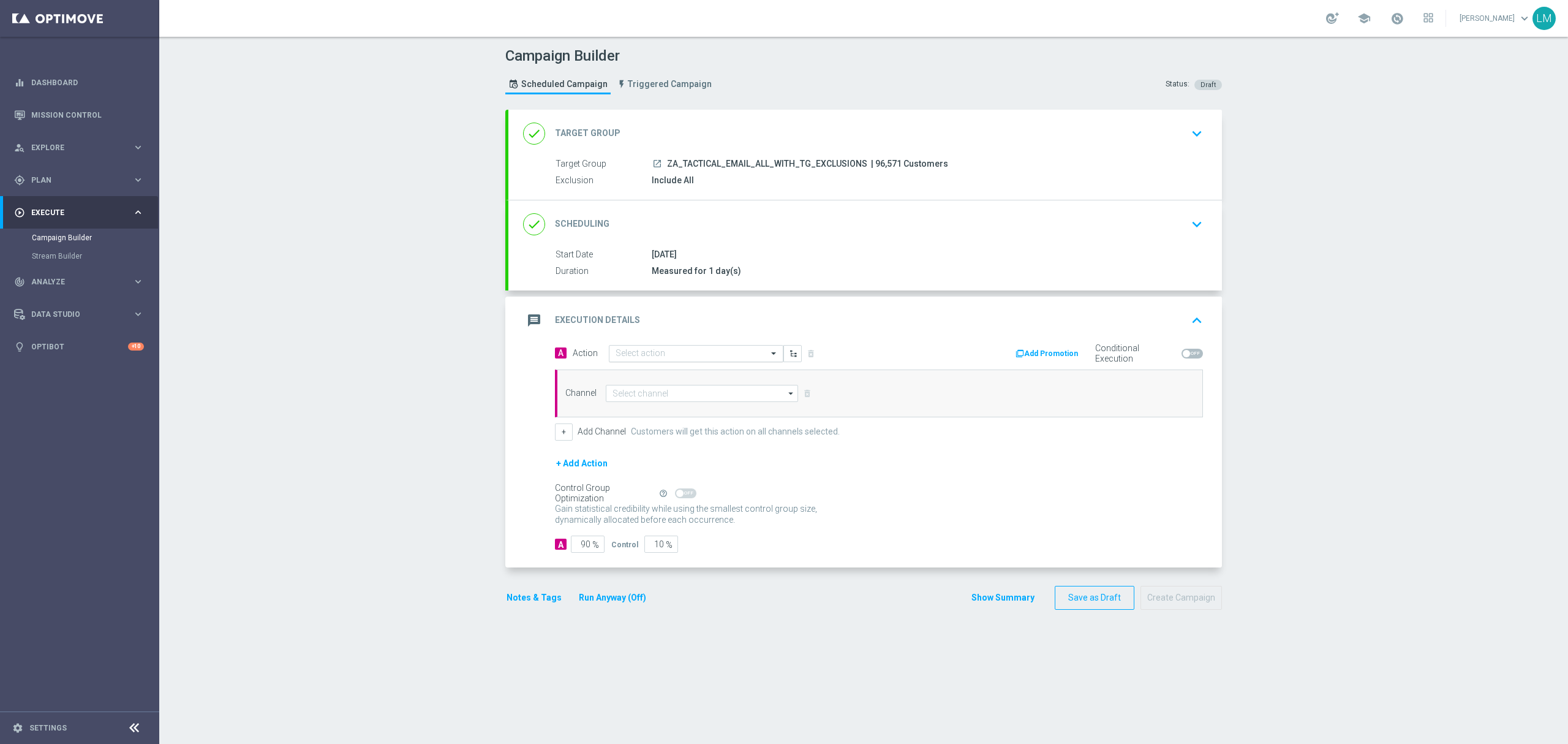
click at [659, 348] on div "Select action" at bounding box center [696, 353] width 174 height 17
paste input "en_ZA__SA_POWERBALL_SUPERLOTTO_COMBO2_REMINDER___EMT_ALL_EM_TAC_LT"
type input "en_ZA__SA_POWERBALL_SUPERLOTTO_COMBO2_REMINDER___EMT_ALL_EM_TAC_LT"
click at [659, 389] on span "Create new action" at bounding box center [658, 391] width 64 height 8
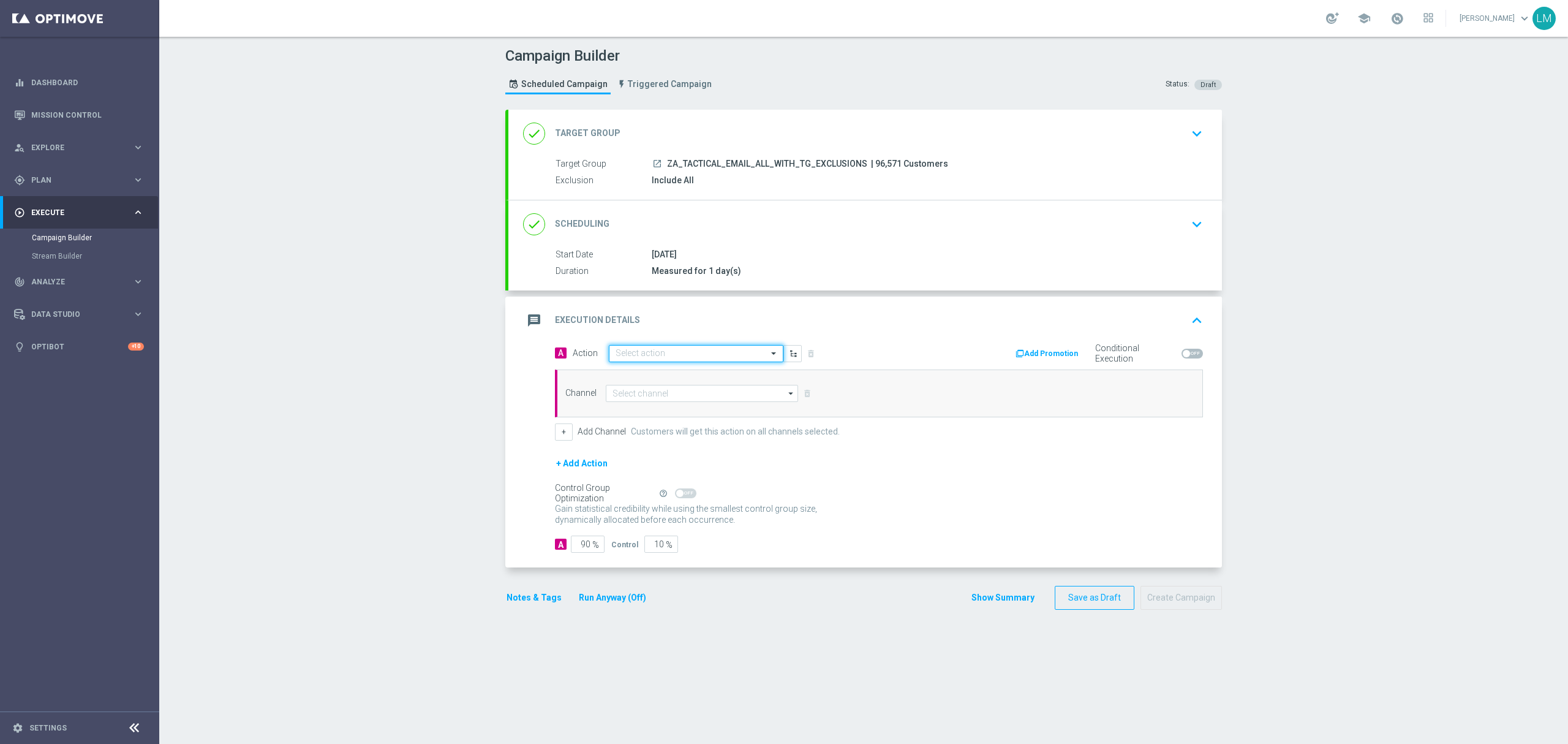
scroll to position [0, 0]
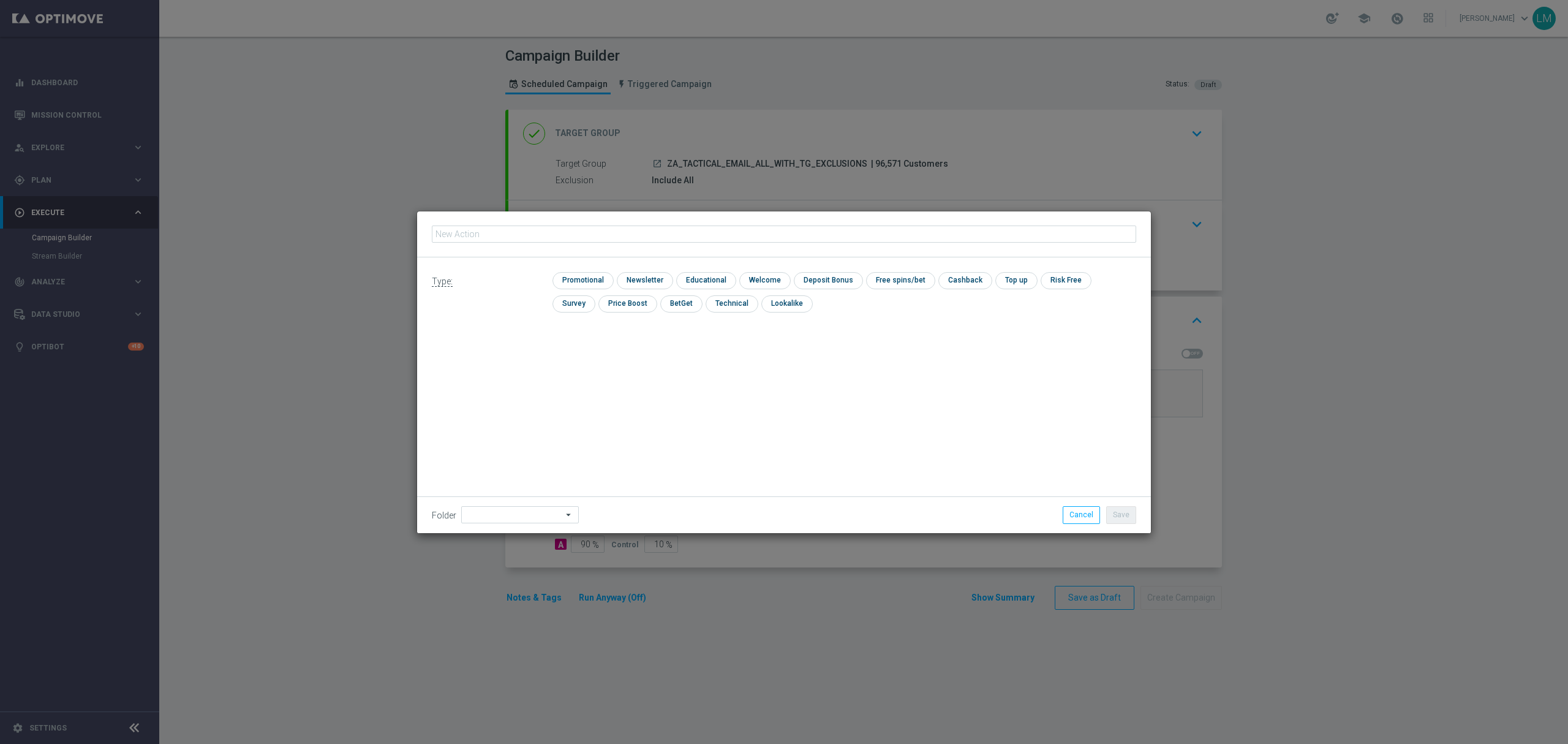
type input "en_ZA__SA_POWERBALL_SUPERLOTTO_COMBO2_REMINDER___EMT_ALL_EM_TAC_LT"
click at [585, 285] on input "checkbox" at bounding box center [581, 280] width 58 height 17
checkbox input "true"
click at [1128, 511] on button "Save" at bounding box center [1121, 515] width 30 height 17
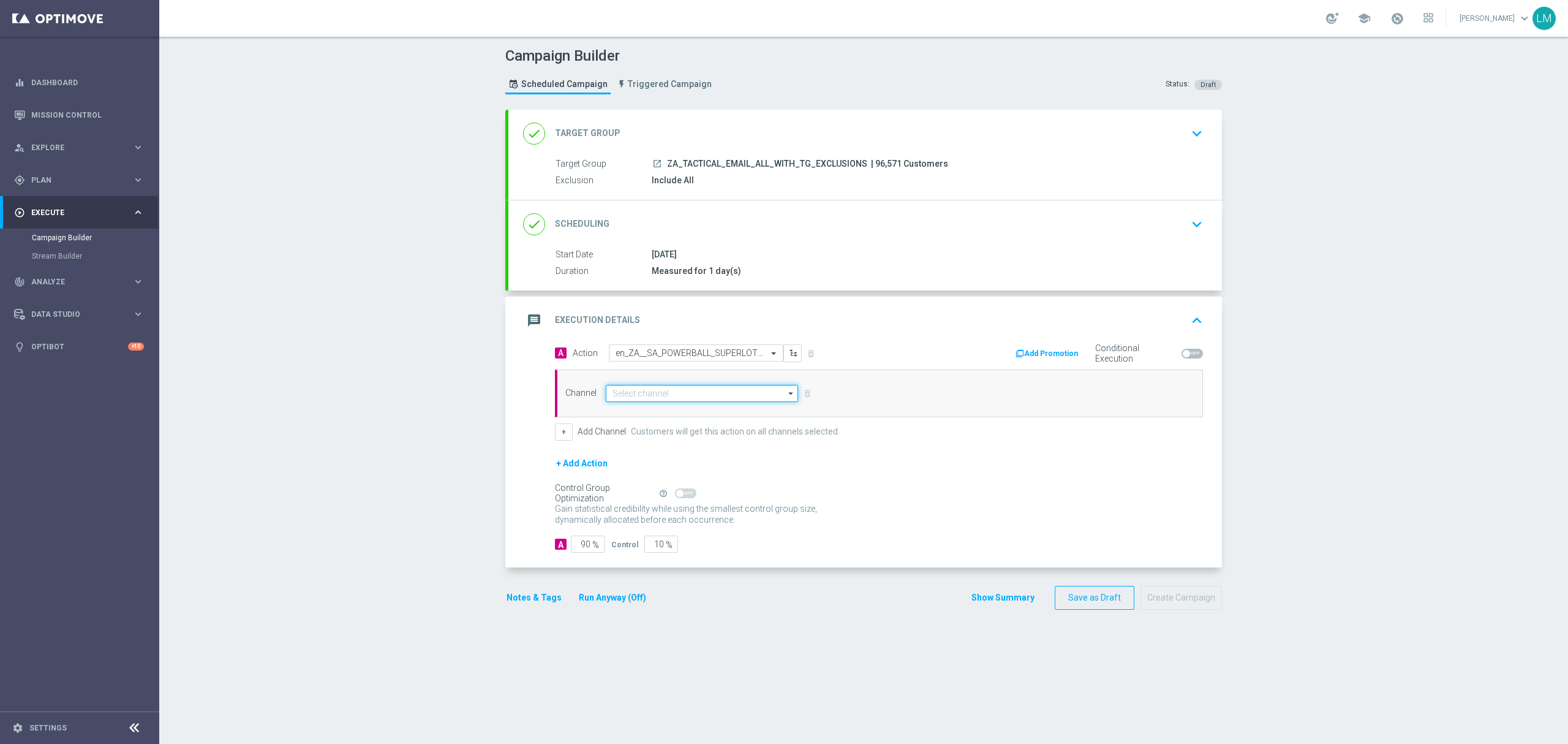
drag, startPoint x: 660, startPoint y: 395, endPoint x: 654, endPoint y: 397, distance: 6.3
click at [658, 395] on input at bounding box center [702, 393] width 192 height 17
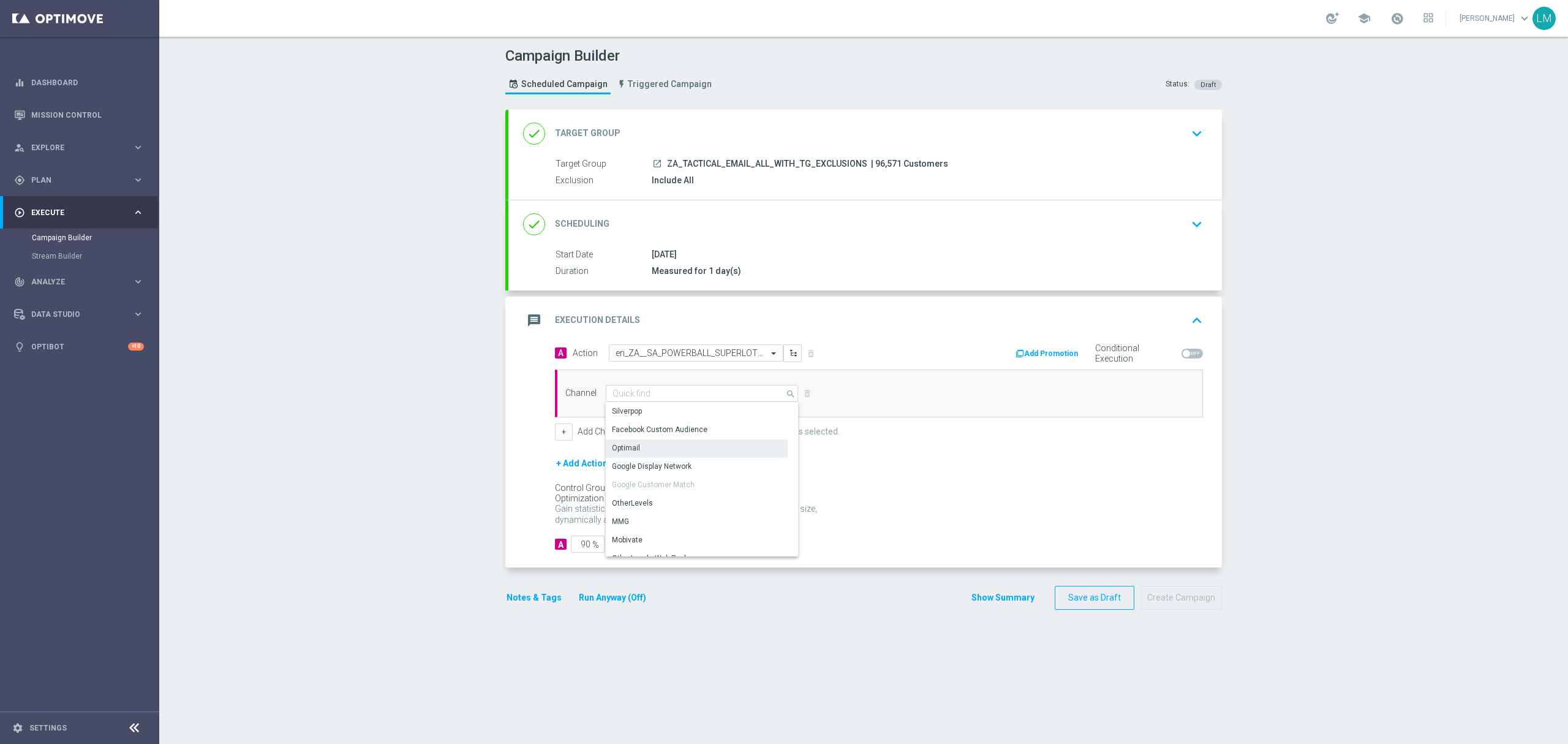
click at [621, 444] on div "Optimail" at bounding box center [625, 448] width 28 height 11
type input "Optimail"
click at [652, 486] on div "+ Add Action" at bounding box center [879, 471] width 648 height 30
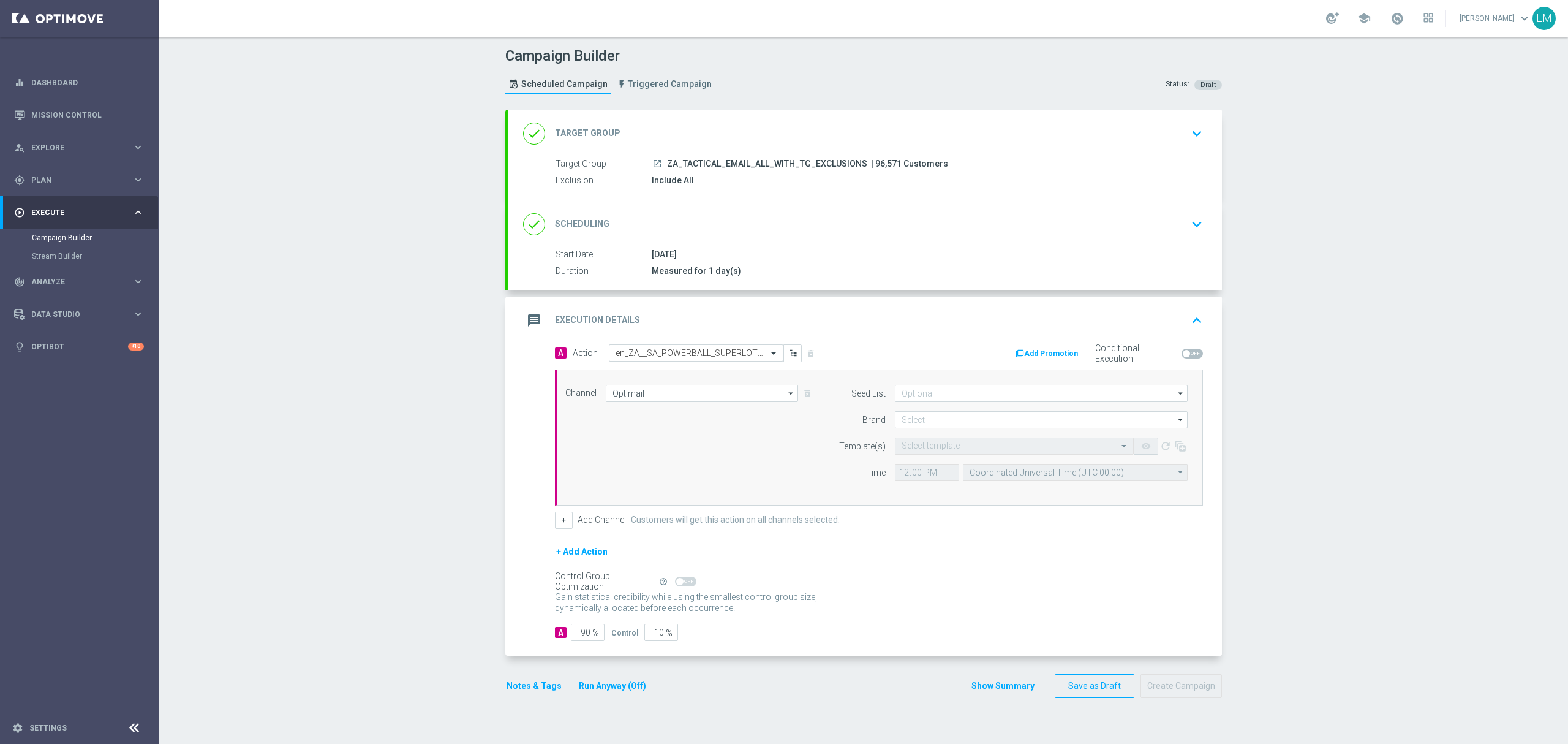
click at [652, 552] on div "+ Add Action" at bounding box center [879, 559] width 648 height 30
click at [649, 628] on input "10" at bounding box center [661, 632] width 34 height 17
type input "5"
type input "95"
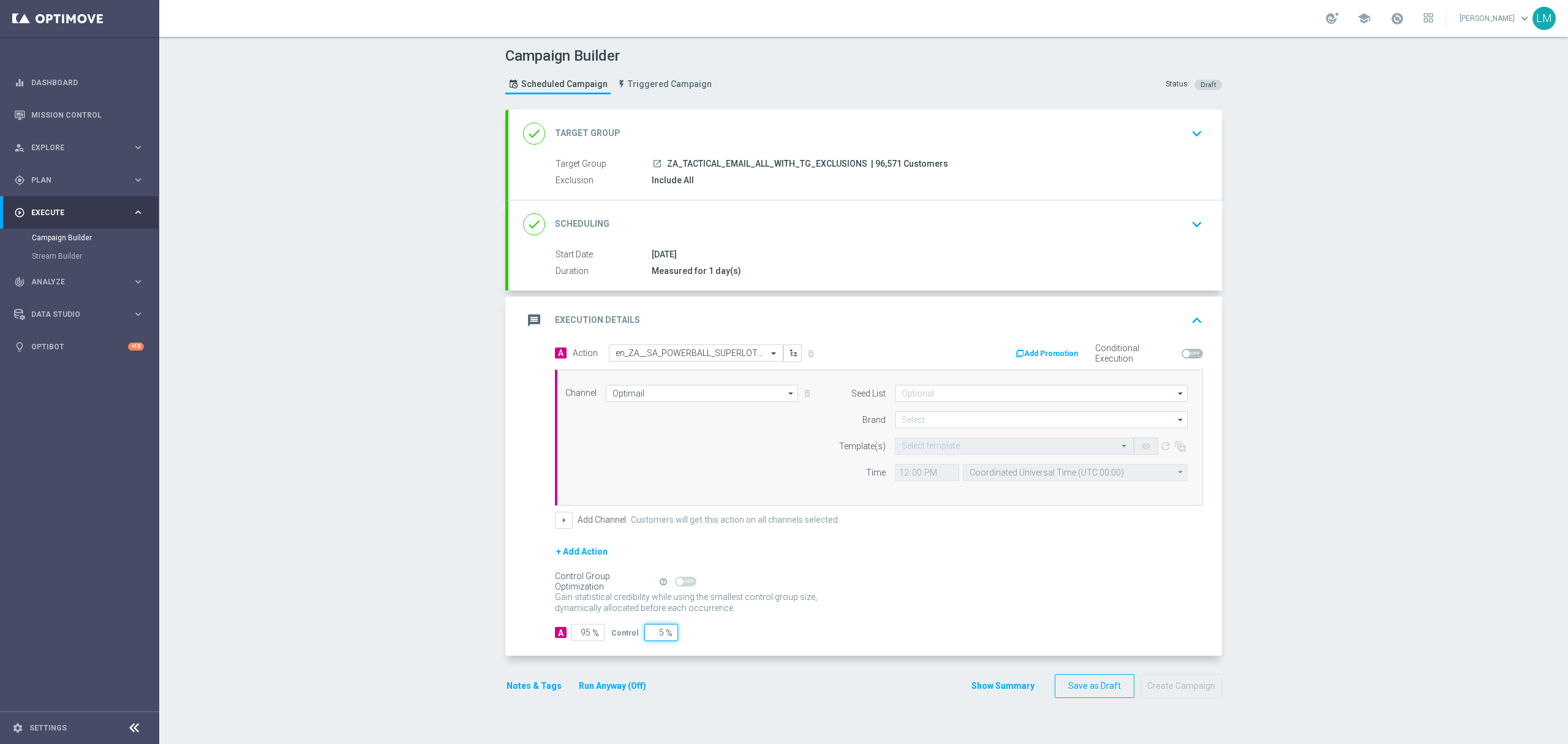
type input "5"
click at [1010, 544] on form "A Action Select action en_ZA__SA_POWERBALL_SUPERLOTTO_COMBO2_REMINDER___EMT_ALL…" at bounding box center [879, 493] width 648 height 297
click at [959, 424] on input at bounding box center [1041, 420] width 293 height 17
drag, startPoint x: 943, startPoint y: 466, endPoint x: 941, endPoint y: 458, distance: 8.2
click at [941, 458] on div "KenoGO lottoland Lottoland.bet.br Lottoland.com.br Sorte Online Sorteonline.bet…" at bounding box center [1041, 484] width 293 height 110
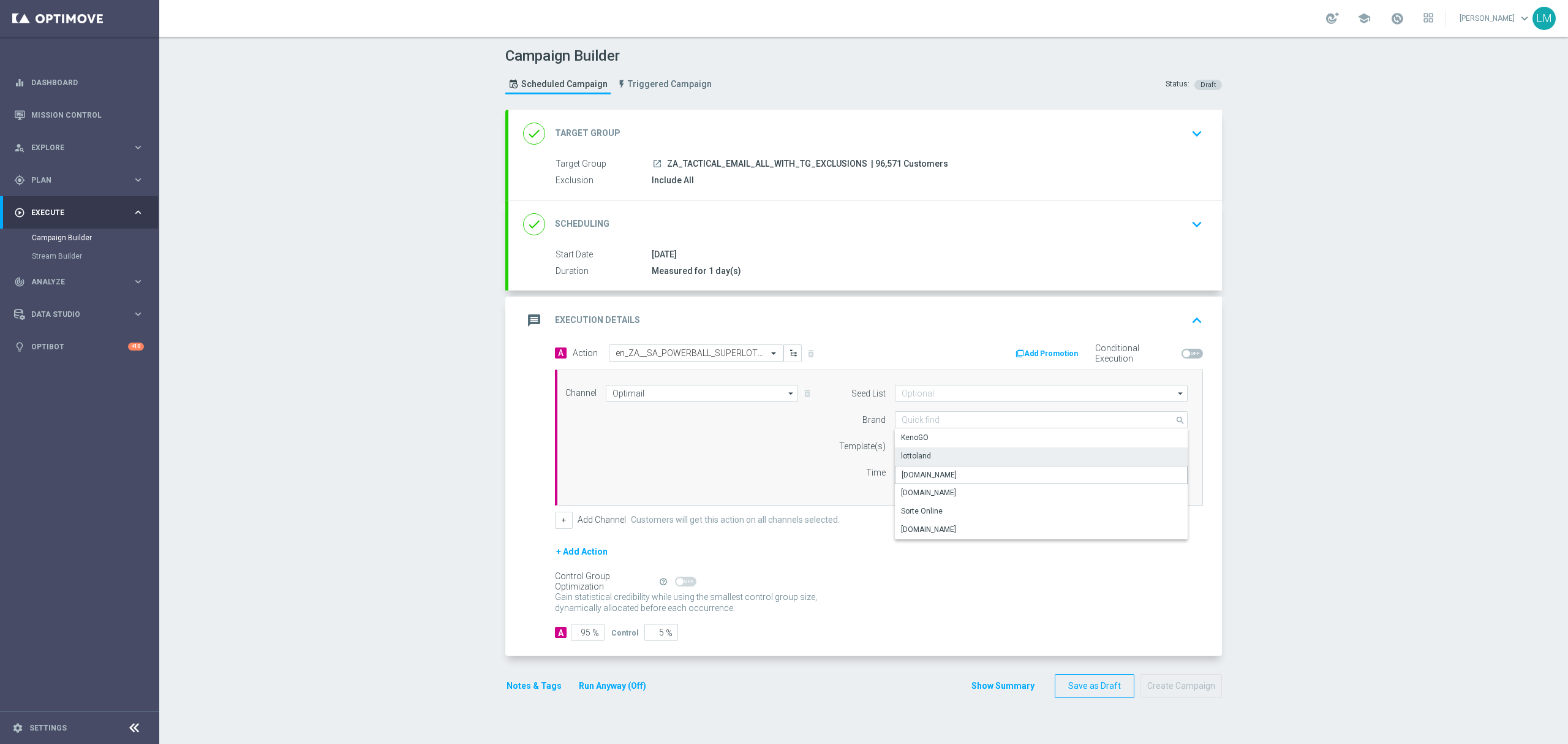
click at [941, 458] on div "lottoland" at bounding box center [1041, 455] width 293 height 17
type input "lottoland"
click at [937, 446] on input "text" at bounding box center [1002, 446] width 201 height 10
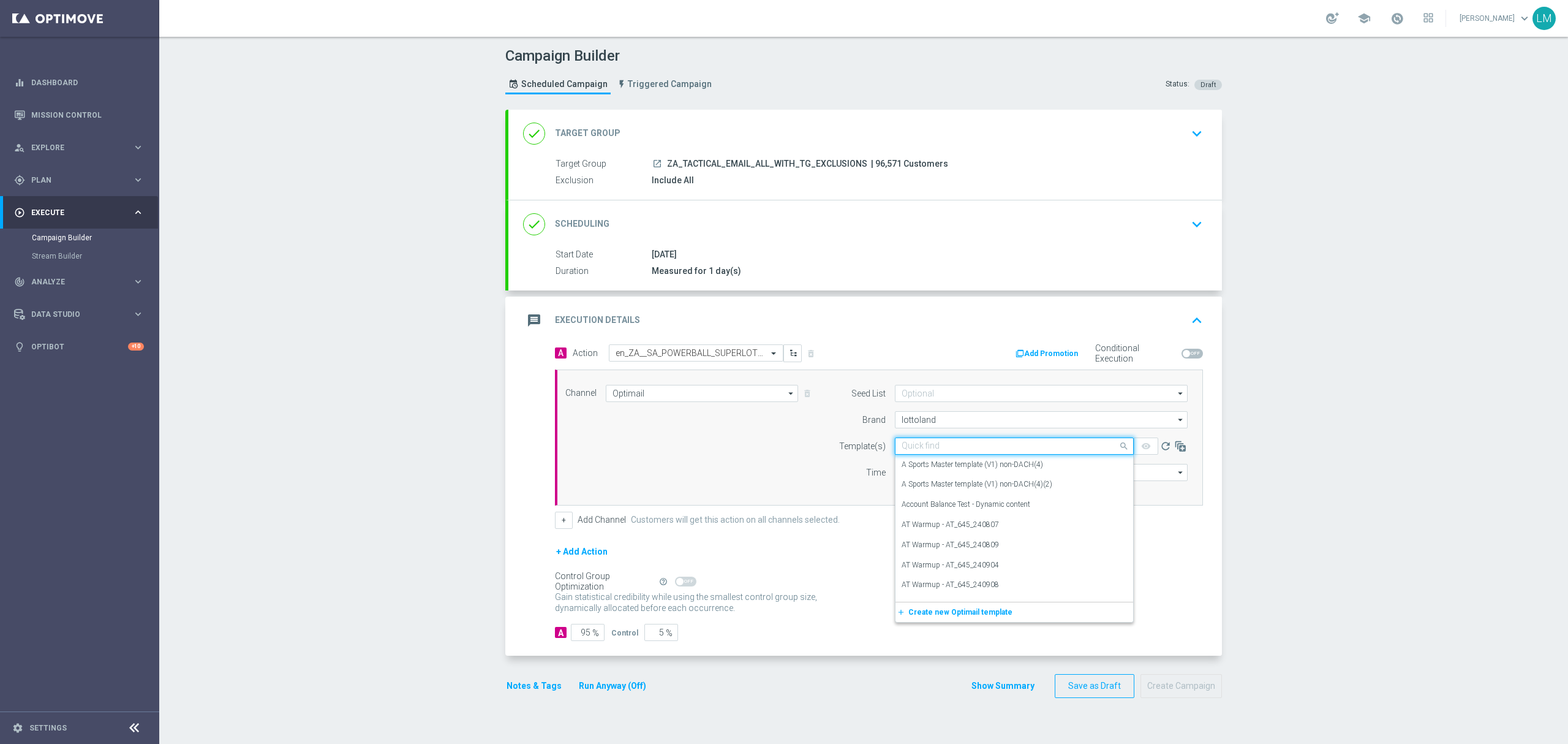
paste input "en_ZA__SA_POWERBALL_SUPERLOTTO_COMBO2_REMINDER___EMT_ALL_EM_TAC_LT"
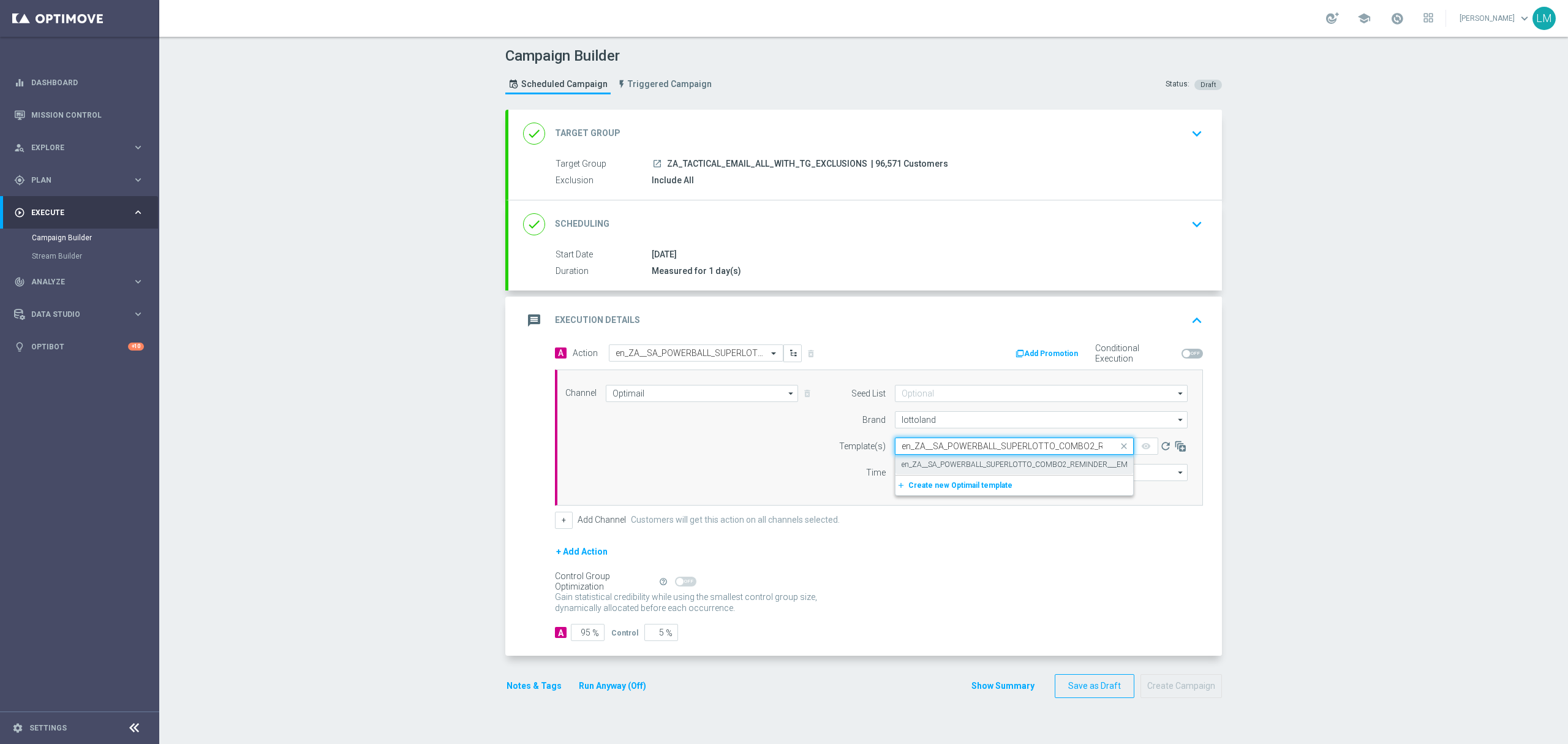
scroll to position [0, 127]
click at [927, 467] on label "en_ZA__SA_POWERBALL_SUPERLOTTO_COMBO2_REMINDER___EMT_ALL_EM_TAC_LT" at bounding box center [1045, 464] width 286 height 10
type input "en_ZA__SA_POWERBALL_SUPERLOTTO_COMBO2_REMINDER___EMT_ALL_EM_TAC_LT"
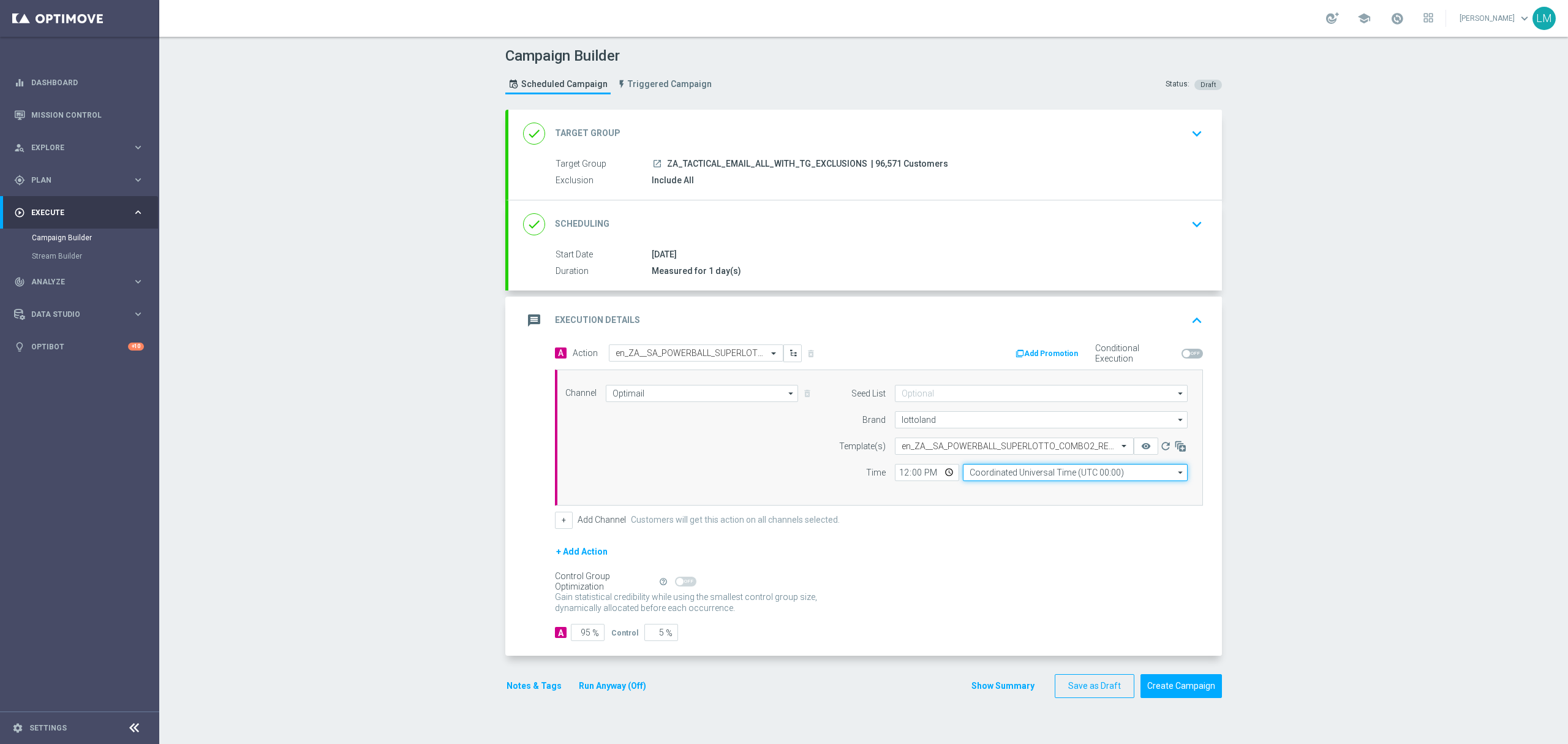
click at [980, 479] on input "Coordinated Universal Time (UTC 00:00)" at bounding box center [1075, 472] width 224 height 17
click at [995, 493] on div "Central European Time (Berlin) (UTC +02:00)" at bounding box center [1069, 490] width 200 height 11
type input "Central European Time (Berlin) (UTC +02:00)"
click at [738, 479] on div "Channel Optimail Optimail arrow_drop_down Drag here to set row groups Drag here…" at bounding box center [876, 437] width 640 height 105
click at [1196, 682] on button "Create Campaign" at bounding box center [1181, 685] width 81 height 24
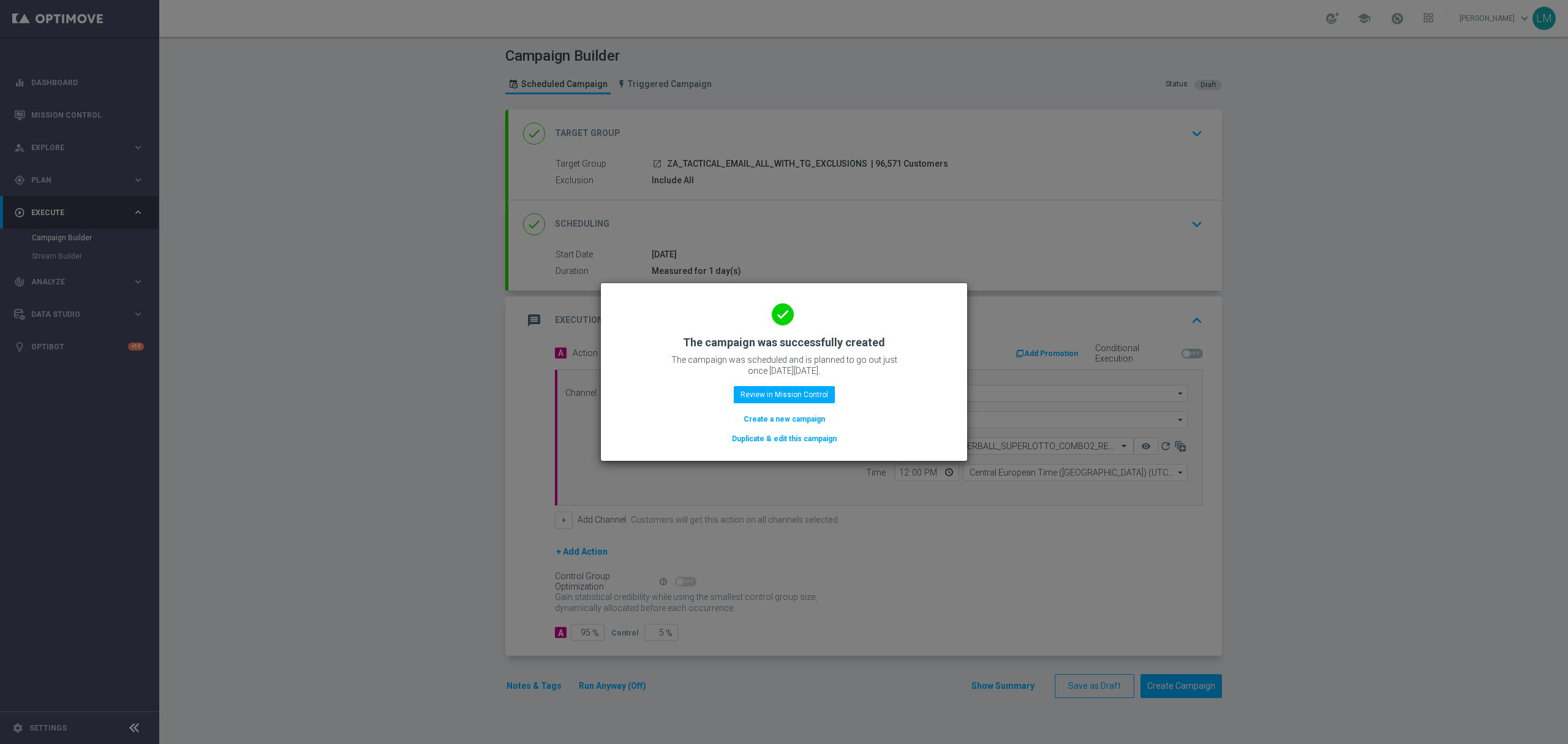
click at [786, 415] on button "Create a new campaign" at bounding box center [784, 420] width 84 height 14
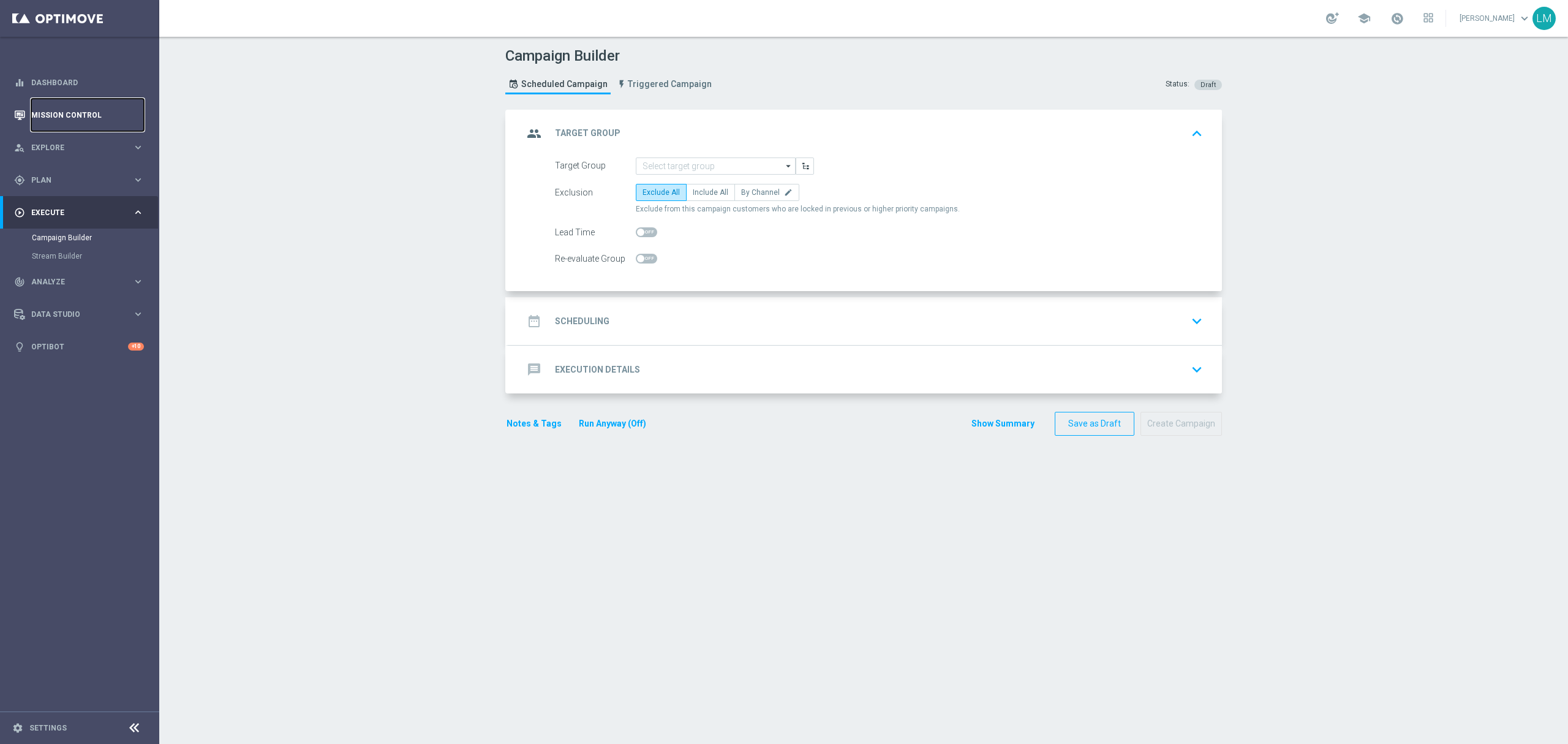
click at [125, 107] on link "Mission Control" at bounding box center [87, 114] width 113 height 32
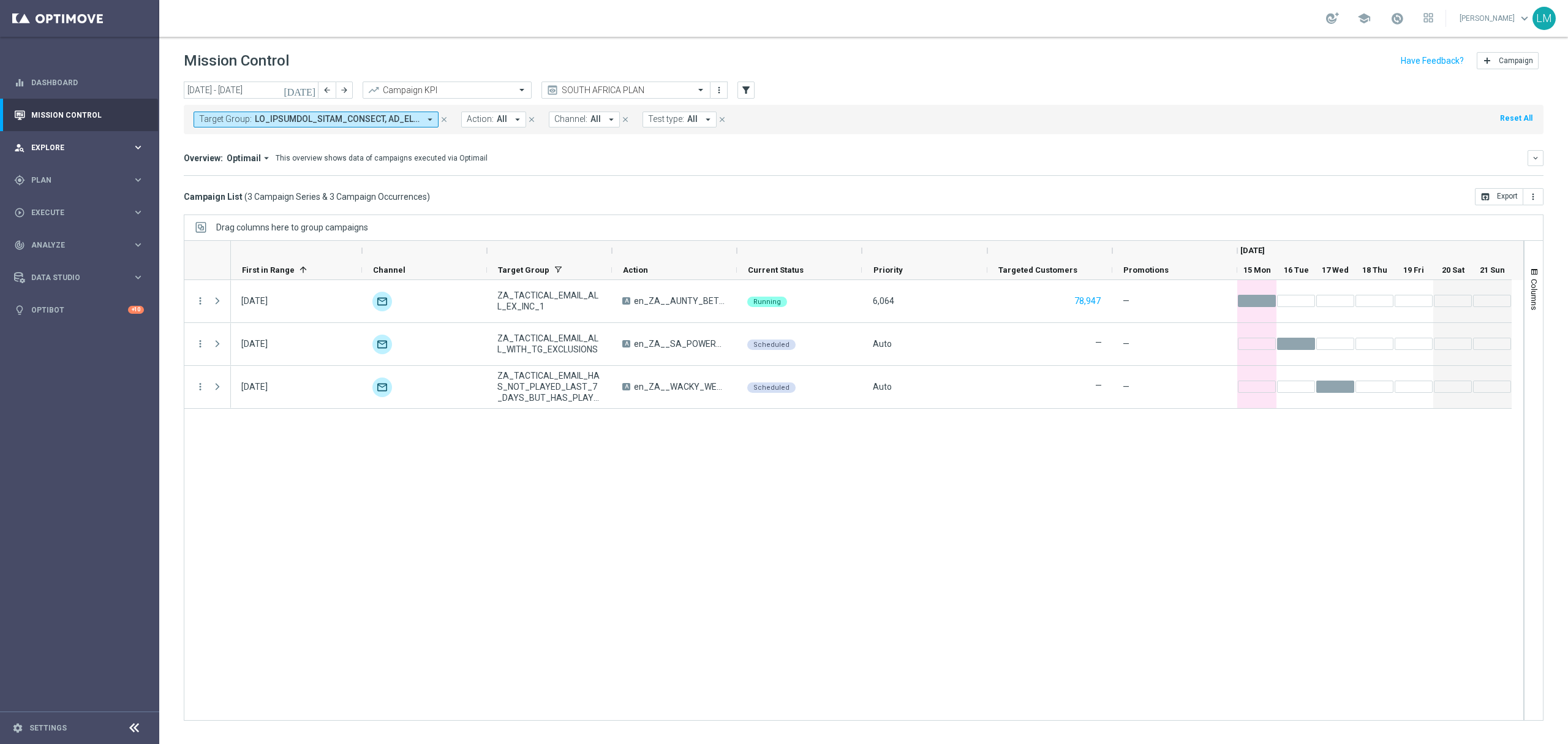
click at [109, 152] on div "person_search Explore" at bounding box center [73, 147] width 118 height 11
click at [92, 172] on link "Customer Explorer" at bounding box center [79, 173] width 96 height 10
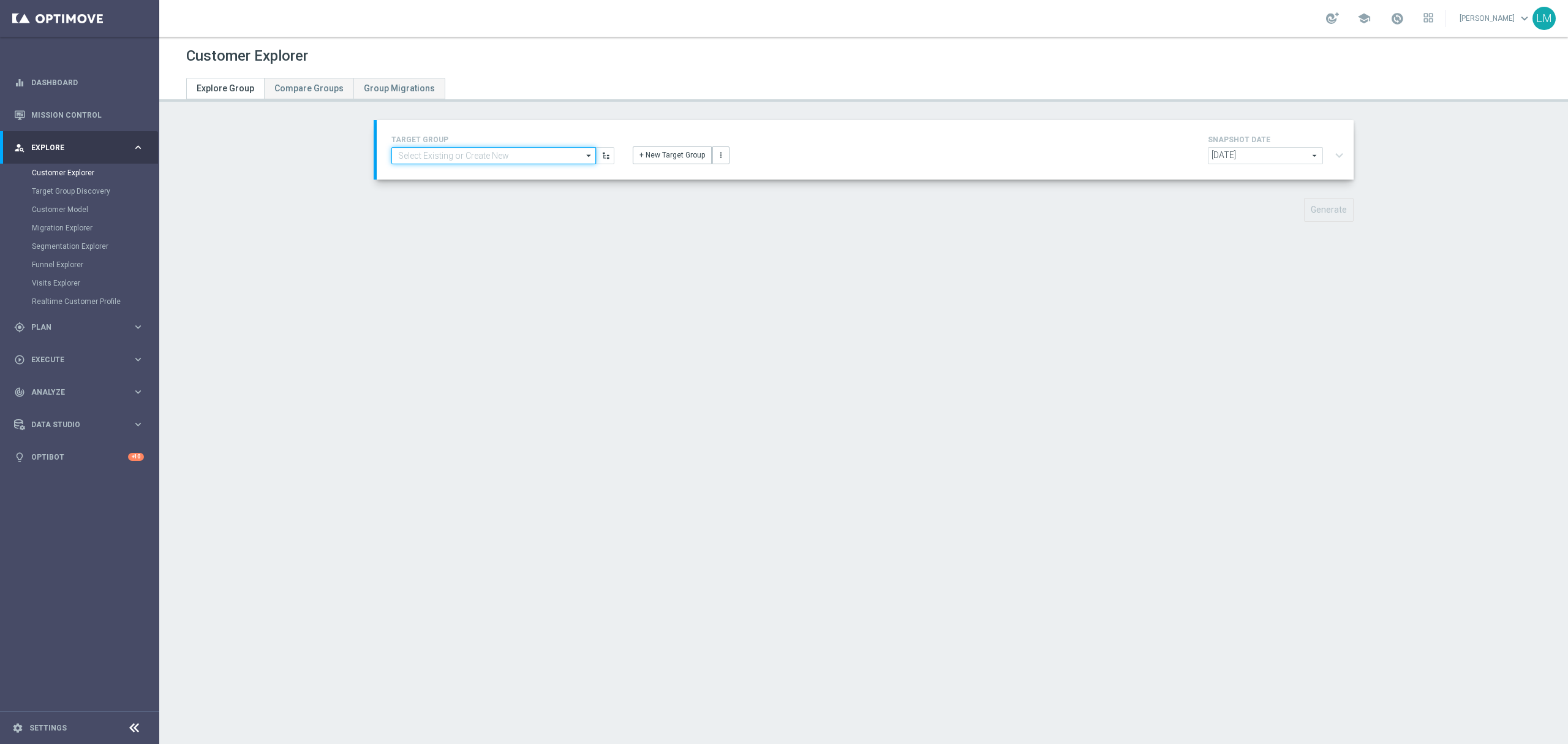
click at [483, 154] on input at bounding box center [493, 155] width 205 height 17
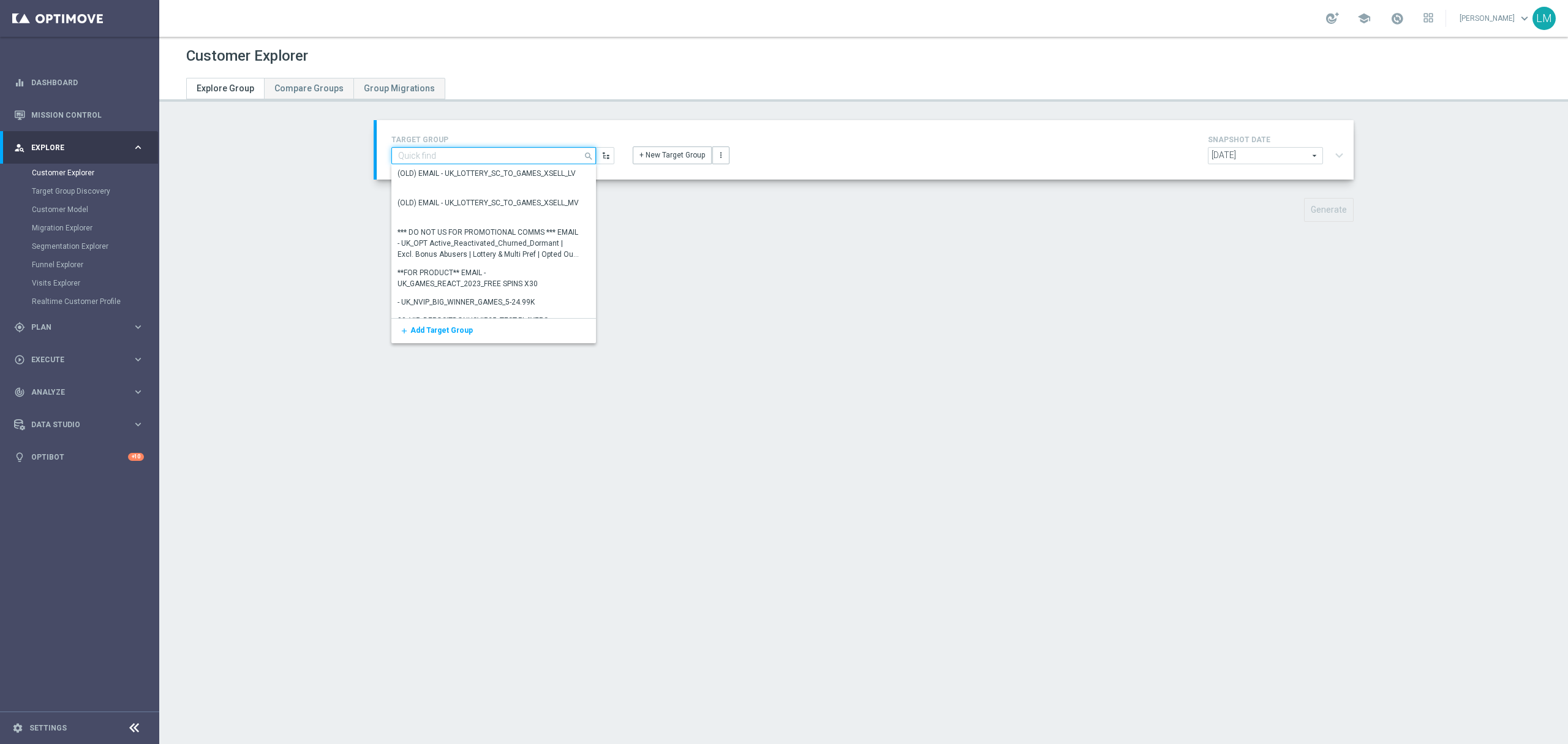
paste input "ZA_TACTICAL_EMAIL_ALL_WITH_TG_EXCLUSIONS"
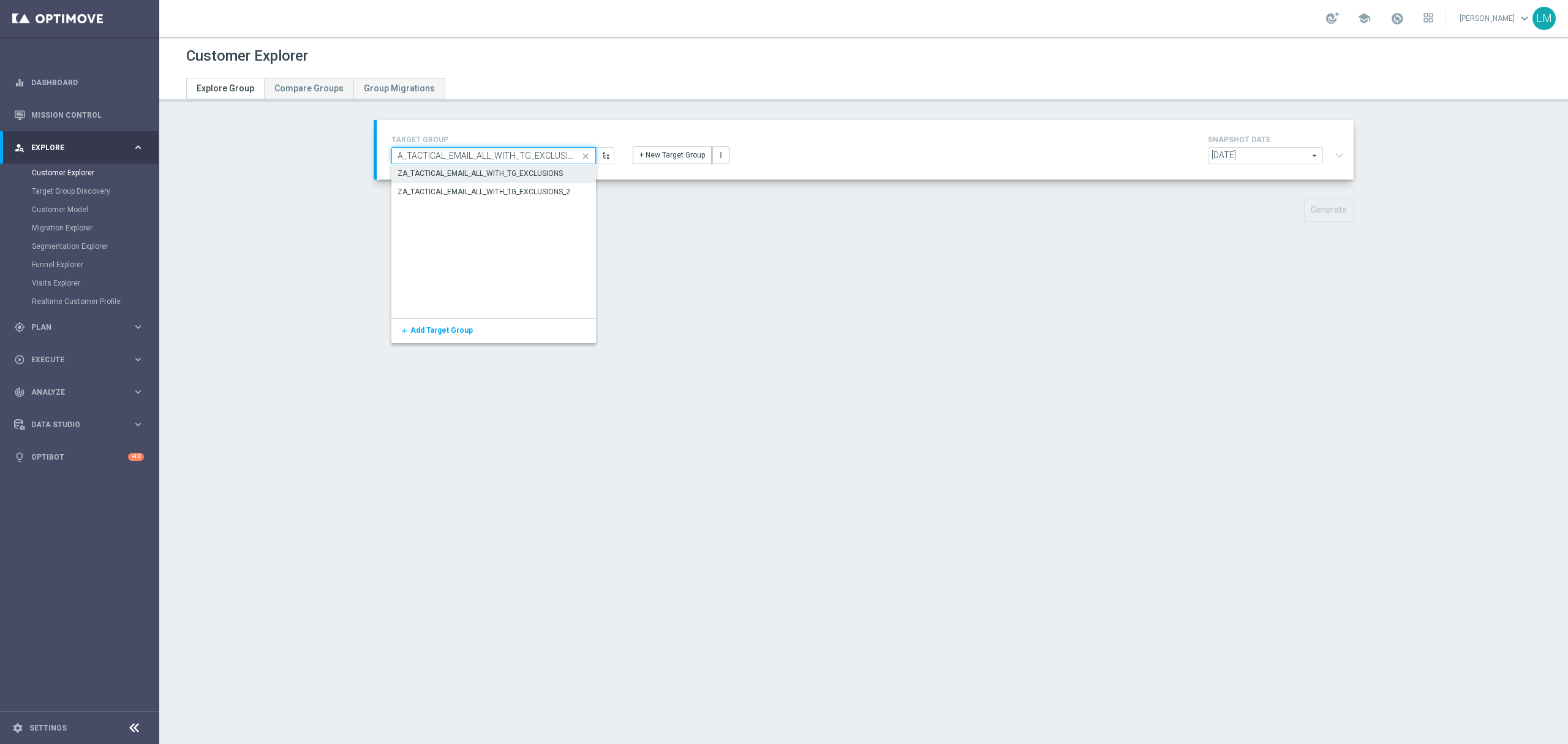
type input "ZA_TACTICAL_EMAIL_ALL_WITH_TG_EXCLUSIONS"
click at [473, 170] on div "ZA_TACTICAL_EMAIL_ALL_WITH_TG_EXCLUSIONS" at bounding box center [480, 174] width 165 height 11
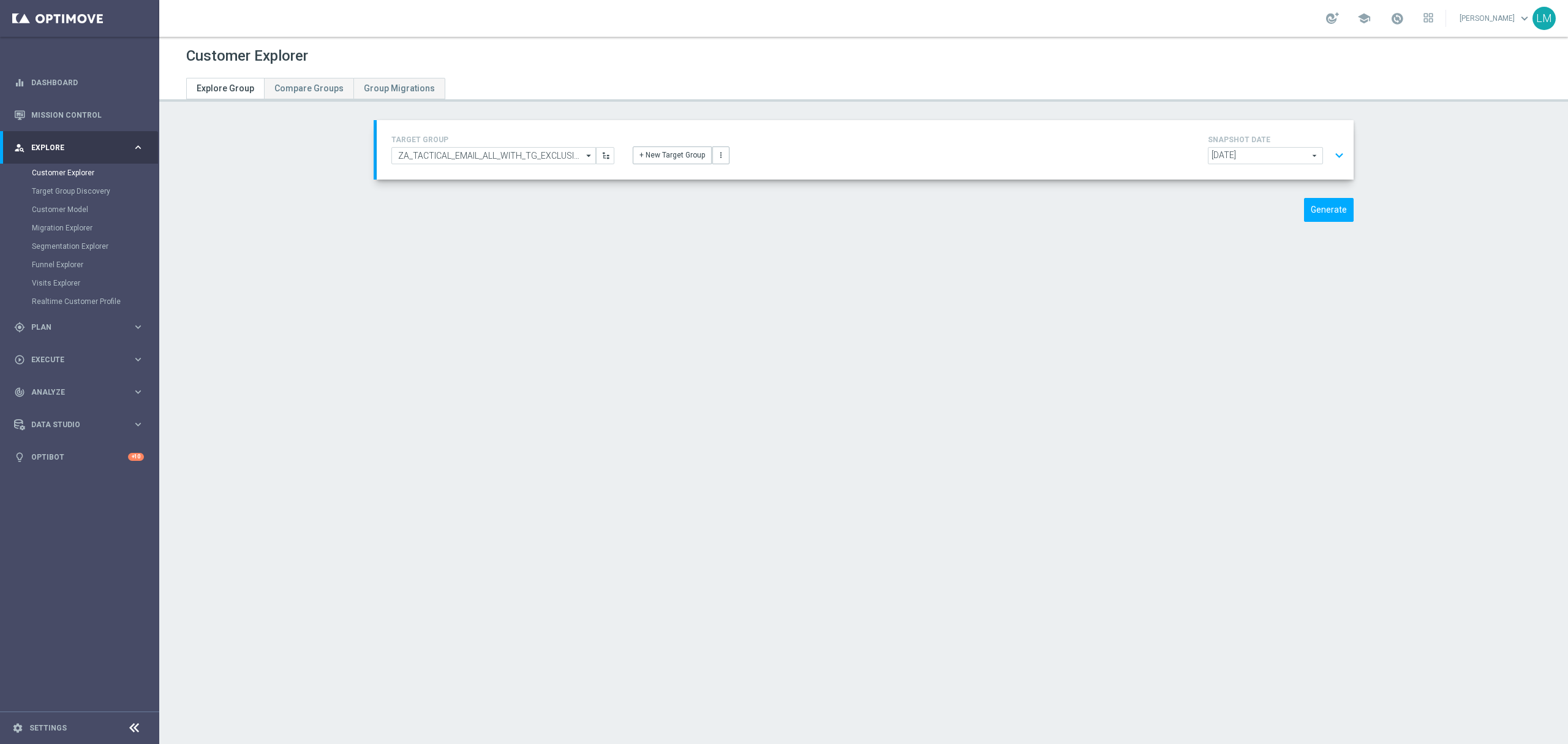
click at [1332, 156] on button "expand_more" at bounding box center [1339, 156] width 18 height 23
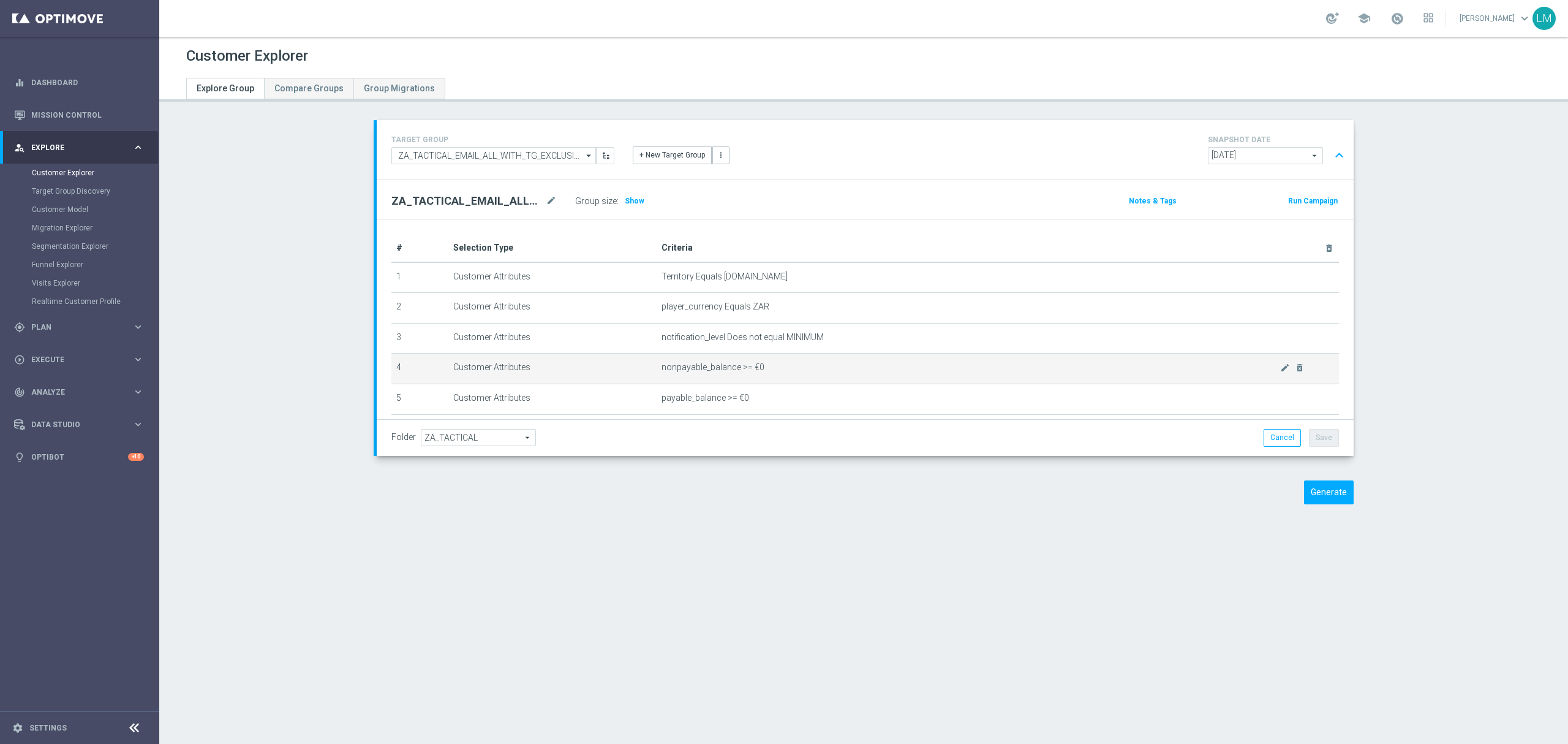
scroll to position [160, 0]
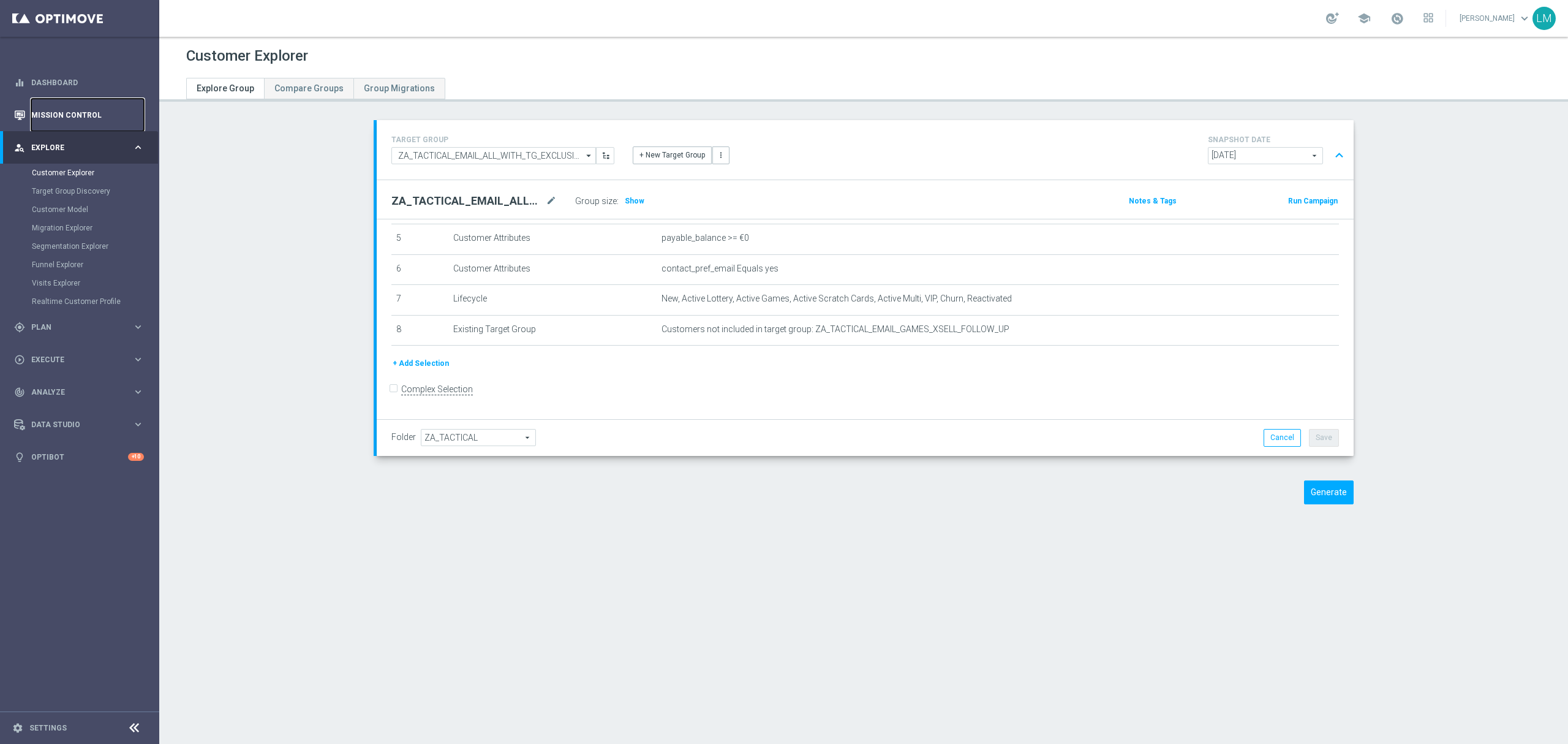
click at [65, 115] on link "Mission Control" at bounding box center [87, 114] width 113 height 32
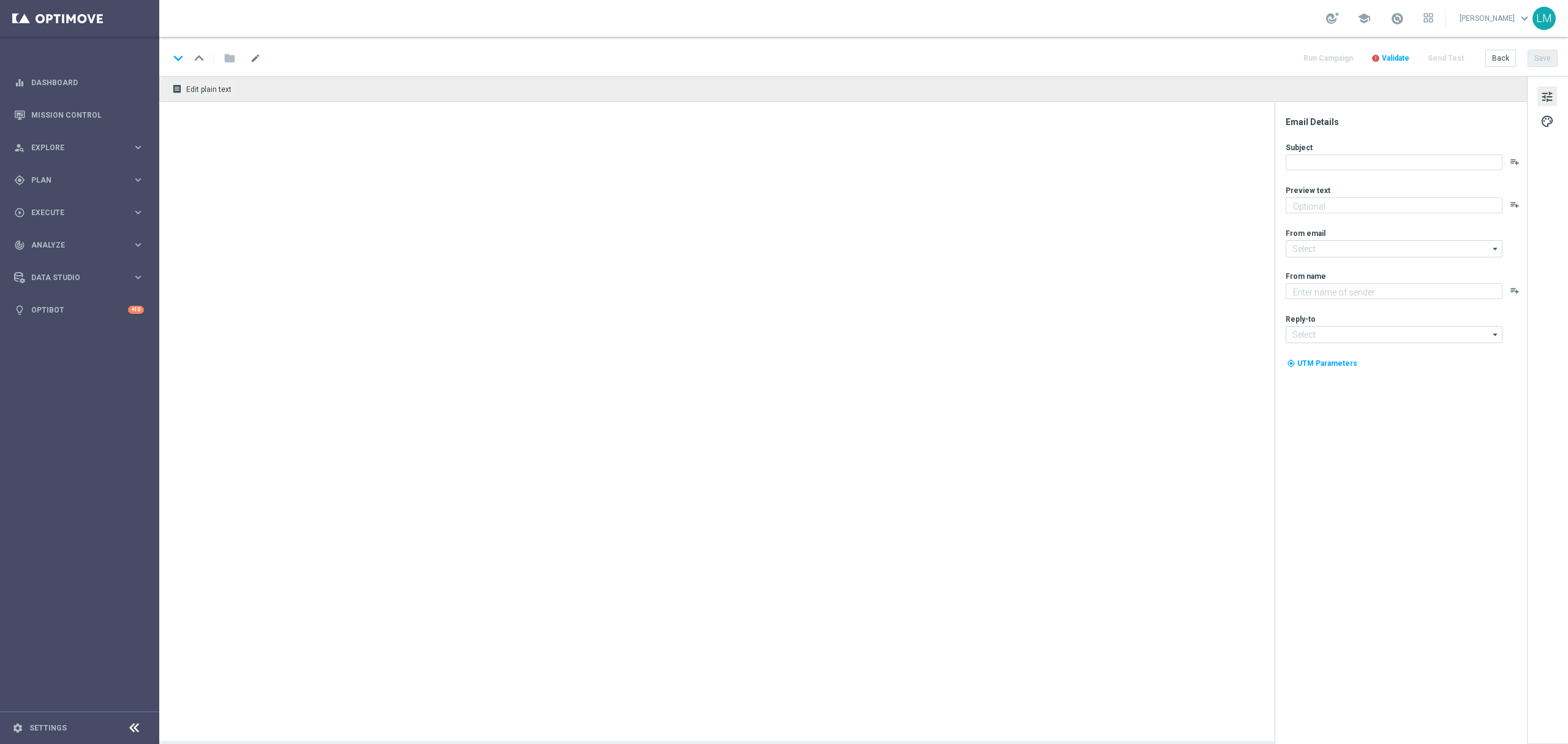
type textarea "Enjoy THREE weekly combo deals and get ready to change lives!"
type input "[EMAIL_ADDRESS][DOMAIN_NAME]"
type textarea "Lottoland"
type input "[EMAIL_ADDRESS][DOMAIN_NAME]"
type textarea "Time to prowl for some big wins!"
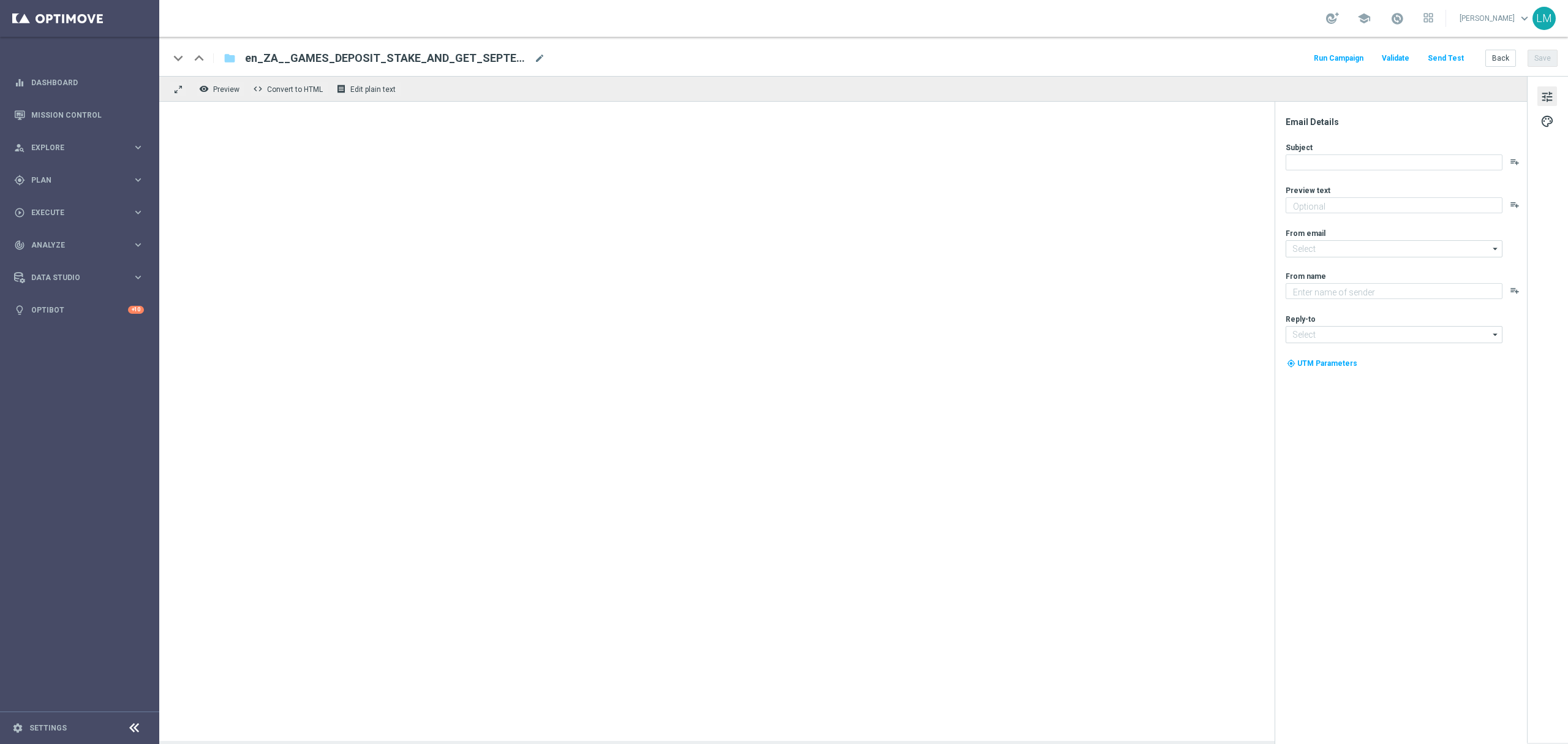
type input "[EMAIL_ADDRESS][DOMAIN_NAME]"
type textarea "Lottoland"
type input "[EMAIL_ADDRESS][DOMAIN_NAME]"
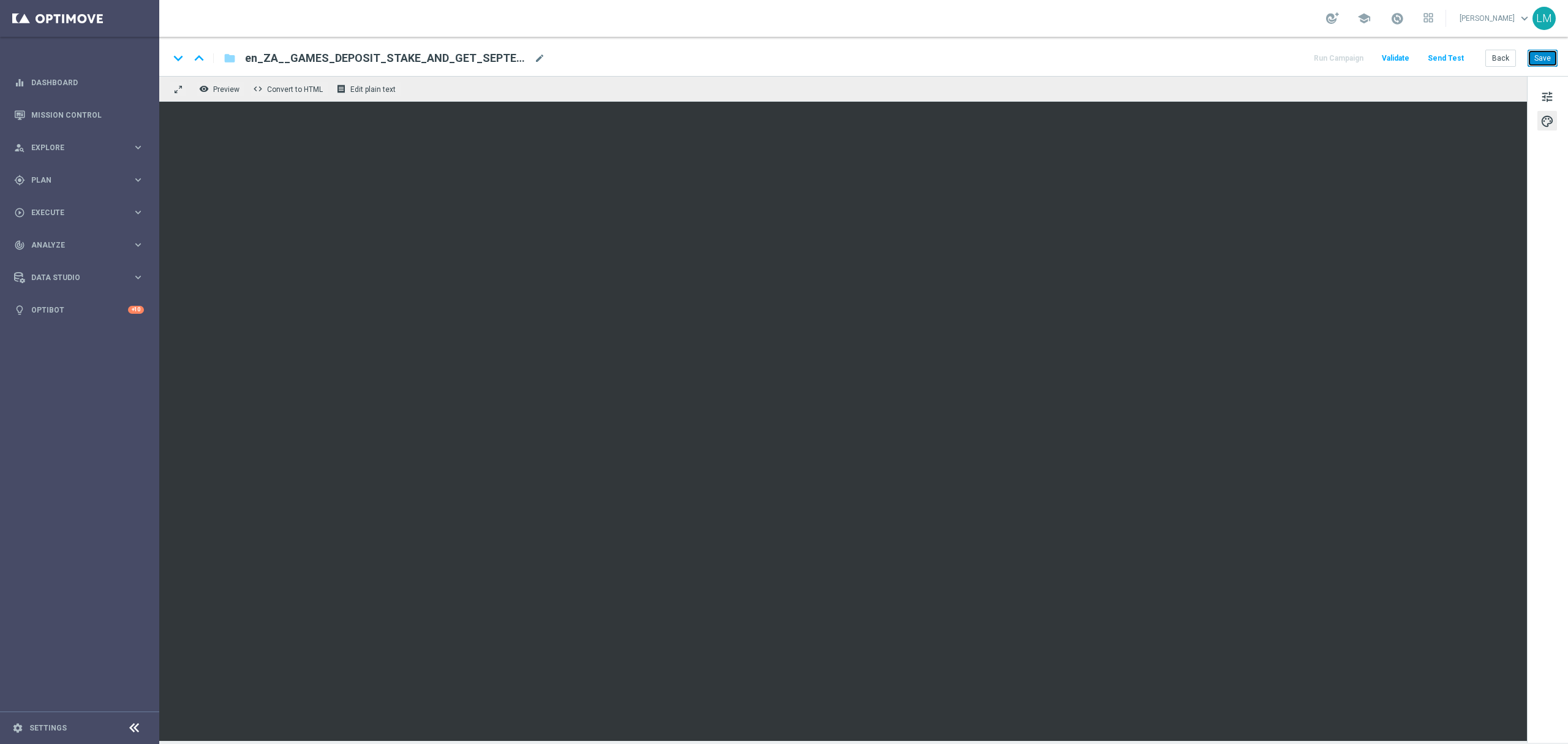
click at [1529, 60] on button "Save" at bounding box center [1543, 58] width 30 height 17
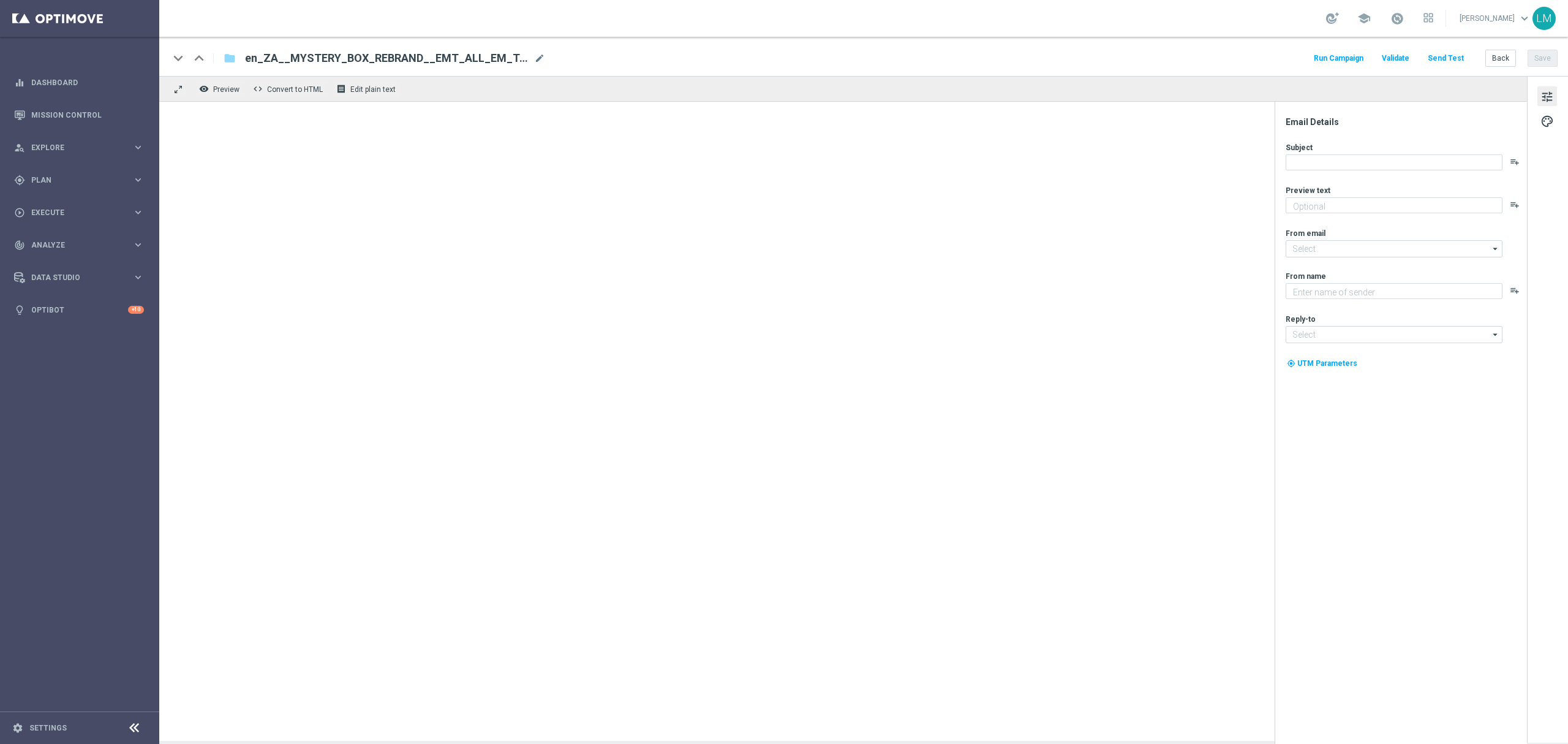
type textarea "There's only one way to find out what's inside!"
type input "[EMAIL_ADDRESS][DOMAIN_NAME]"
type textarea "Lottoland"
type input "[EMAIL_ADDRESS][DOMAIN_NAME]"
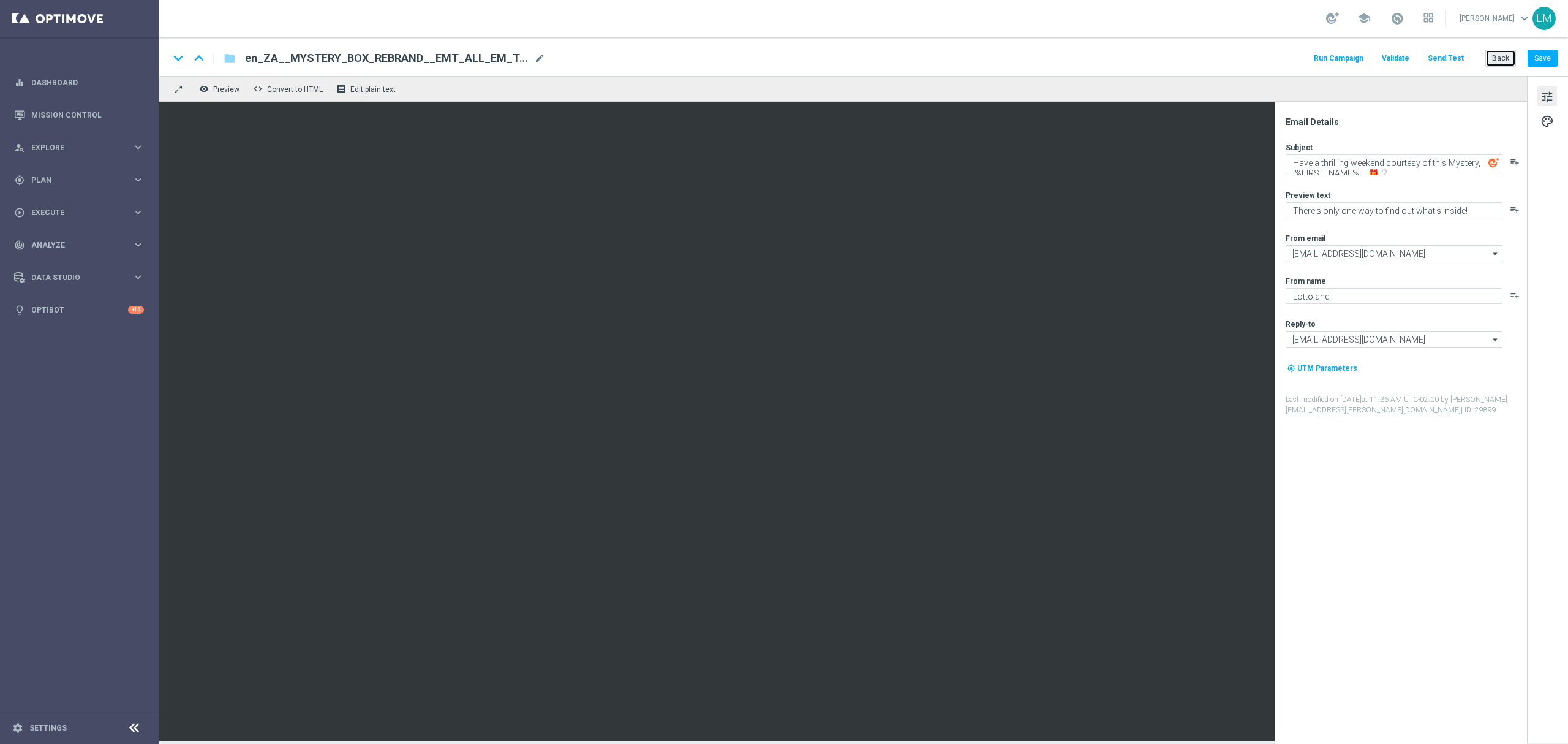
click at [1502, 59] on button "Back" at bounding box center [1501, 58] width 30 height 17
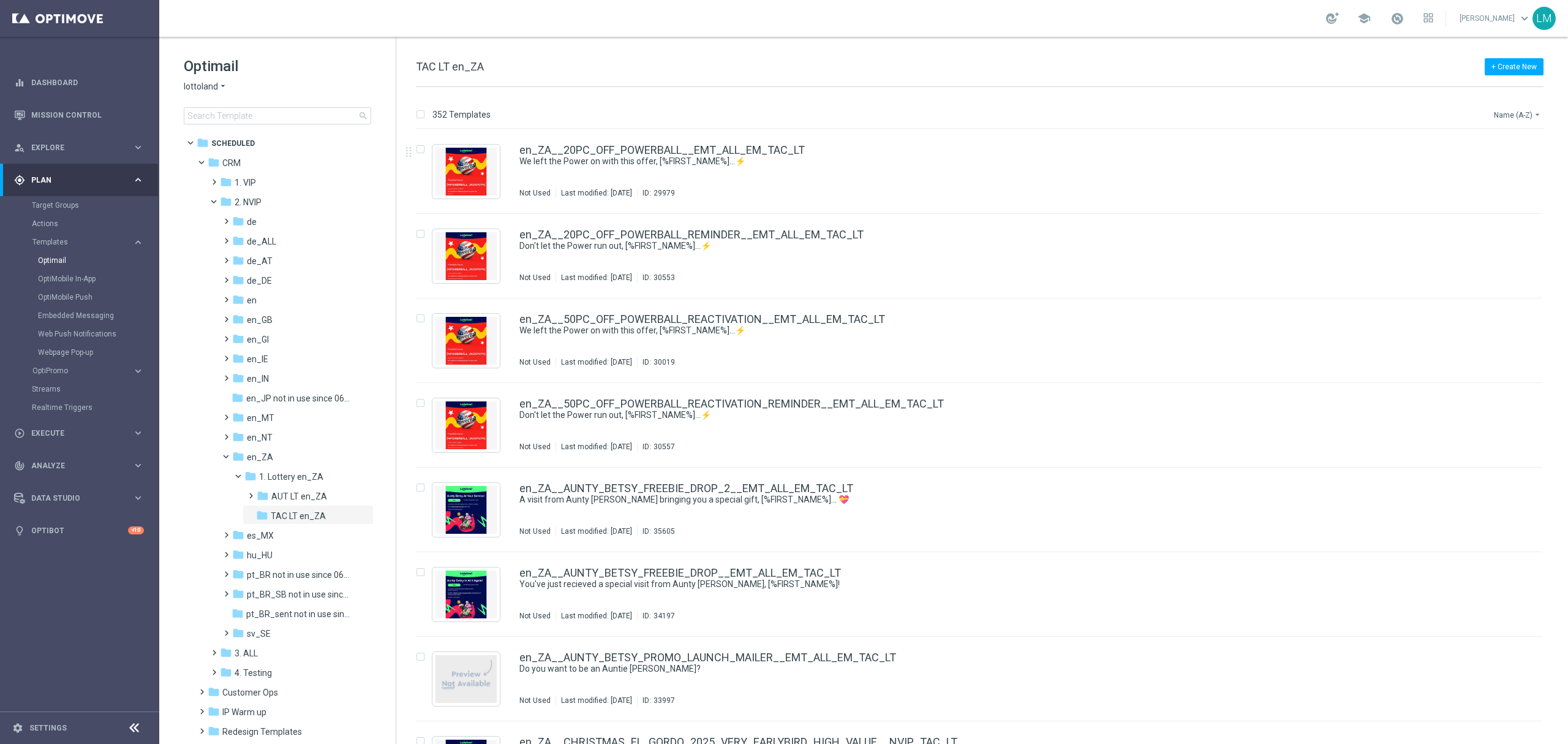
click at [1523, 115] on button "Name (A-Z) arrow_drop_down" at bounding box center [1518, 114] width 51 height 14
click at [1496, 176] on div "Date Modified (Newest)" at bounding box center [1494, 169] width 98 height 17
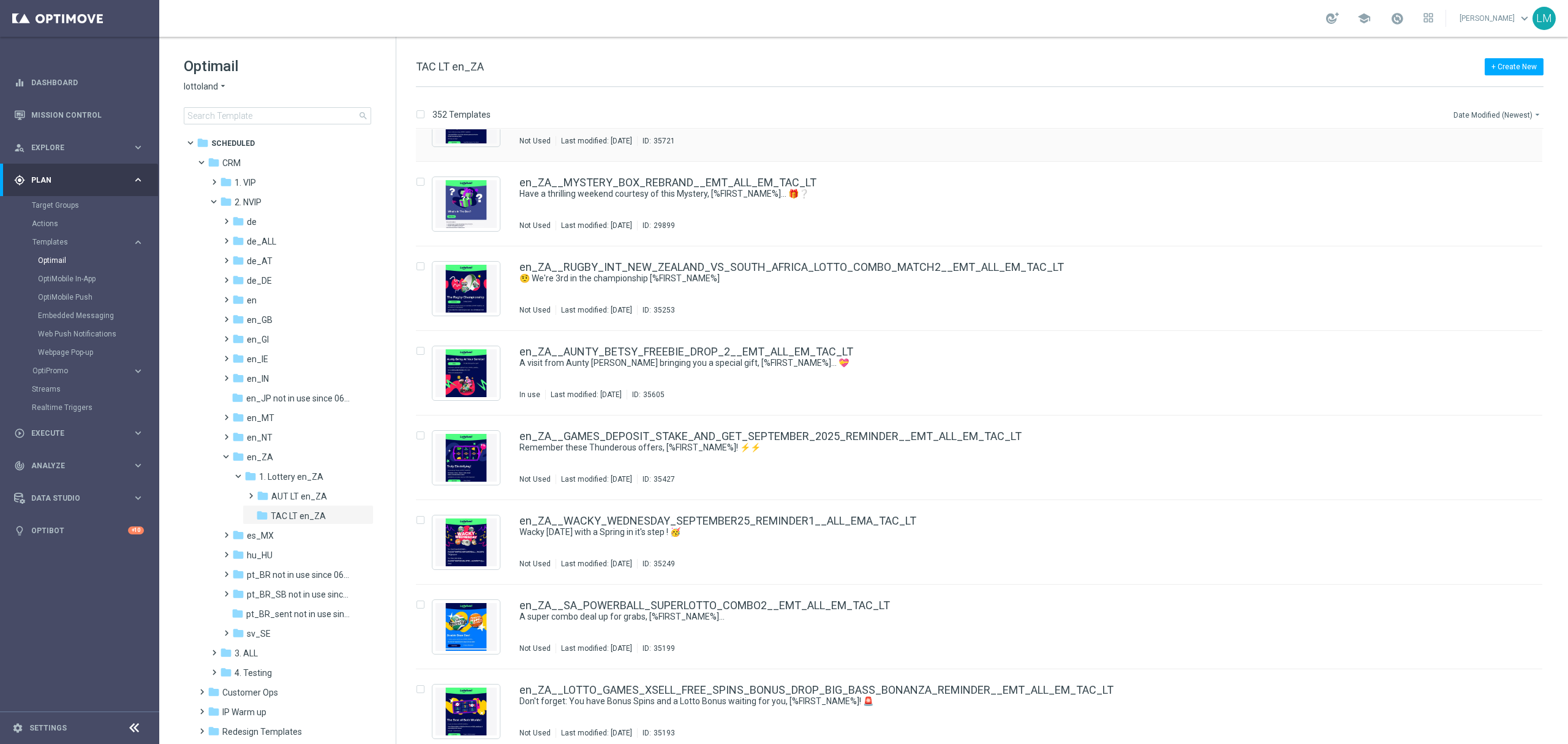
scroll to position [81, 0]
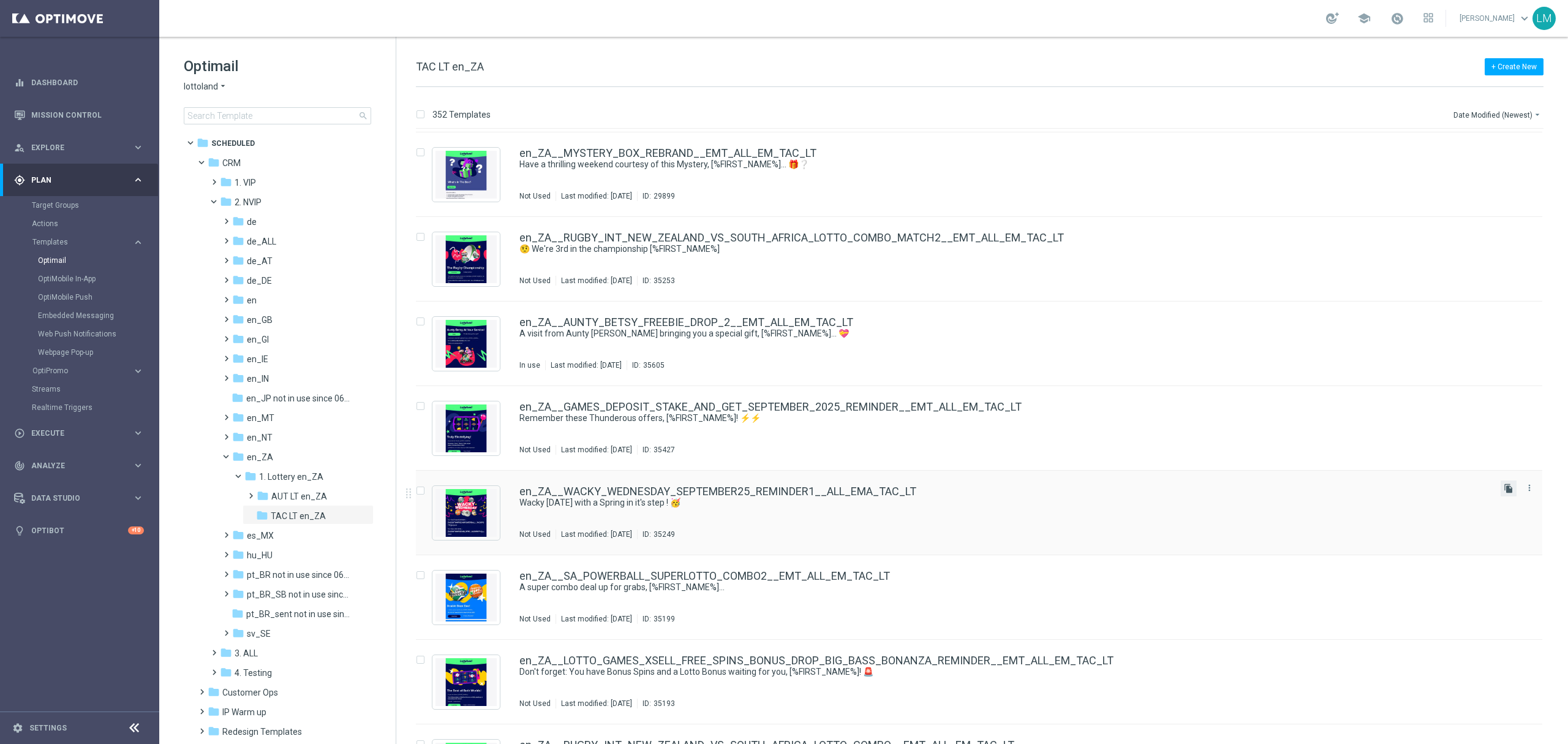
click at [1503, 490] on icon "file_copy" at bounding box center [1508, 488] width 10 height 10
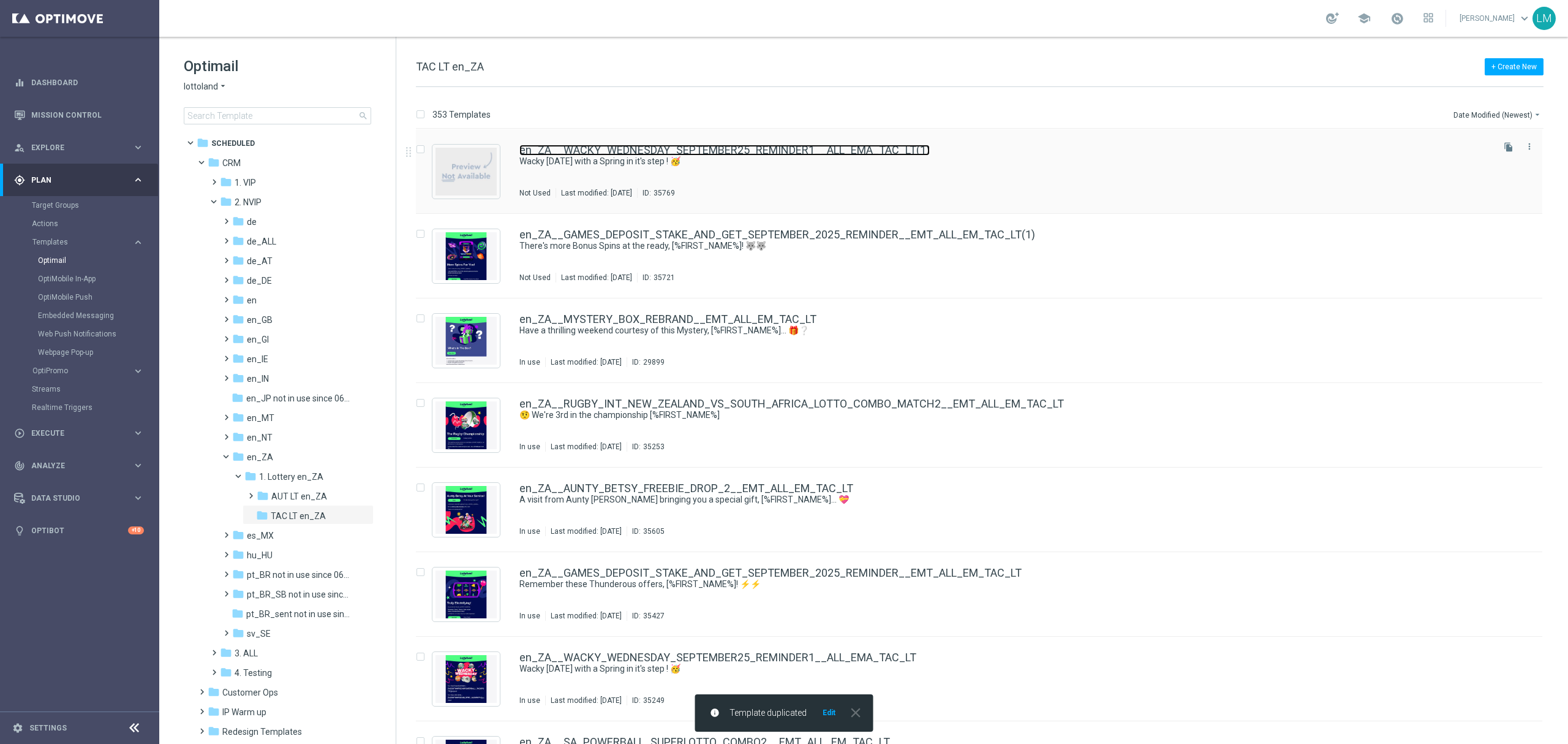
click at [667, 152] on link "en_ZA__WACKY_WEDNESDAY_SEPTEMBER25_REMINDER1__ALL_EMA_TAC_LT(1)" at bounding box center [724, 150] width 410 height 11
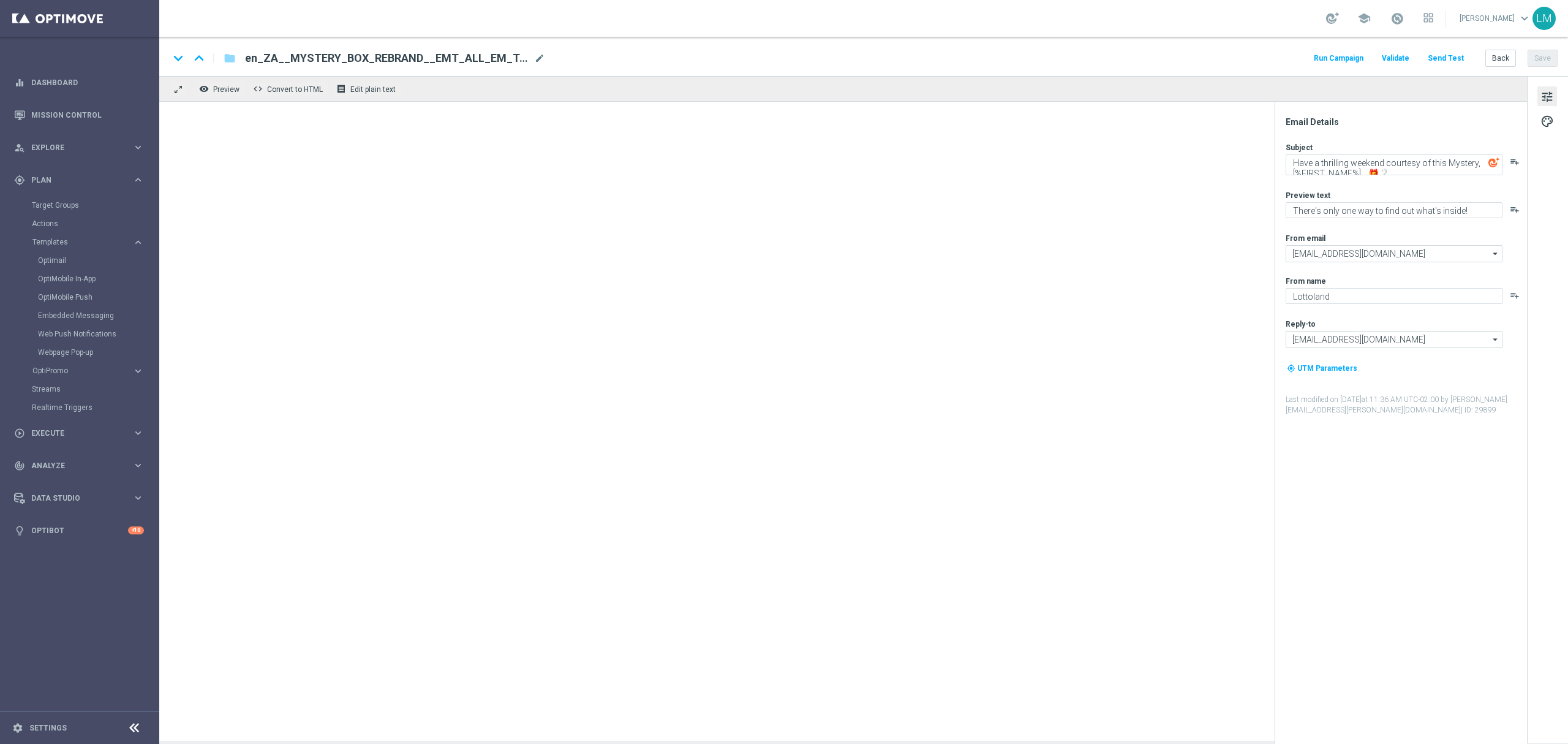
type textarea "Wacky [DATE] with a Spring in it's step ! 🥳"
type textarea "Midweek madness as it's best..."
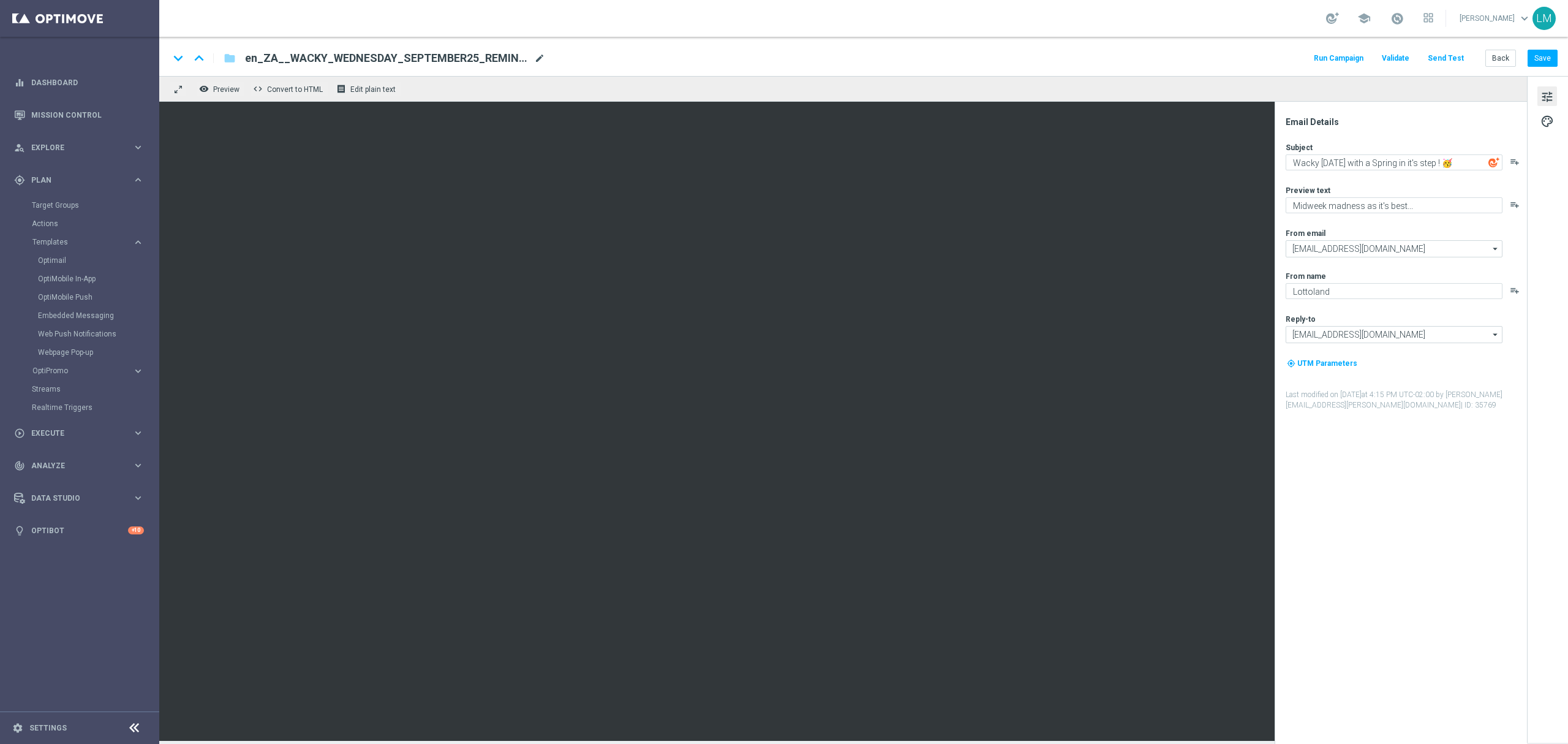
click at [537, 57] on span "mode_edit" at bounding box center [539, 58] width 11 height 11
paste input "2__ALL_EMA_TAC_LT"
type input "en_ZA__WACKY_WEDNESDAY_SEPTEMBER25_REMINDER2__ALL_EMA_TAC_LT"
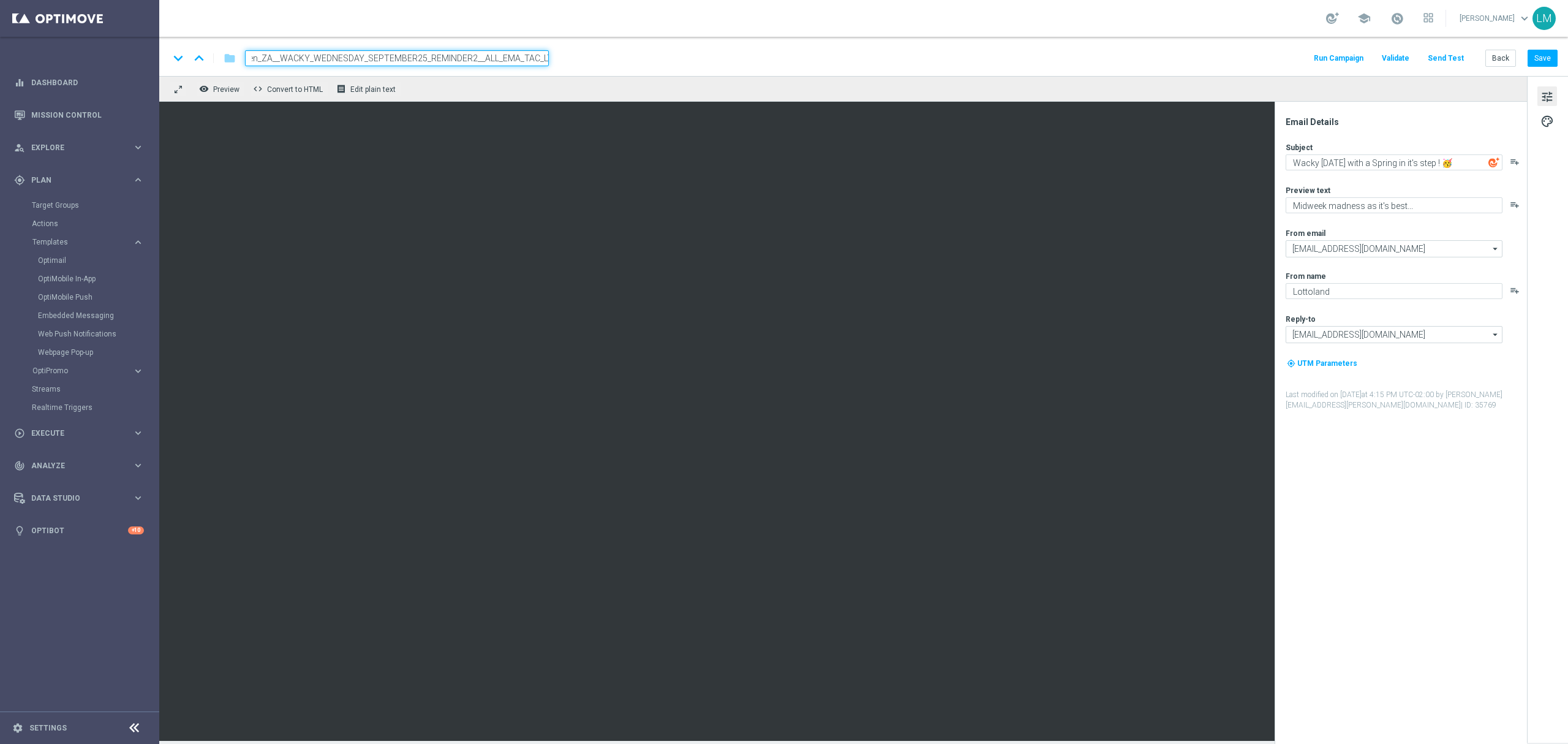
click at [512, 94] on div "remove_red_eye Preview code Convert to HTML receipt Edit plain text" at bounding box center [843, 88] width 1368 height 25
click at [503, 59] on input "en_ZA__WACKY_WEDNESDAY_SEPTEMBER25_REMINDER2__ALL_EMA_TAC_LT" at bounding box center [397, 58] width 304 height 16
click at [499, 72] on div "keyboard_arrow_down keyboard_arrow_up folder en_ZA__WACKY_WEDNESDAY_SEPTEMBER25…" at bounding box center [863, 56] width 1408 height 39
click at [490, 92] on div "remove_red_eye Preview code Convert to HTML receipt Edit plain text" at bounding box center [843, 88] width 1368 height 25
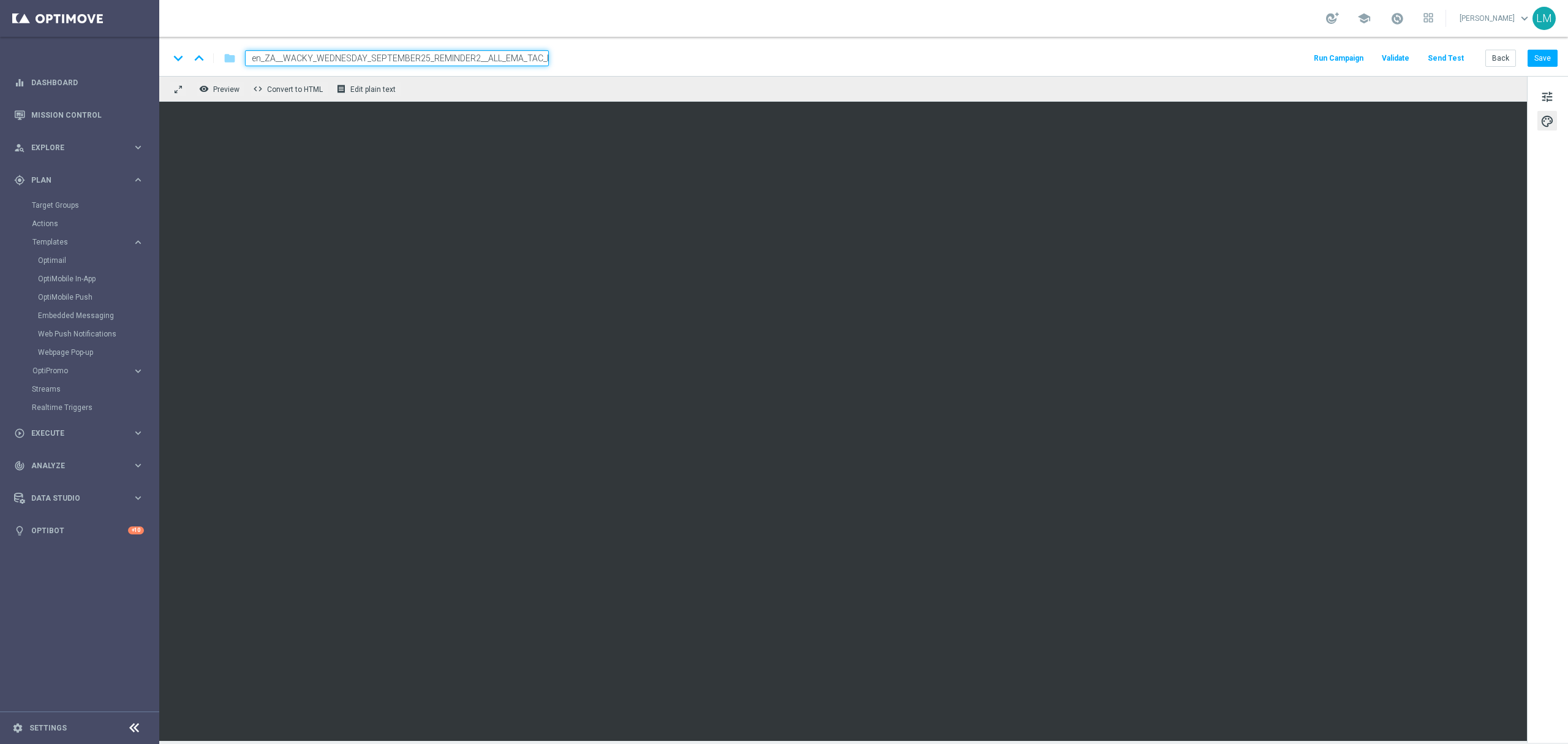
click at [481, 97] on div "remove_red_eye Preview code Convert to HTML receipt Edit plain text" at bounding box center [843, 88] width 1368 height 25
click at [481, 64] on input "en_ZA__WACKY_WEDNESDAY_SEPTEMBER25_REMINDER2__ALL_EMA_TAC_LT" at bounding box center [397, 58] width 304 height 16
click at [479, 82] on div "remove_red_eye Preview code Convert to HTML receipt Edit plain text" at bounding box center [843, 88] width 1368 height 25
click at [1541, 99] on span "tune" at bounding box center [1547, 96] width 14 height 16
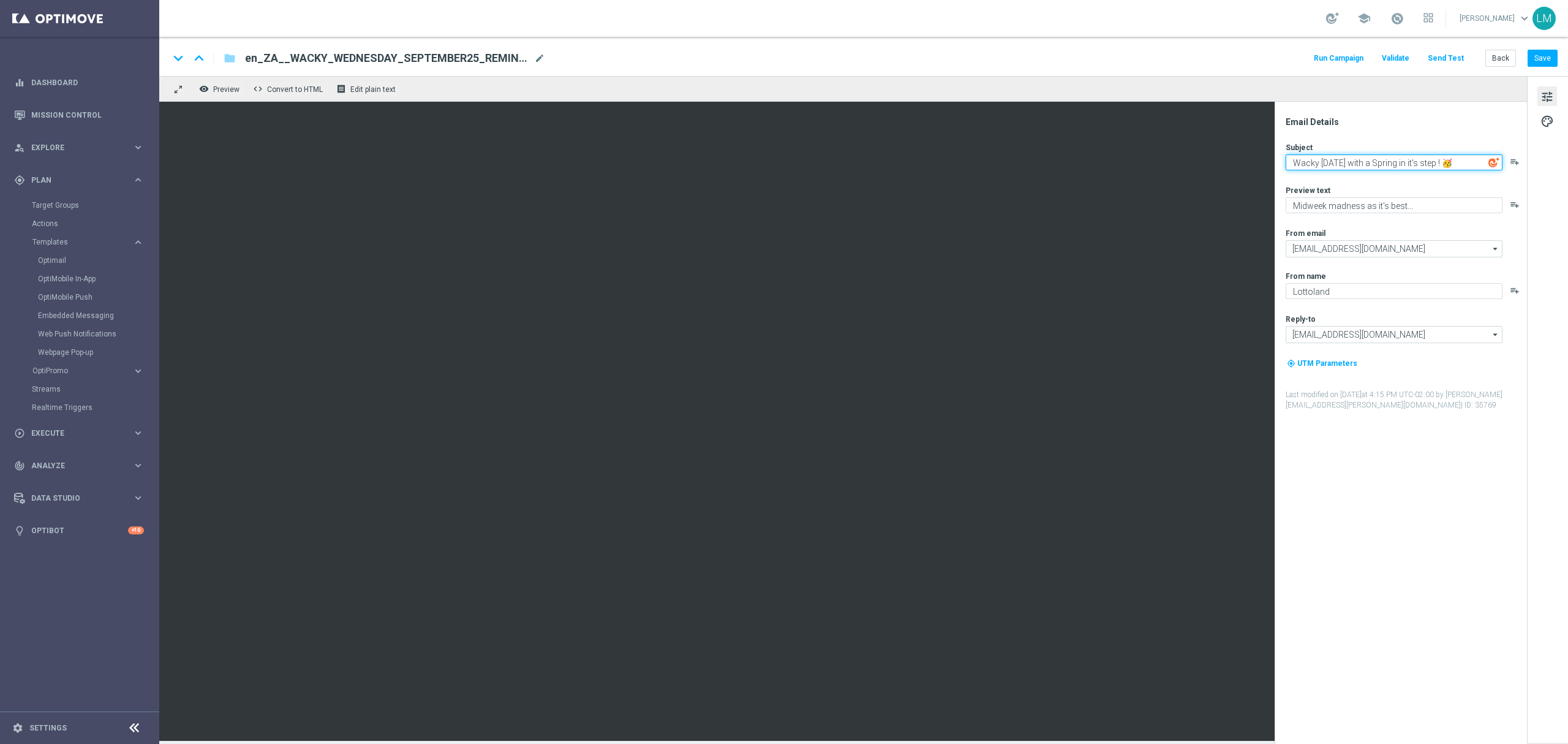
click at [1350, 165] on textarea "Wacky [DATE] with a Spring in it's step ! 🥳" at bounding box center [1394, 162] width 217 height 16
paste textarea "Ready for a Wacky Wednesday?"
type textarea "Ready for a Wacky [DATE]? 🥳"
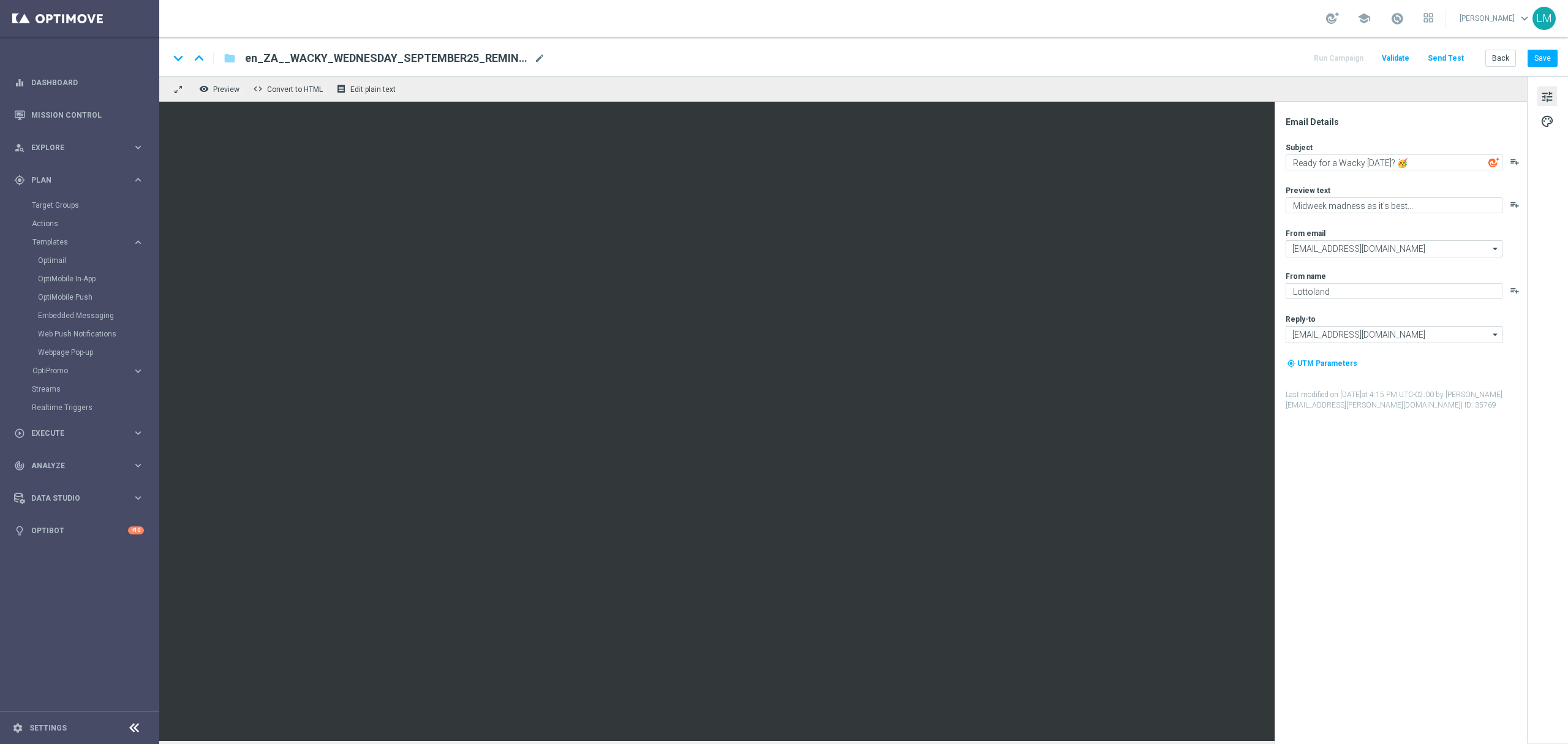
click at [1365, 180] on div "Subject Ready for a Wacky Wednesday? 🥳 playlist_add Preview text Midweek madnes…" at bounding box center [1405, 276] width 240 height 269
click at [1554, 52] on button "Save" at bounding box center [1543, 58] width 30 height 17
click at [1453, 57] on button "Send Test" at bounding box center [1445, 59] width 40 height 17
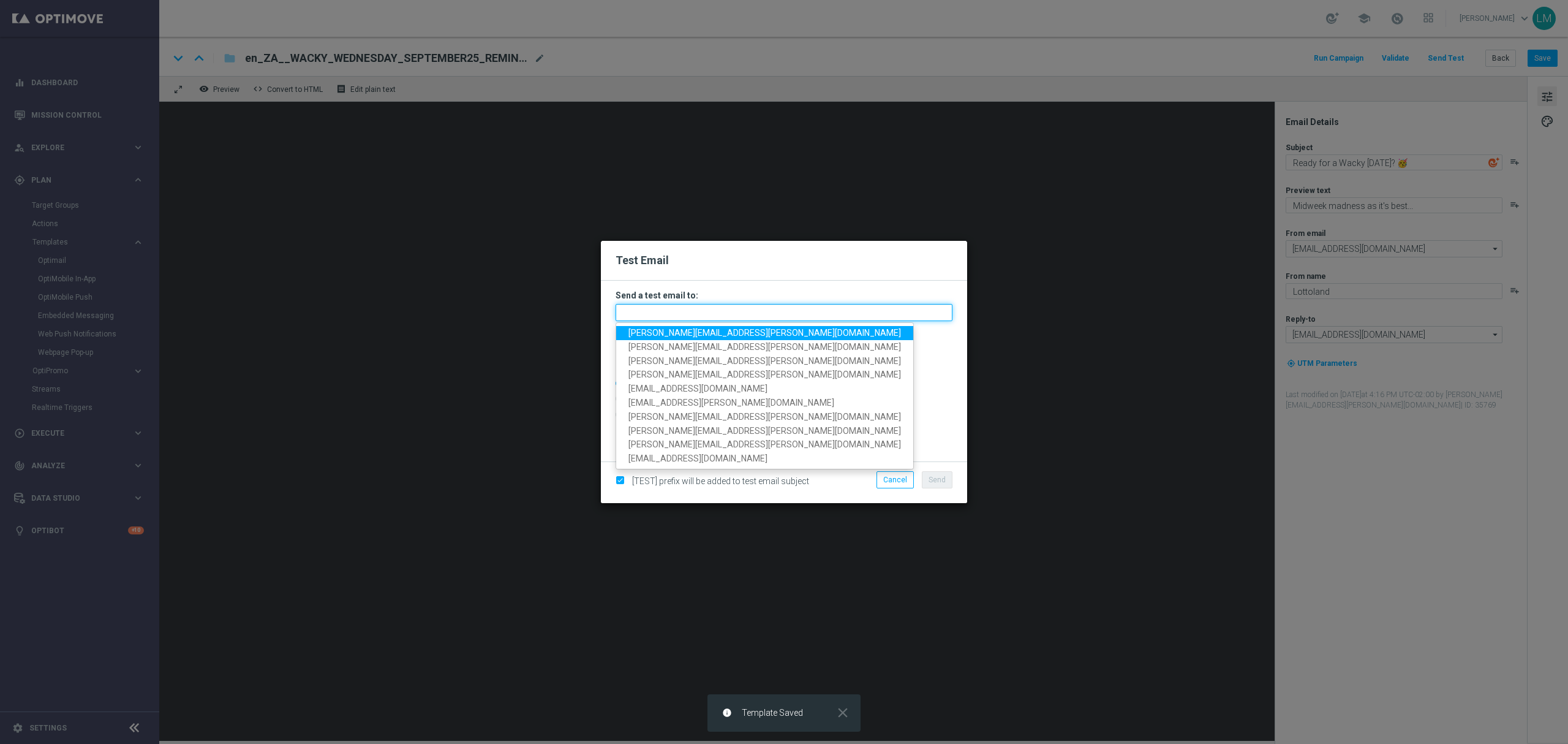
click at [731, 320] on input "text" at bounding box center [784, 312] width 337 height 17
click at [718, 329] on span "[PERSON_NAME][EMAIL_ADDRESS][PERSON_NAME][DOMAIN_NAME]" at bounding box center [764, 333] width 273 height 10
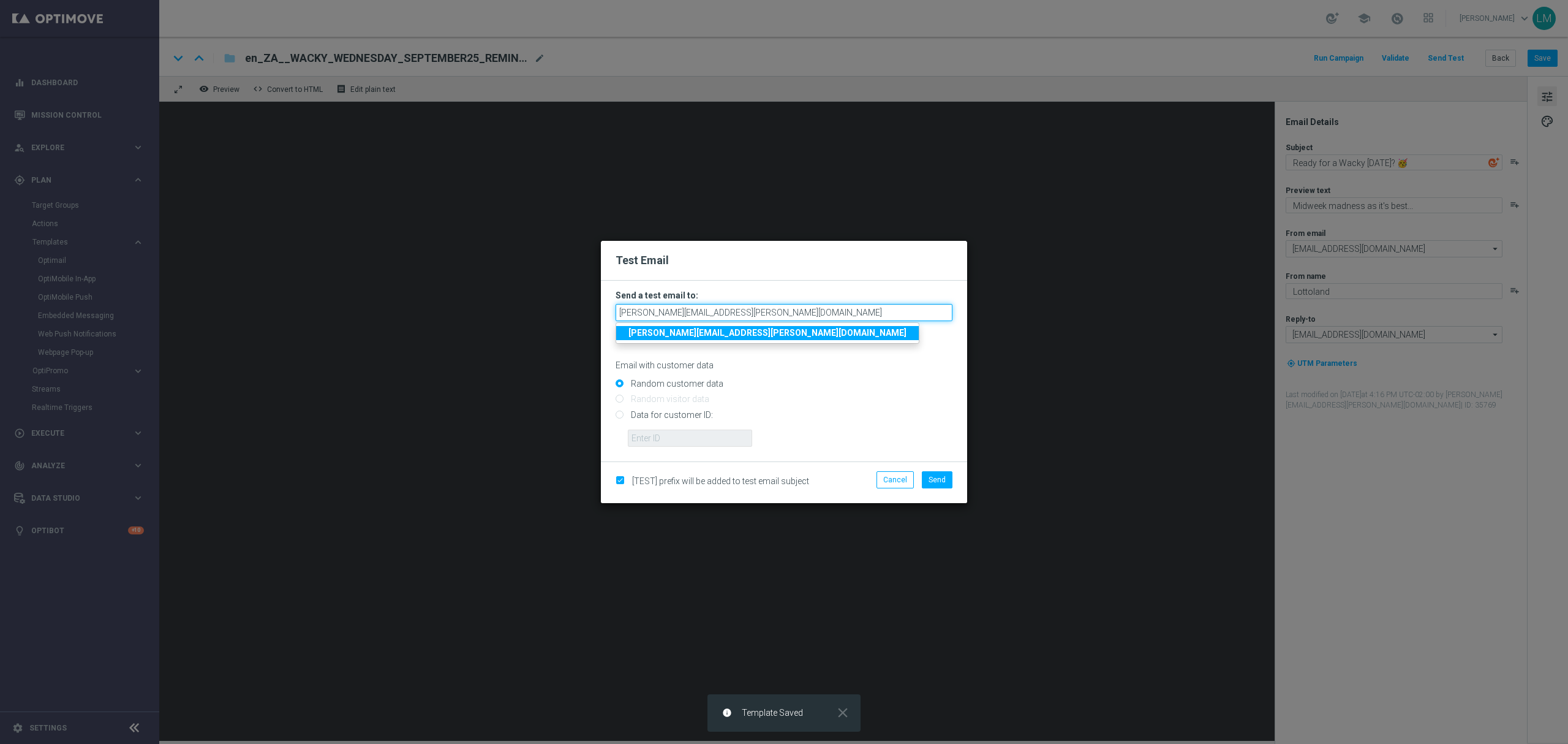
click at [731, 318] on input "[PERSON_NAME][EMAIL_ADDRESS][PERSON_NAME][DOMAIN_NAME]" at bounding box center [784, 312] width 337 height 17
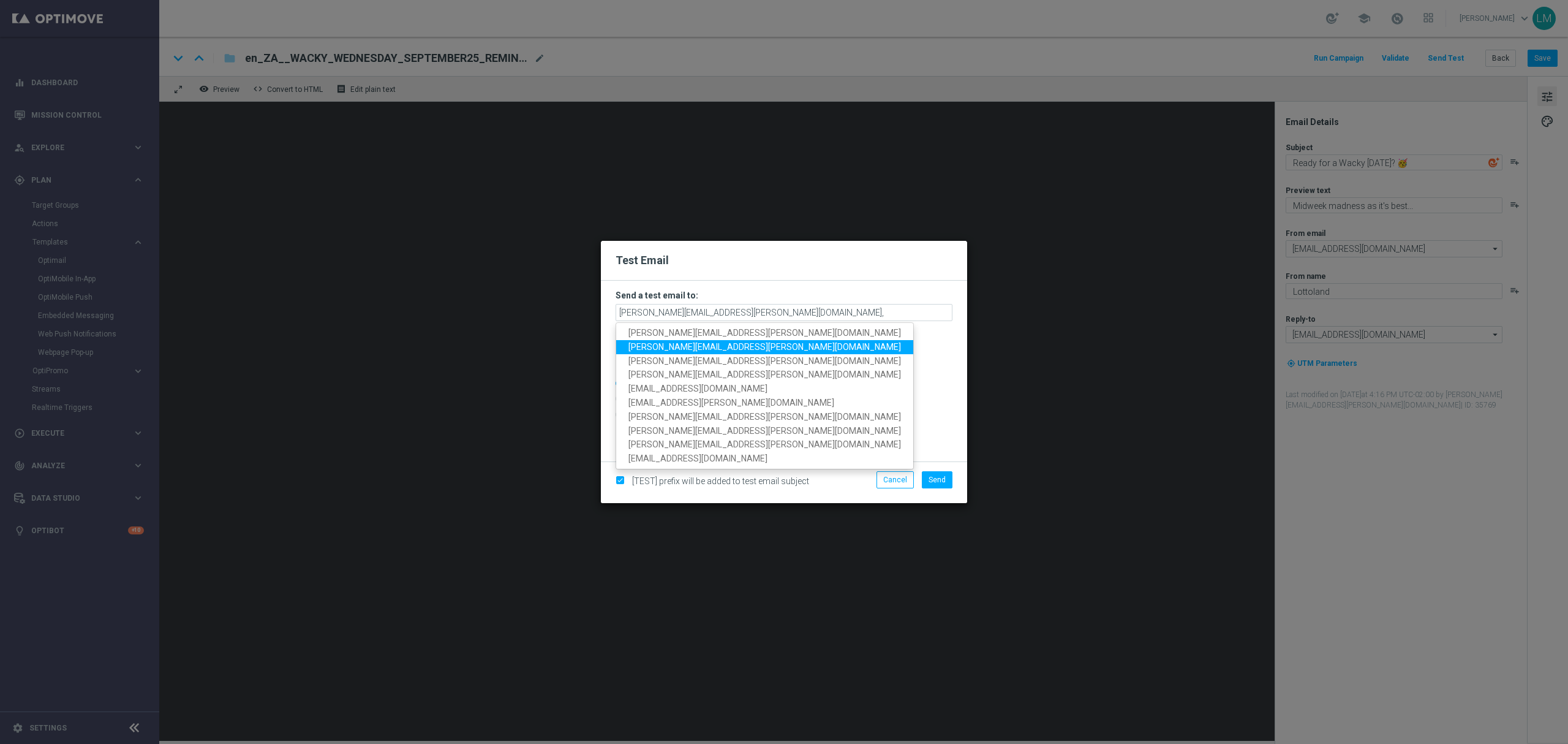
click at [689, 346] on span "[PERSON_NAME][EMAIL_ADDRESS][PERSON_NAME][DOMAIN_NAME]" at bounding box center [764, 347] width 273 height 10
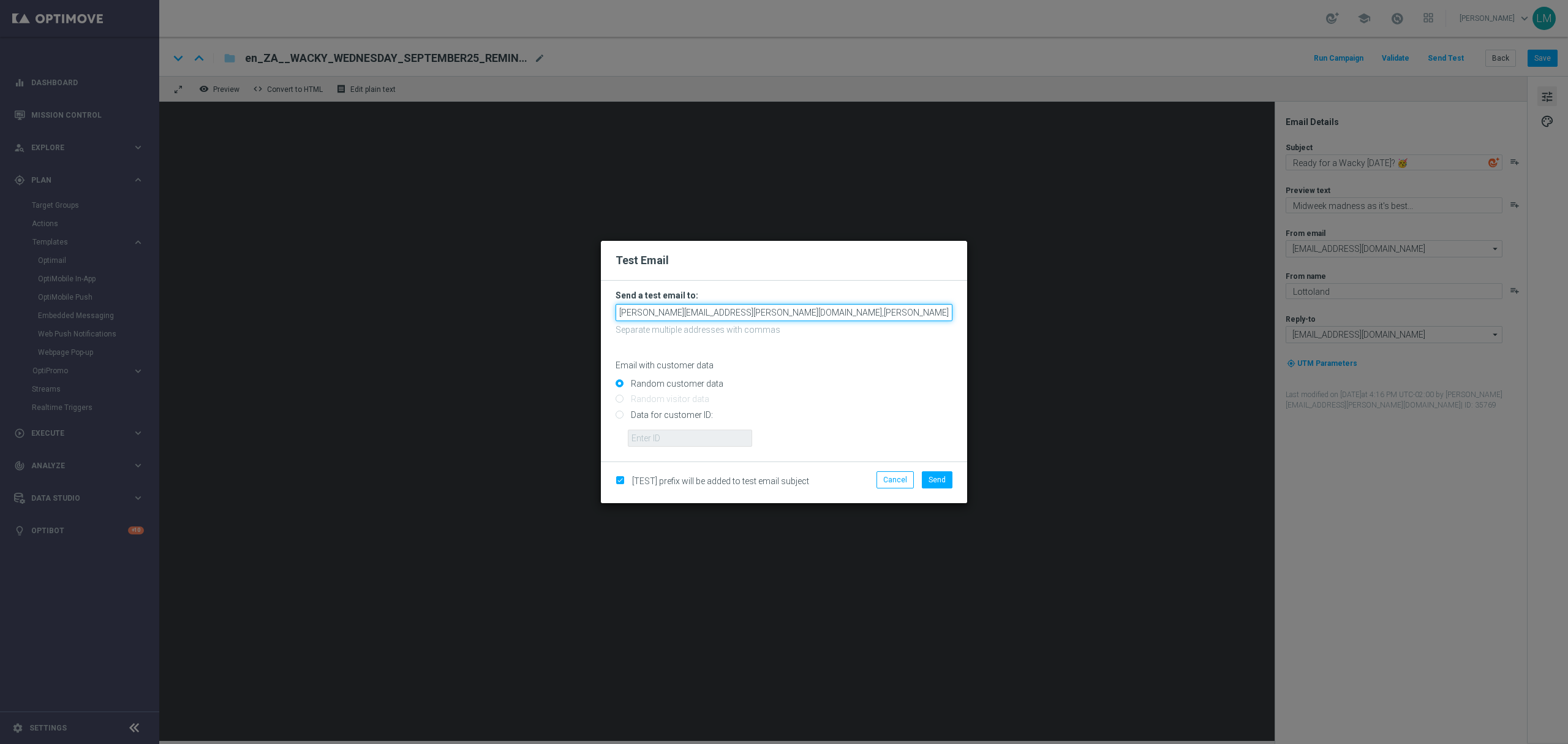
click at [866, 313] on input "[PERSON_NAME][EMAIL_ADDRESS][PERSON_NAME][DOMAIN_NAME],[PERSON_NAME][DOMAIN_NAM…" at bounding box center [784, 312] width 337 height 17
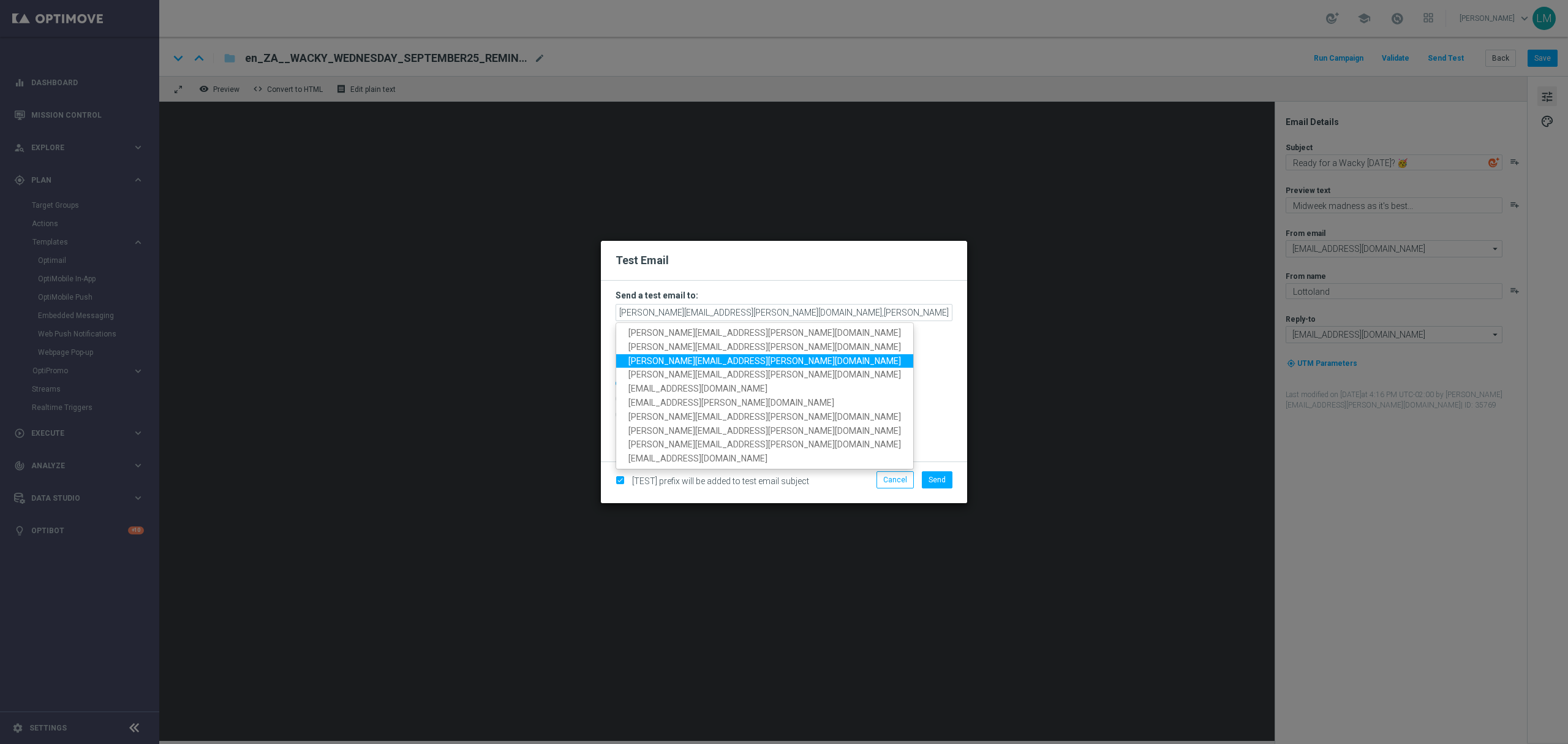
click at [711, 355] on span "[PERSON_NAME][EMAIL_ADDRESS][PERSON_NAME][DOMAIN_NAME]" at bounding box center [764, 360] width 273 height 10
type input "[PERSON_NAME][EMAIL_ADDRESS][PERSON_NAME][DOMAIN_NAME],[PERSON_NAME][DOMAIN_NAM…"
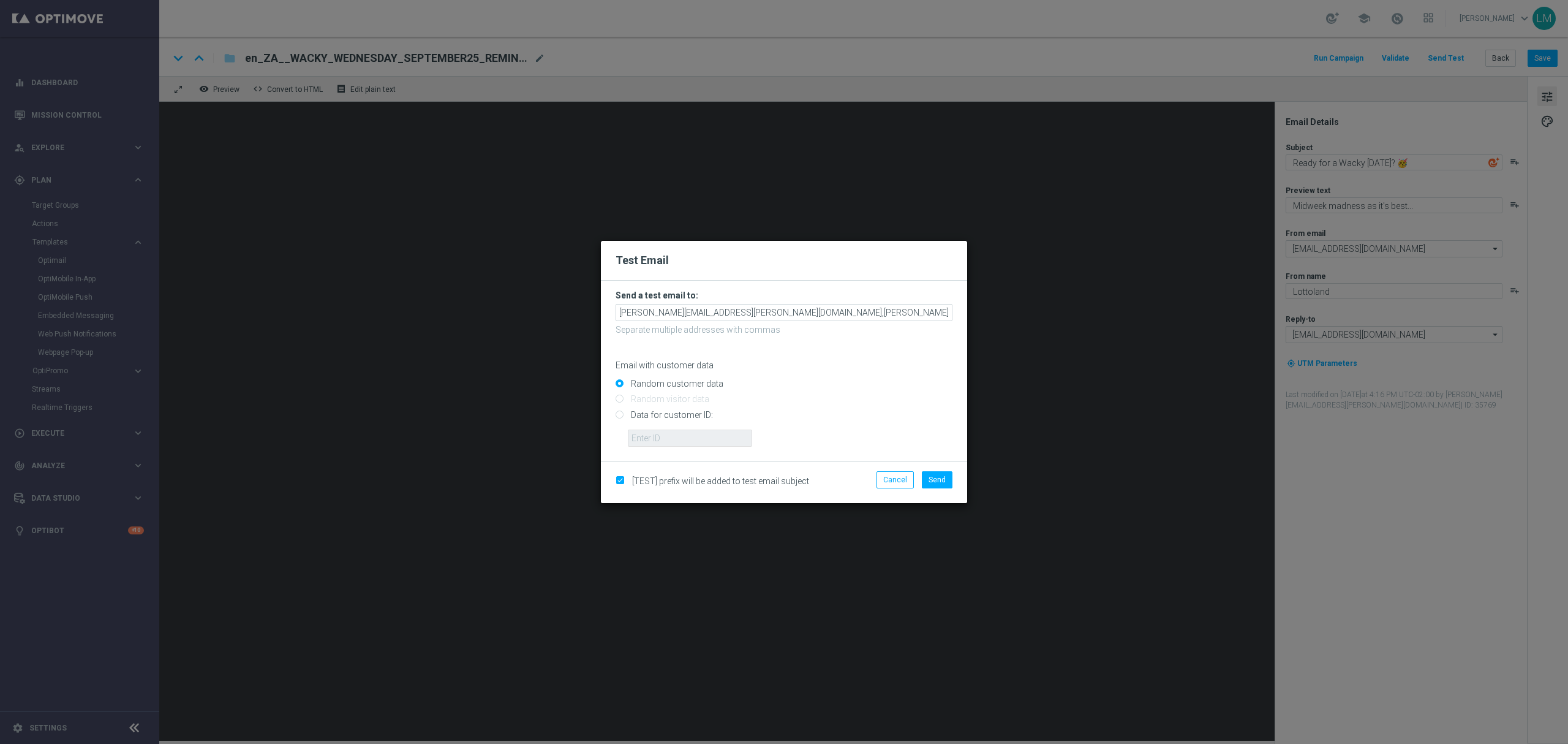
click at [667, 414] on input "Data for customer ID:" at bounding box center [784, 420] width 337 height 17
radio input "true"
drag, startPoint x: 667, startPoint y: 439, endPoint x: 672, endPoint y: 446, distance: 8.6
click at [667, 439] on input "text" at bounding box center [690, 437] width 125 height 17
type input "10505907"
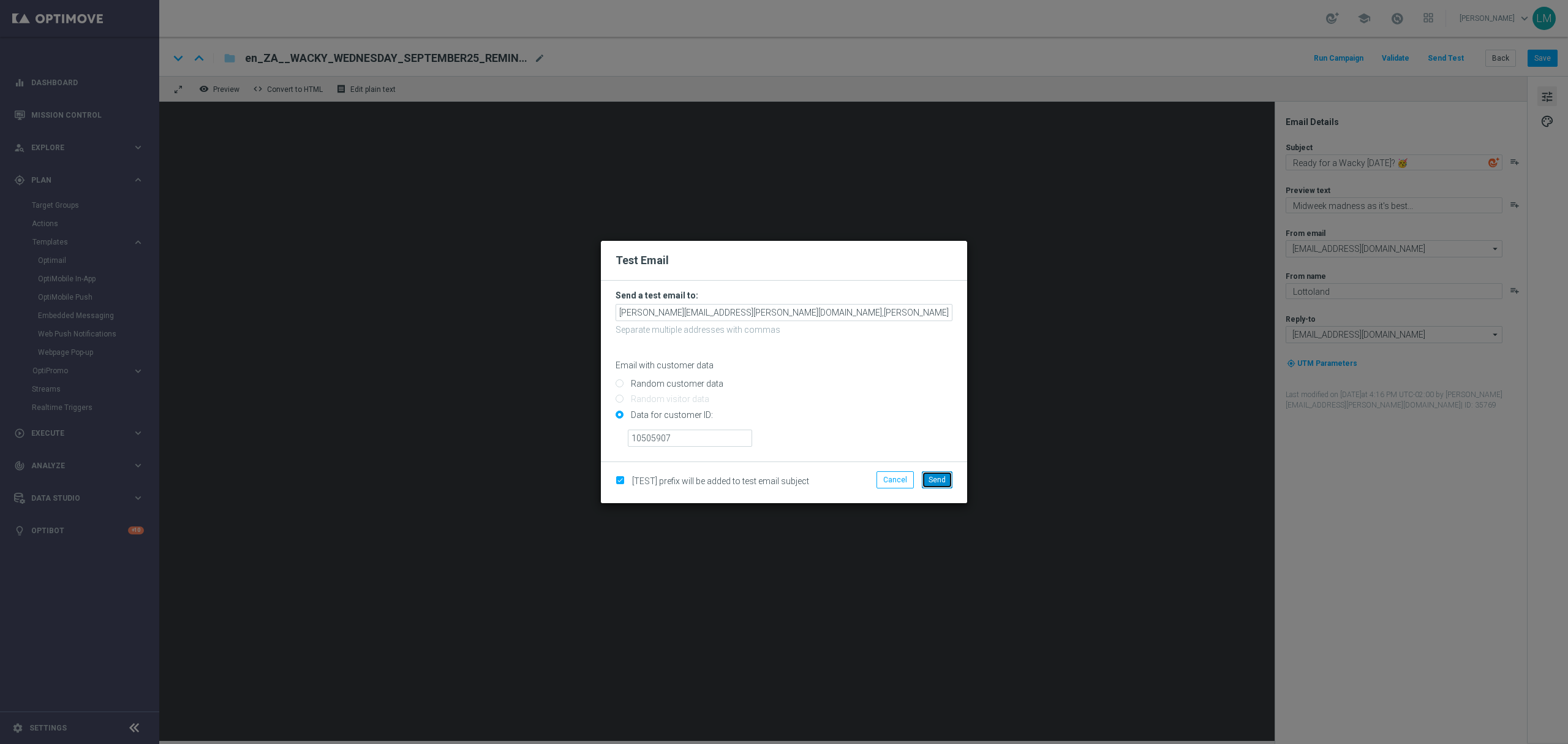
click at [934, 479] on span "Send" at bounding box center [937, 479] width 17 height 8
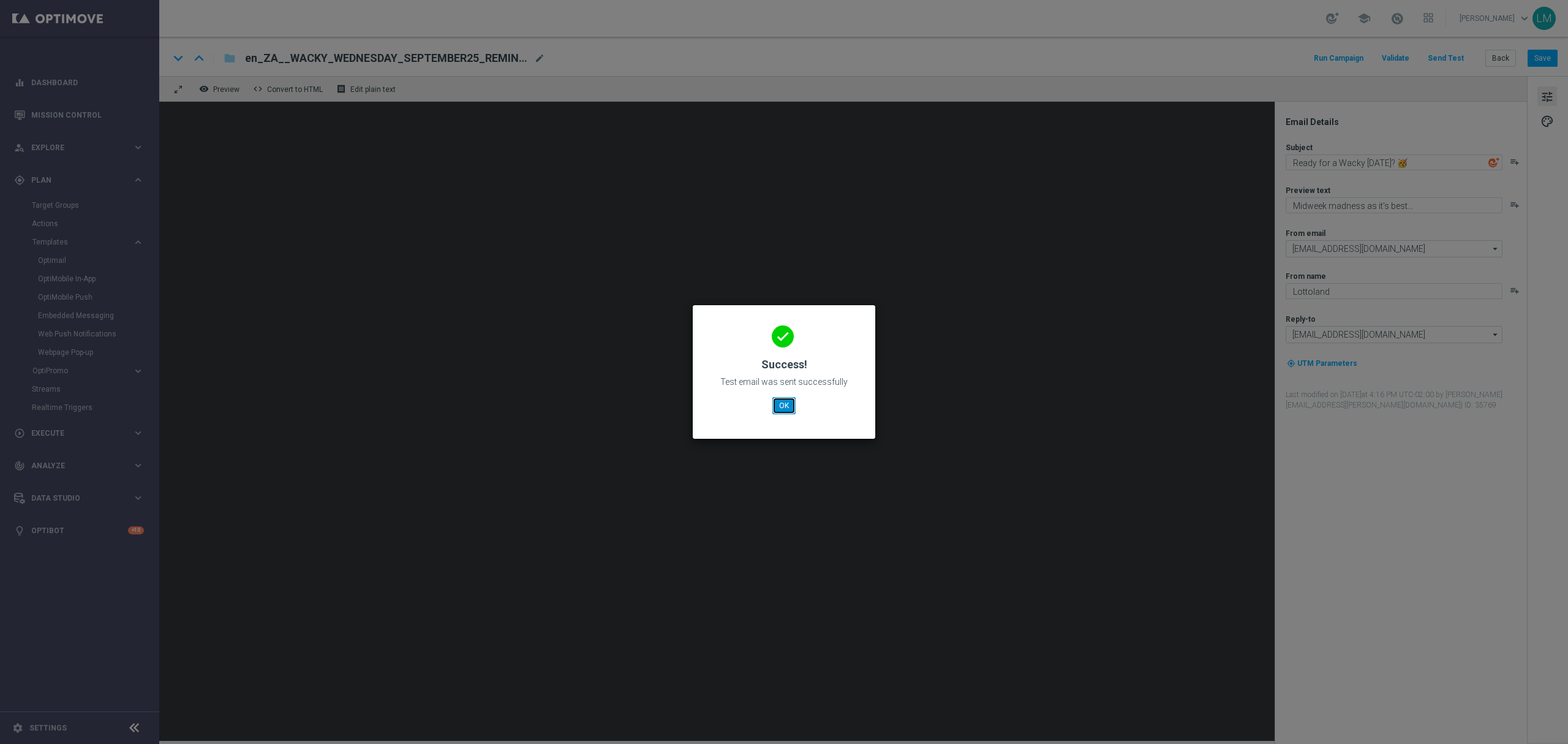
click at [784, 405] on button "OK" at bounding box center [784, 405] width 23 height 17
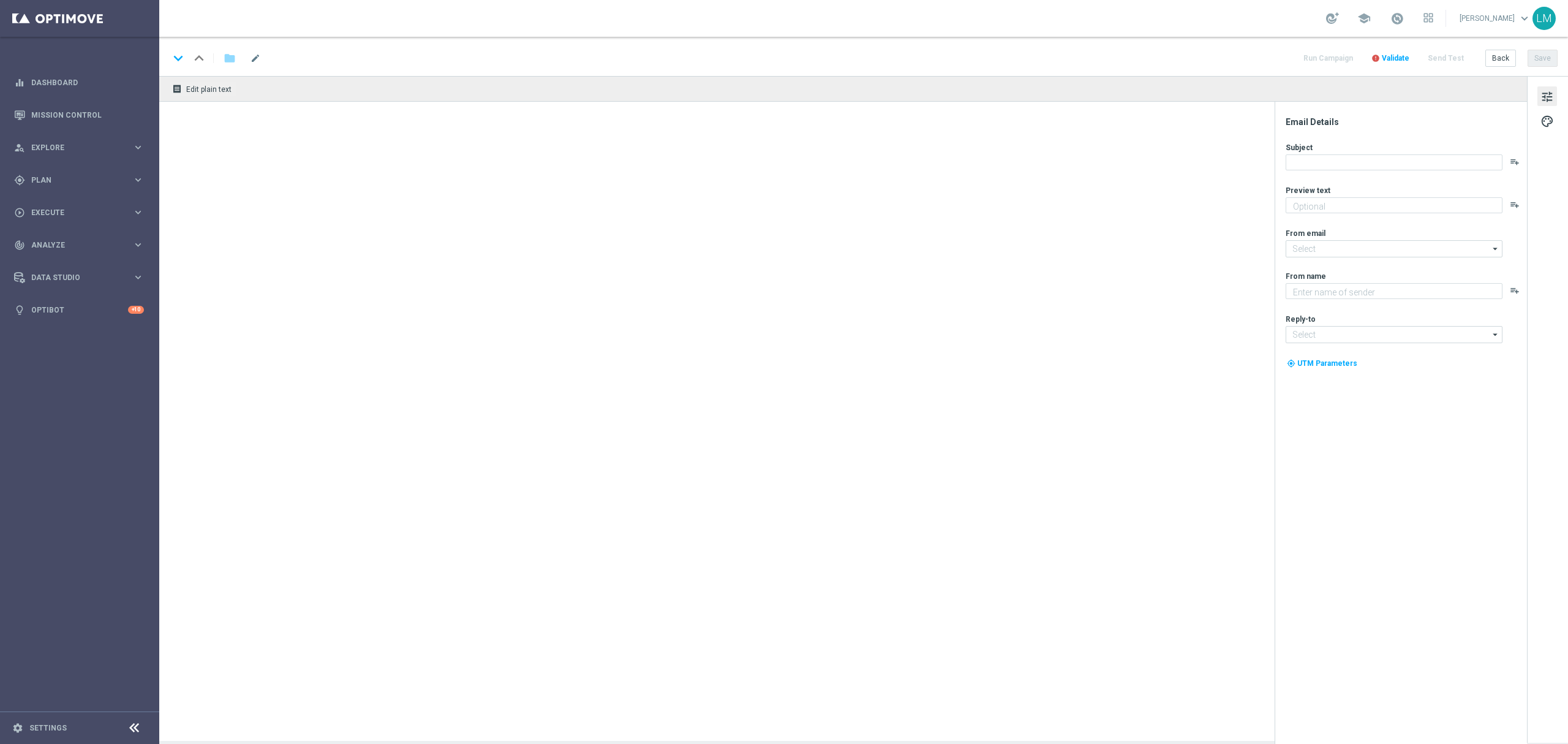
type textarea "There's only one way to find out what's inside!"
type textarea "Lottoland"
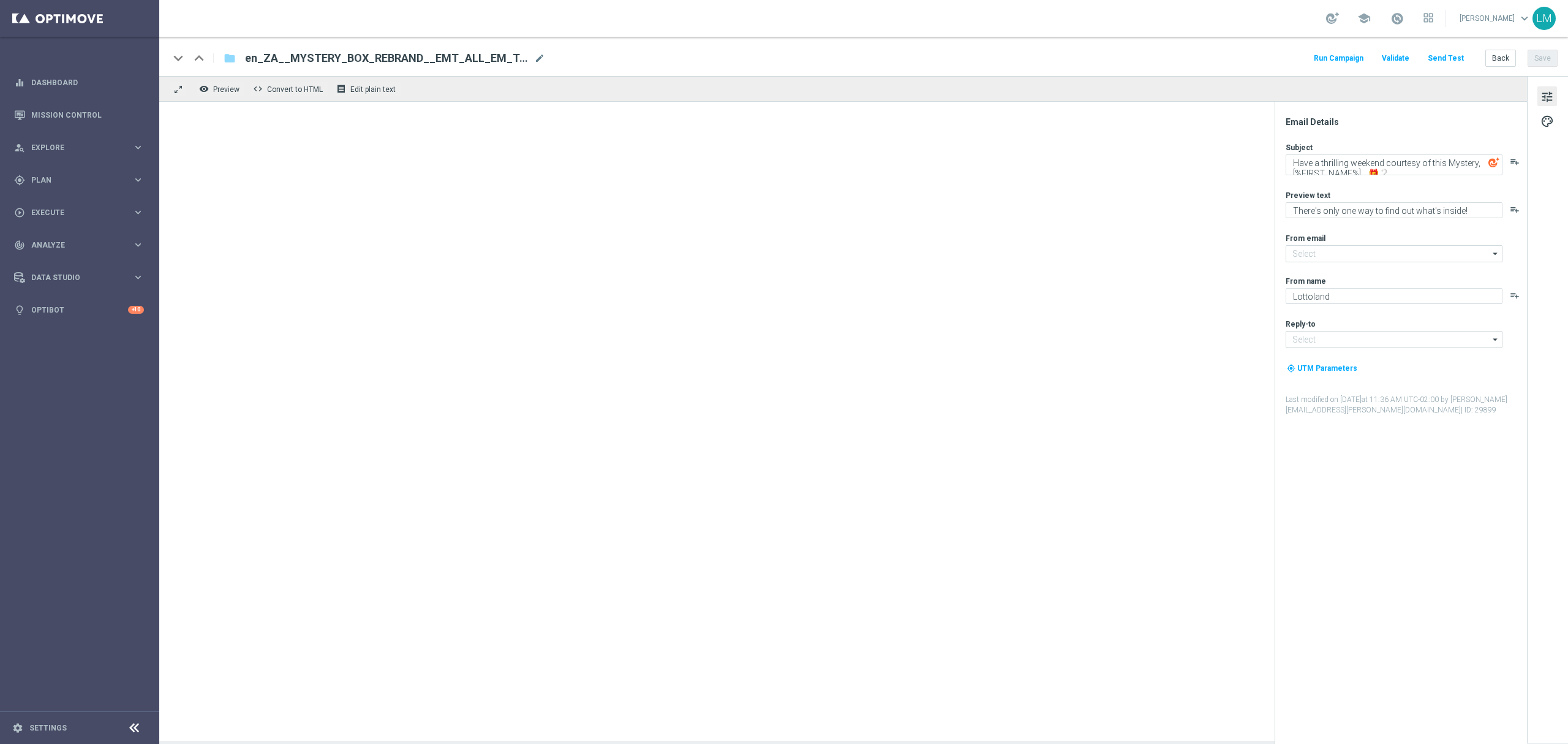
type input "[EMAIL_ADDRESS][DOMAIN_NAME]"
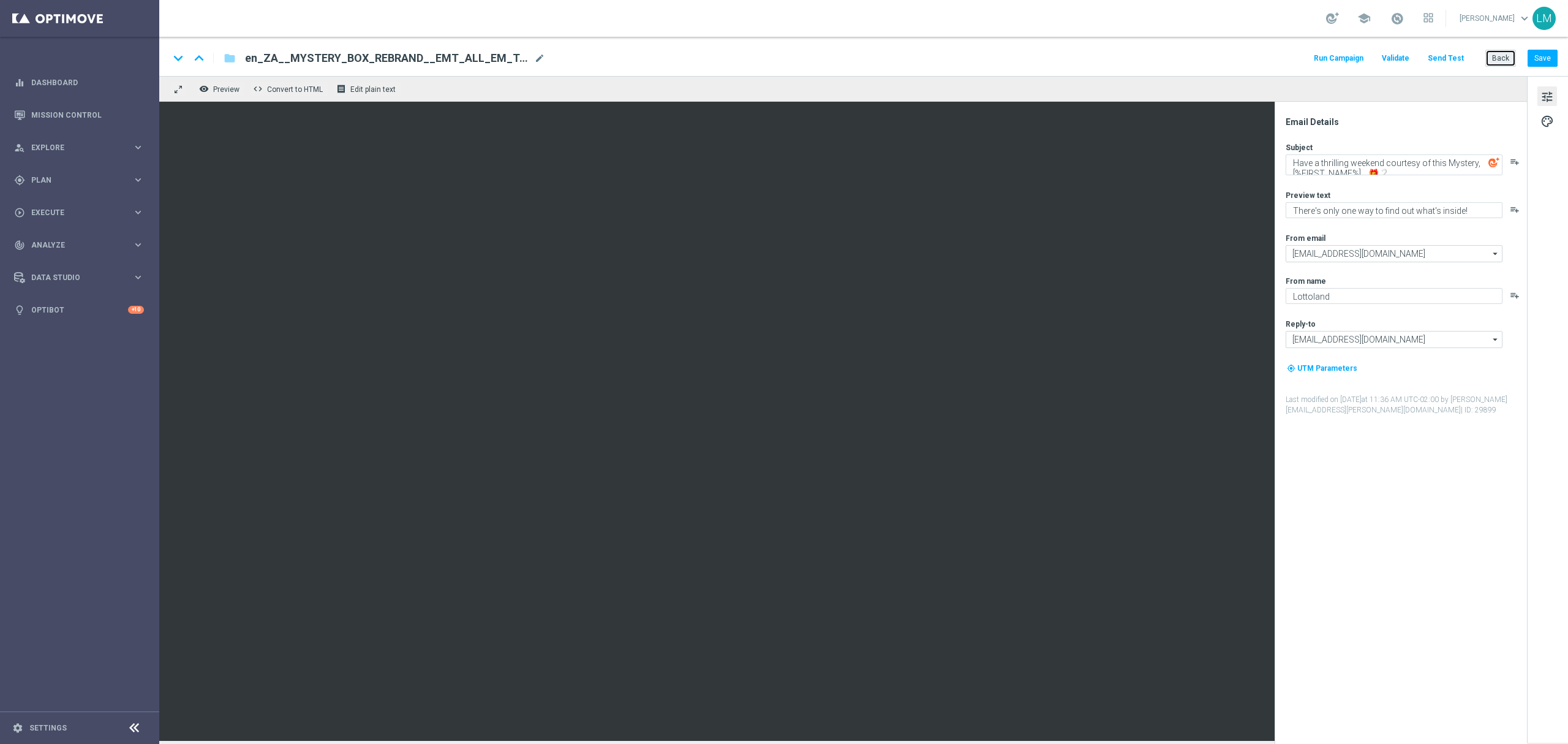
click at [1502, 56] on button "Back" at bounding box center [1501, 58] width 30 height 17
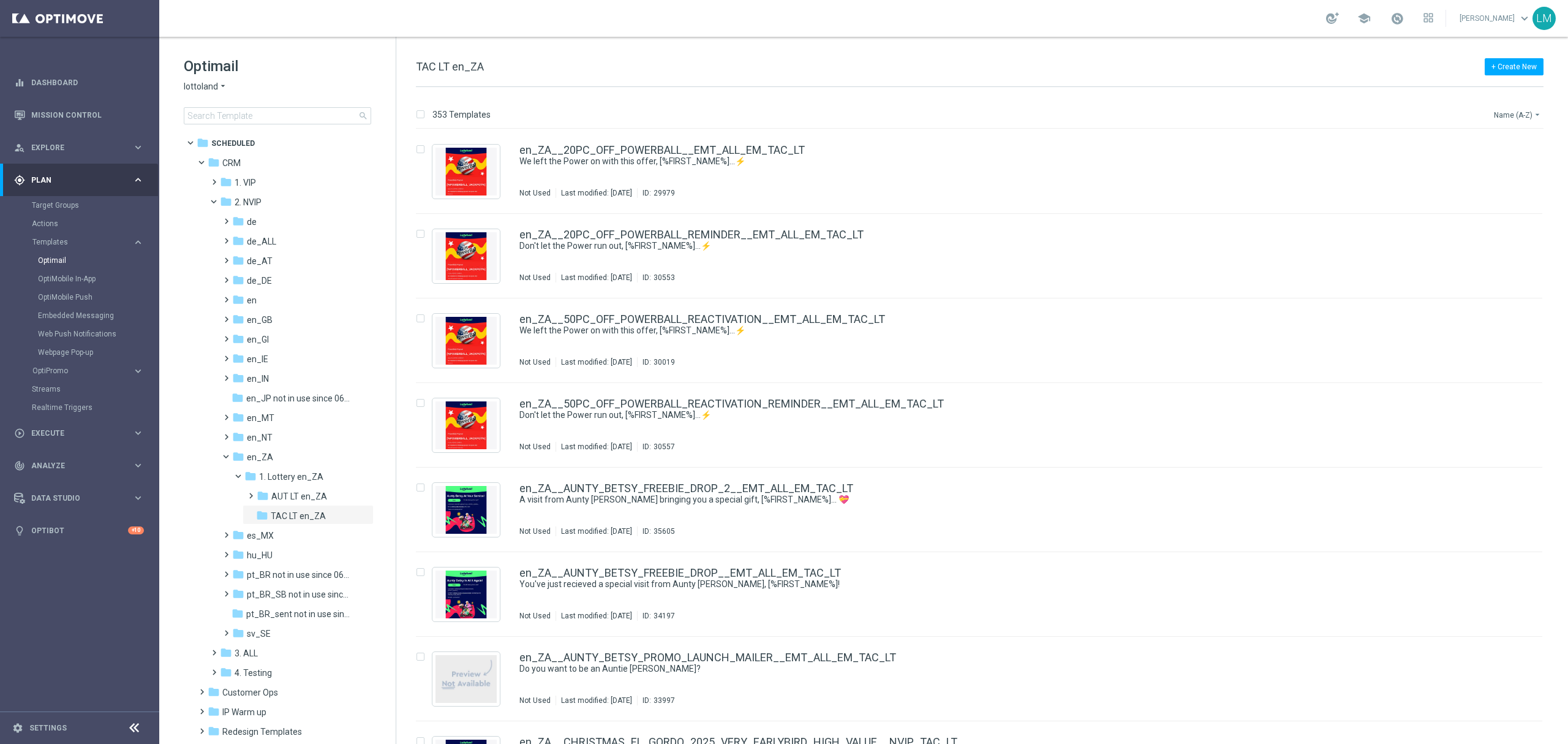
click at [1497, 109] on button "Name (A-Z) arrow_drop_down" at bounding box center [1518, 114] width 51 height 14
click at [1487, 165] on span "Date Modified (Newest)" at bounding box center [1496, 169] width 82 height 8
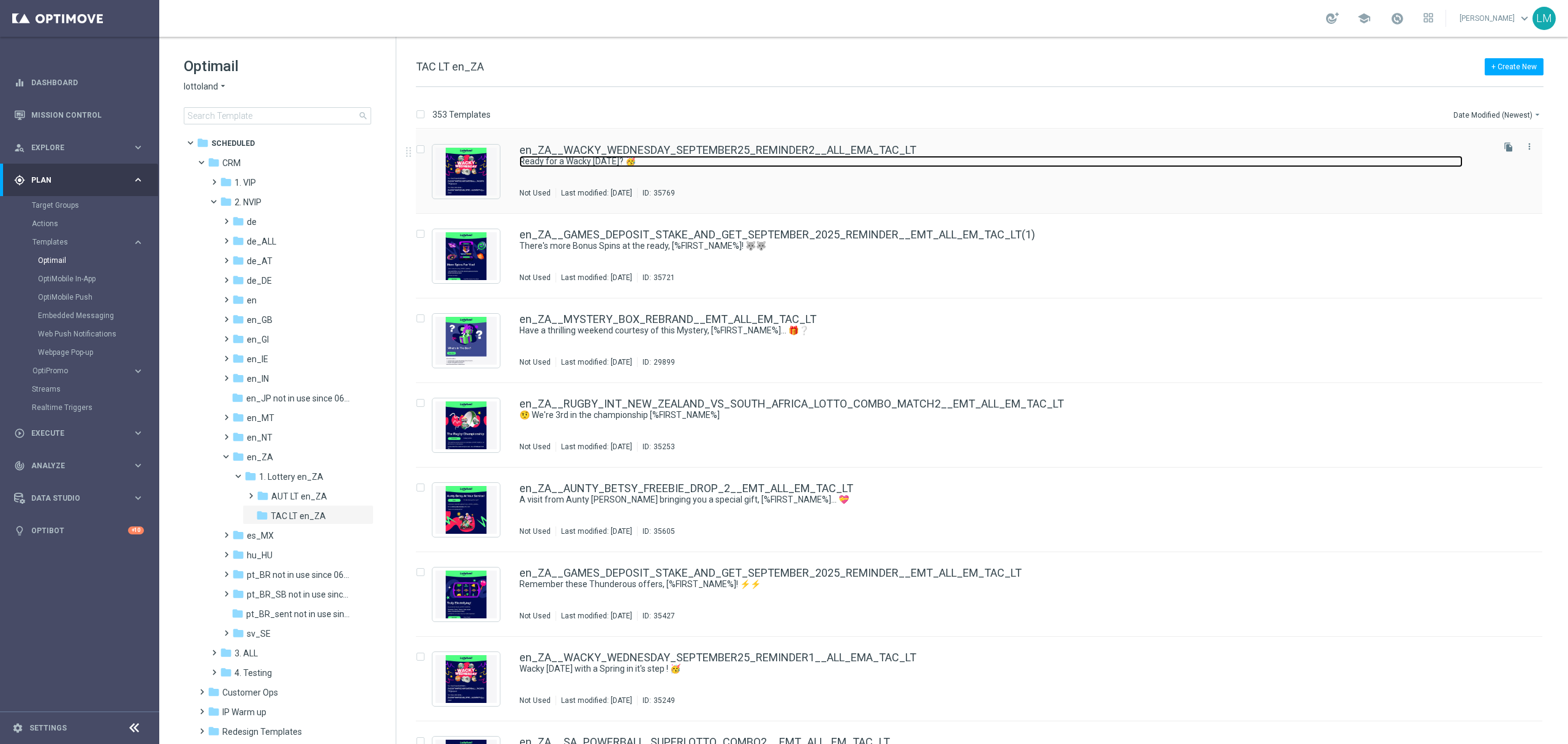
click at [859, 156] on link "Ready for a Wacky [DATE]? 🥳" at bounding box center [991, 161] width 943 height 12
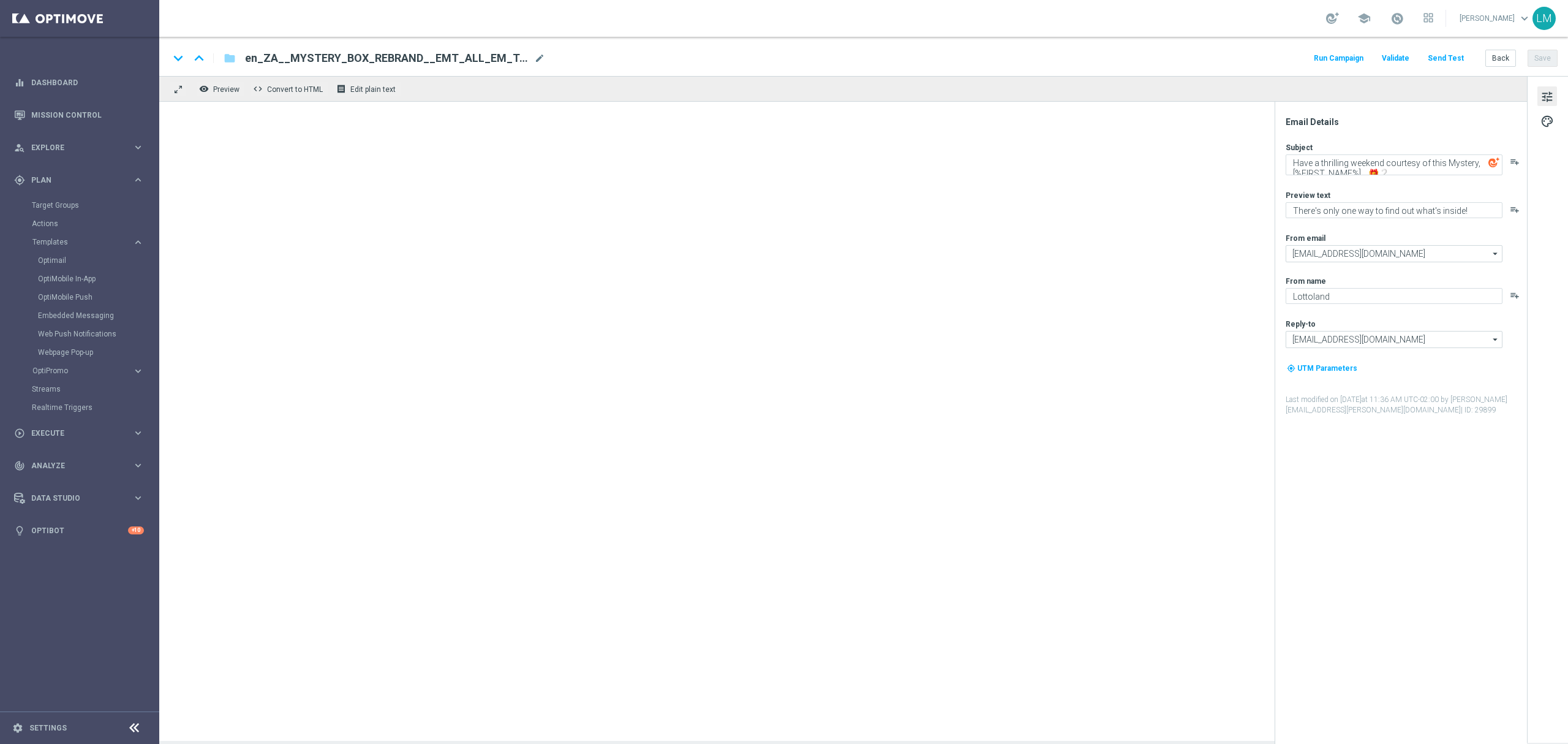
type textarea "Ready for a Wacky [DATE]? 🥳"
type textarea "Midweek madness as it's best..."
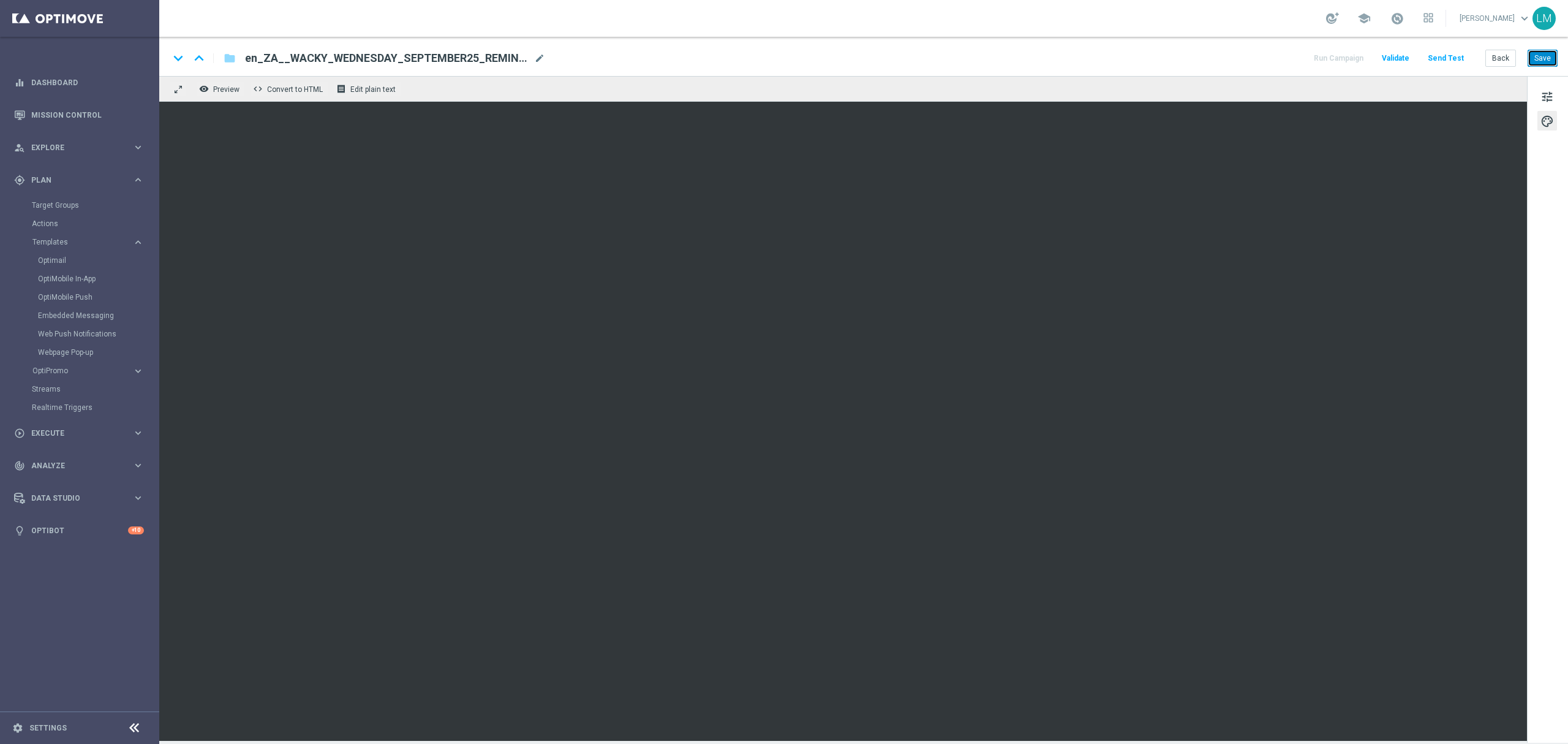
click at [1542, 66] on button "Save" at bounding box center [1543, 58] width 30 height 17
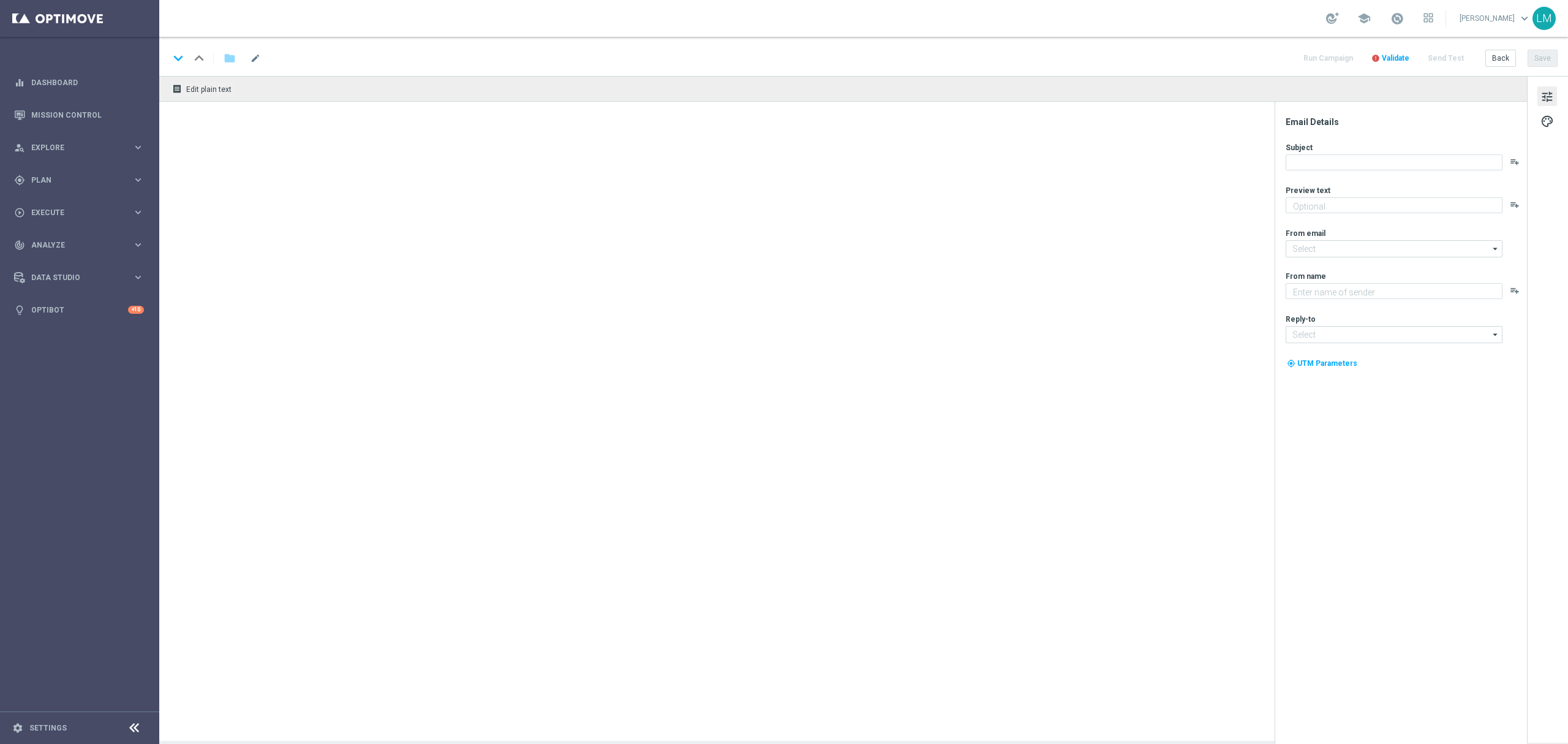
type textarea "Games are here to stay!"
type textarea "Lottoland"
type input "[EMAIL_ADDRESS][DOMAIN_NAME]"
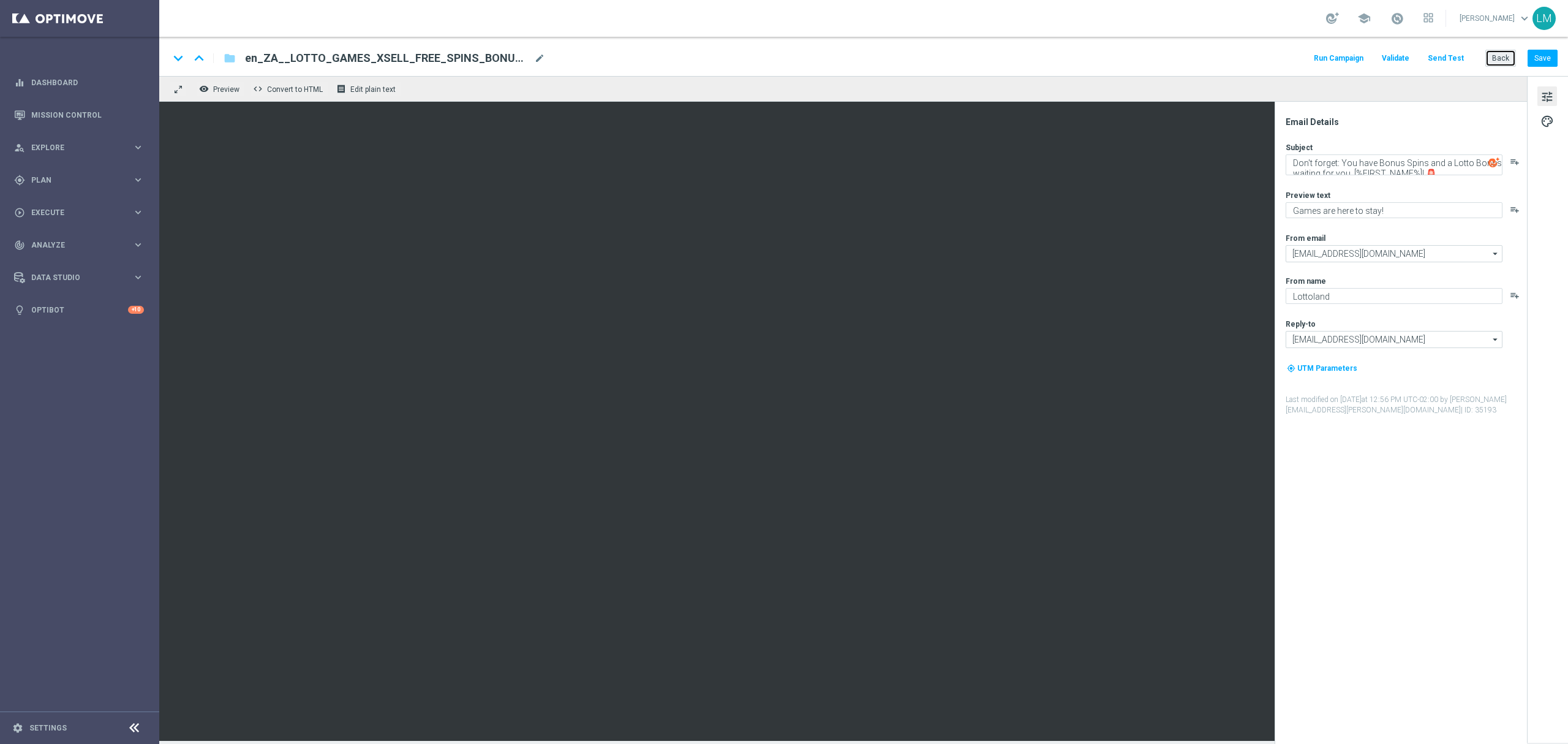
click at [1489, 58] on button "Back" at bounding box center [1501, 58] width 30 height 17
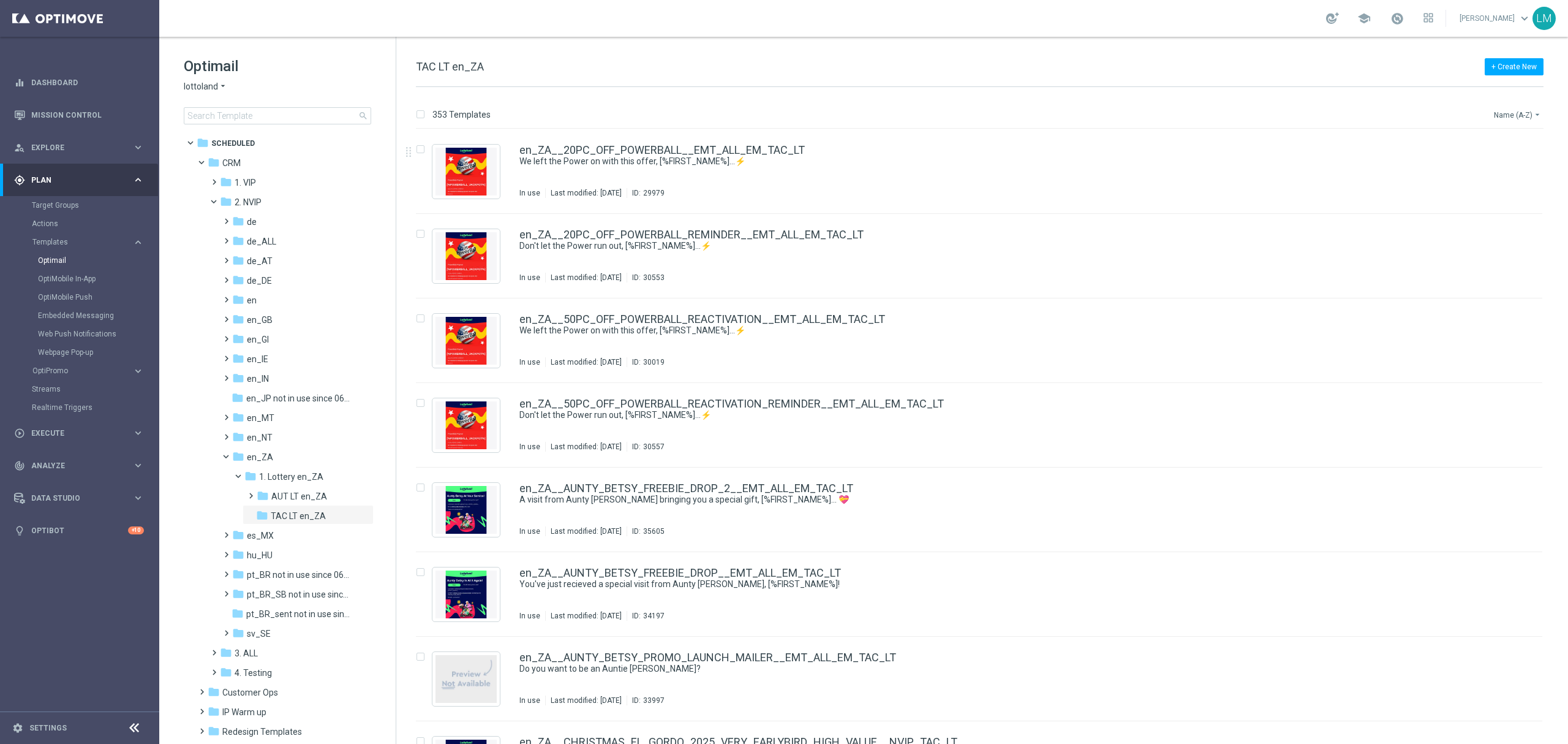
click at [1529, 108] on button "Name (A-Z) arrow_drop_down" at bounding box center [1518, 114] width 51 height 14
click at [1503, 167] on span "Date Modified (Newest)" at bounding box center [1496, 169] width 82 height 8
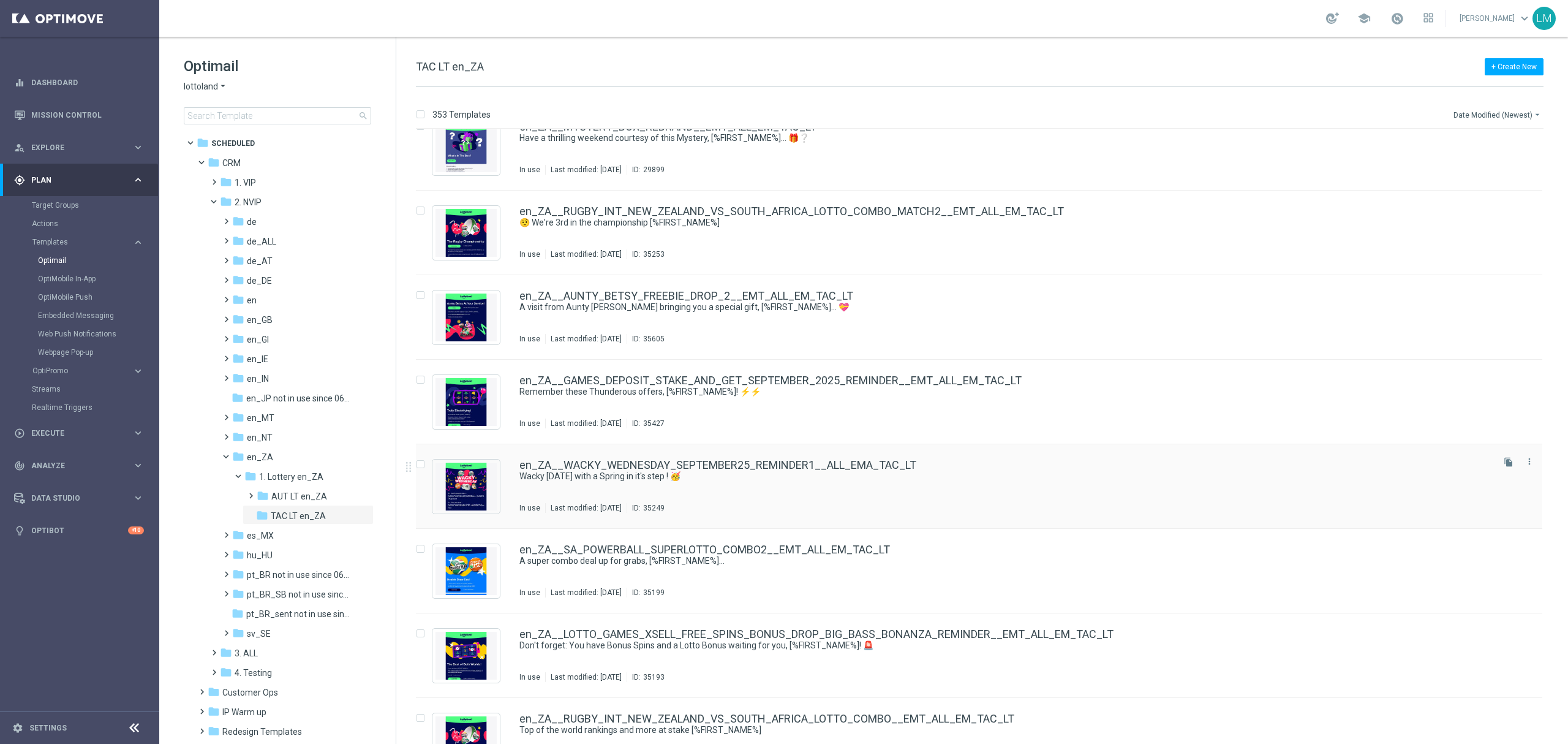
scroll to position [245, 0]
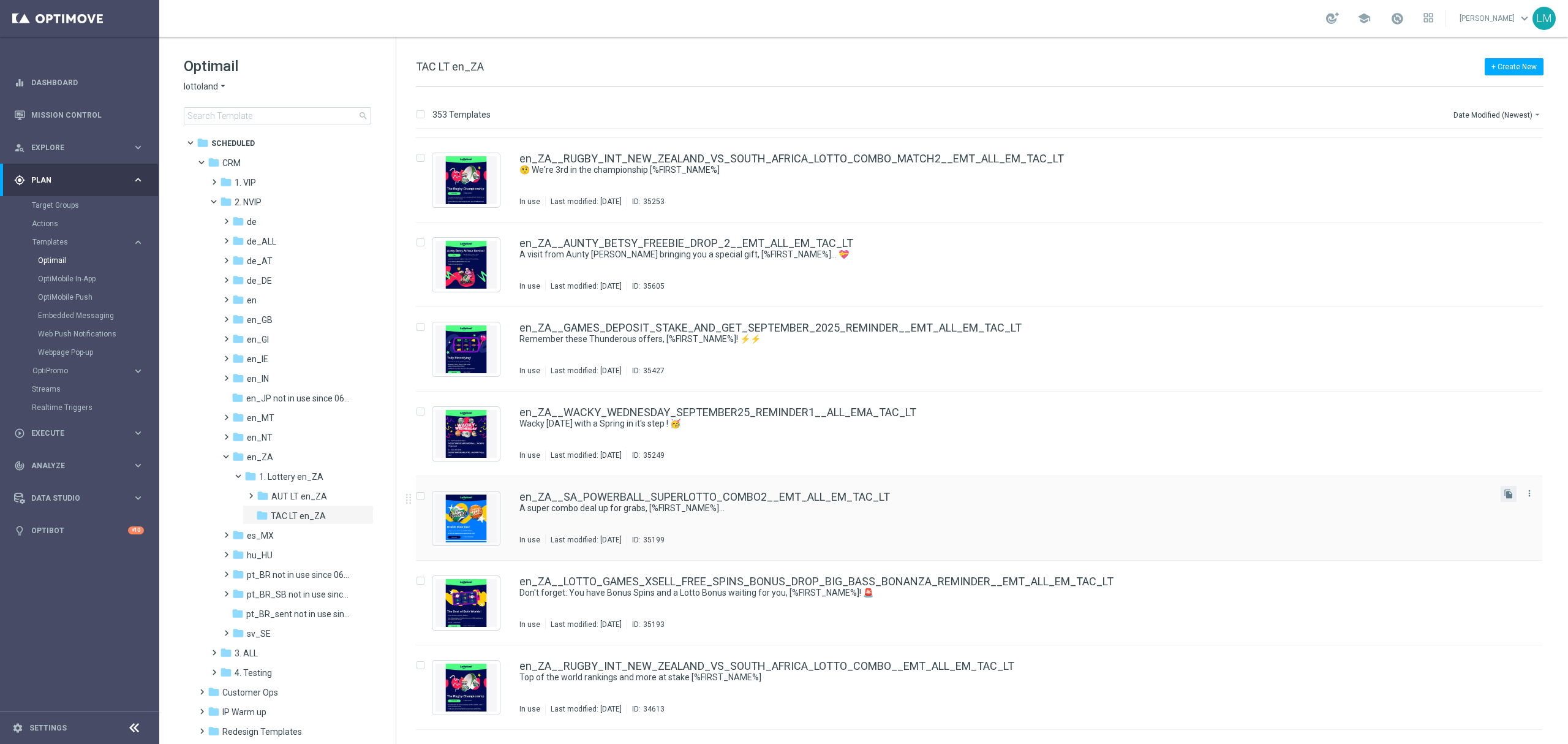
click at [1503, 499] on button "file_copy" at bounding box center [1508, 493] width 16 height 16
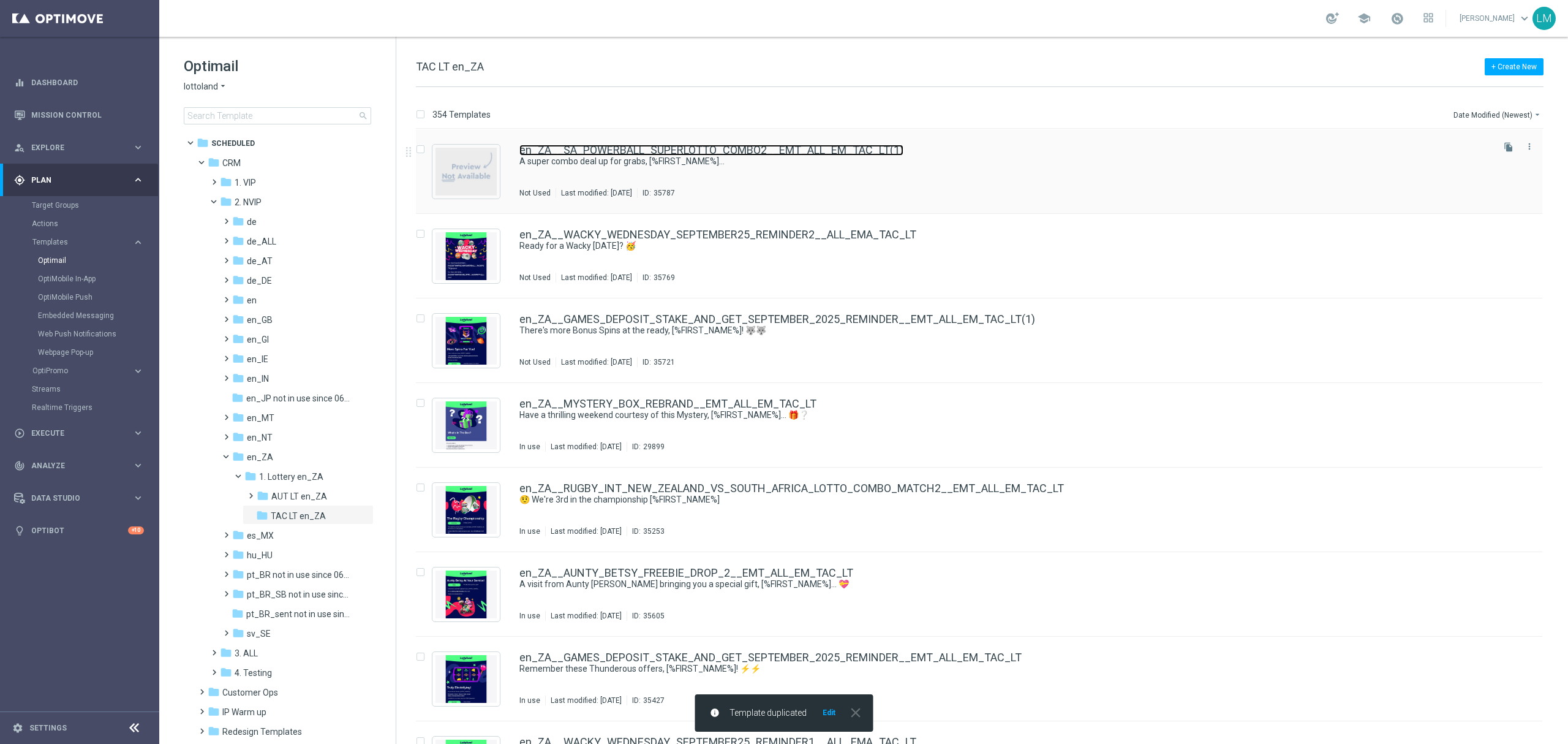
click at [795, 145] on link "en_ZA__SA_POWERBALL_SUPERLOTTO_COMBO2__EMT_ALL_EM_TAC_LT(1)" at bounding box center [711, 150] width 384 height 11
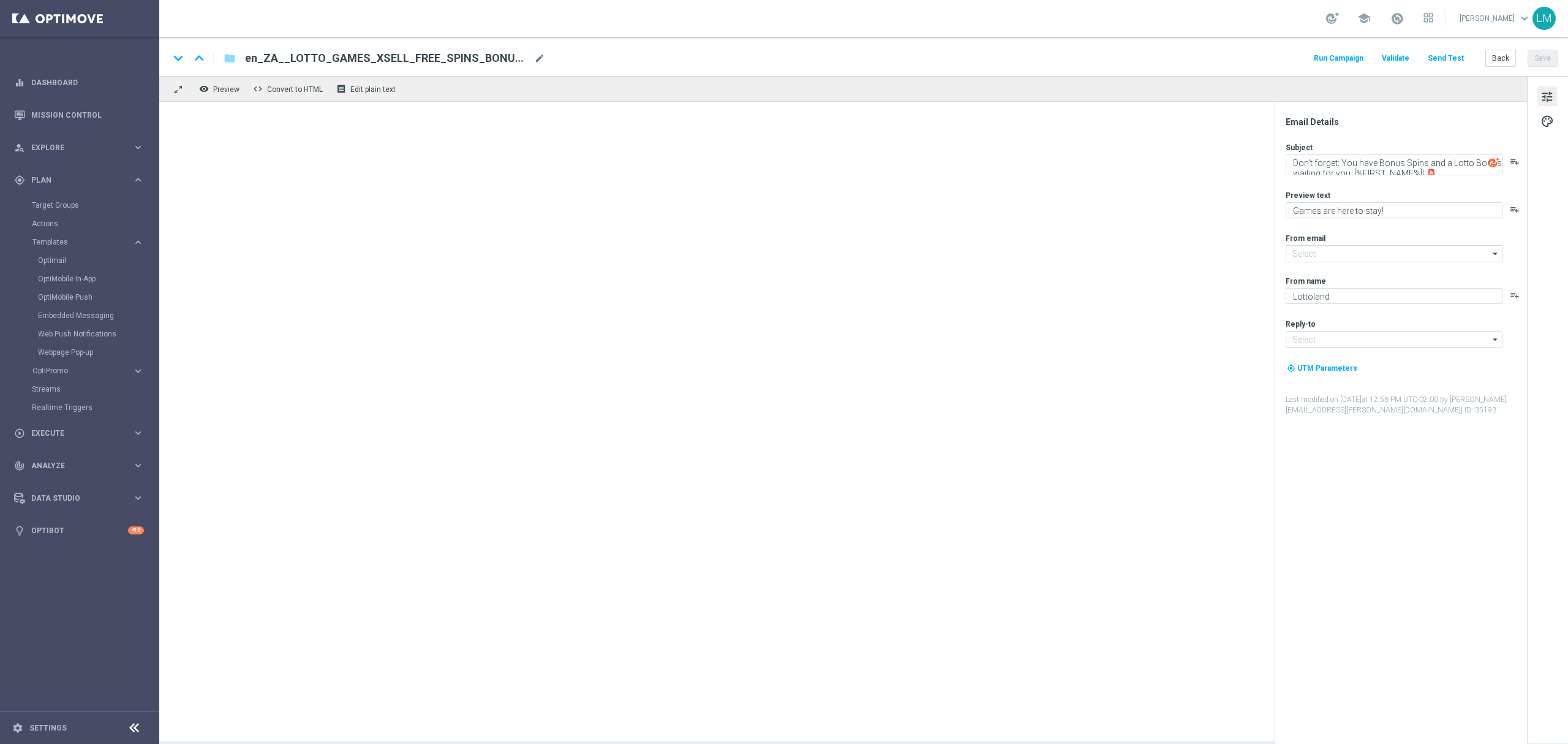
type input "[EMAIL_ADDRESS][DOMAIN_NAME]"
type textarea "A super combo deal up for grabs, [%FIRST_NAME%]..."
type textarea "[GEOGRAPHIC_DATA] meets [GEOGRAPHIC_DATA]!"
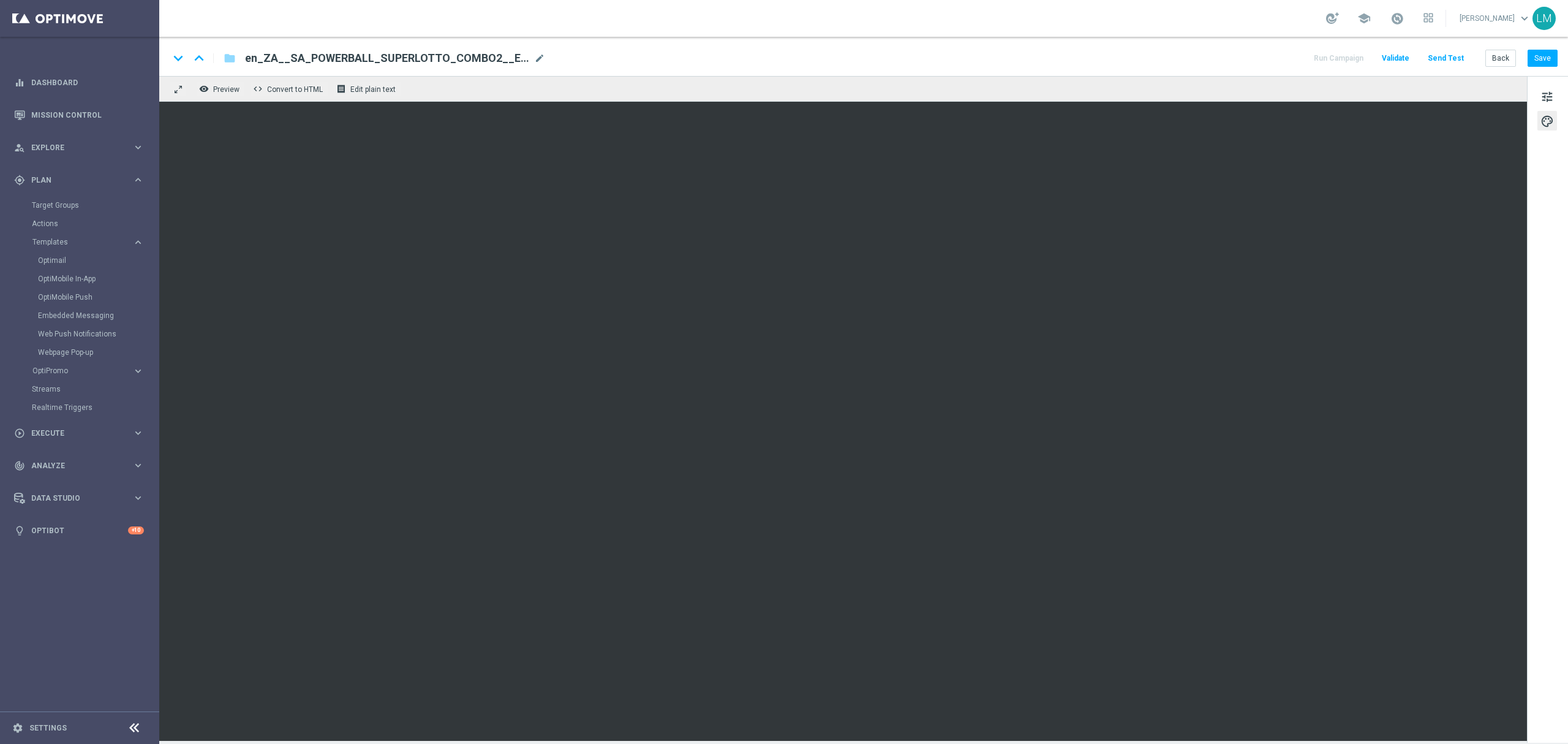
click at [1553, 86] on div "tune palette" at bounding box center [1547, 409] width 41 height 667
click at [1549, 90] on span "tune" at bounding box center [1547, 96] width 14 height 16
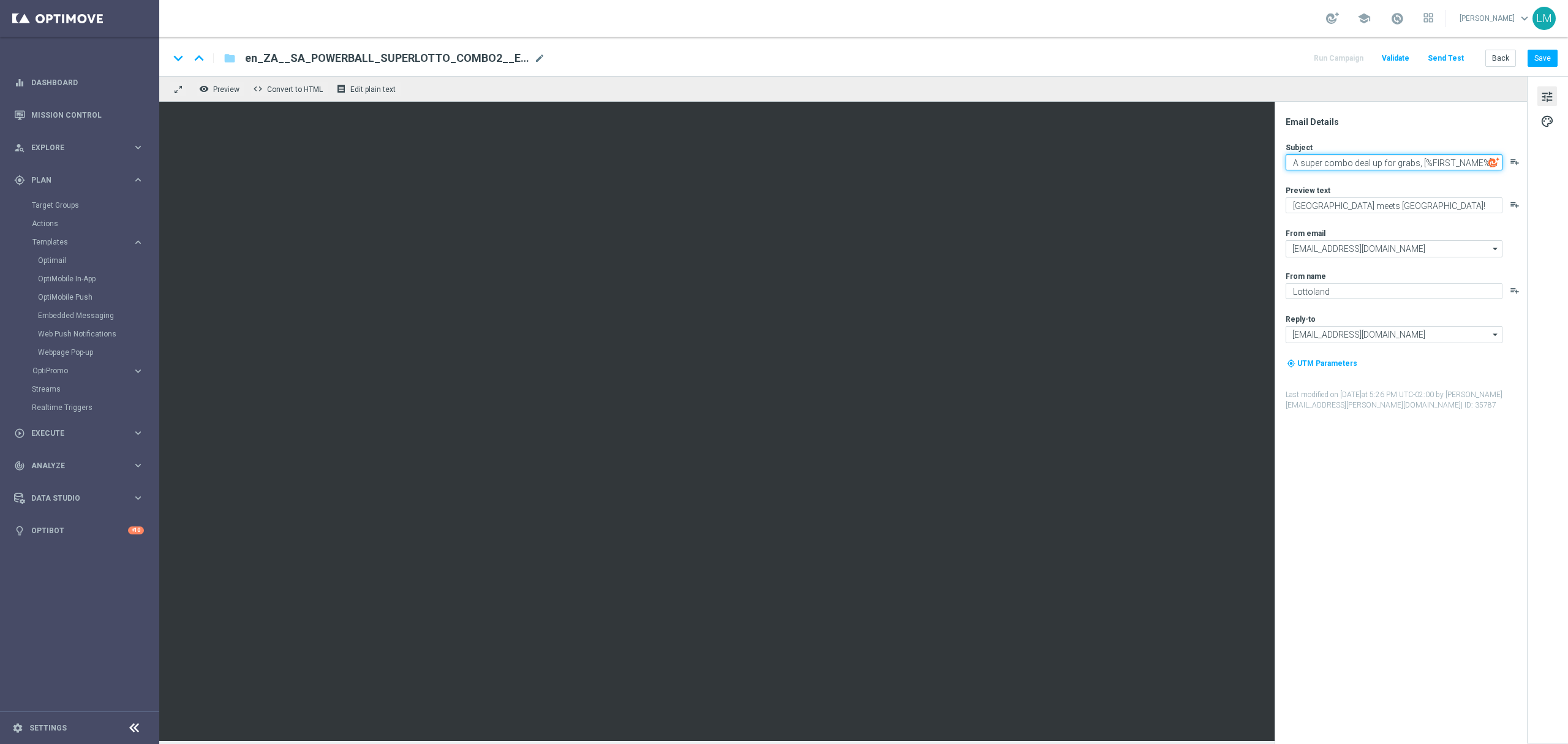
click at [1363, 165] on textarea "A super combo deal up for grabs, [%FIRST_NAME%]..." at bounding box center [1394, 162] width 217 height 16
click at [1364, 159] on textarea "A super combo deal up for grabs, [%FIRST_NAME%]..." at bounding box center [1394, 162] width 217 height 16
paste textarea "reminder that this super combo is stil"
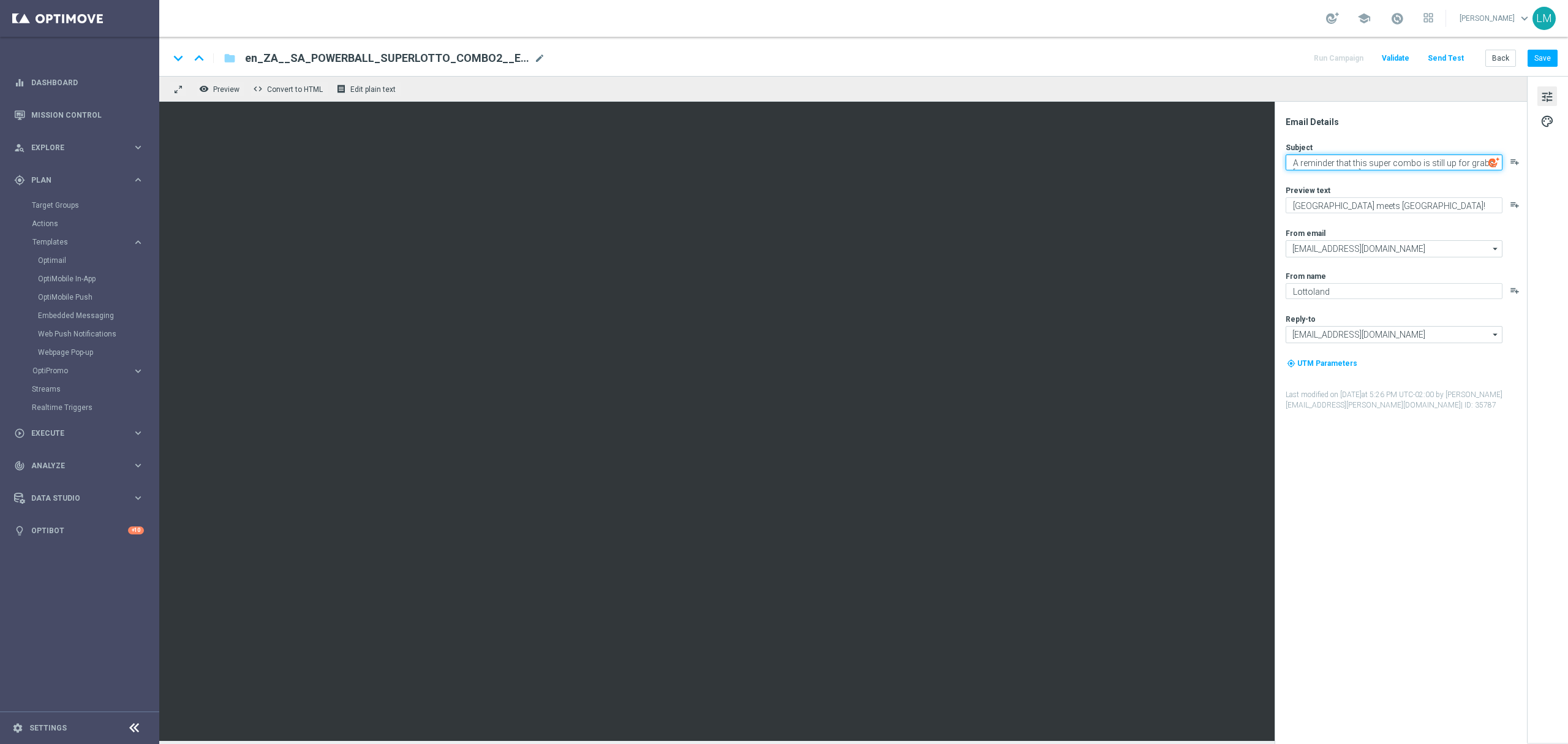
scroll to position [5, 0]
type textarea "A reminder that this super combo is still up for grabs, [%FIRST_NAME%]..."
click at [1433, 194] on div "Preview text" at bounding box center [1405, 195] width 240 height 10
click at [544, 57] on span "mode_edit" at bounding box center [539, 58] width 11 height 11
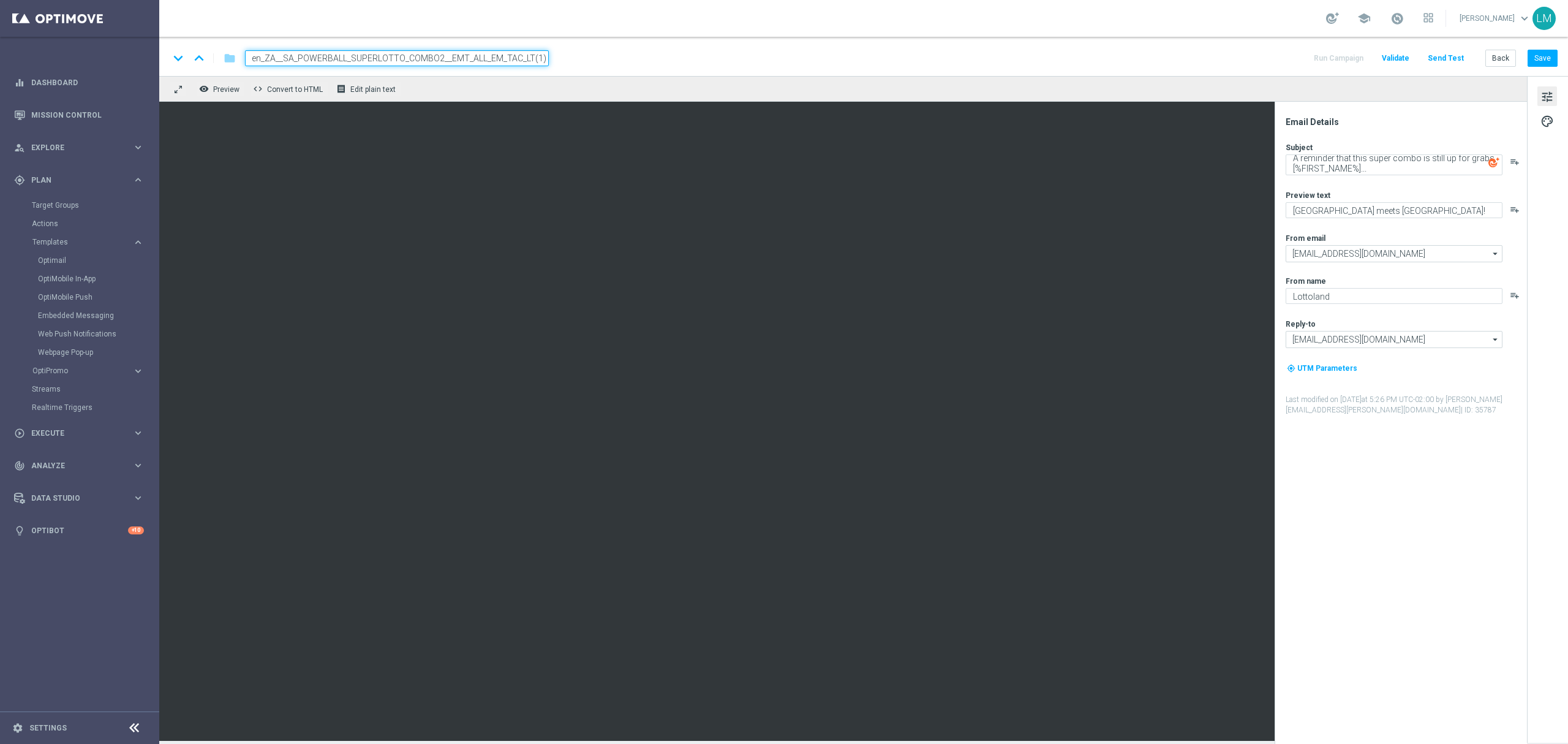
paste input "REMINDER___EMT_ALL_EM_TAC_LT"
type input "en_ZA__SA_POWERBALL_SUPERLOTTO_COMBO2_REMINDER___EMT_ALL_EM_TAC_LT"
click at [552, 72] on div "keyboard_arrow_down keyboard_arrow_up folder en_ZA__SA_POWERBALL_SUPERLOTTO_COM…" at bounding box center [863, 56] width 1408 height 39
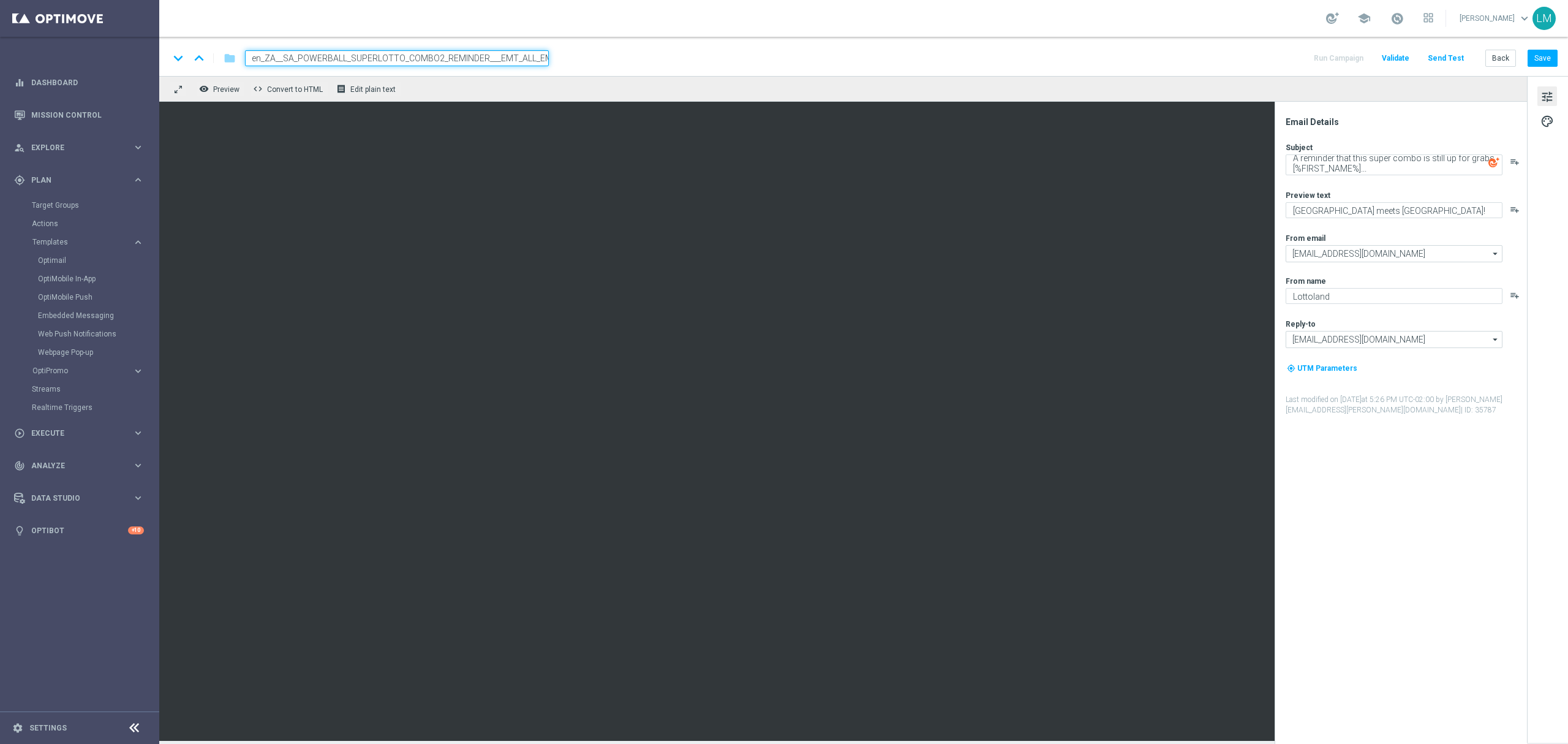
click at [512, 63] on input "en_ZA__SA_POWERBALL_SUPERLOTTO_COMBO2_REMINDER___EMT_ALL_EM_TAC_LT" at bounding box center [397, 58] width 304 height 16
click at [512, 88] on div "remove_red_eye Preview code Convert to HTML receipt Edit plain text" at bounding box center [843, 88] width 1368 height 25
click at [503, 61] on input "en_ZA__SA_POWERBALL_SUPERLOTTO_COMBO2_REMINDER___EMT_ALL_EM_TAC_LT" at bounding box center [397, 58] width 304 height 16
click at [505, 72] on div "keyboard_arrow_down keyboard_arrow_up folder en_ZA__SA_POWERBALL_SUPERLOTTO_COM…" at bounding box center [863, 56] width 1408 height 39
click at [1541, 57] on button "Save" at bounding box center [1543, 58] width 30 height 17
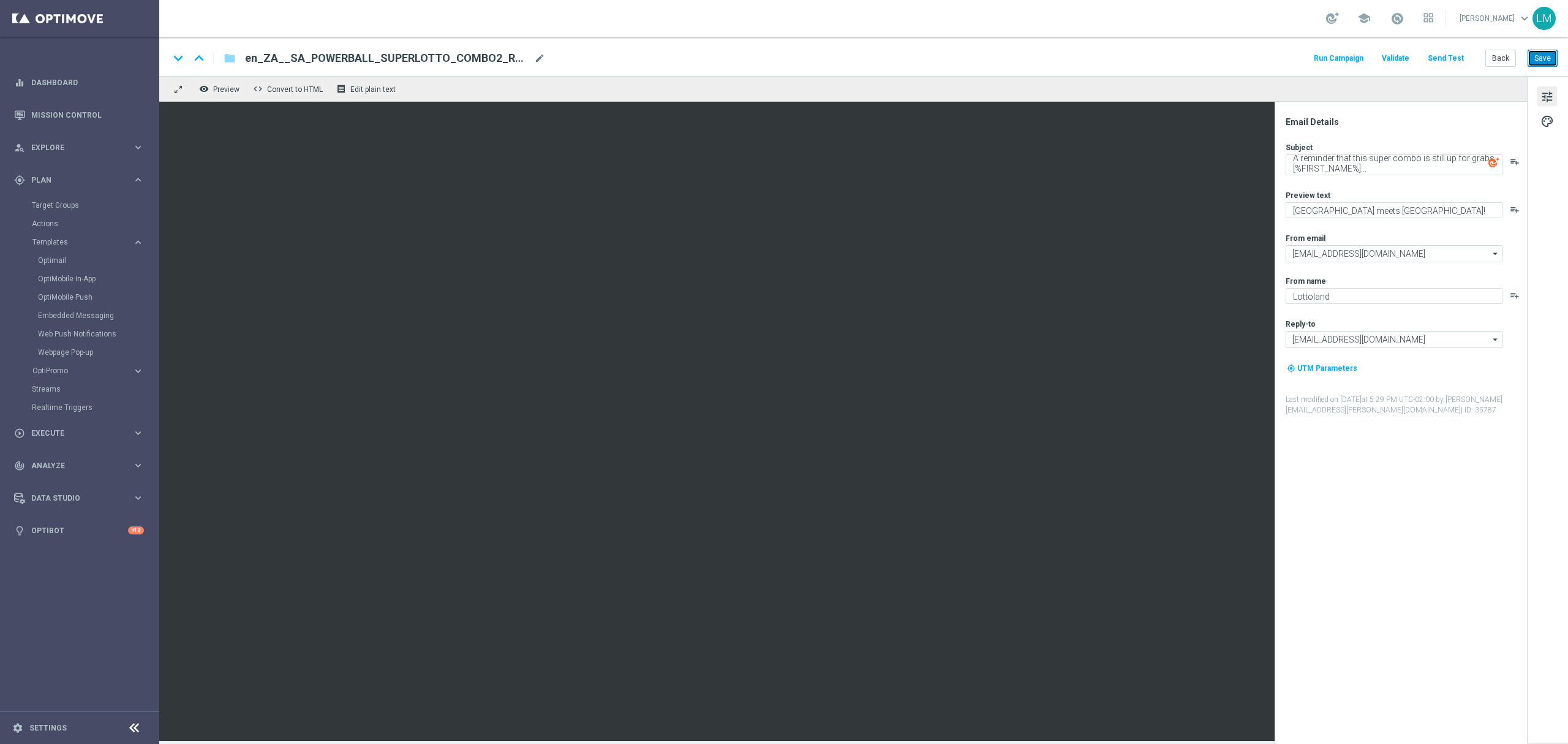
click at [1547, 58] on button "Save" at bounding box center [1543, 58] width 30 height 17
click at [1445, 58] on button "Send Test" at bounding box center [1445, 59] width 40 height 17
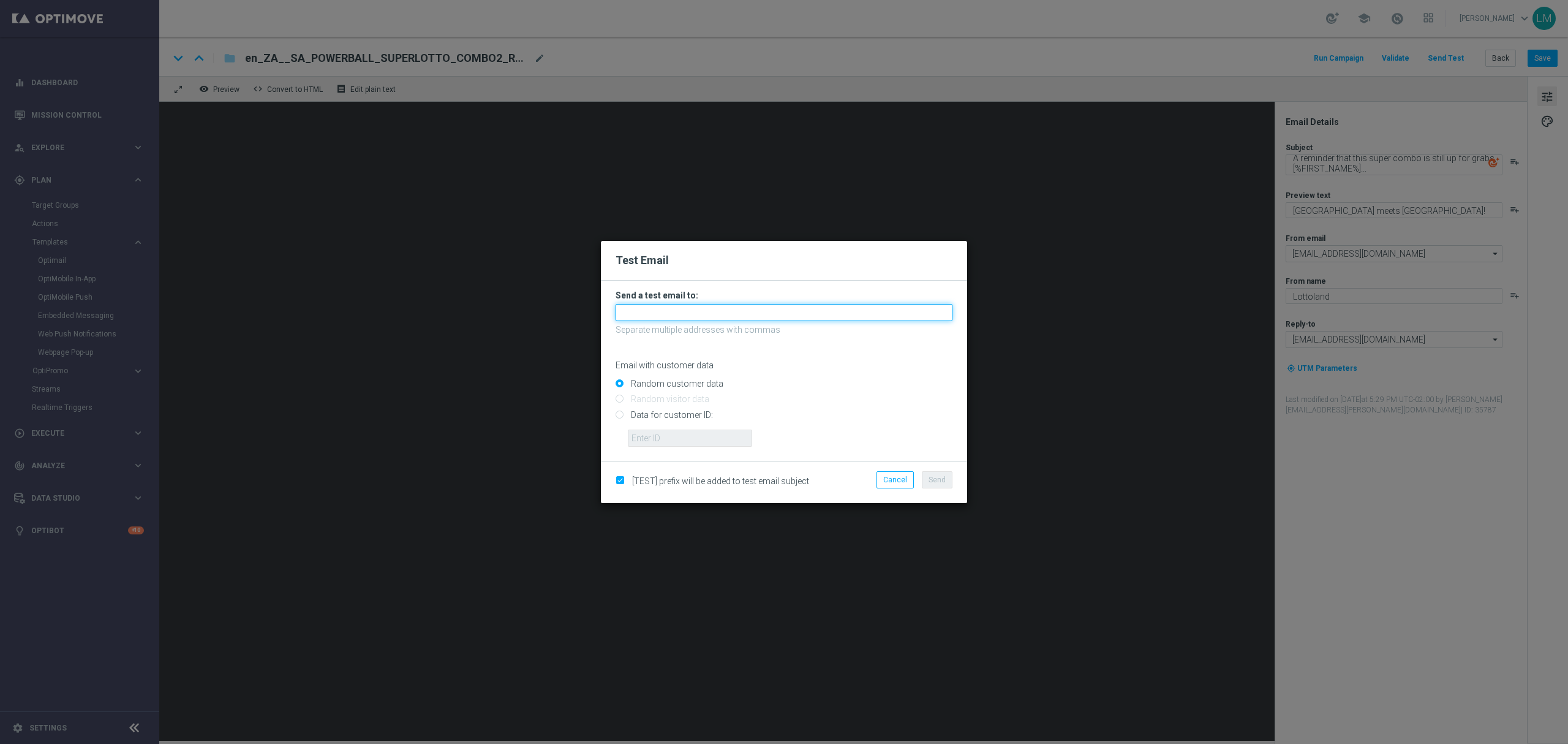
click at [643, 307] on input "text" at bounding box center [784, 312] width 337 height 17
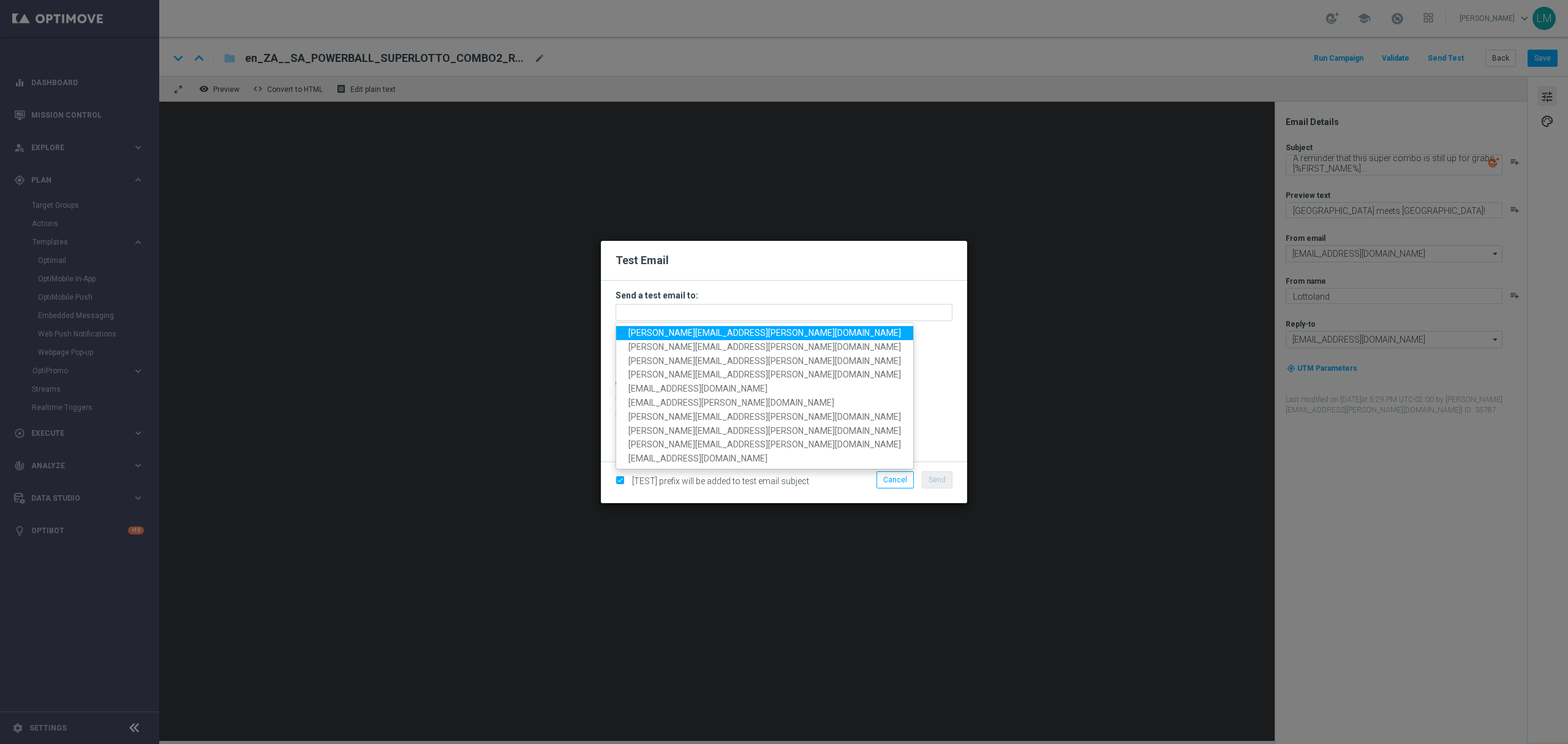
click at [655, 329] on span "[PERSON_NAME][EMAIL_ADDRESS][PERSON_NAME][DOMAIN_NAME]" at bounding box center [764, 333] width 273 height 10
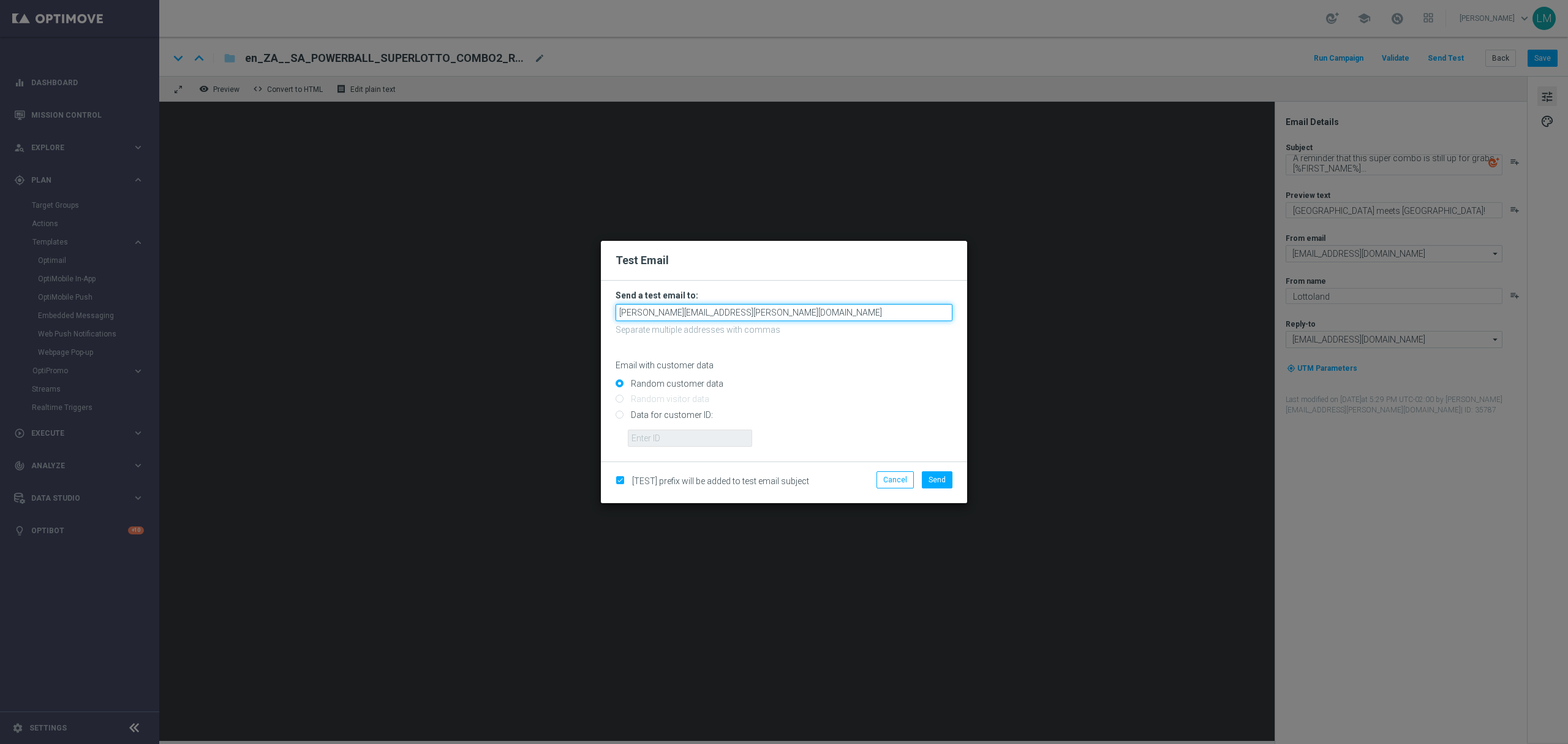
click at [764, 310] on input "[PERSON_NAME][EMAIL_ADDRESS][PERSON_NAME][DOMAIN_NAME]" at bounding box center [784, 312] width 337 height 17
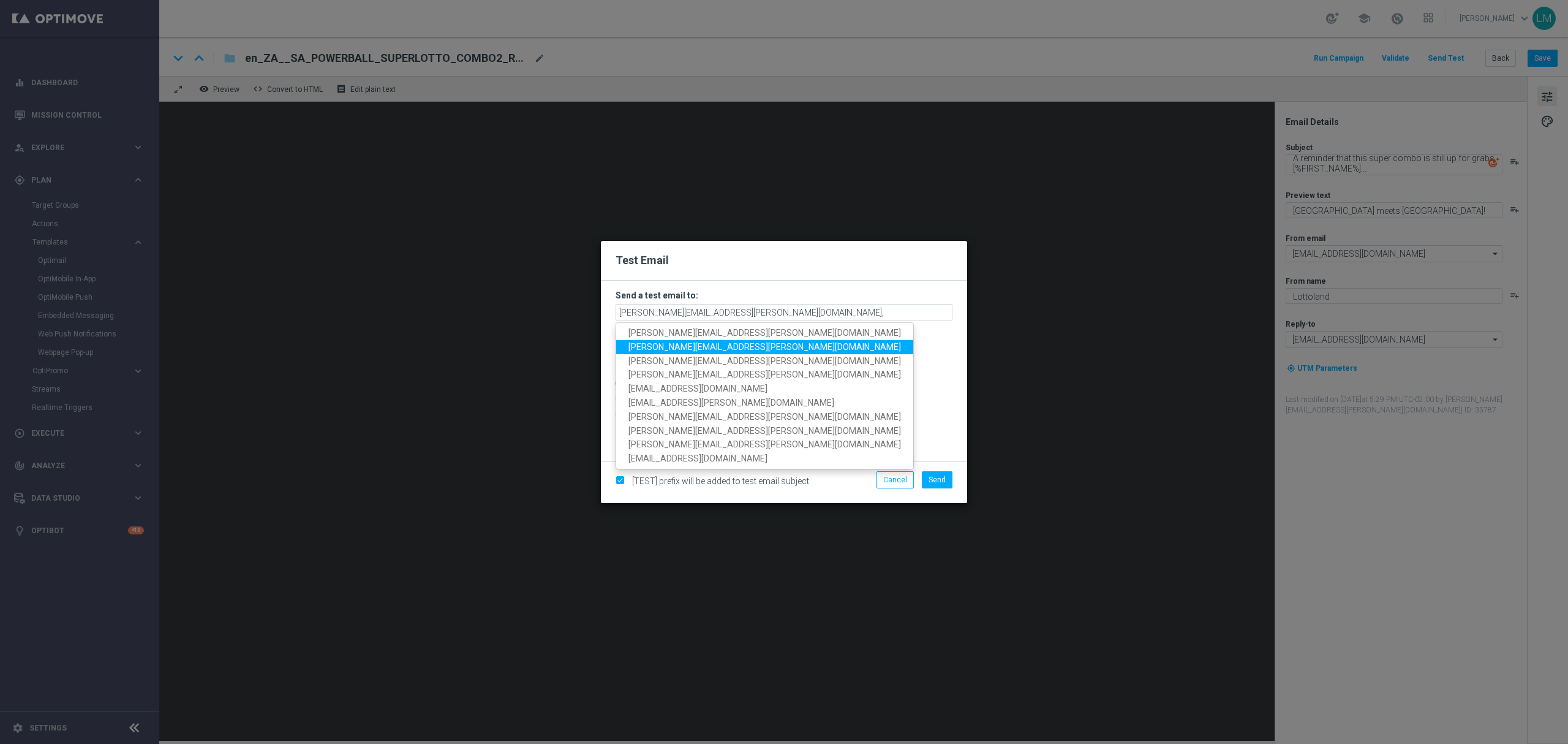
click at [687, 342] on span "[PERSON_NAME][EMAIL_ADDRESS][PERSON_NAME][DOMAIN_NAME]" at bounding box center [764, 347] width 273 height 10
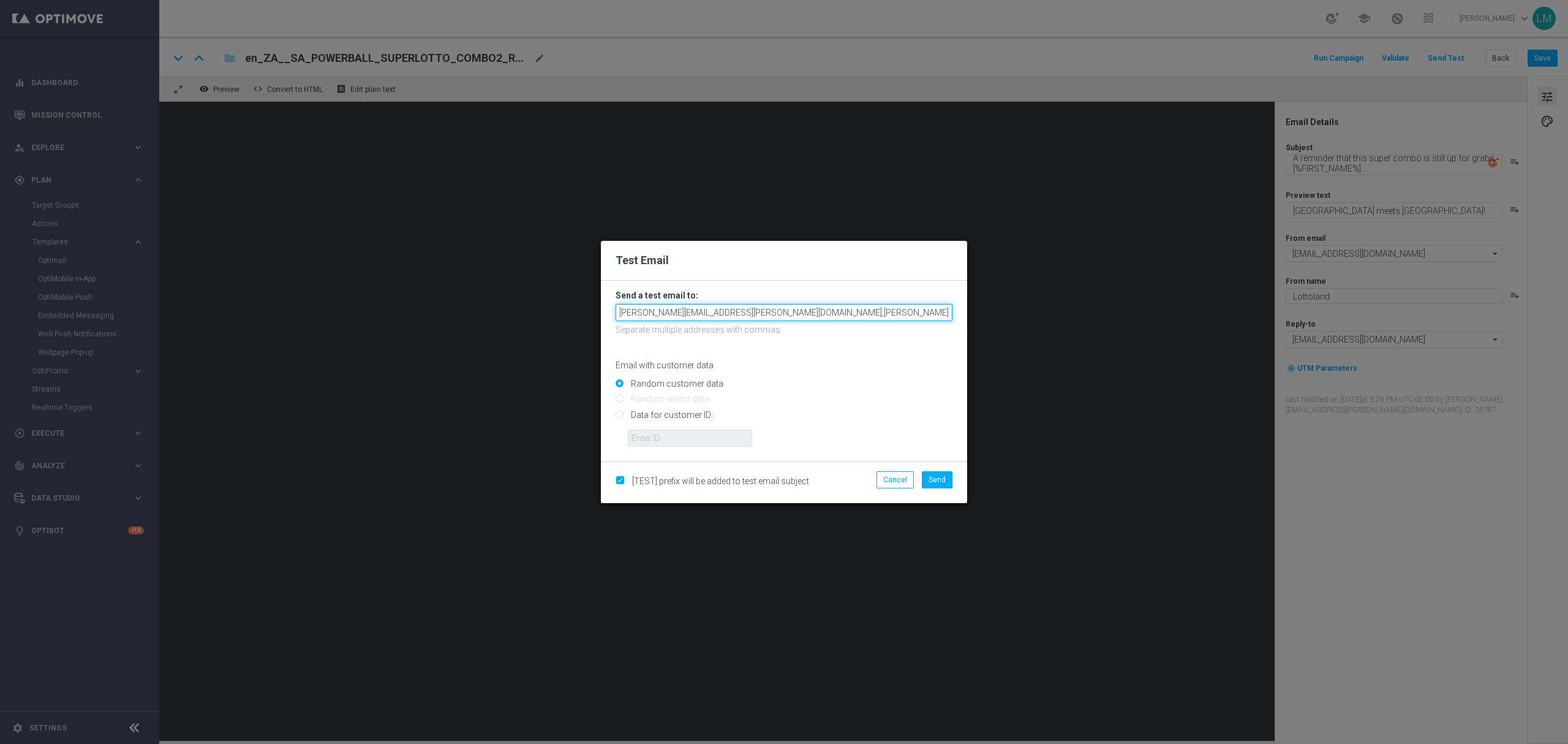
click at [867, 313] on input "[PERSON_NAME][EMAIL_ADDRESS][PERSON_NAME][DOMAIN_NAME],[PERSON_NAME][DOMAIN_NAM…" at bounding box center [784, 312] width 337 height 17
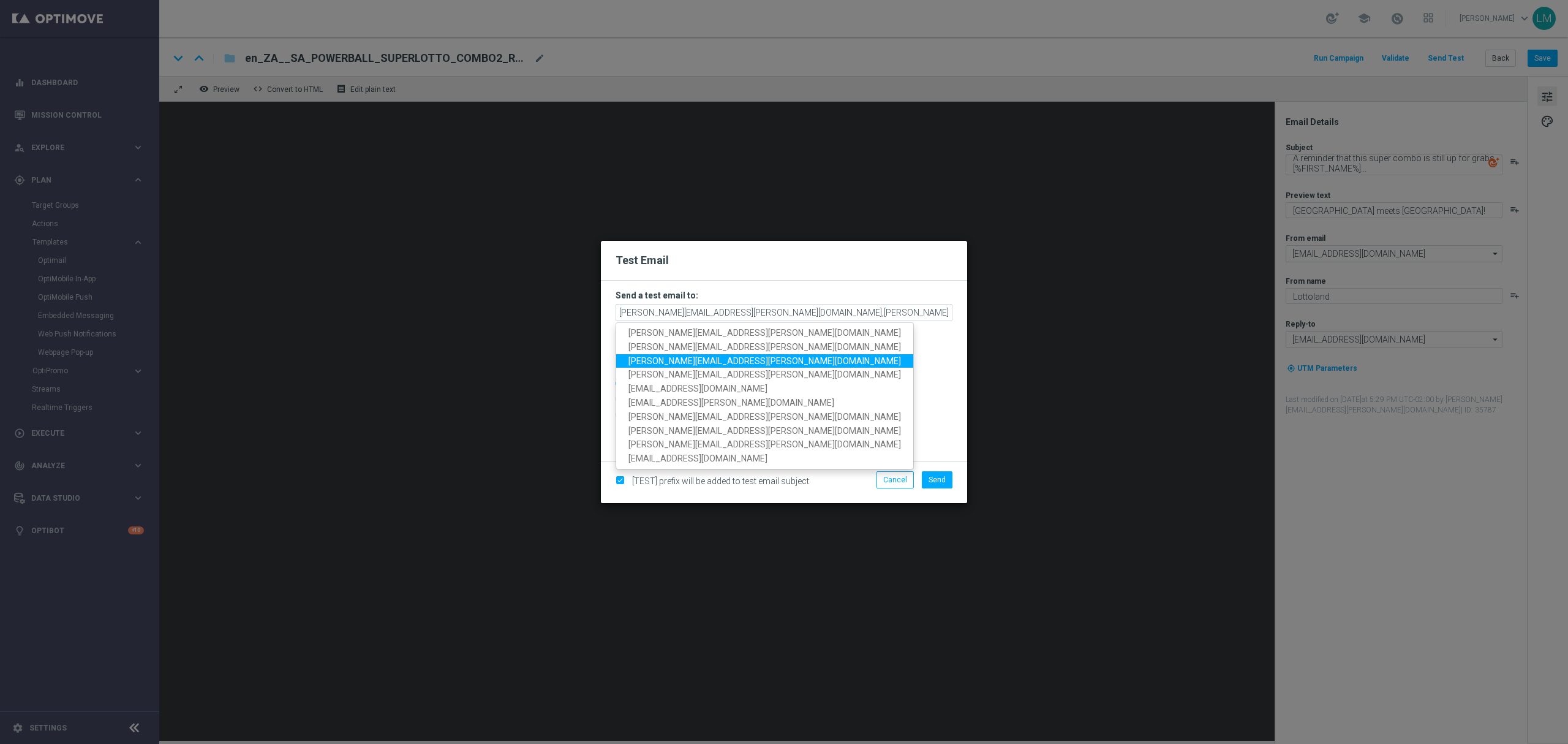
click at [704, 358] on span "[PERSON_NAME][EMAIL_ADDRESS][PERSON_NAME][DOMAIN_NAME]" at bounding box center [764, 360] width 273 height 10
type input "[PERSON_NAME][EMAIL_ADDRESS][PERSON_NAME][DOMAIN_NAME],[PERSON_NAME][DOMAIN_NAM…"
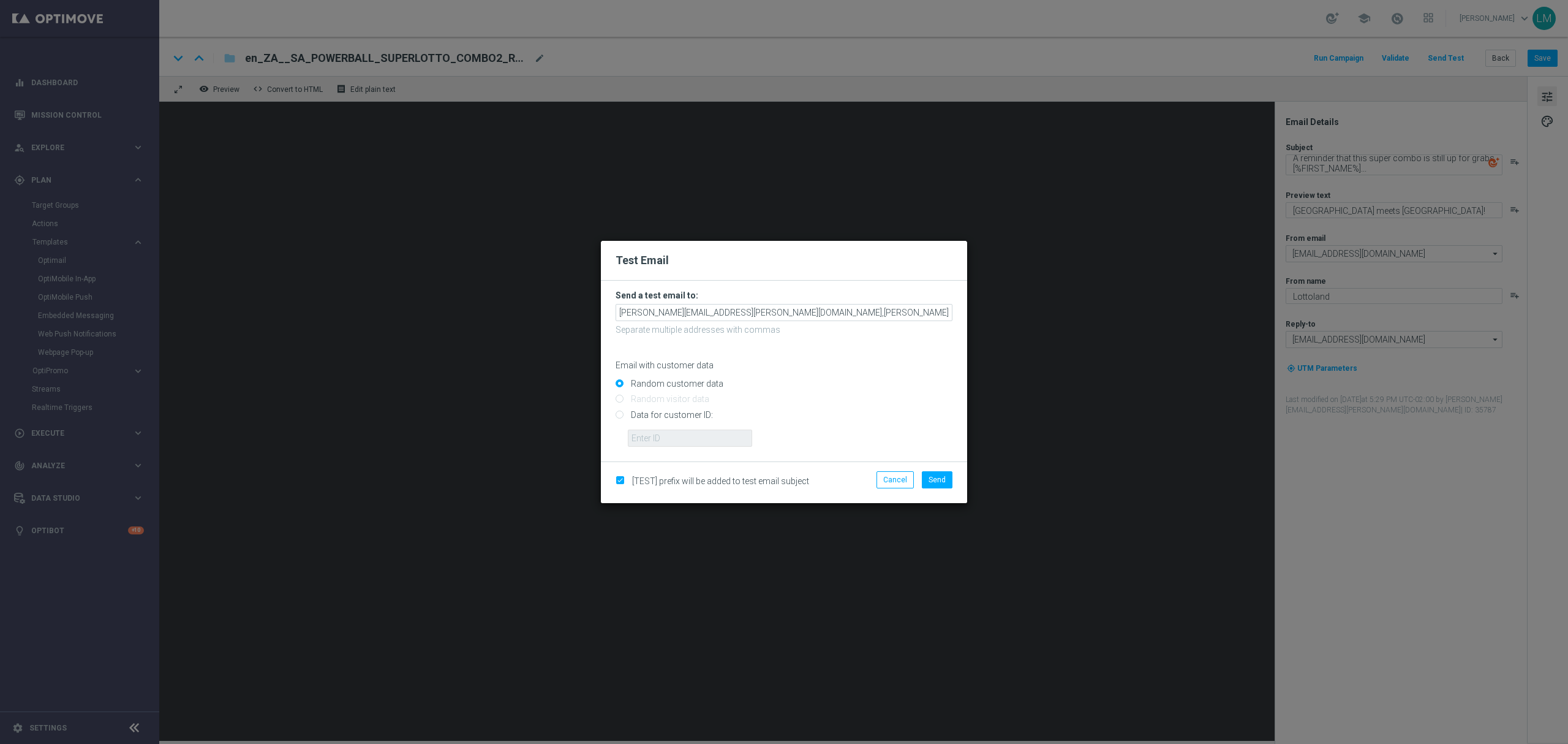
click at [683, 412] on input "Data for customer ID:" at bounding box center [784, 420] width 337 height 17
radio input "true"
click at [687, 428] on input "Data for customer ID:" at bounding box center [784, 420] width 337 height 17
click at [687, 440] on input "text" at bounding box center [690, 437] width 125 height 17
type input "10505907"
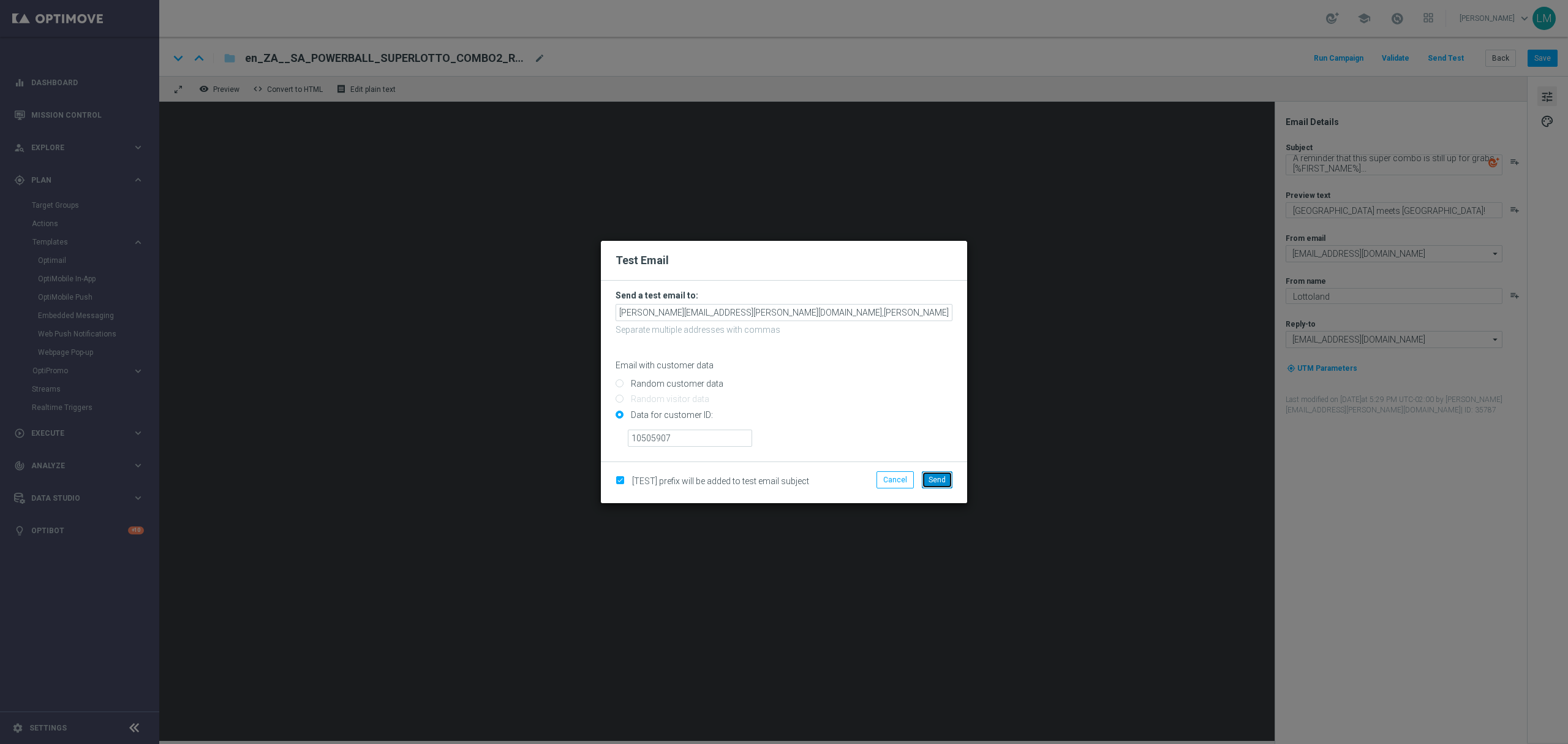
click at [942, 475] on span "Send" at bounding box center [937, 479] width 17 height 8
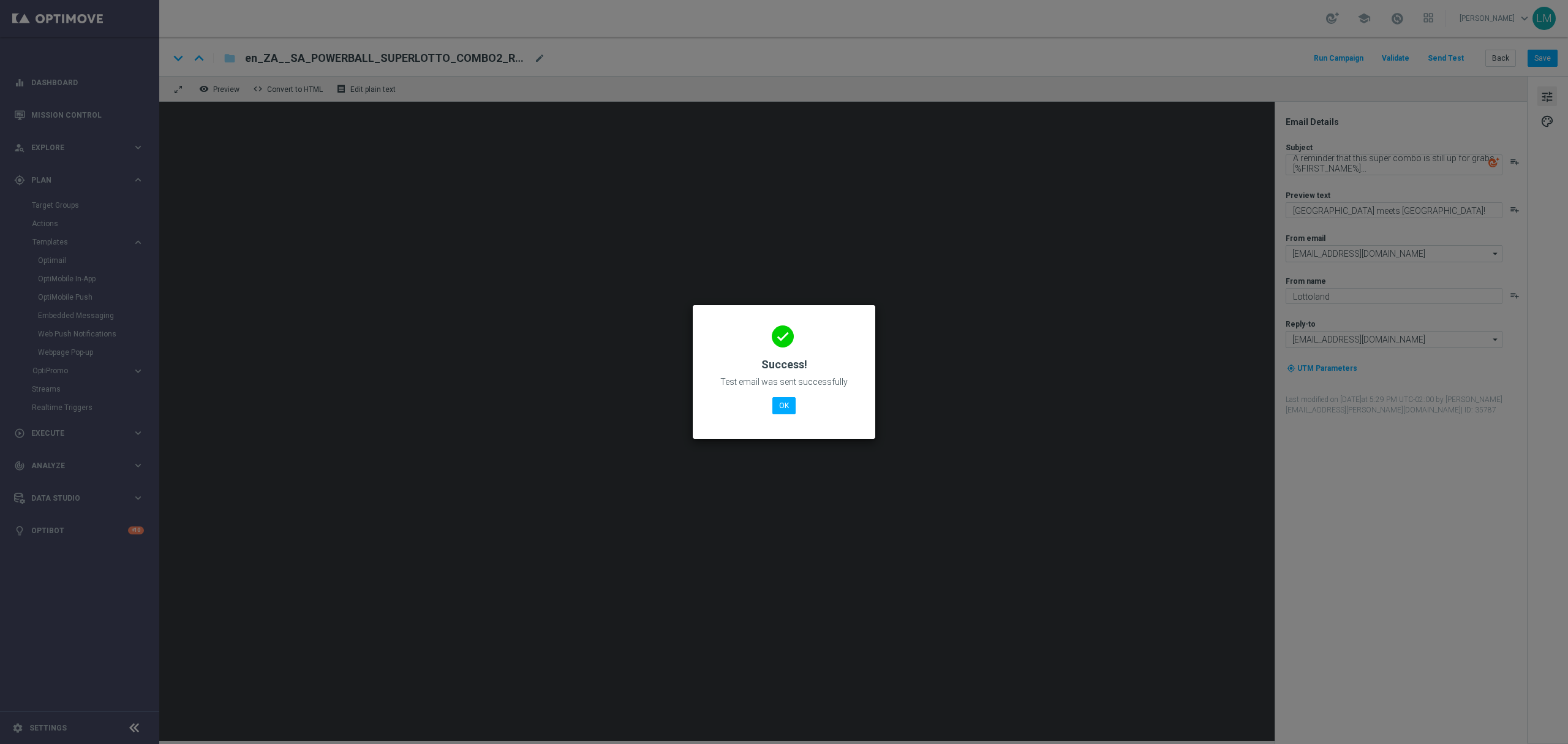
click at [786, 395] on div "done Success! Test email was sent successfully OK" at bounding box center [784, 370] width 153 height 107
click at [782, 400] on button "OK" at bounding box center [784, 405] width 23 height 17
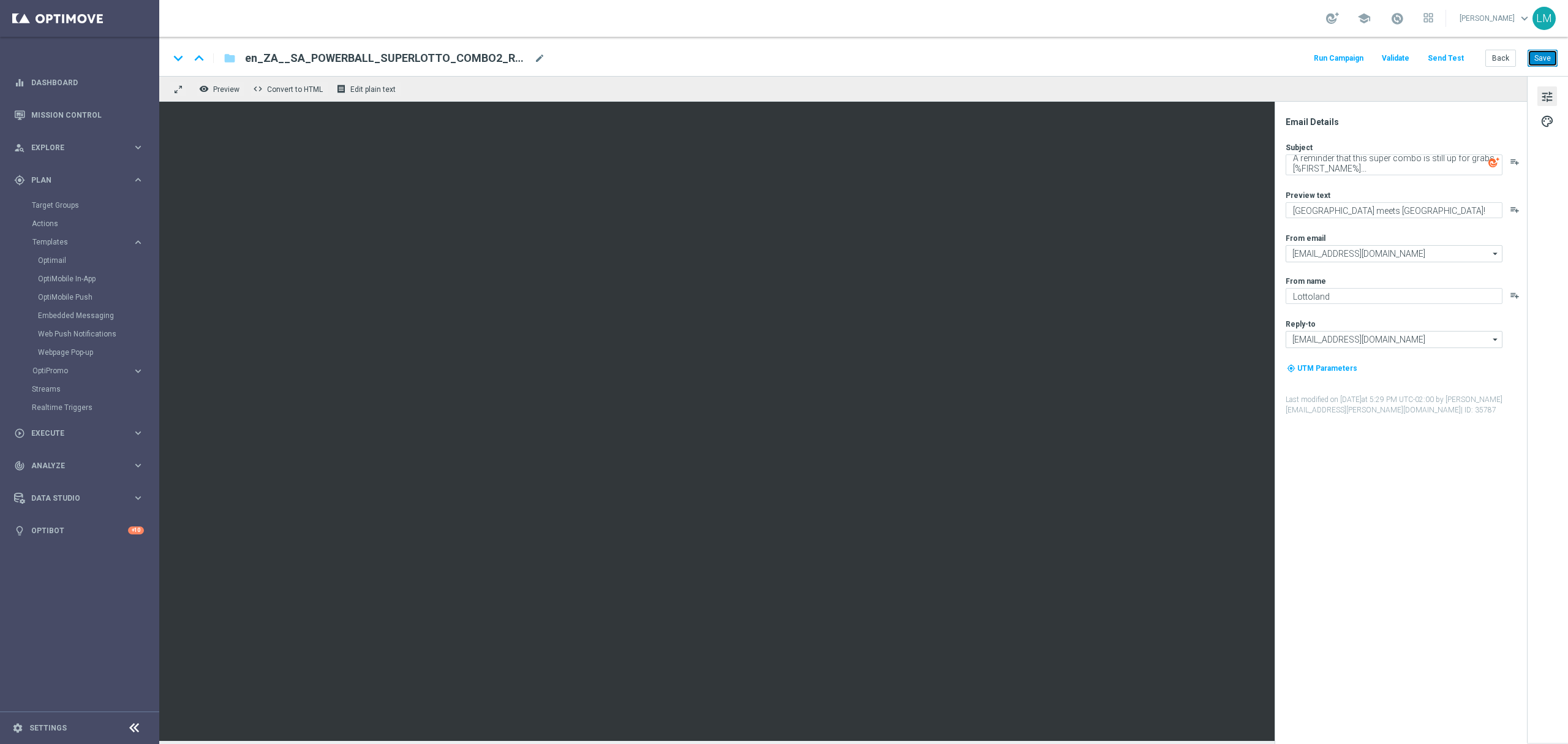
click at [1537, 63] on button "Save" at bounding box center [1543, 58] width 30 height 17
click at [1380, 165] on textarea "A reminder that this super combo is still up for grabs, [%FIRST_NAME%]..." at bounding box center [1394, 165] width 217 height 21
